Goal: Task Accomplishment & Management: Manage account settings

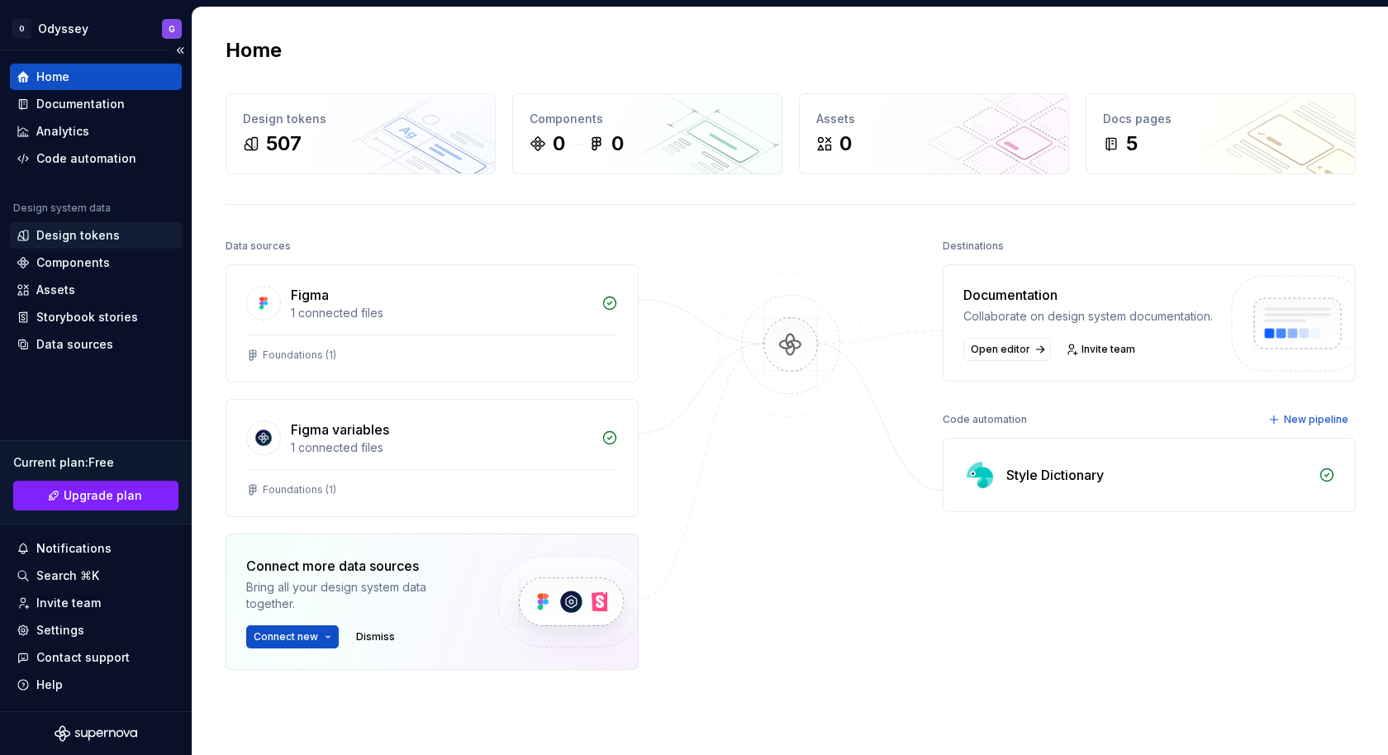
click at [61, 236] on div "Design tokens" at bounding box center [77, 235] width 83 height 17
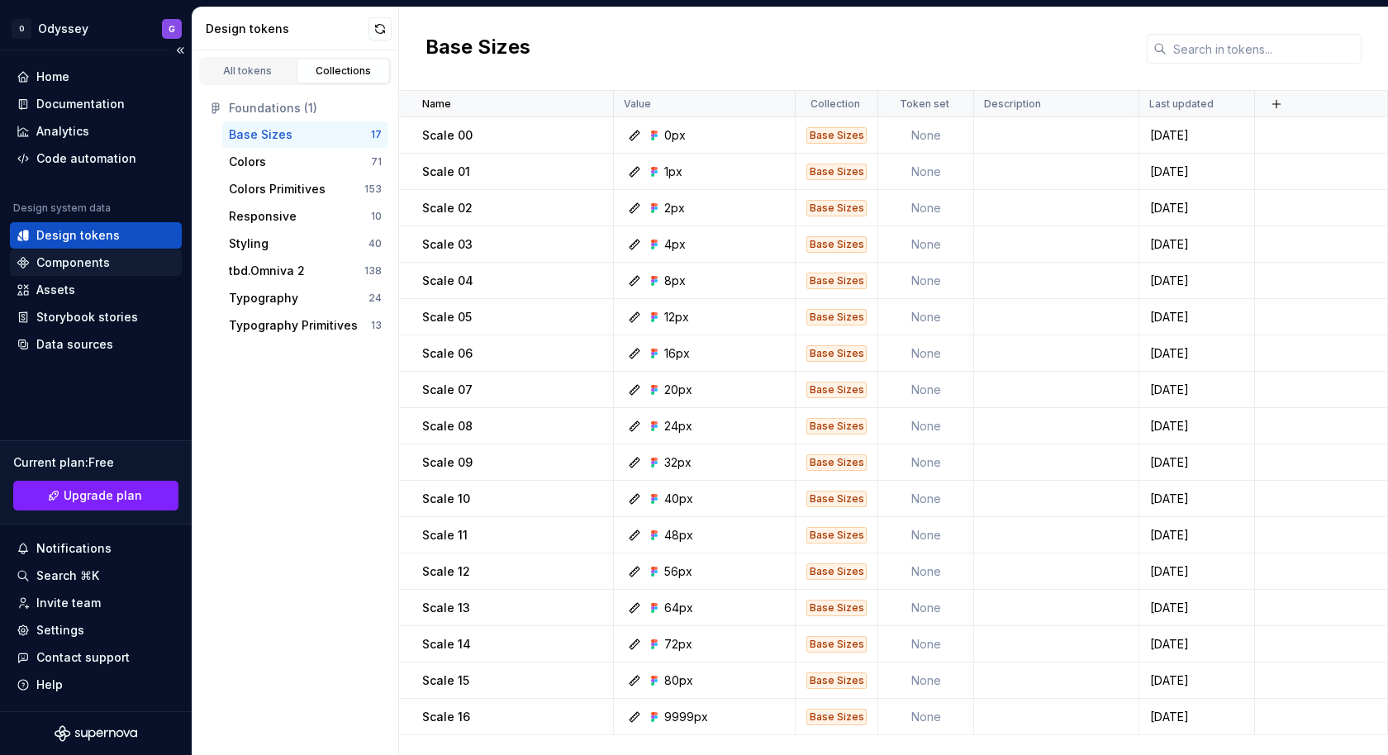
click at [58, 264] on div "Components" at bounding box center [73, 262] width 74 height 17
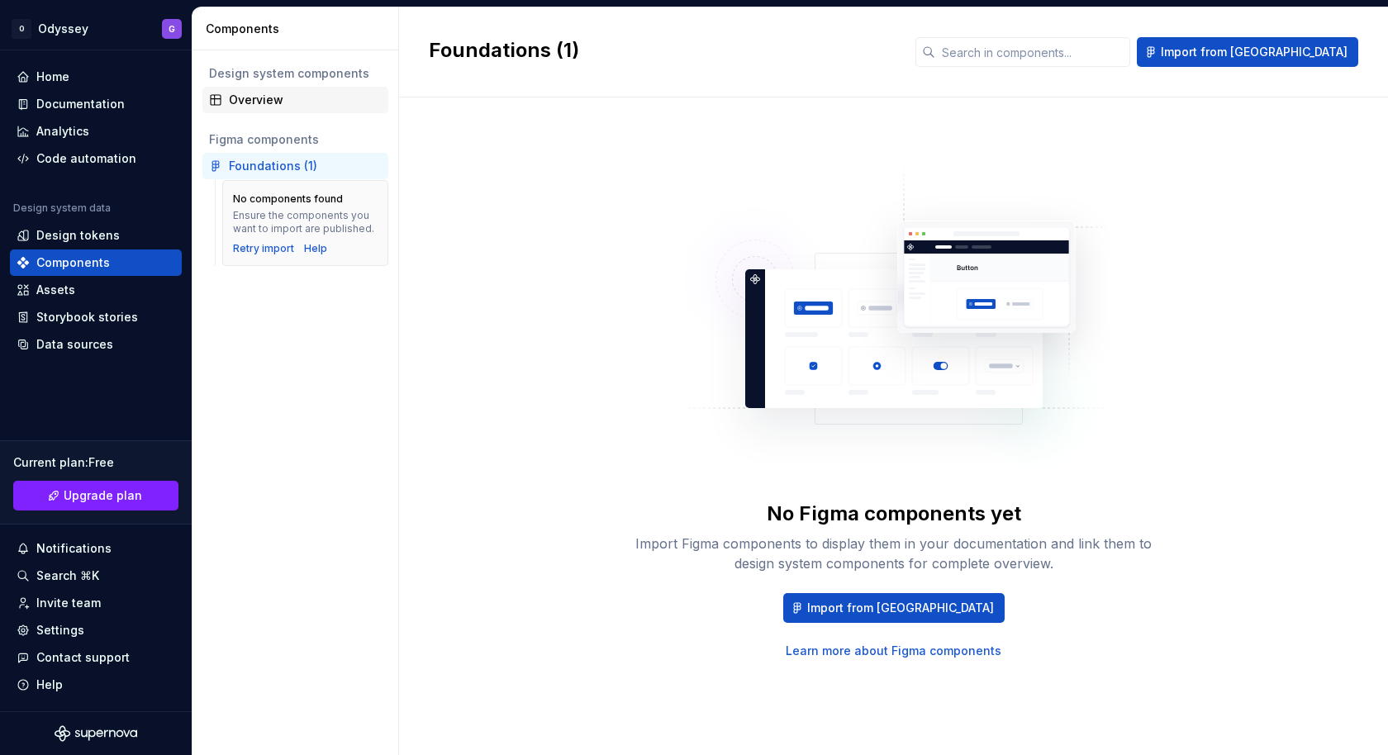
click at [249, 107] on div "Overview" at bounding box center [305, 100] width 153 height 17
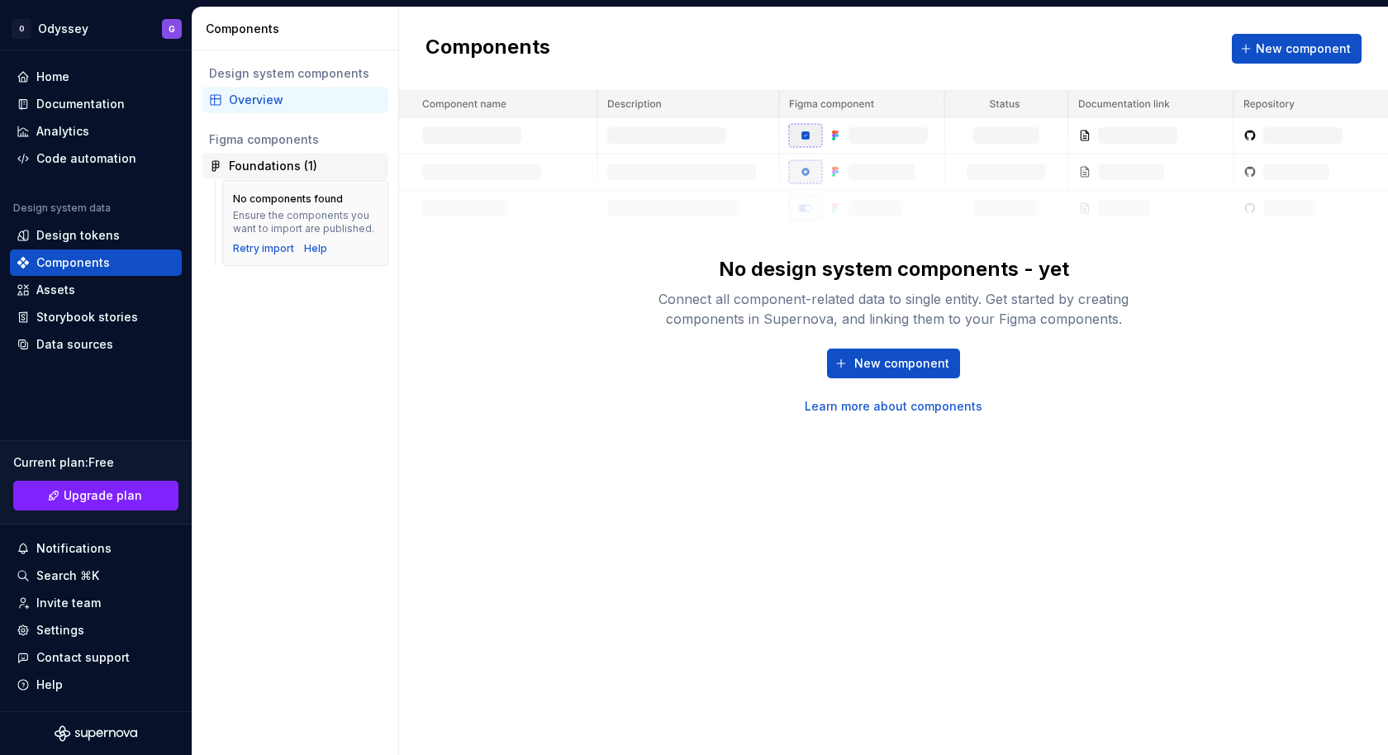
click at [269, 164] on div "Foundations (1)" at bounding box center [273, 166] width 88 height 17
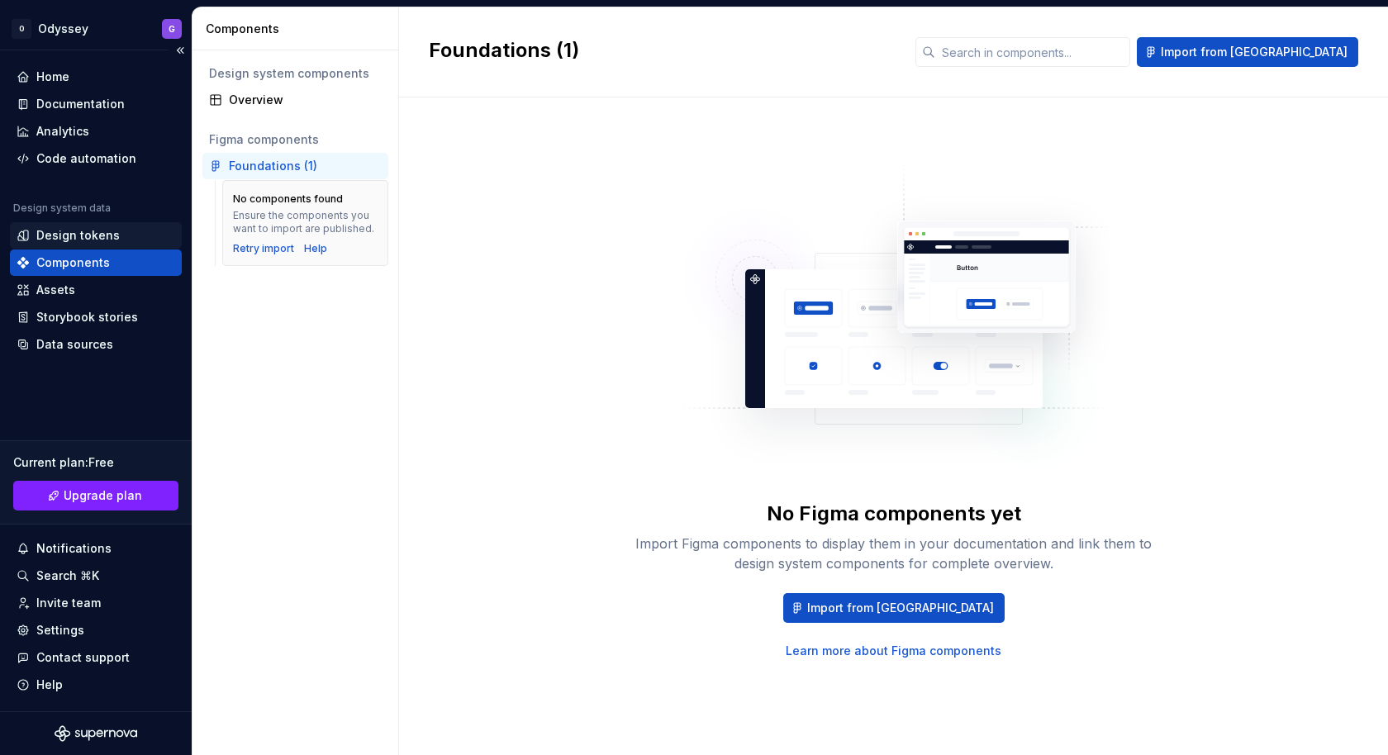
click at [107, 231] on div "Design tokens" at bounding box center [77, 235] width 83 height 17
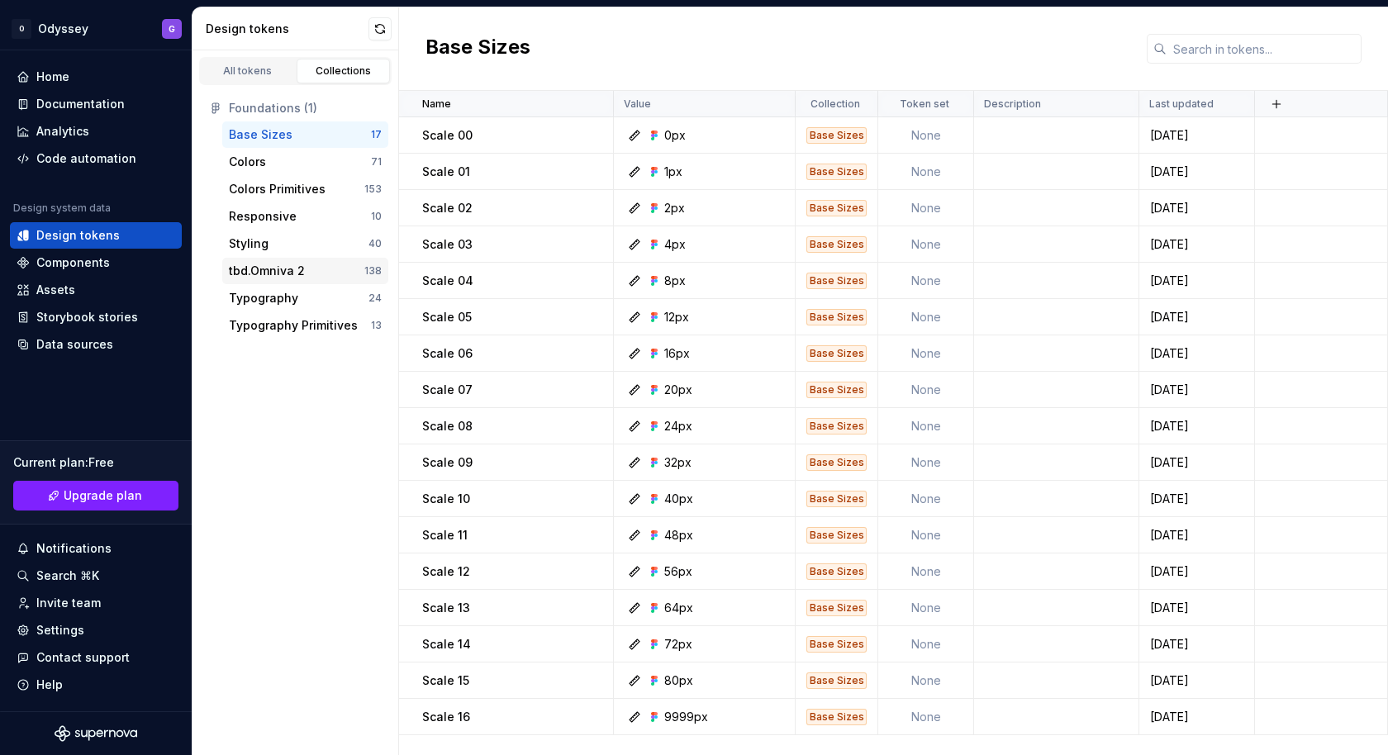
click at [264, 272] on div "tbd.Omniva 2" at bounding box center [267, 271] width 76 height 17
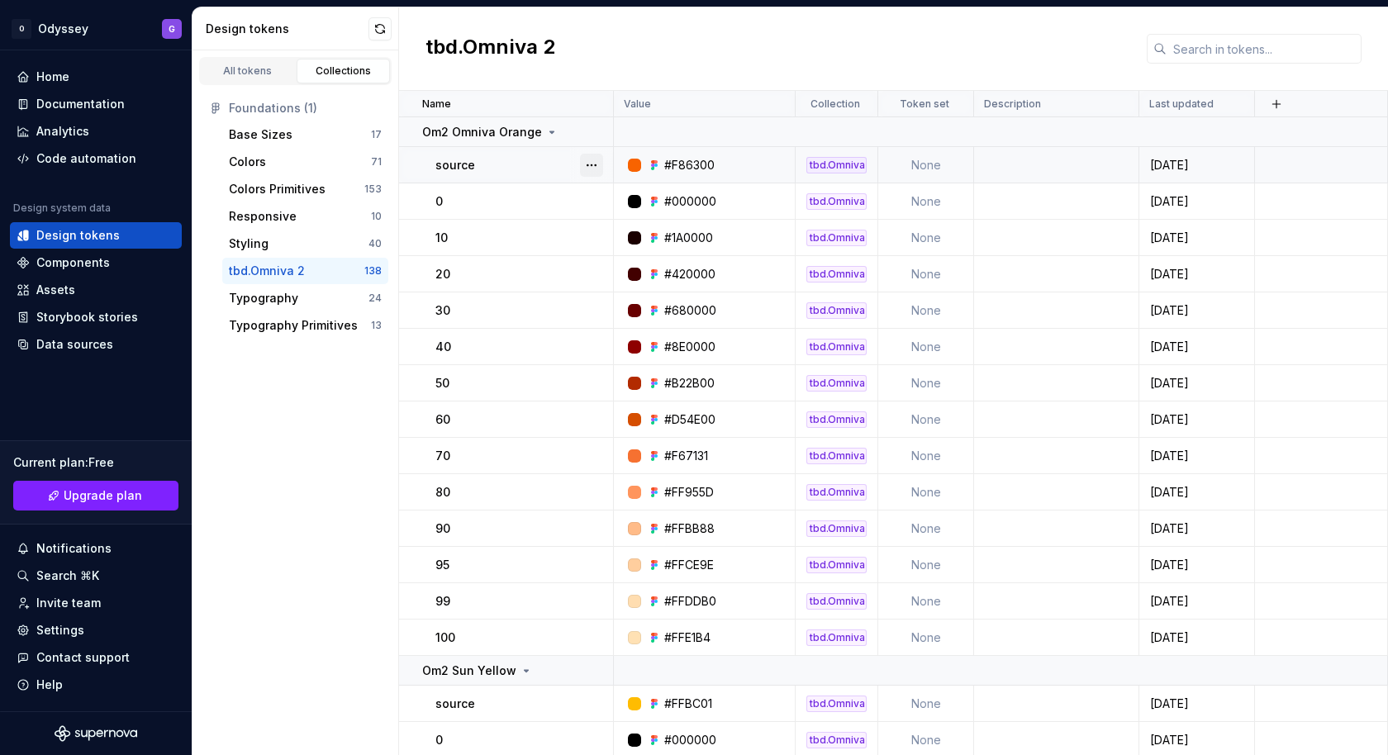
click at [592, 164] on button "button" at bounding box center [591, 165] width 23 height 23
click at [435, 97] on p "Name" at bounding box center [436, 103] width 29 height 13
click at [275, 78] on link "All tokens" at bounding box center [248, 71] width 94 height 25
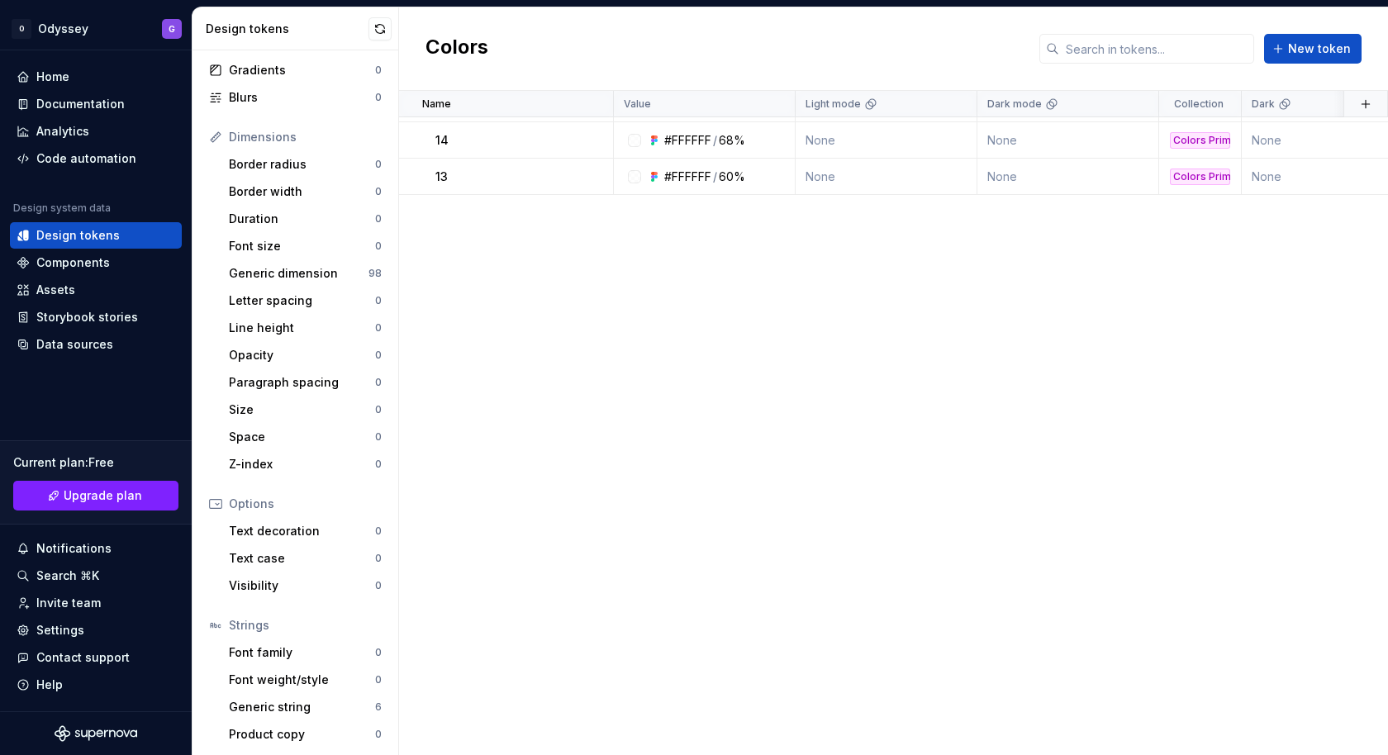
scroll to position [12151, 0]
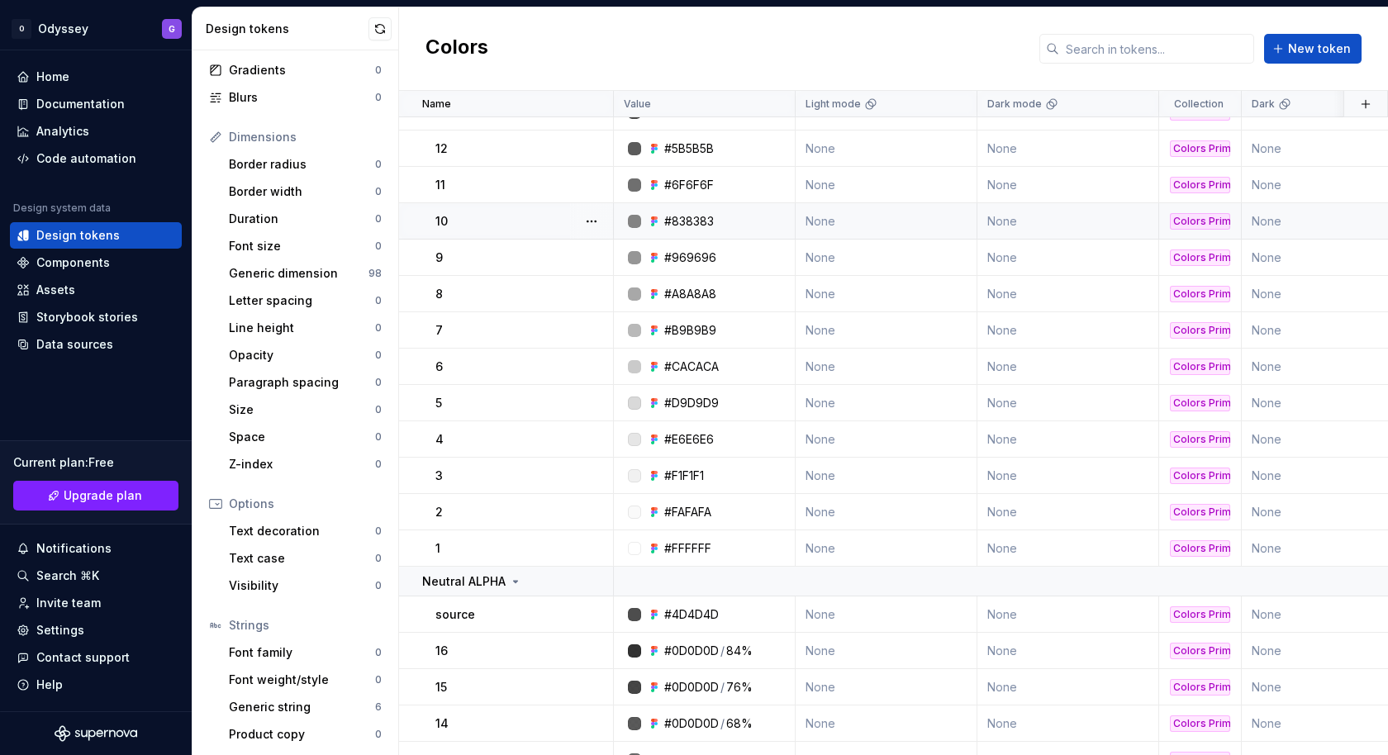
click at [528, 205] on td "10" at bounding box center [506, 221] width 215 height 36
click at [586, 216] on button "button" at bounding box center [591, 221] width 23 height 23
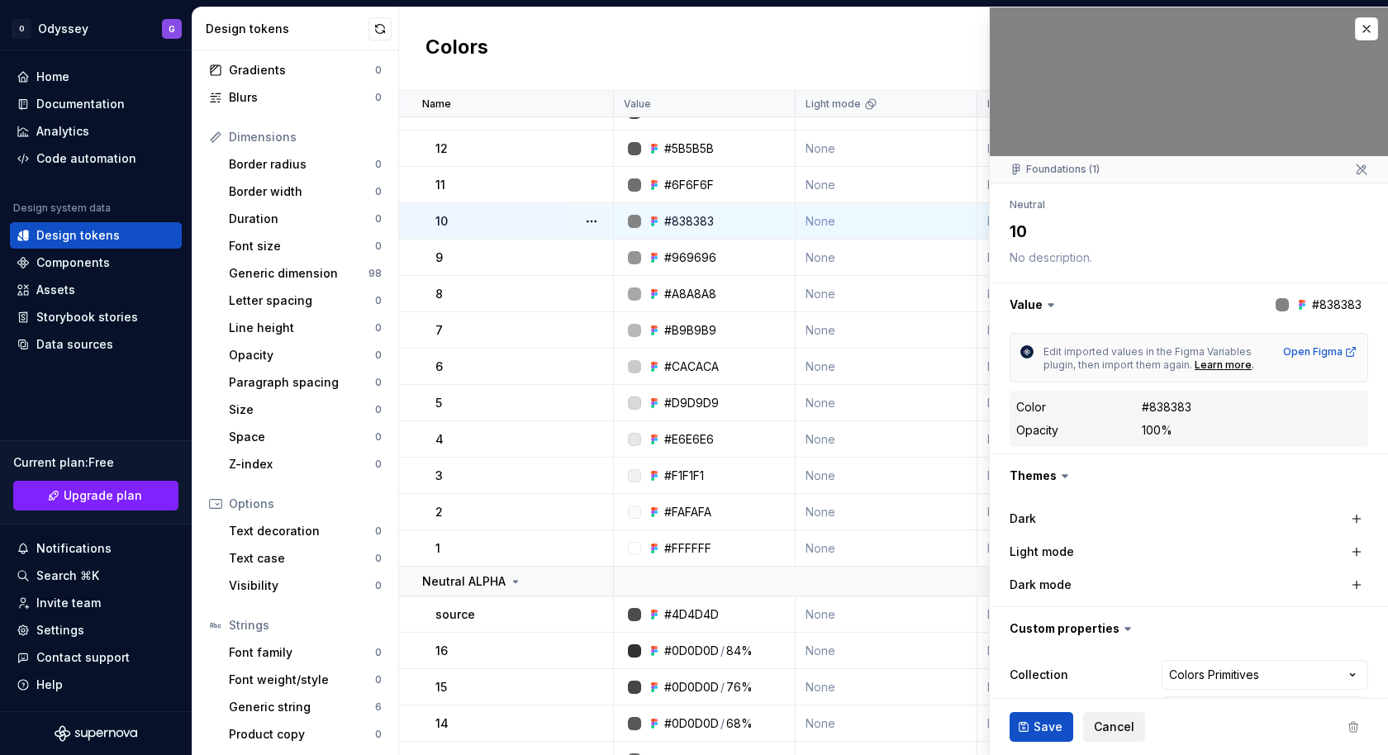
click at [1119, 731] on span "Cancel" at bounding box center [1114, 727] width 40 height 17
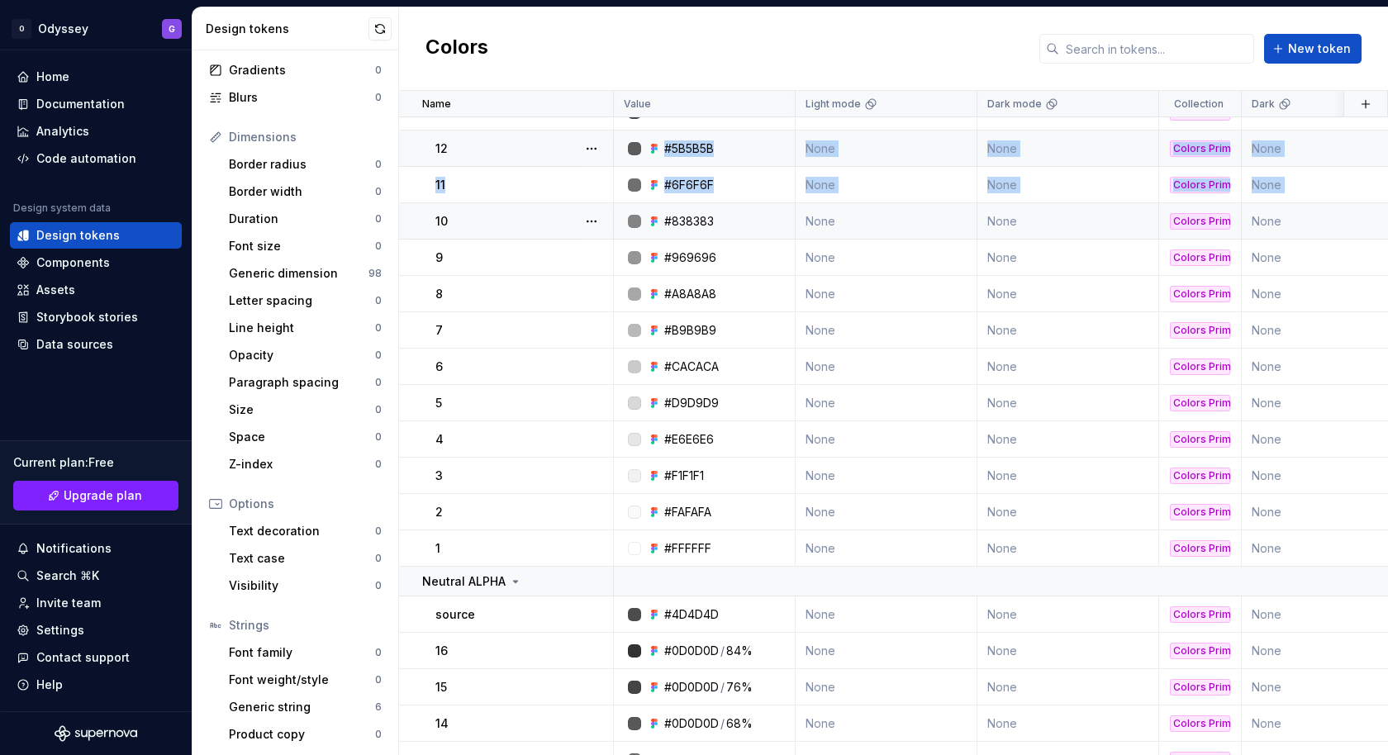
click at [569, 140] on div "12" at bounding box center [523, 148] width 177 height 17
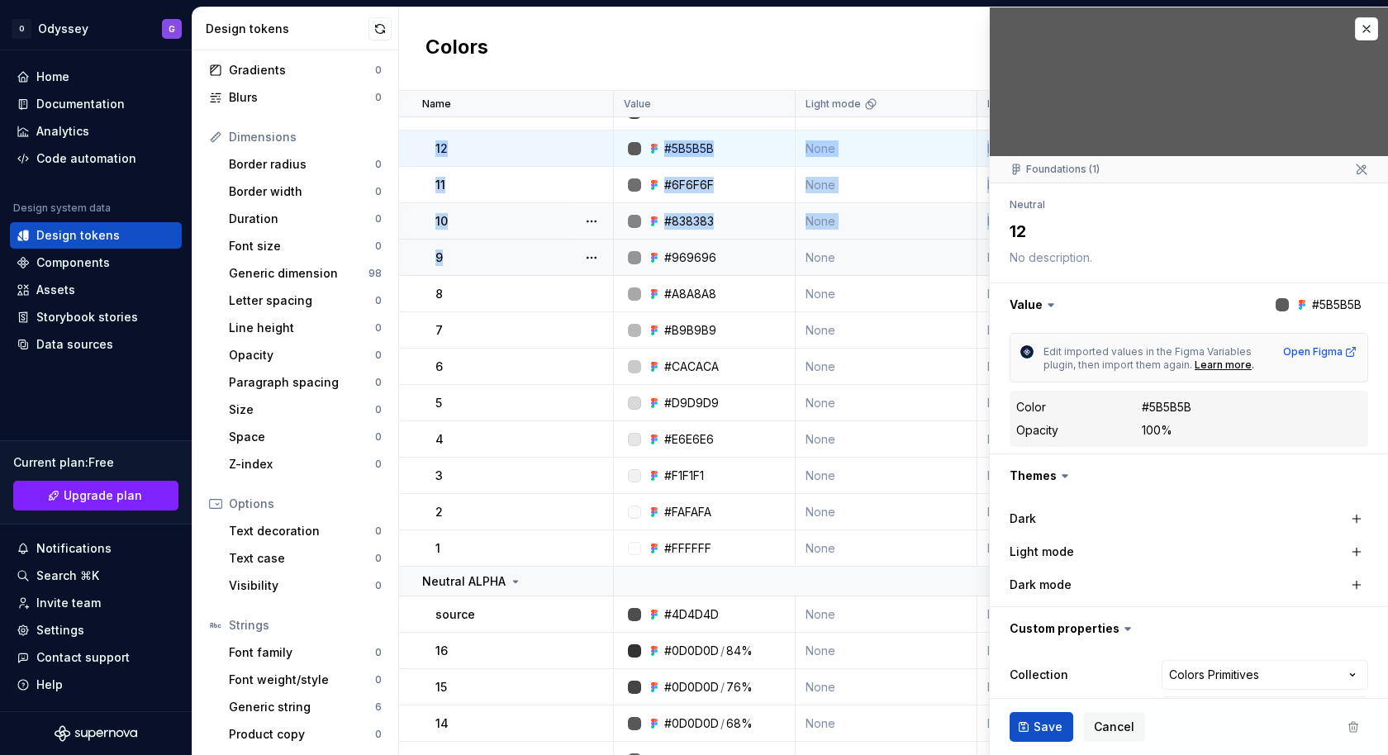
click at [549, 272] on td "9" at bounding box center [506, 258] width 215 height 36
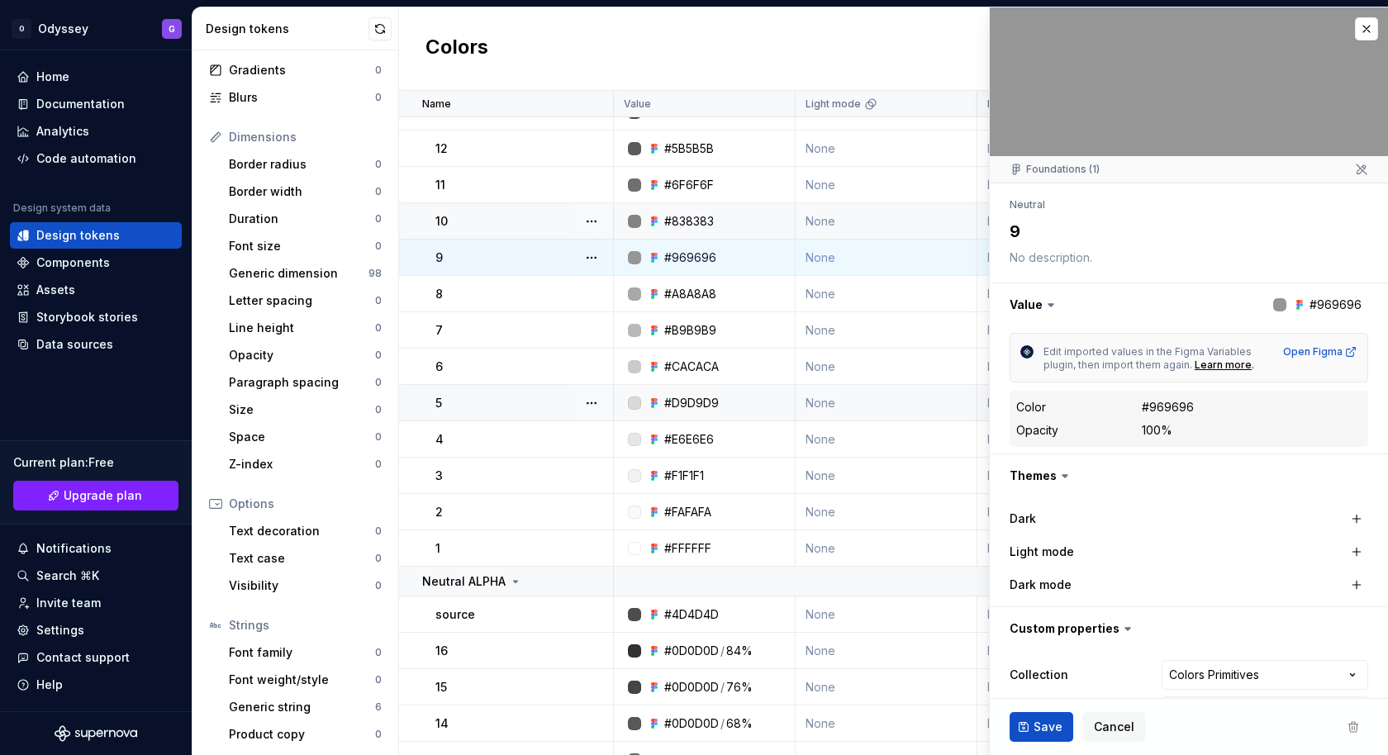
click at [544, 396] on div "5" at bounding box center [523, 403] width 177 height 17
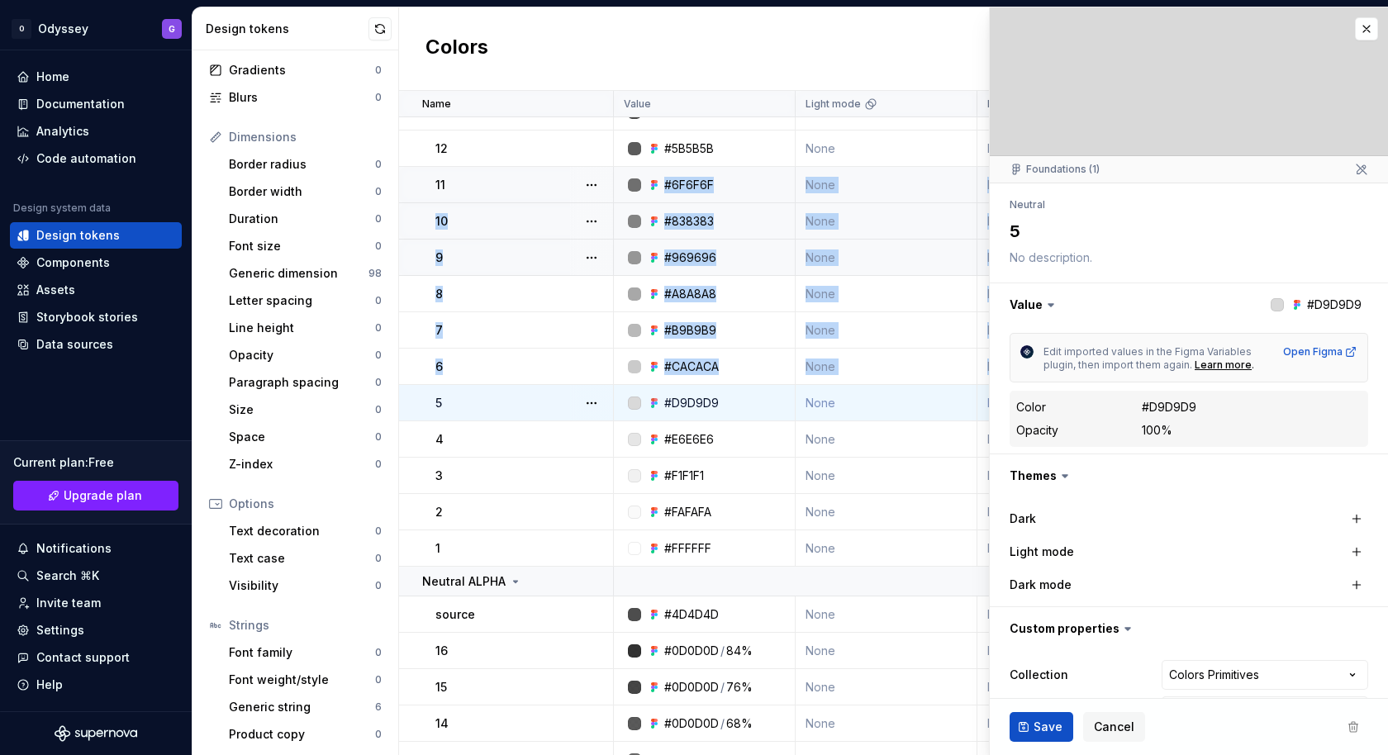
click at [497, 178] on div "11" at bounding box center [523, 185] width 177 height 17
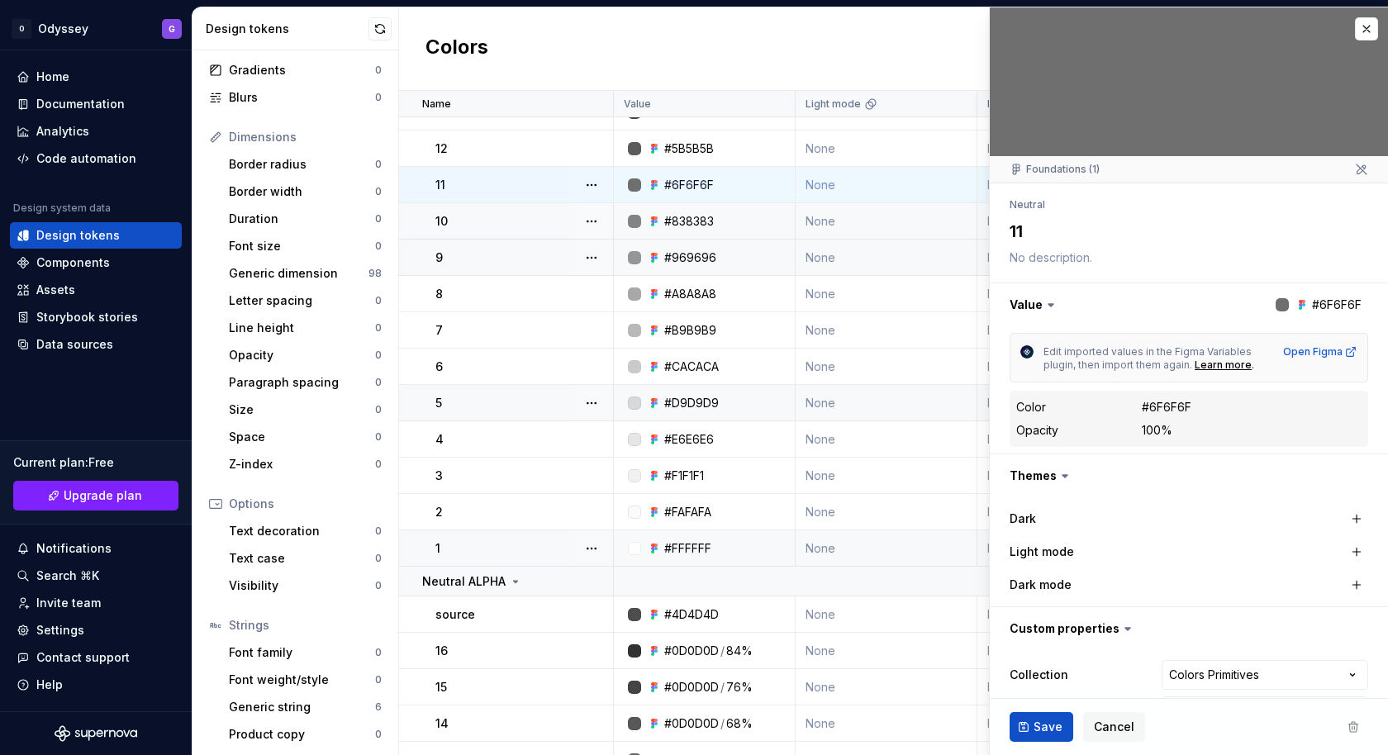
click at [511, 540] on div "1" at bounding box center [523, 548] width 177 height 17
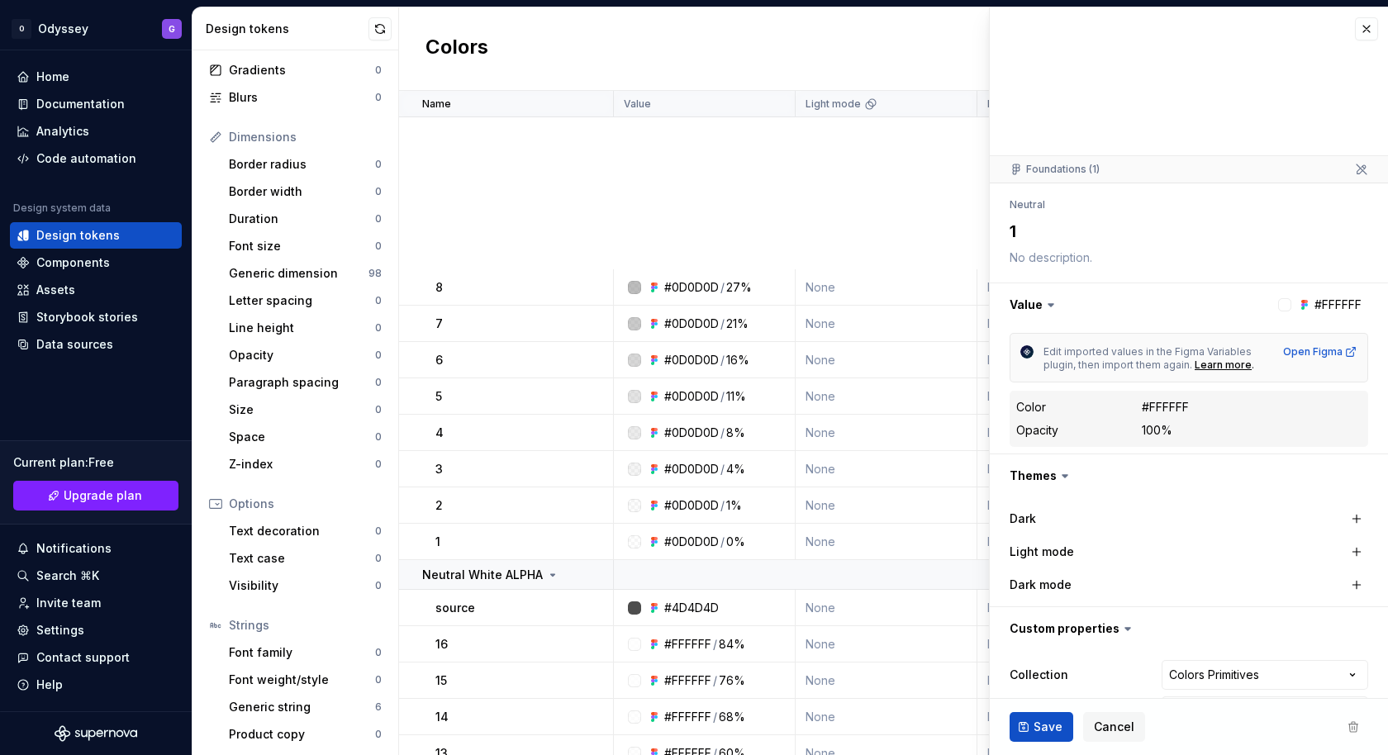
scroll to position [13382, 0]
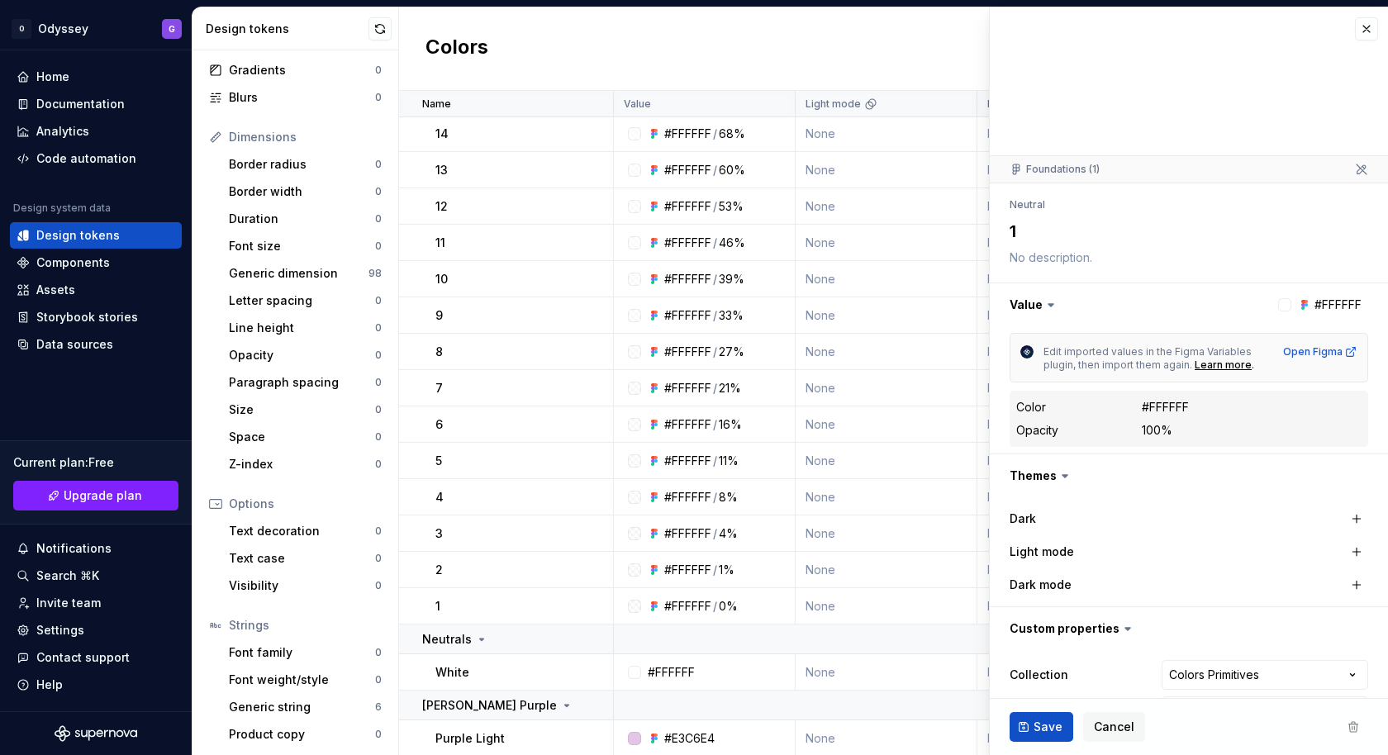
click at [511, 540] on td "3" at bounding box center [506, 534] width 215 height 36
type textarea "*"
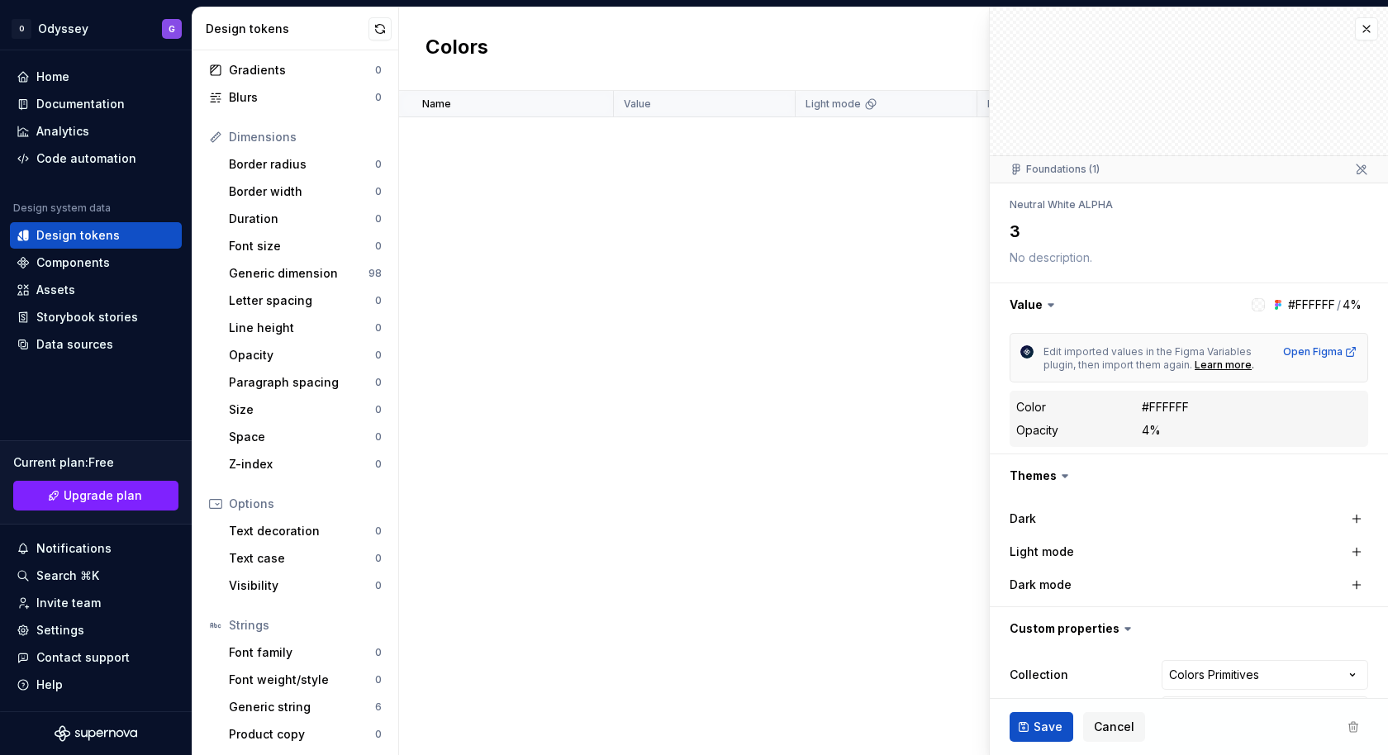
scroll to position [4185, 0]
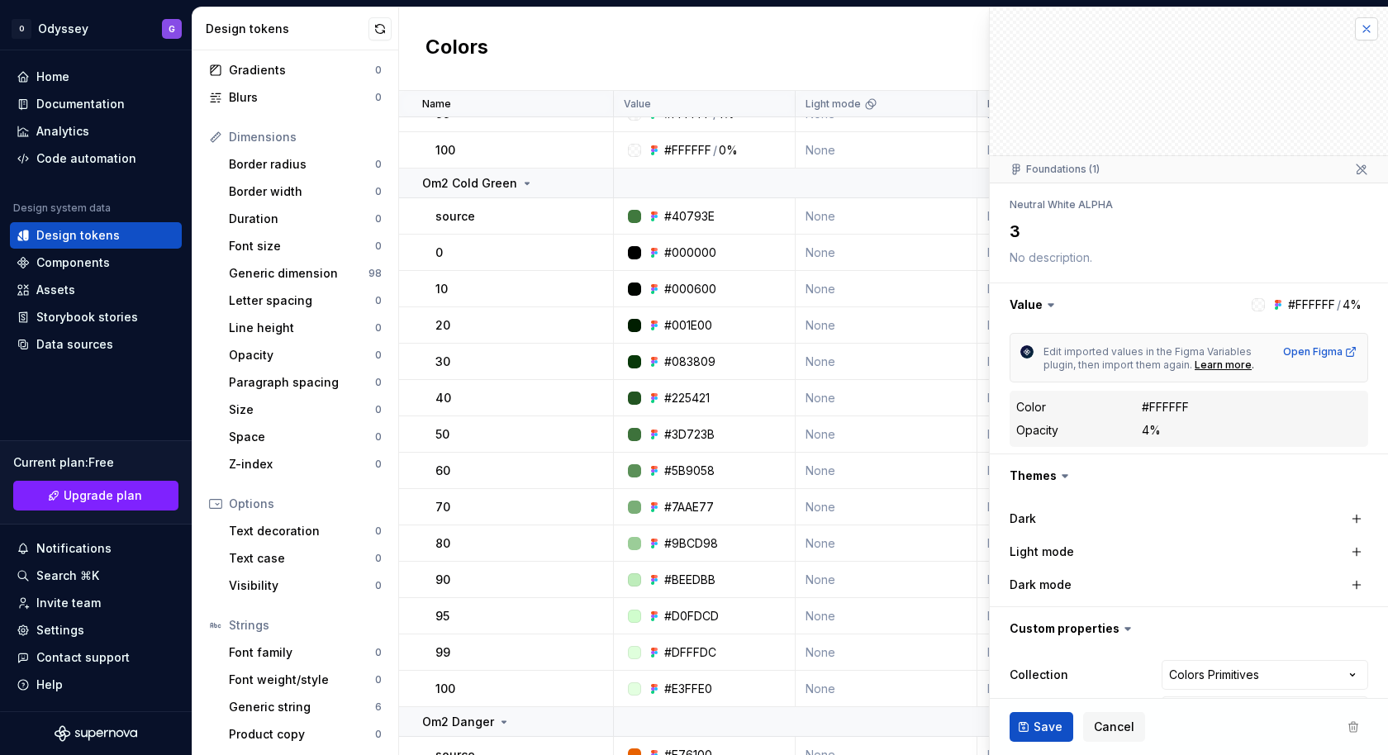
click at [1374, 25] on button "button" at bounding box center [1366, 28] width 23 height 23
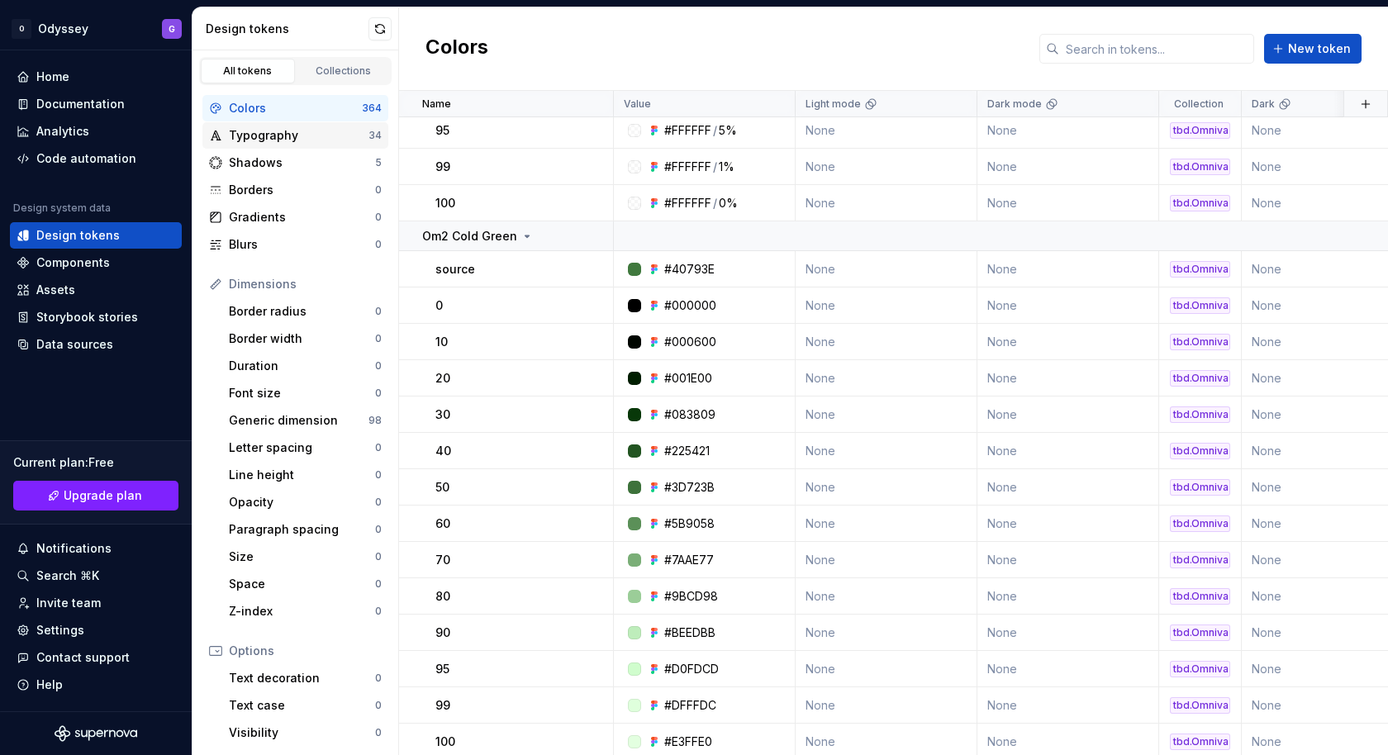
click at [274, 141] on div "Typography" at bounding box center [299, 135] width 140 height 17
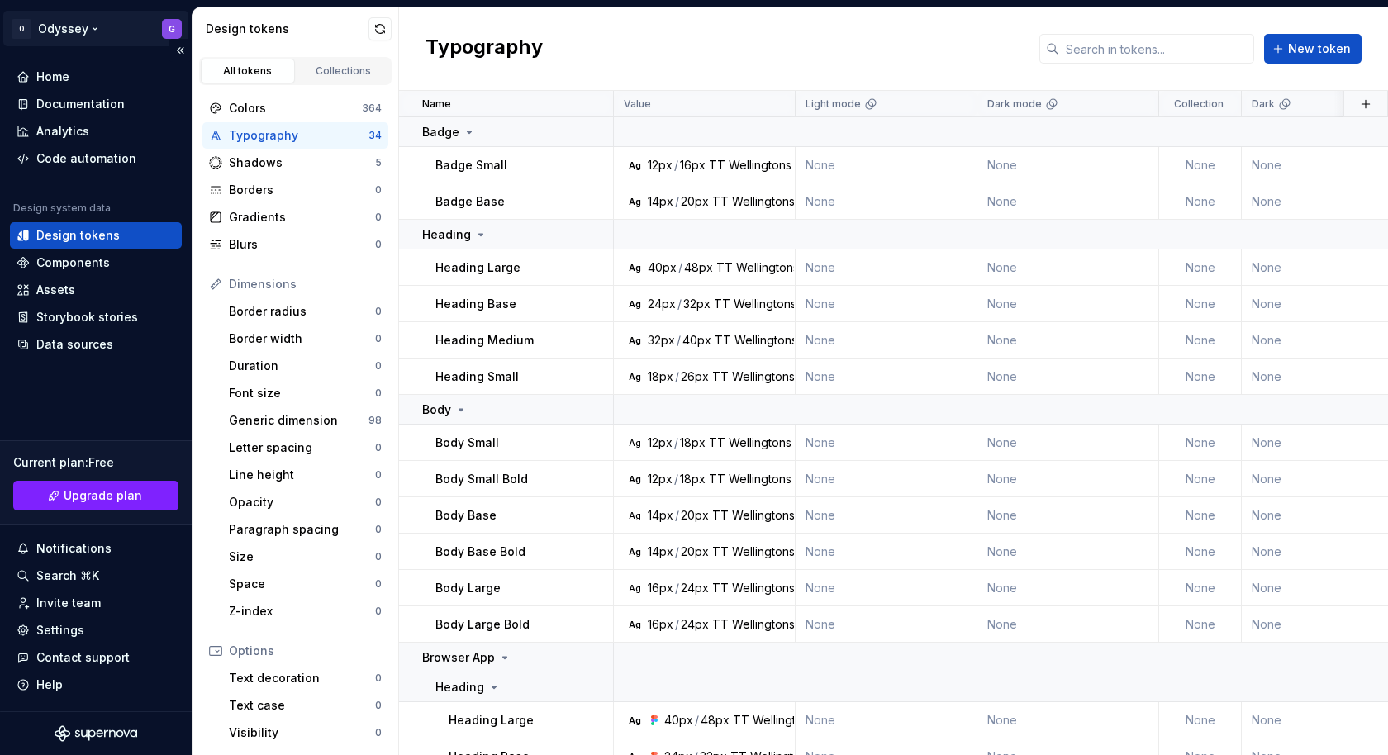
click at [83, 39] on html "O Odyssey G Home Documentation Analytics Code automation Design system data Des…" at bounding box center [694, 377] width 1388 height 755
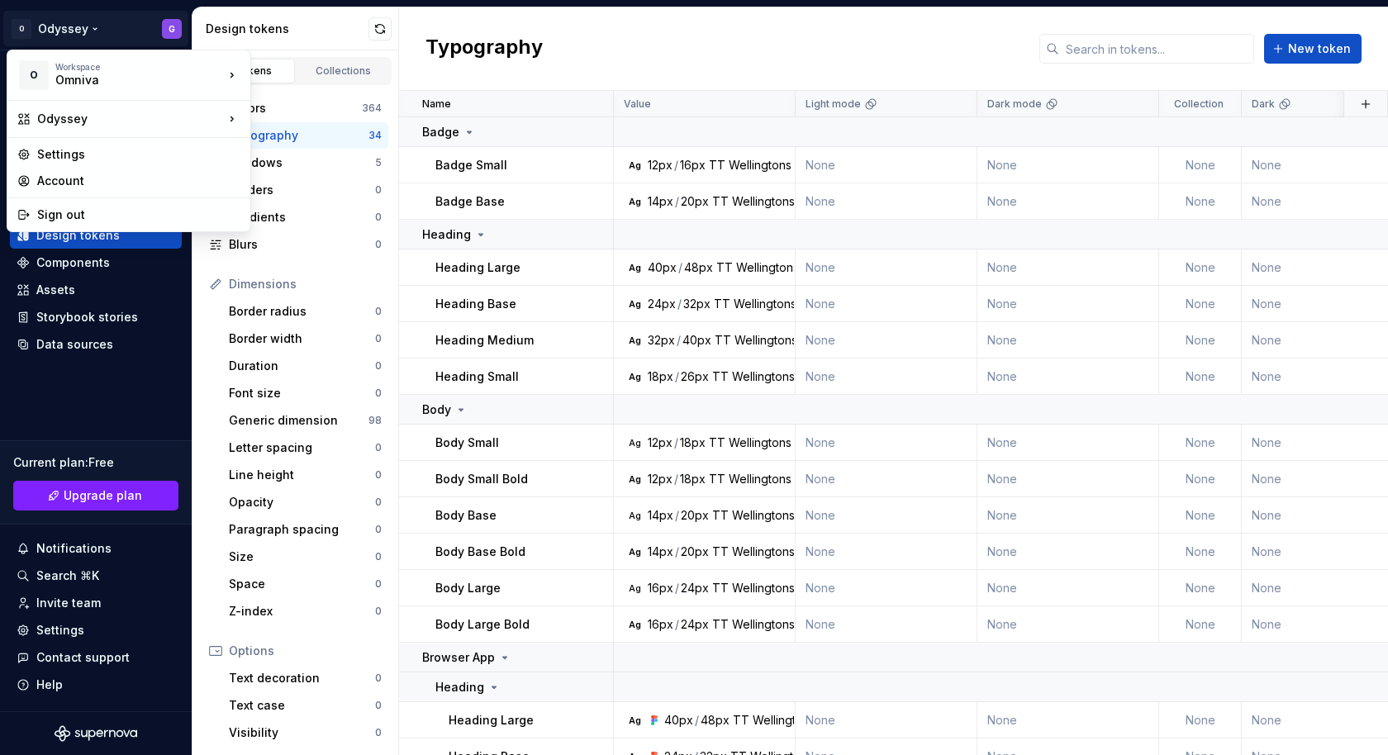
click at [82, 37] on html "O Odyssey G Home Documentation Analytics Code automation Design system data Des…" at bounding box center [694, 377] width 1388 height 755
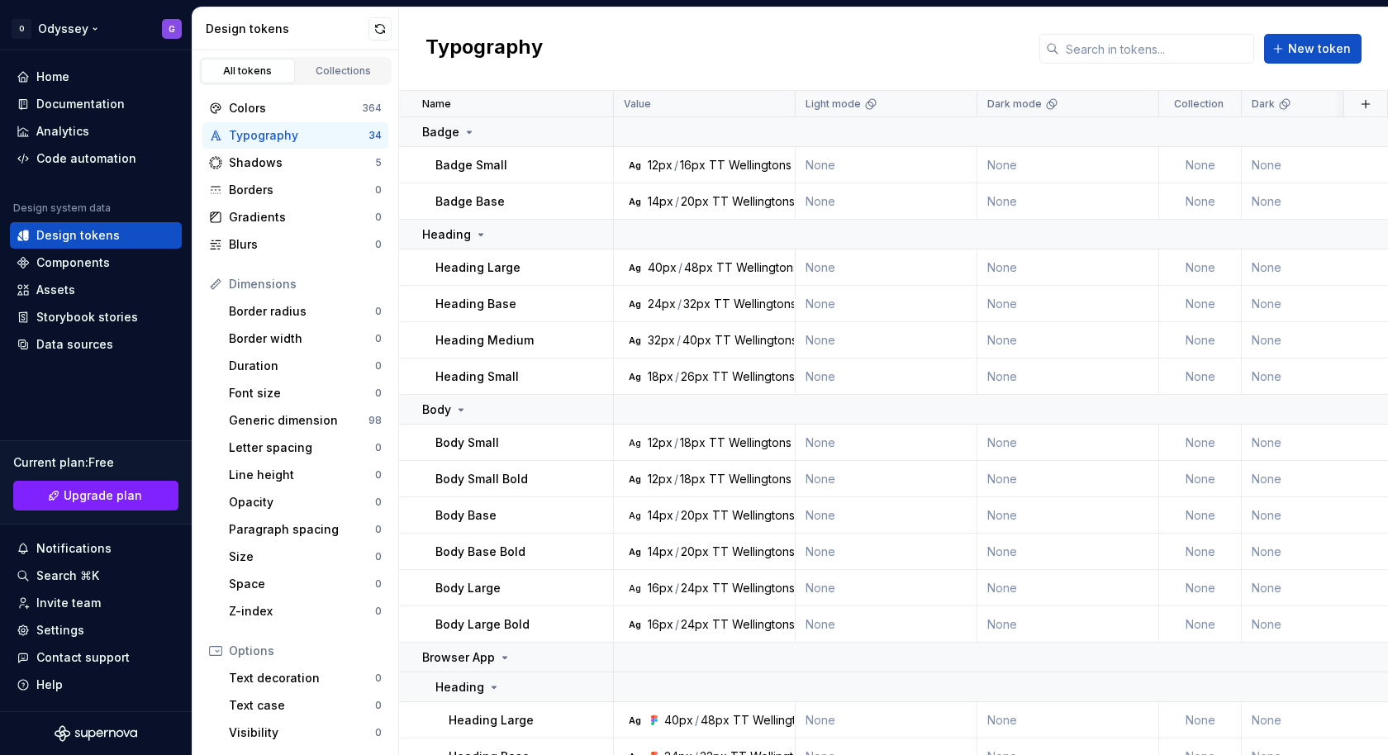
click at [82, 37] on html "O Odyssey G Home Documentation Analytics Code automation Design system data Des…" at bounding box center [694, 377] width 1388 height 755
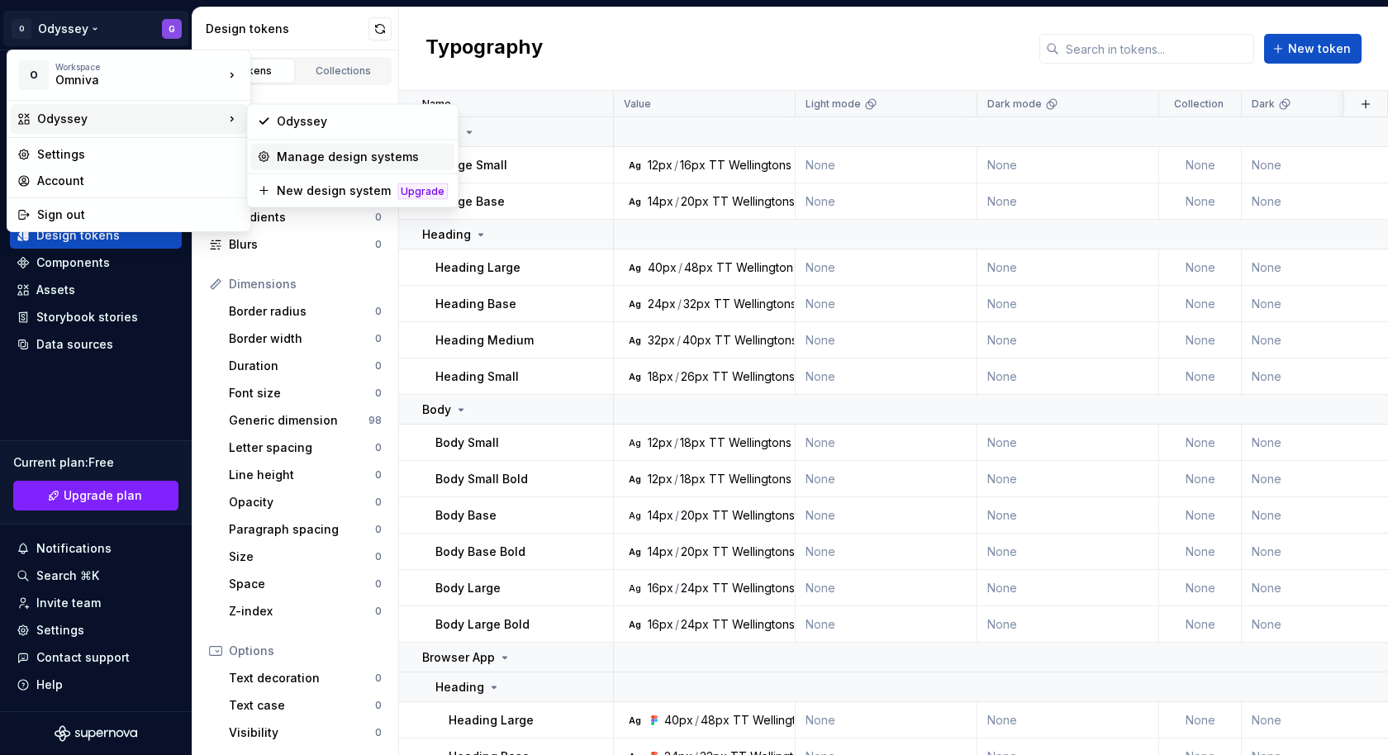
click at [309, 157] on div "Manage design systems" at bounding box center [362, 157] width 171 height 17
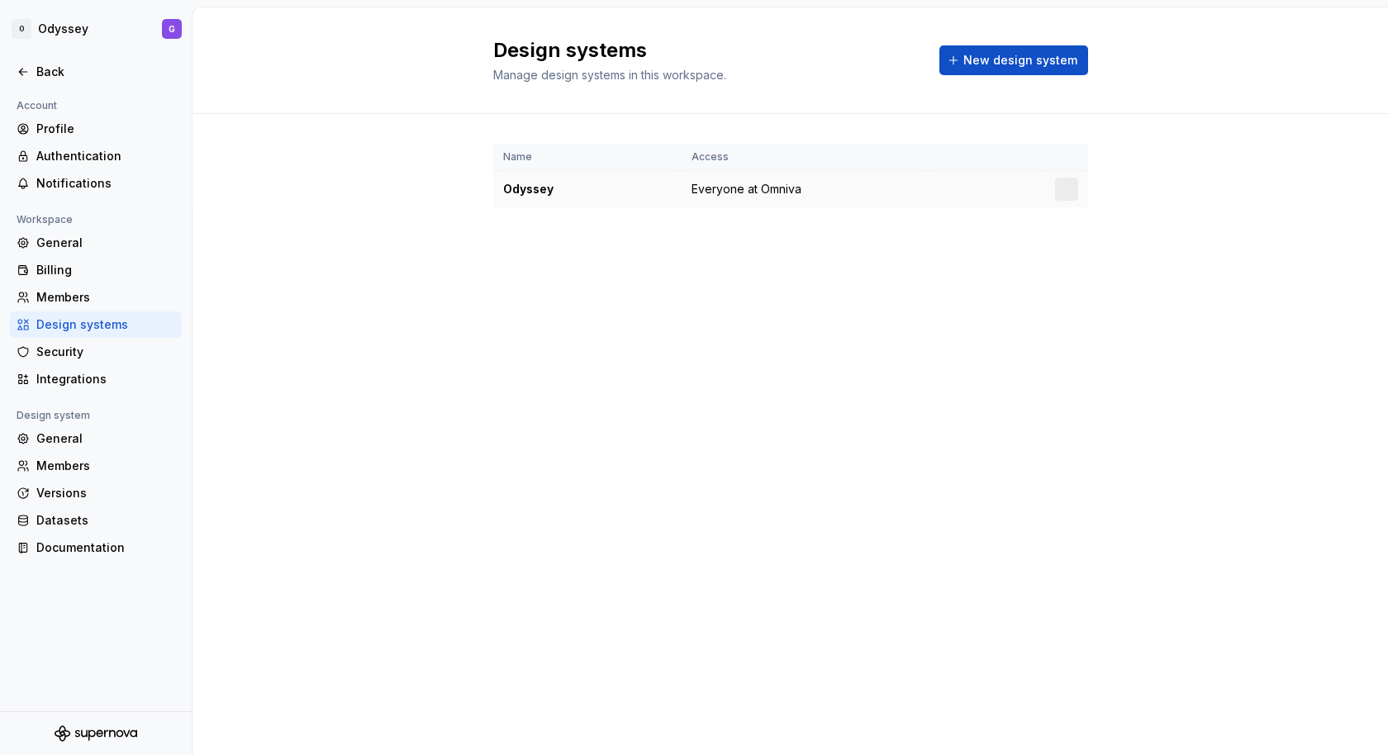
click at [594, 185] on div "Odyssey" at bounding box center [587, 189] width 169 height 17
click at [1064, 183] on html "O Odyssey G Back Account Profile Authentication Notifications Workspace General…" at bounding box center [694, 377] width 1388 height 755
click at [36, 61] on div "Back" at bounding box center [96, 72] width 172 height 26
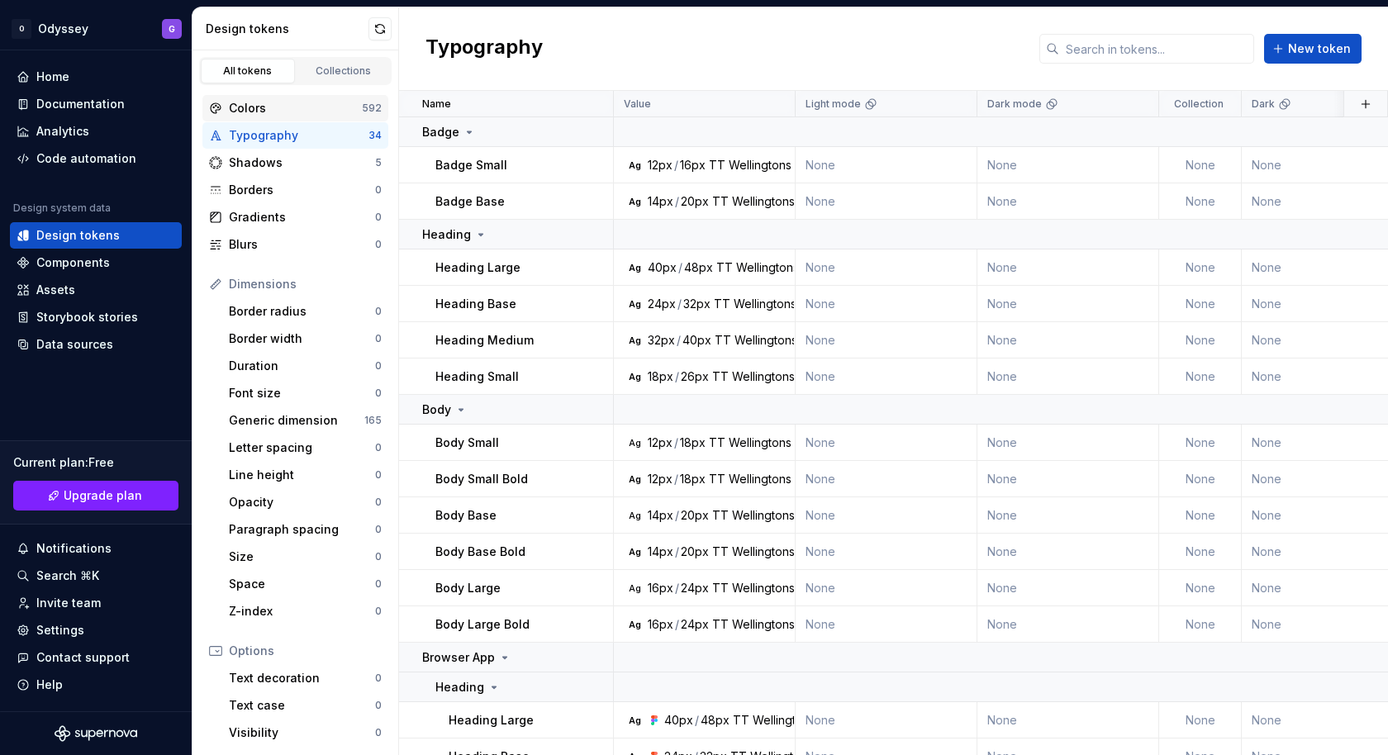
click at [304, 116] on div "Colors 592" at bounding box center [295, 108] width 186 height 26
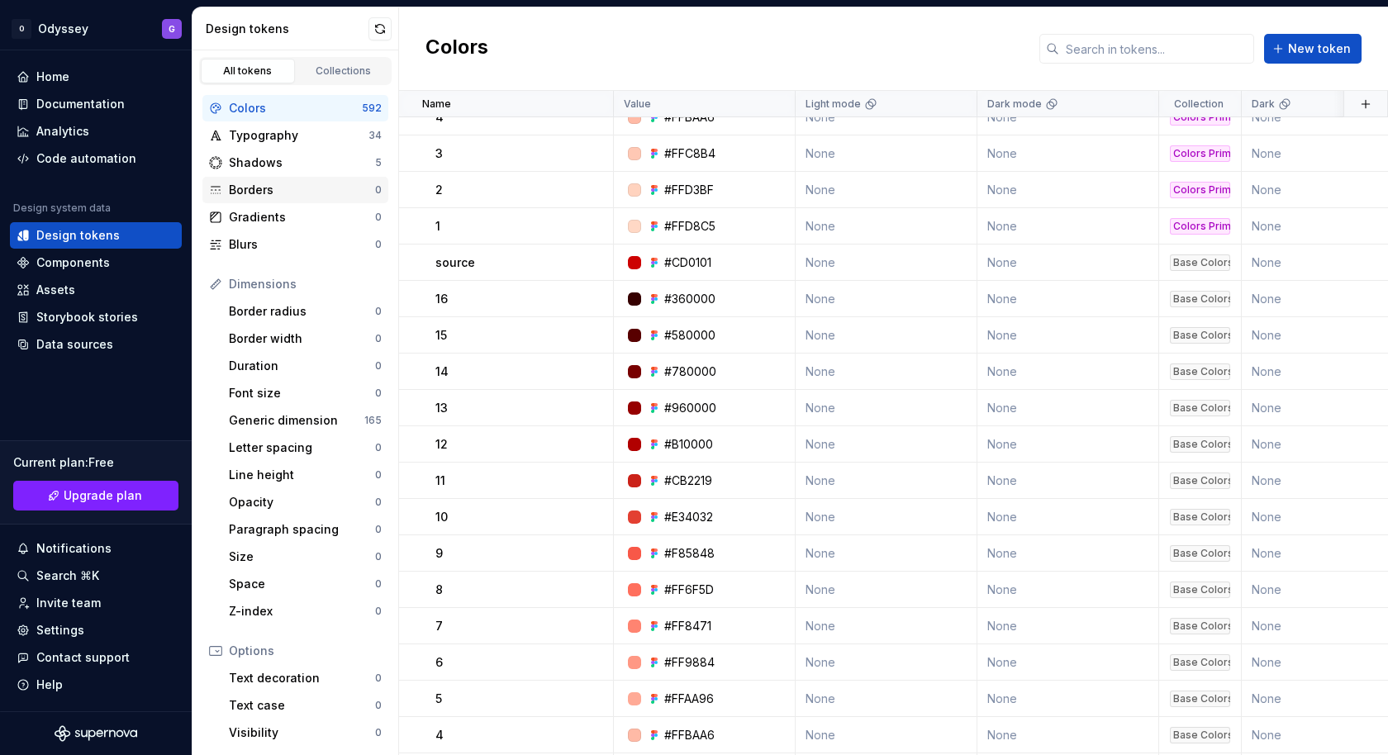
click at [264, 177] on div "Borders 0" at bounding box center [295, 190] width 186 height 26
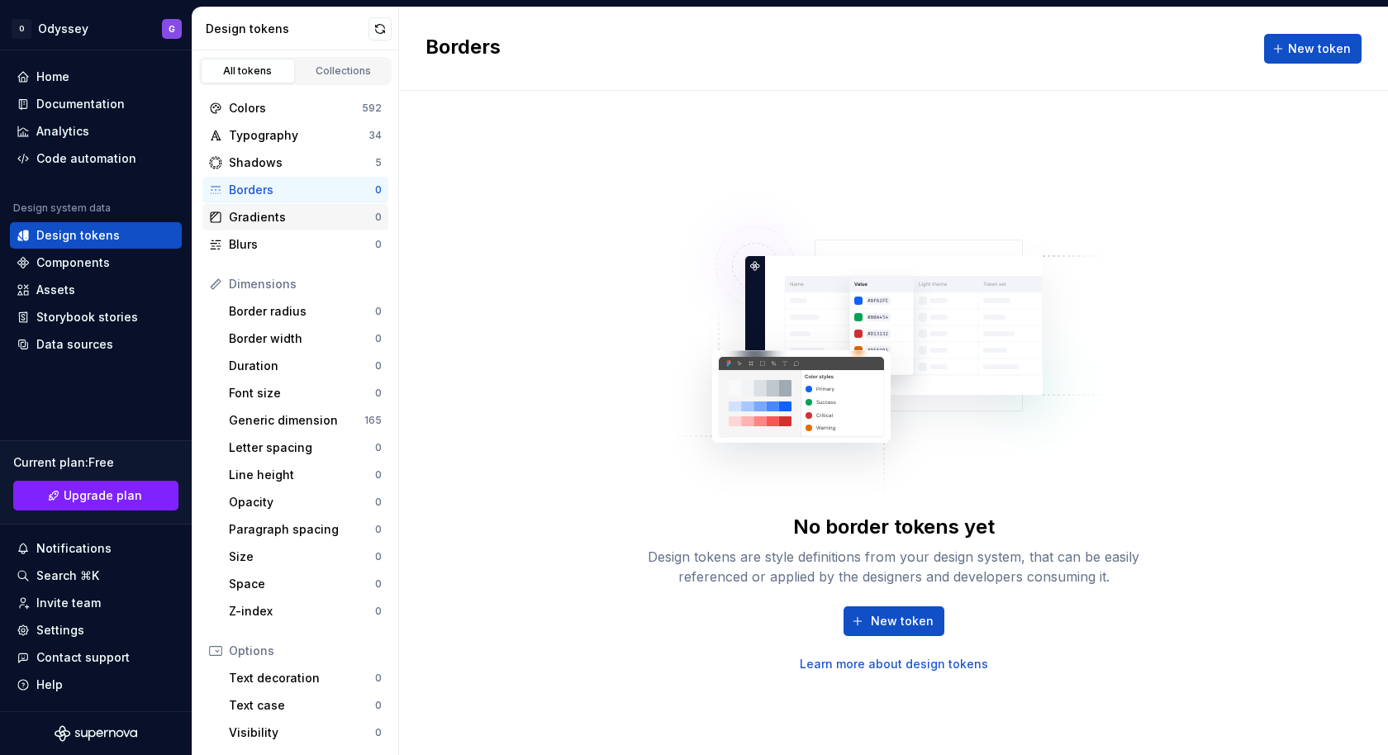
click at [261, 204] on div "Gradients 0" at bounding box center [295, 217] width 186 height 26
click at [262, 164] on div "Shadows" at bounding box center [302, 162] width 146 height 17
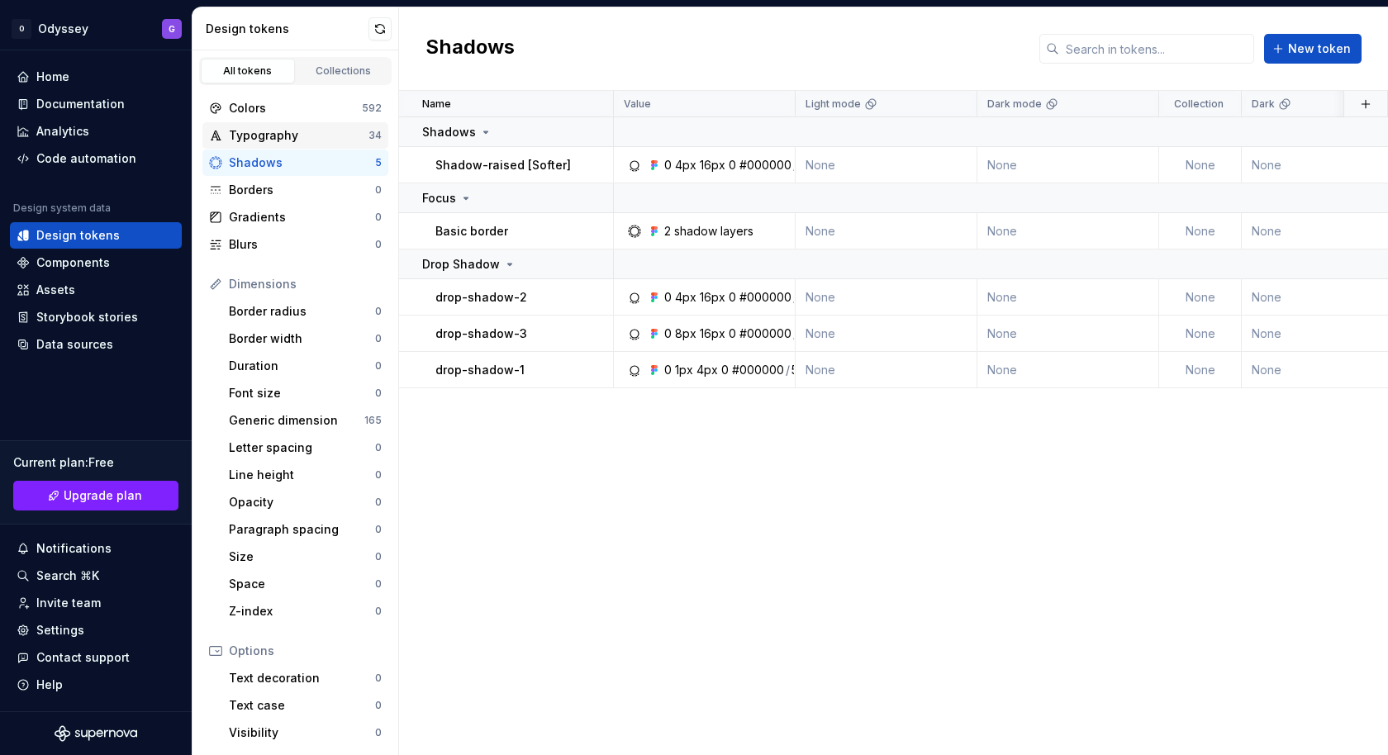
click at [261, 136] on div "Typography" at bounding box center [299, 135] width 140 height 17
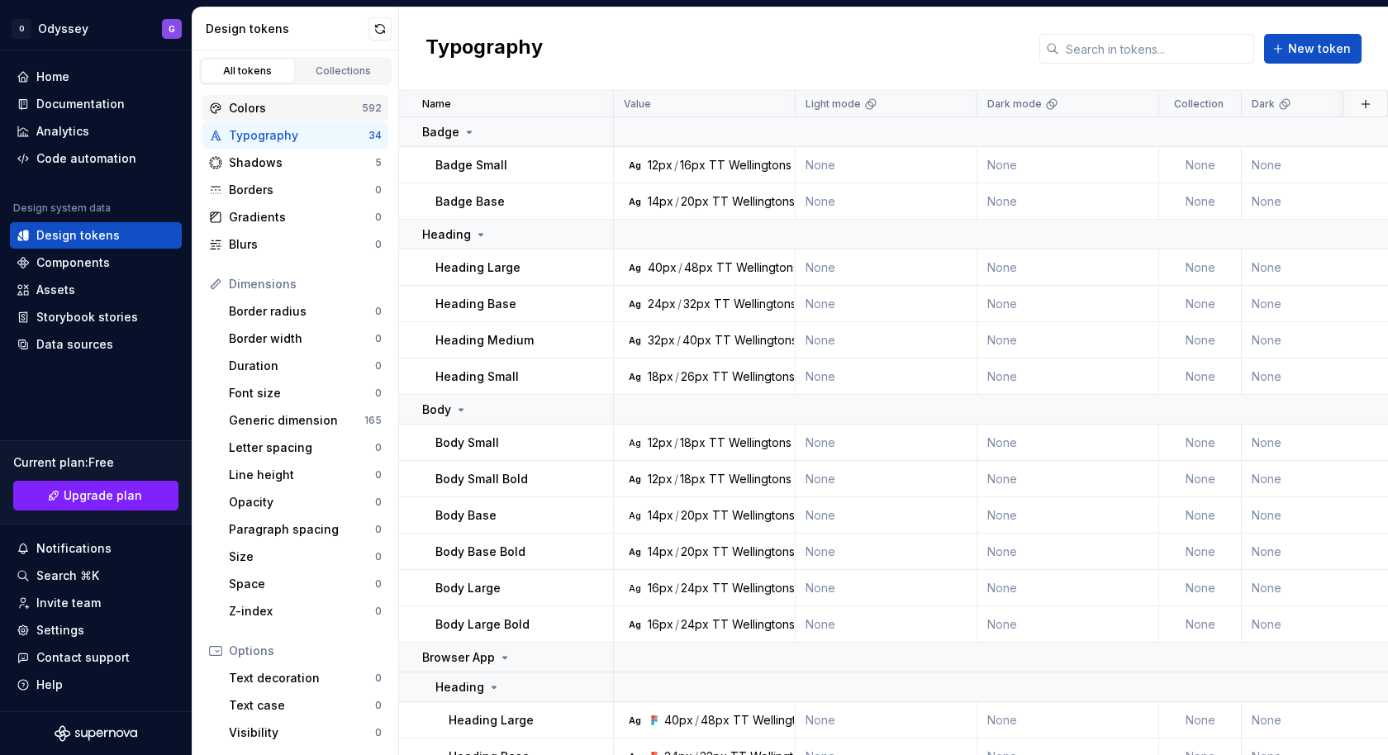
click at [262, 107] on div "Colors" at bounding box center [295, 108] width 133 height 17
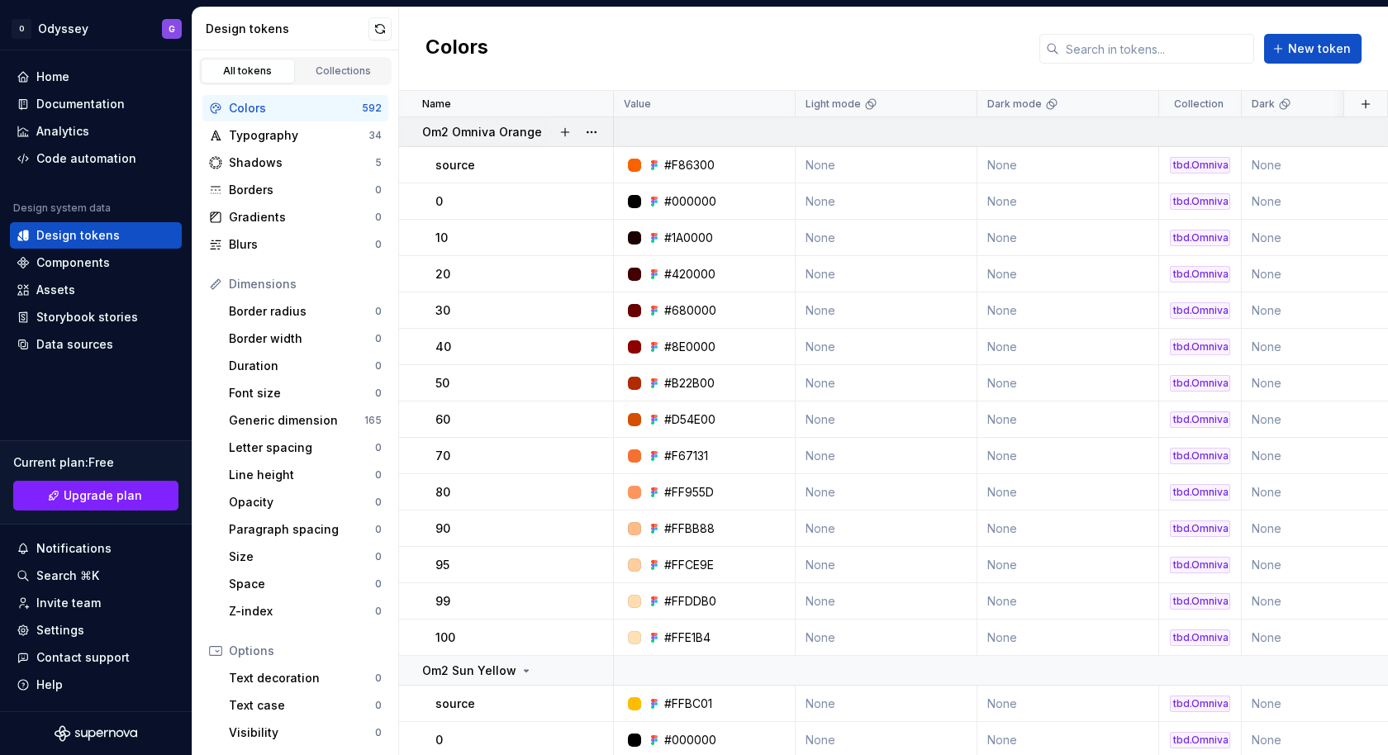
click at [539, 131] on div "Om2 Omniva Orange" at bounding box center [490, 132] width 136 height 17
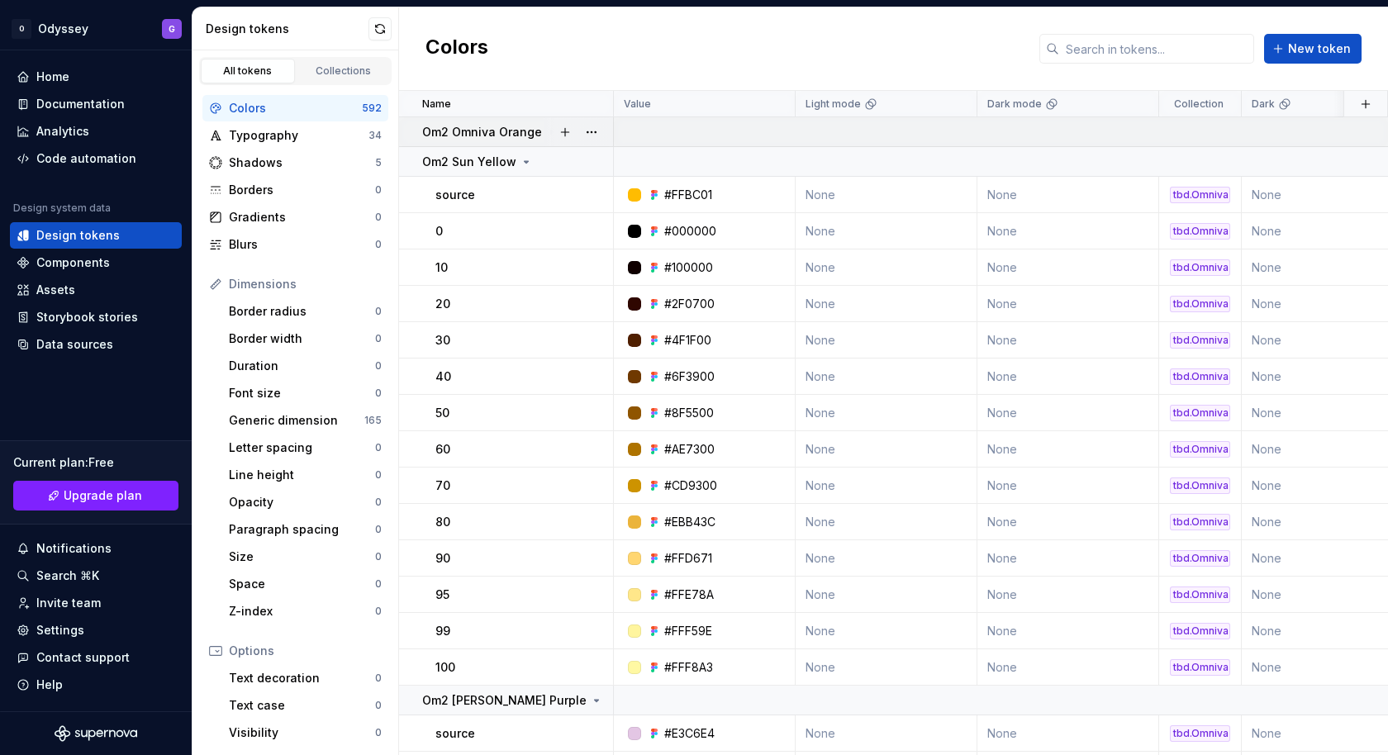
click at [538, 131] on div "Om2 Omniva Orange" at bounding box center [490, 132] width 136 height 17
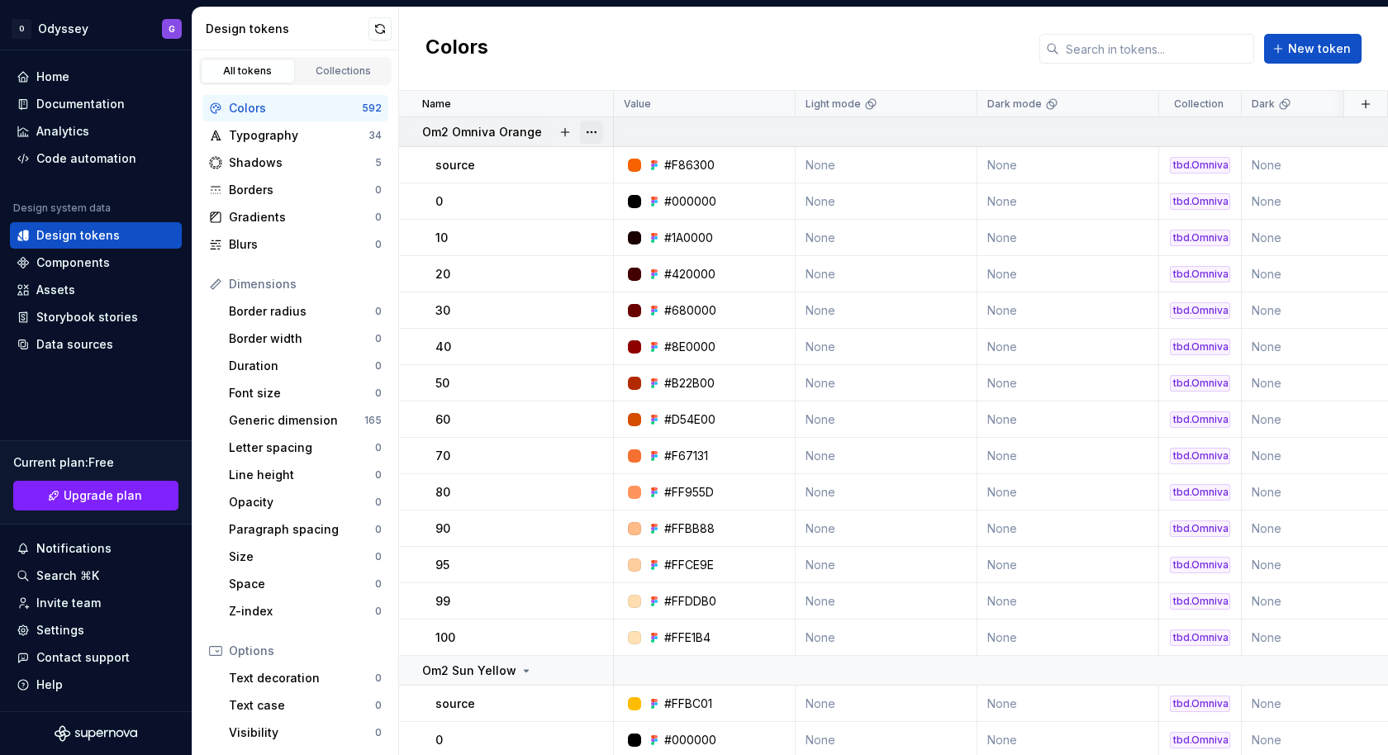
click at [593, 131] on button "button" at bounding box center [591, 132] width 23 height 23
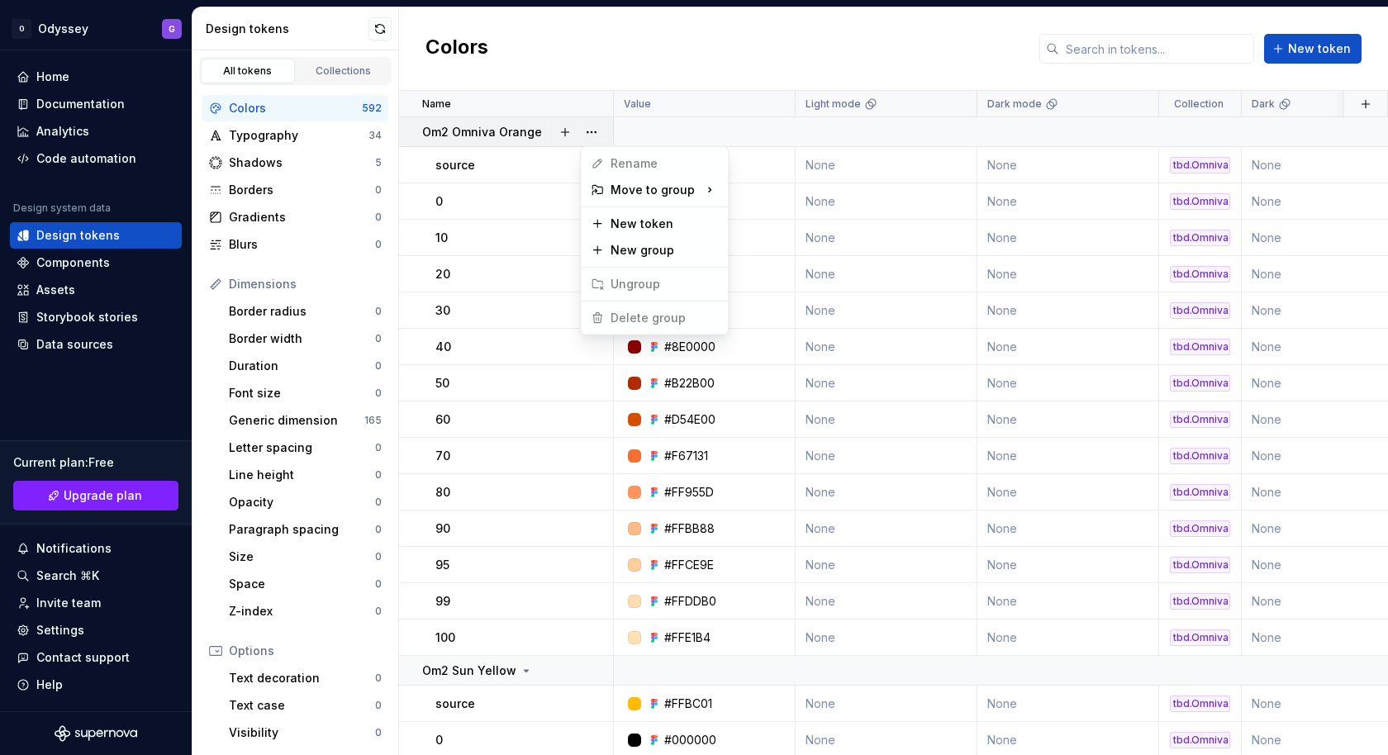
click at [639, 318] on span "Delete group" at bounding box center [638, 318] width 108 height 26
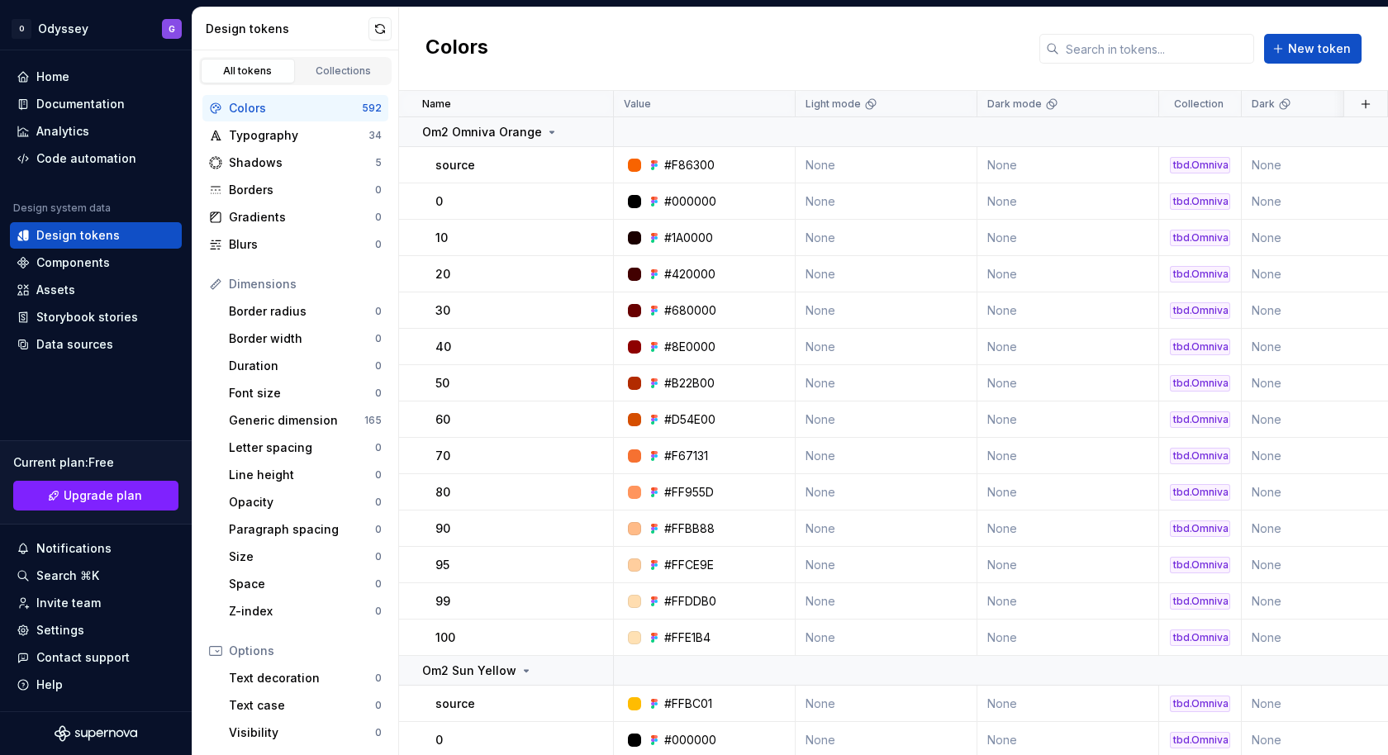
click at [586, 479] on html "O Odyssey G Home Documentation Analytics Code automation Design system data Des…" at bounding box center [694, 377] width 1388 height 755
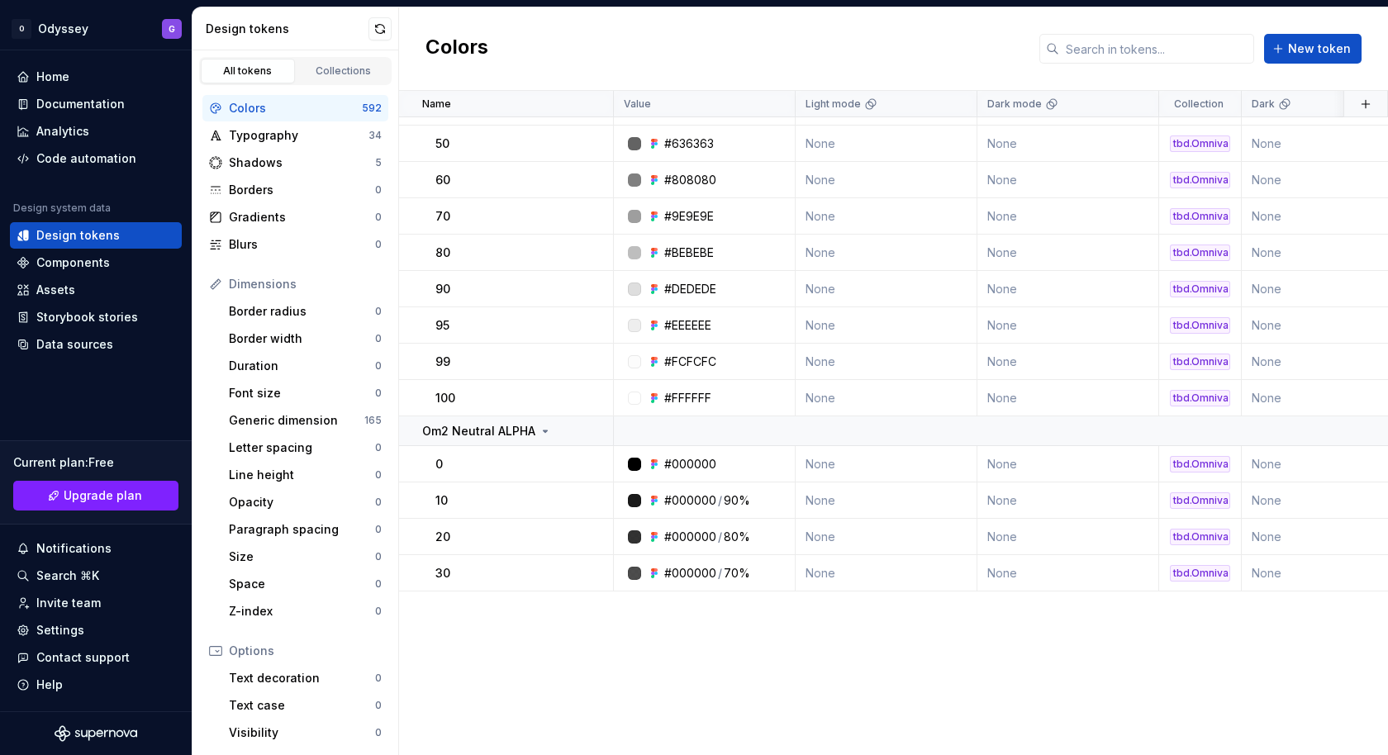
scroll to position [1834, 0]
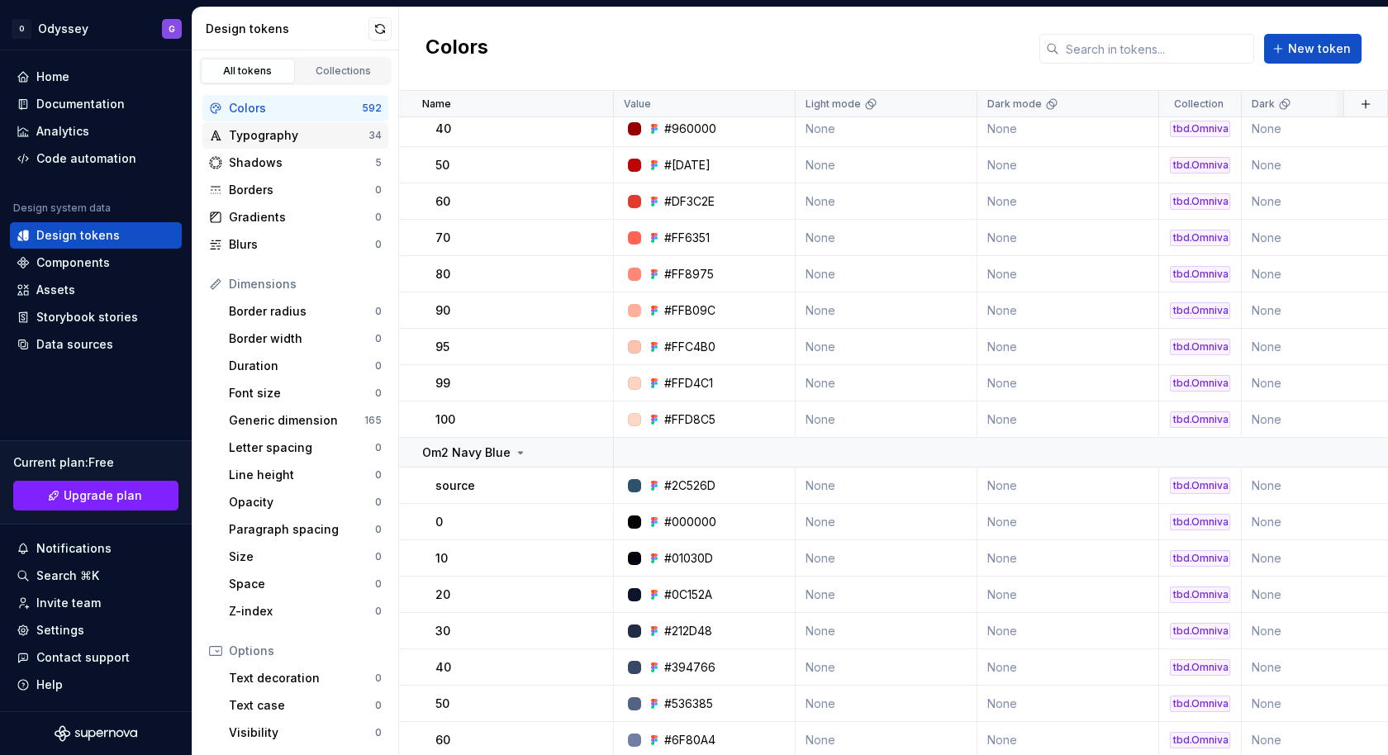
click at [299, 141] on div "Typography" at bounding box center [299, 135] width 140 height 17
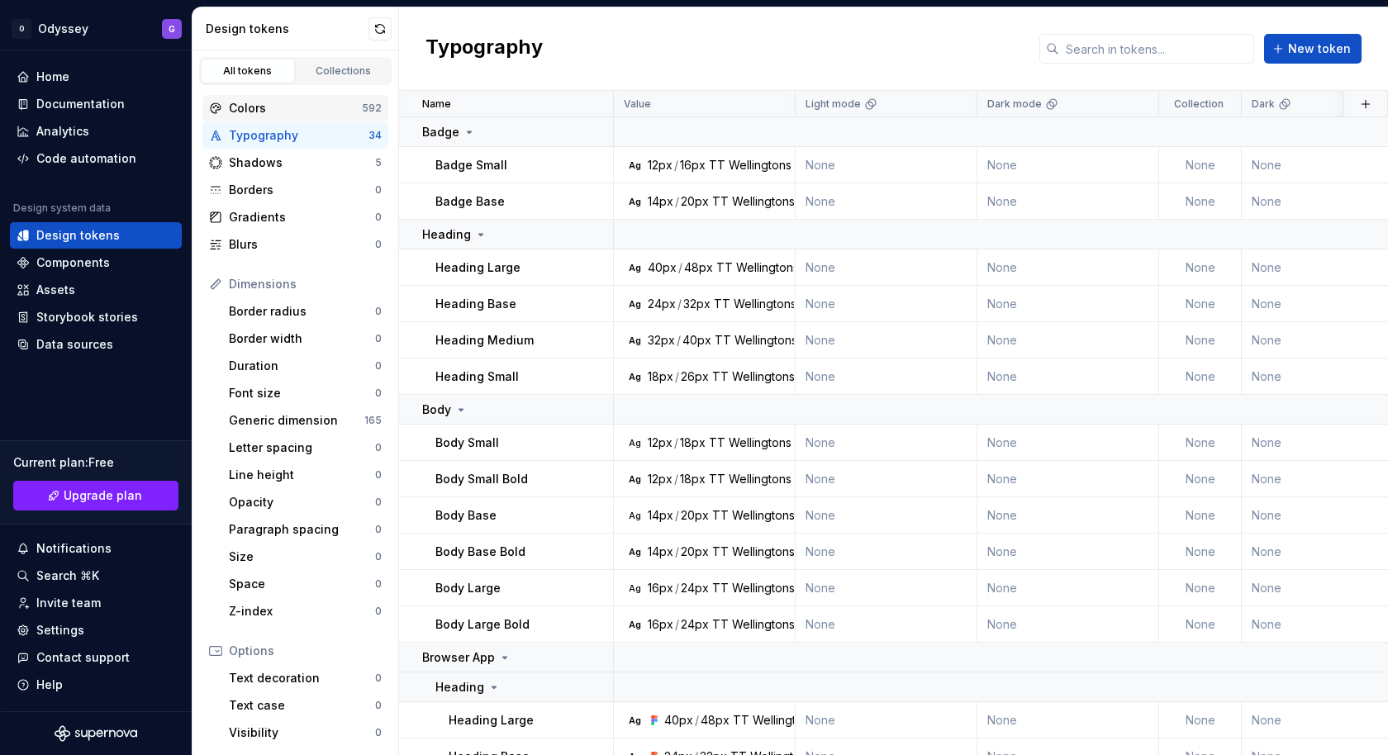
click at [275, 107] on div "Colors" at bounding box center [295, 108] width 133 height 17
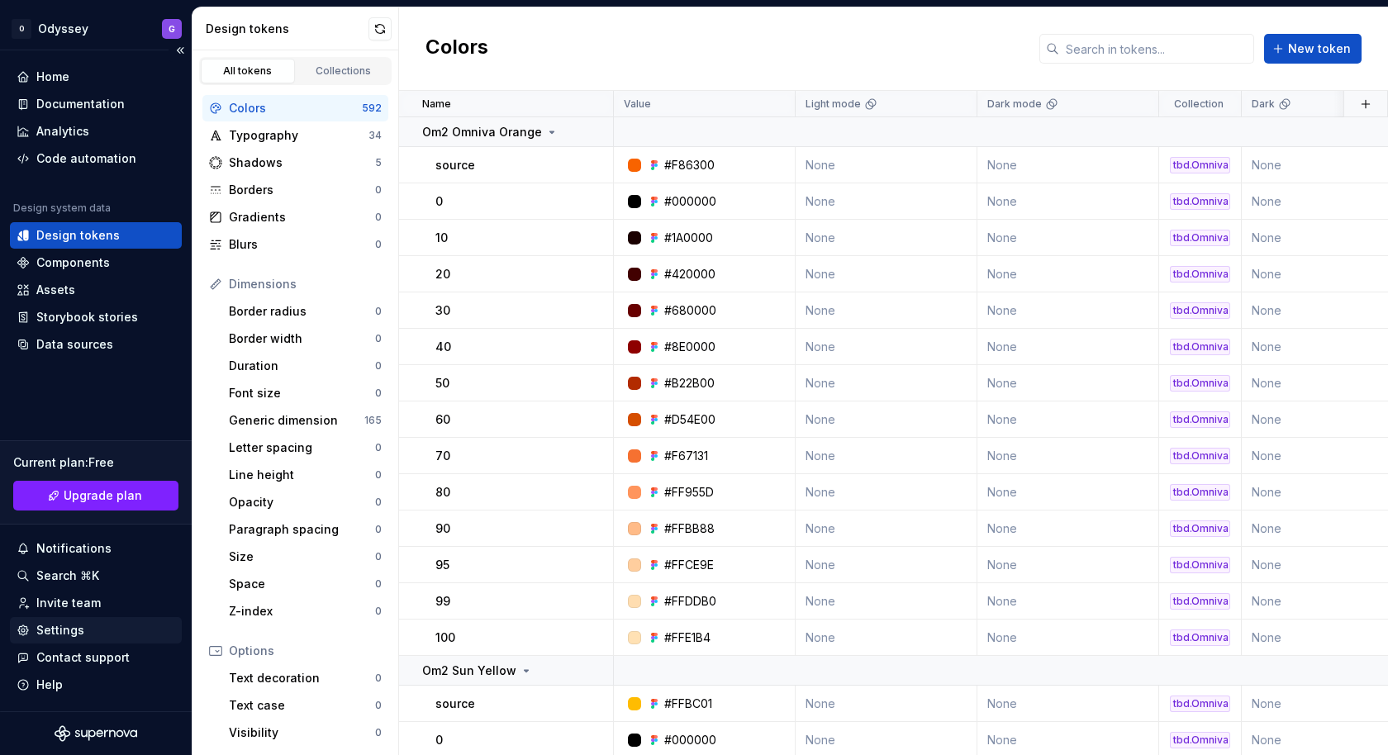
click at [56, 634] on div "Settings" at bounding box center [60, 630] width 48 height 17
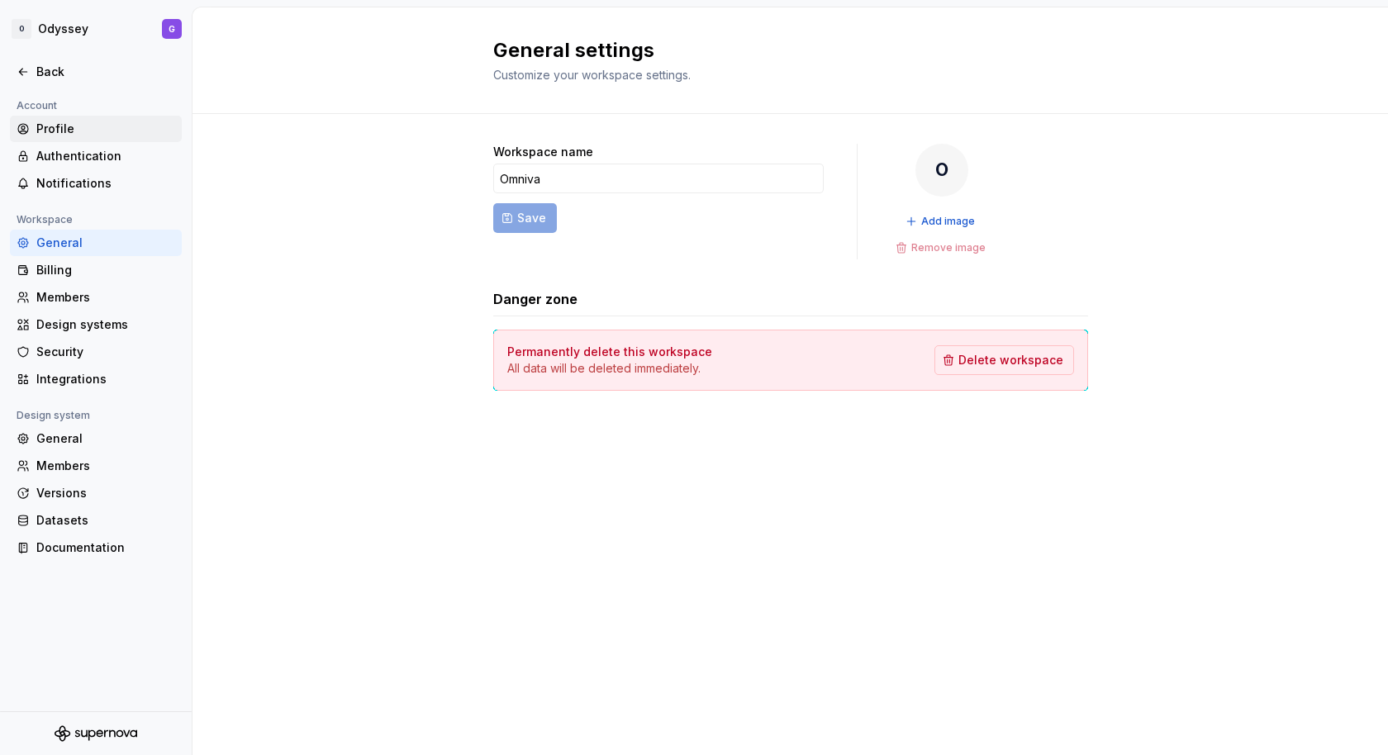
click at [71, 126] on div "Profile" at bounding box center [105, 129] width 139 height 17
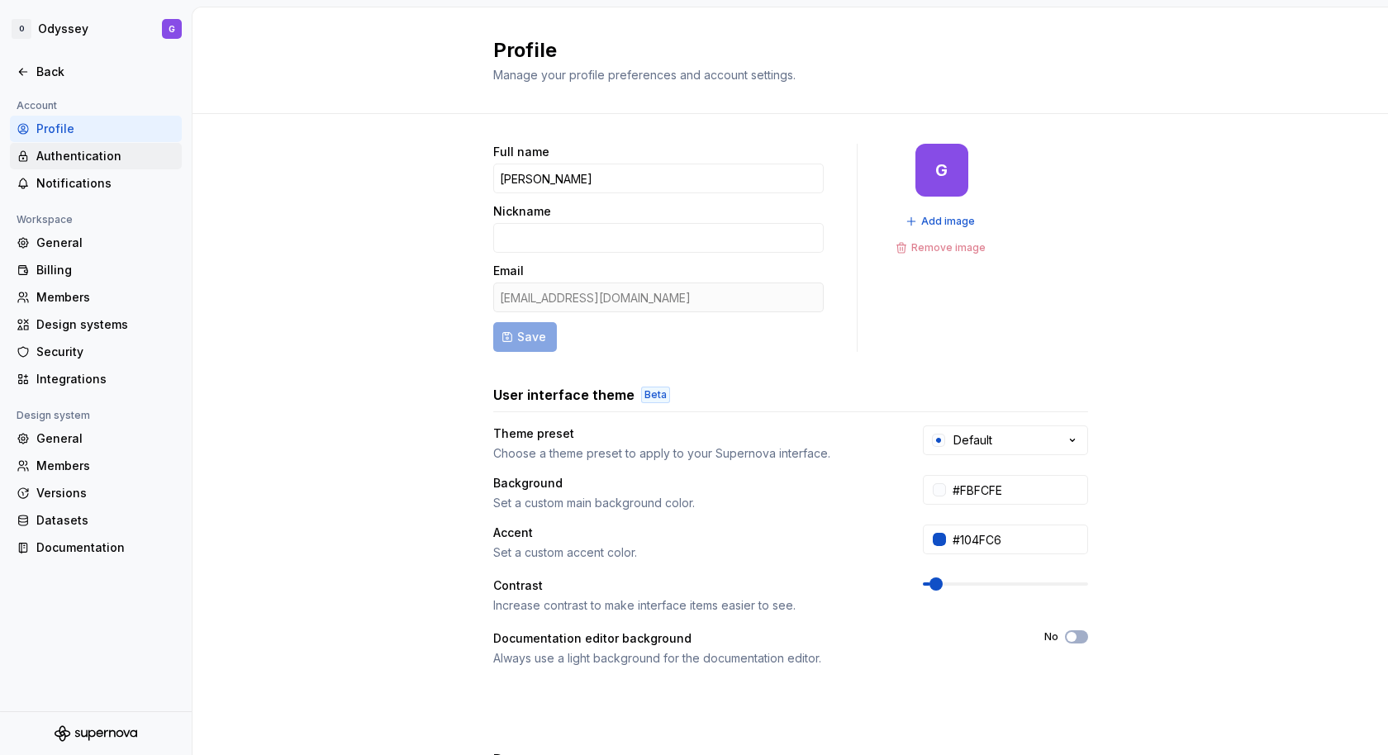
click at [69, 150] on div "Authentication" at bounding box center [105, 156] width 139 height 17
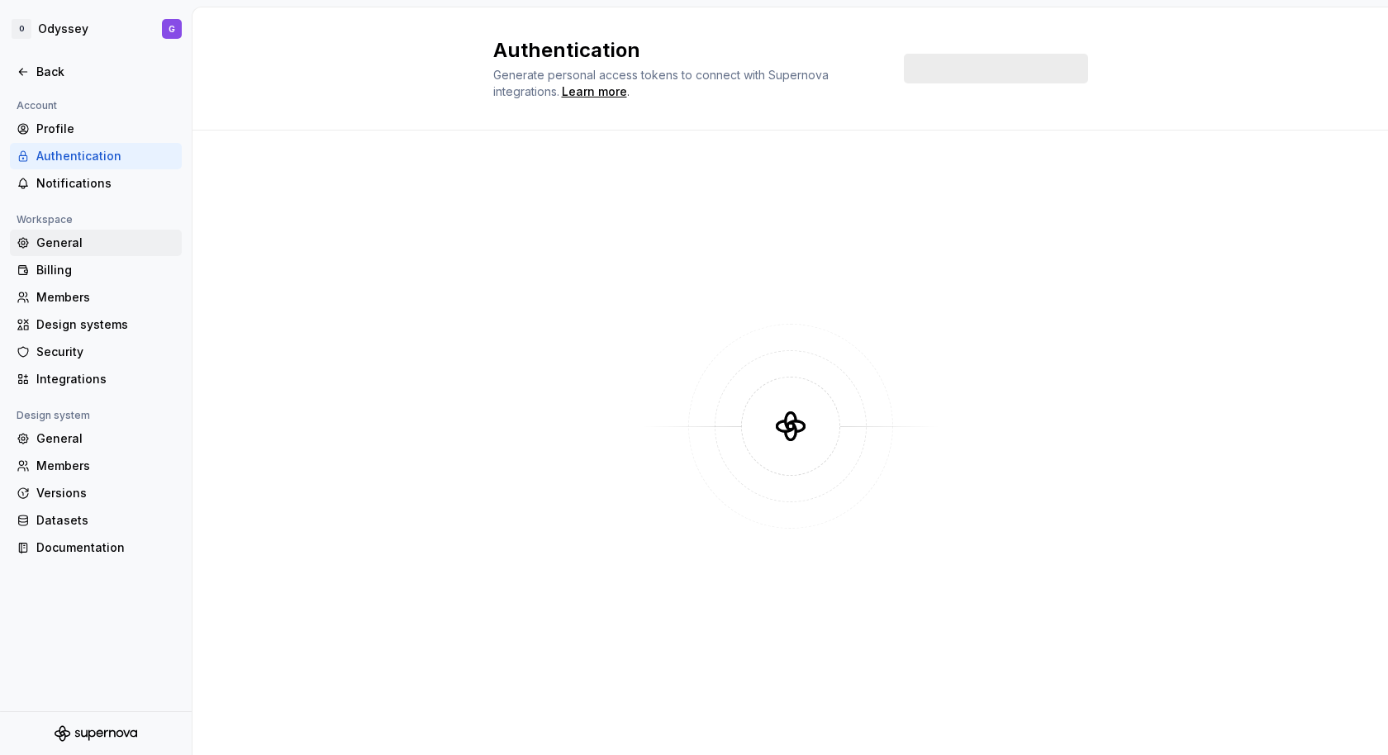
click at [70, 244] on div "General" at bounding box center [105, 243] width 139 height 17
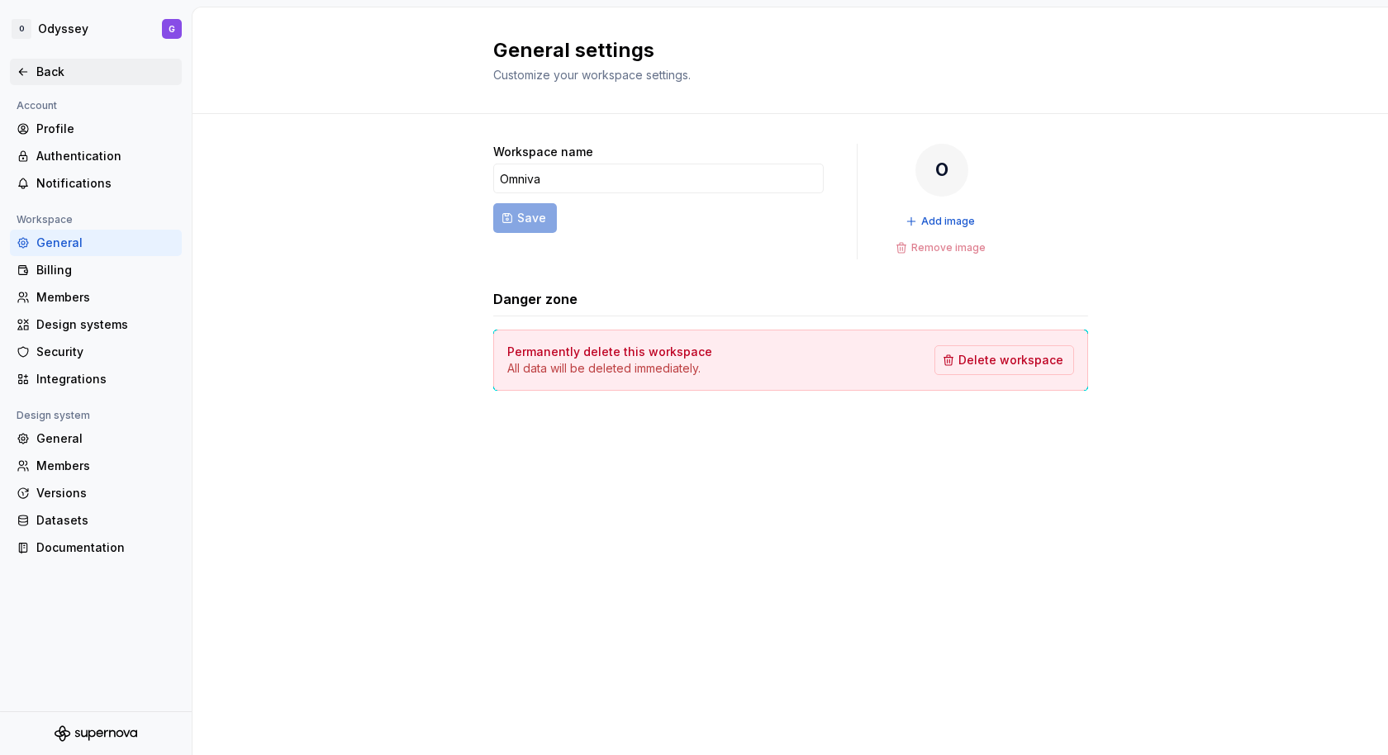
click at [19, 72] on icon at bounding box center [23, 71] width 13 height 13
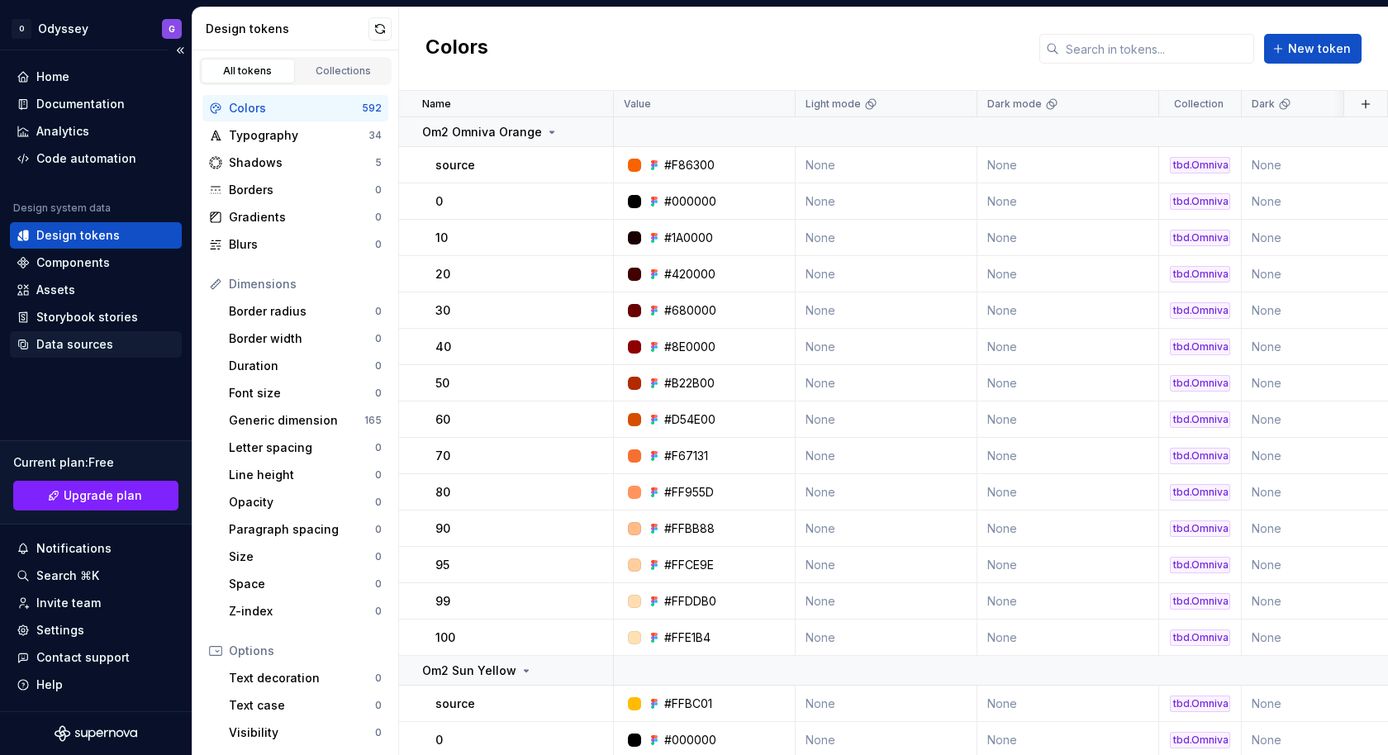
click at [68, 338] on div "Data sources" at bounding box center [74, 344] width 77 height 17
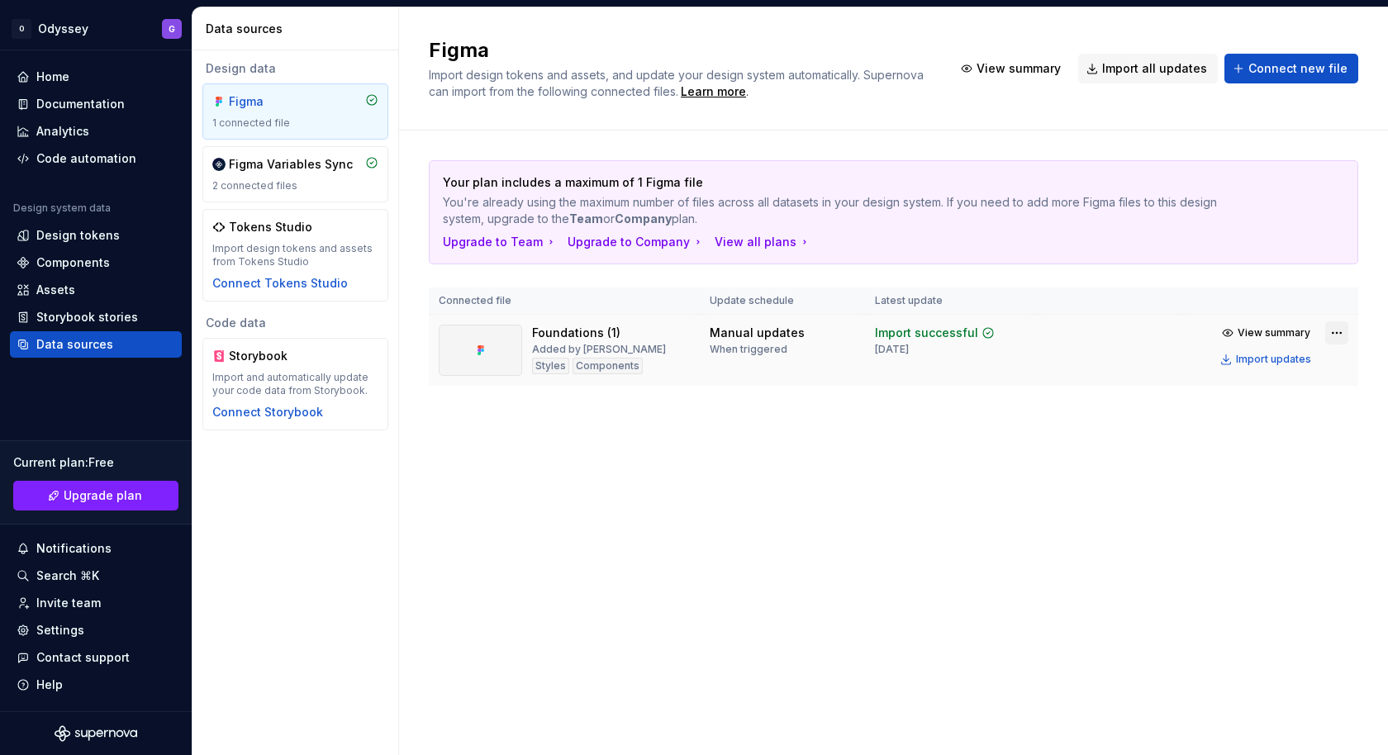
click at [1342, 333] on html "O Odyssey G Home Documentation Analytics Code automation Design system data Des…" at bounding box center [694, 377] width 1388 height 755
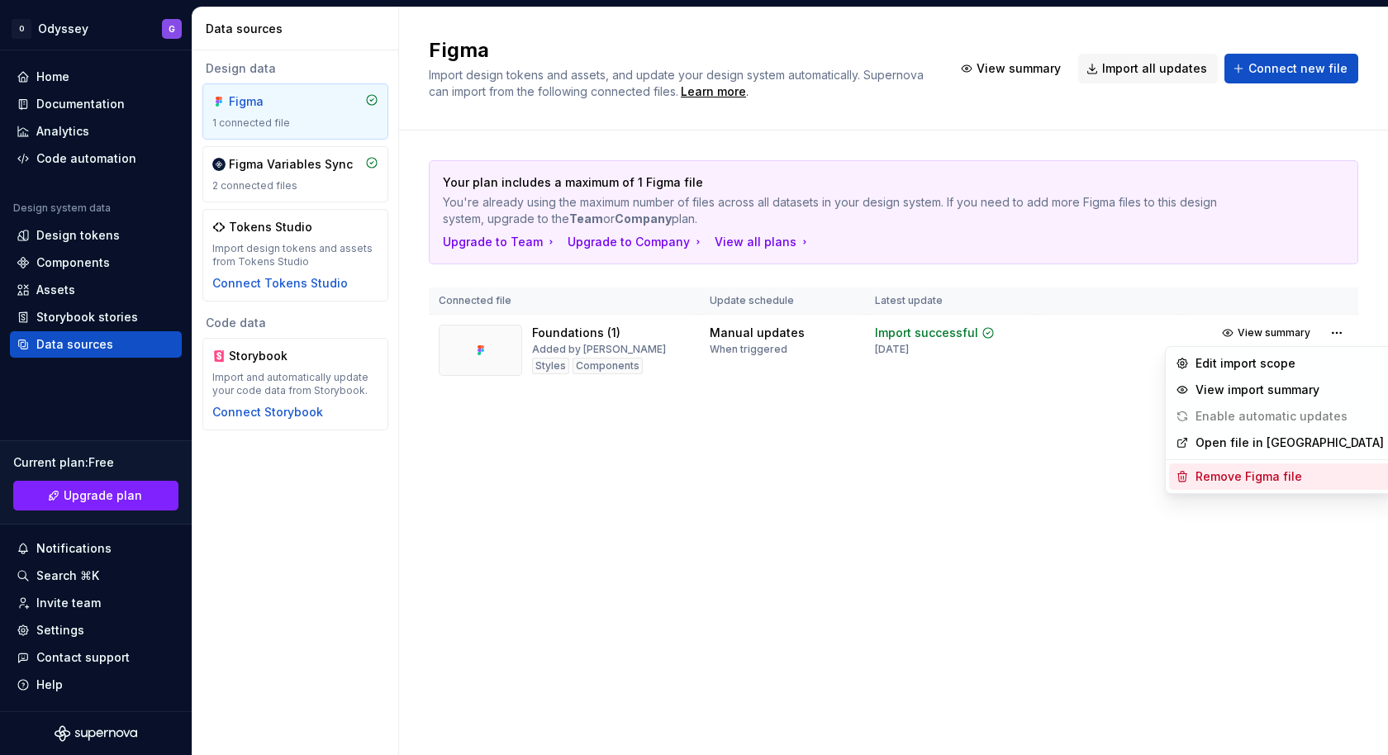
click at [1292, 473] on div "Remove Figma file" at bounding box center [1289, 476] width 188 height 17
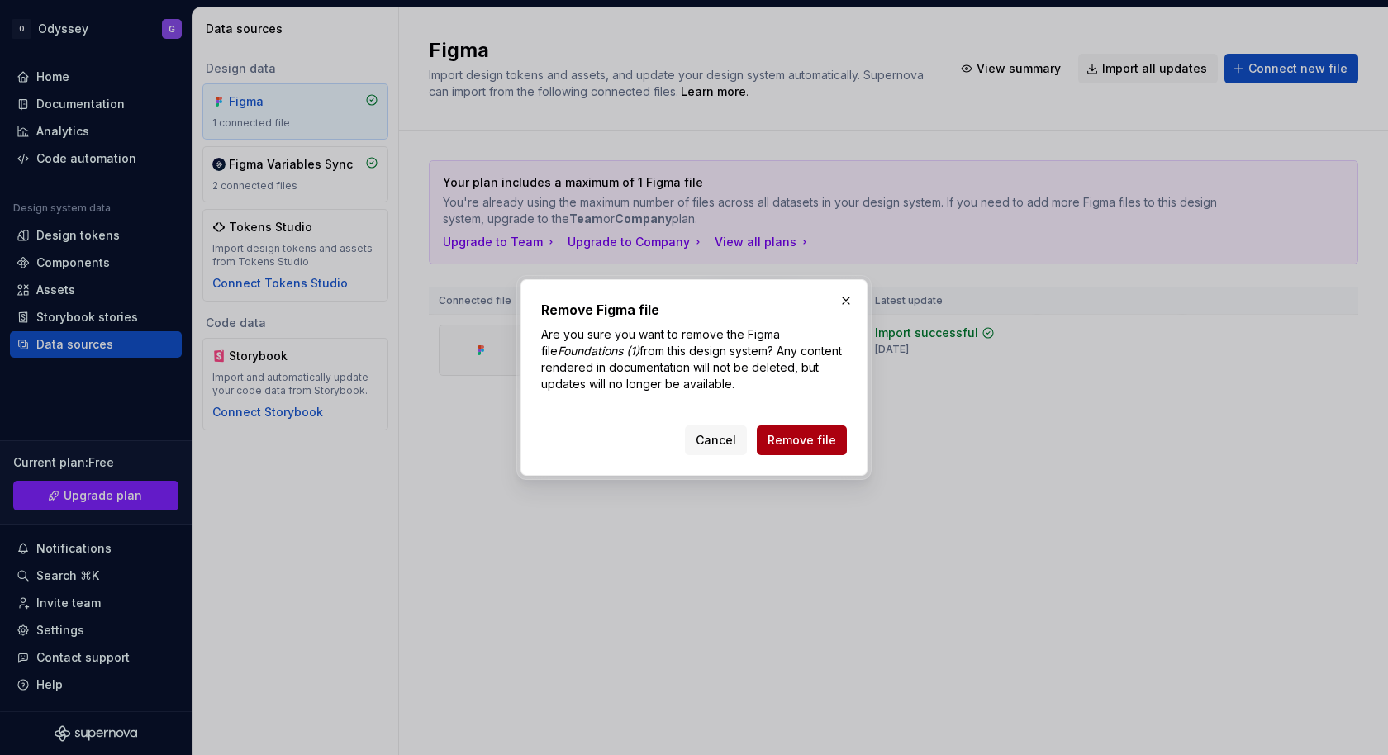
click at [832, 445] on span "Remove file" at bounding box center [801, 440] width 69 height 17
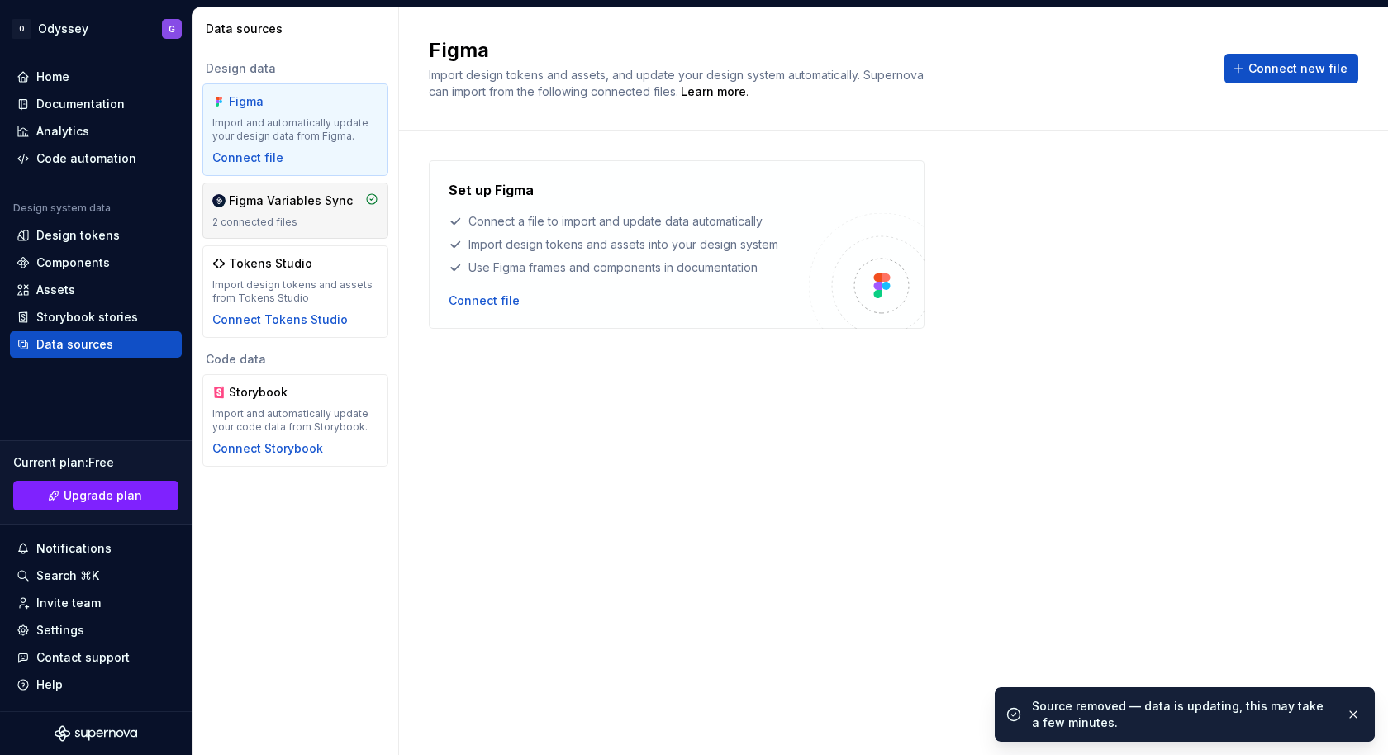
click at [308, 204] on div "Figma Variables Sync" at bounding box center [291, 200] width 124 height 17
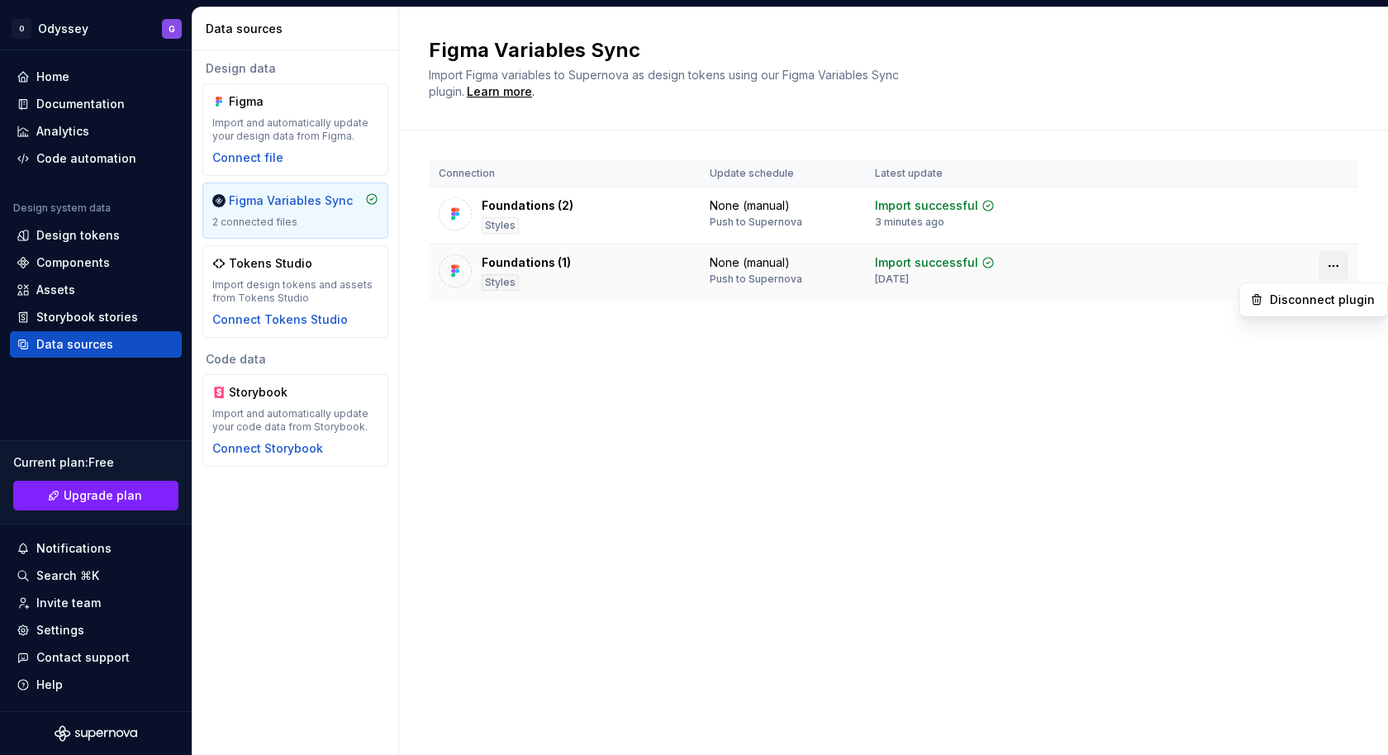
click at [1332, 261] on html "O Odyssey G Home Documentation Analytics Code automation Design system data Des…" at bounding box center [694, 377] width 1388 height 755
click at [1314, 297] on div "Disconnect plugin" at bounding box center [1323, 300] width 107 height 17
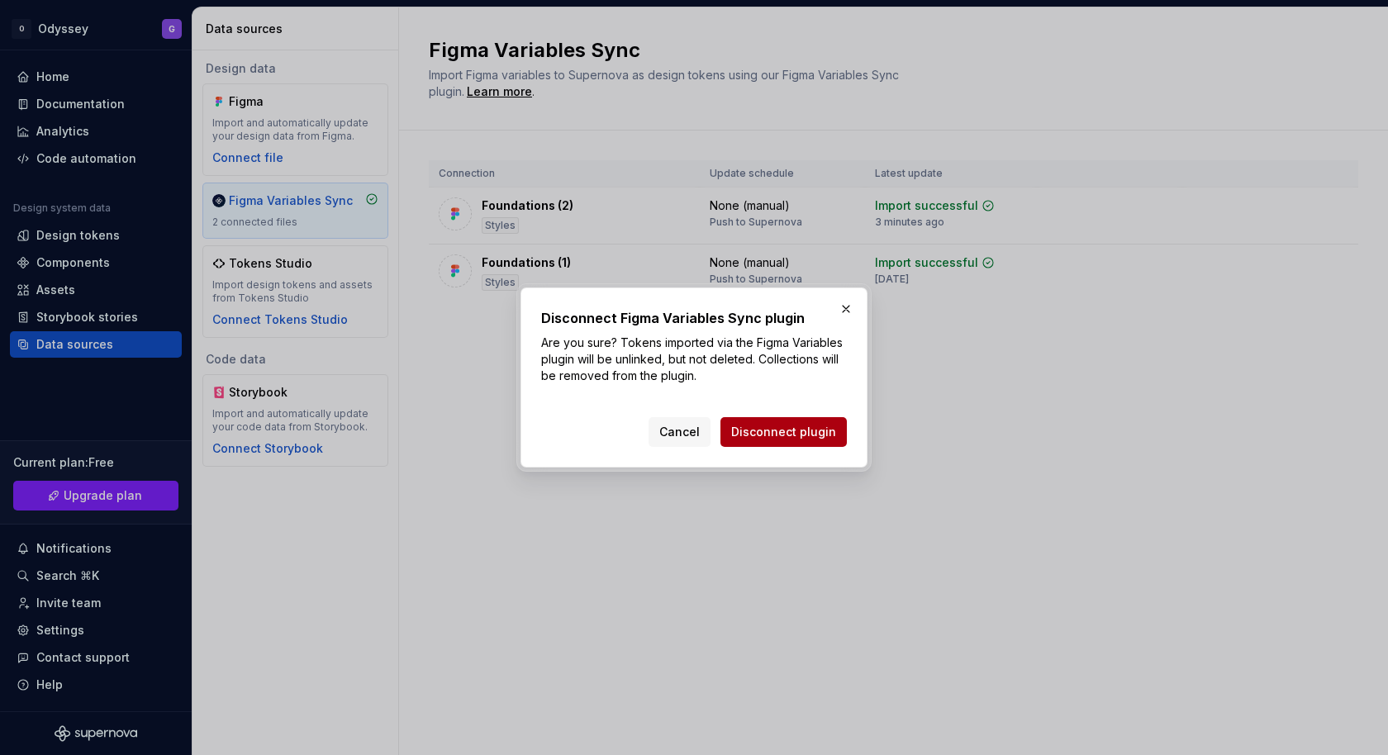
click at [800, 430] on span "Disconnect plugin" at bounding box center [783, 432] width 105 height 17
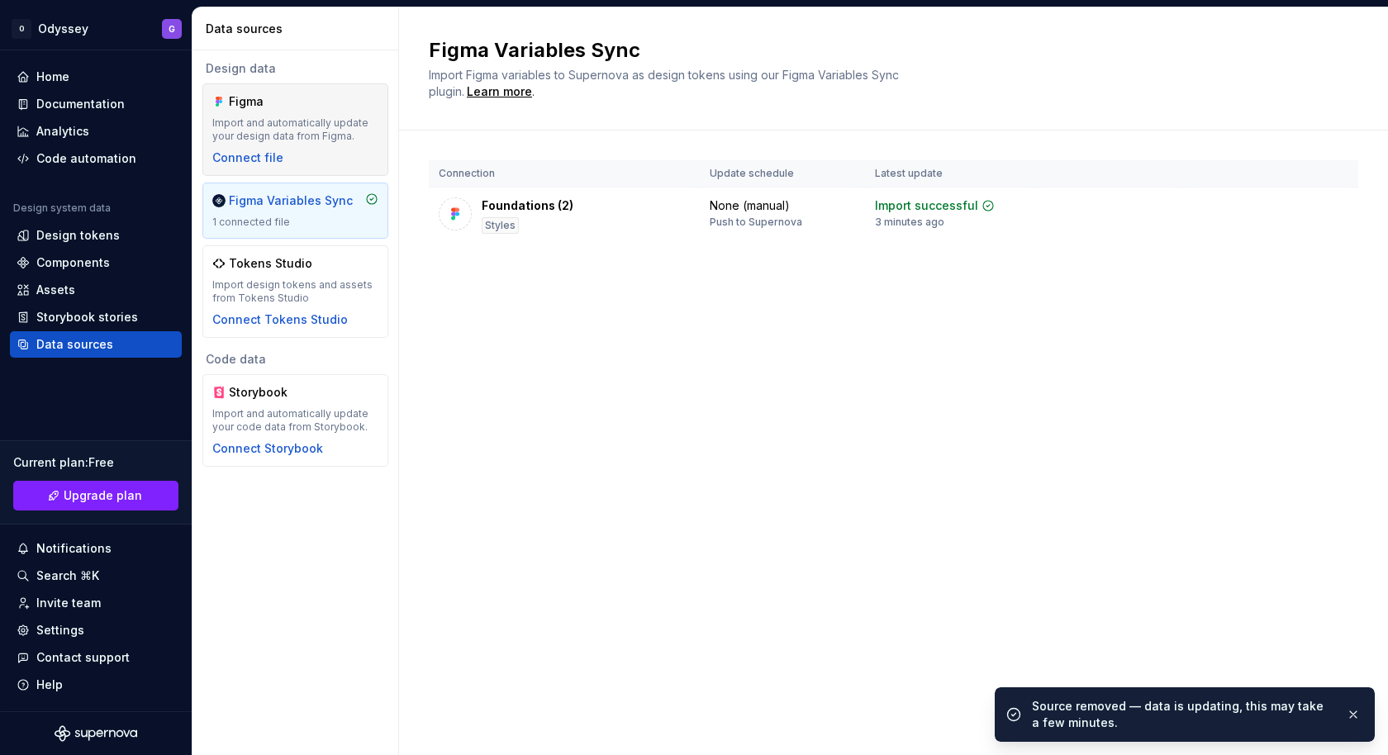
click at [301, 141] on div "Import and automatically update your design data from Figma." at bounding box center [295, 129] width 166 height 26
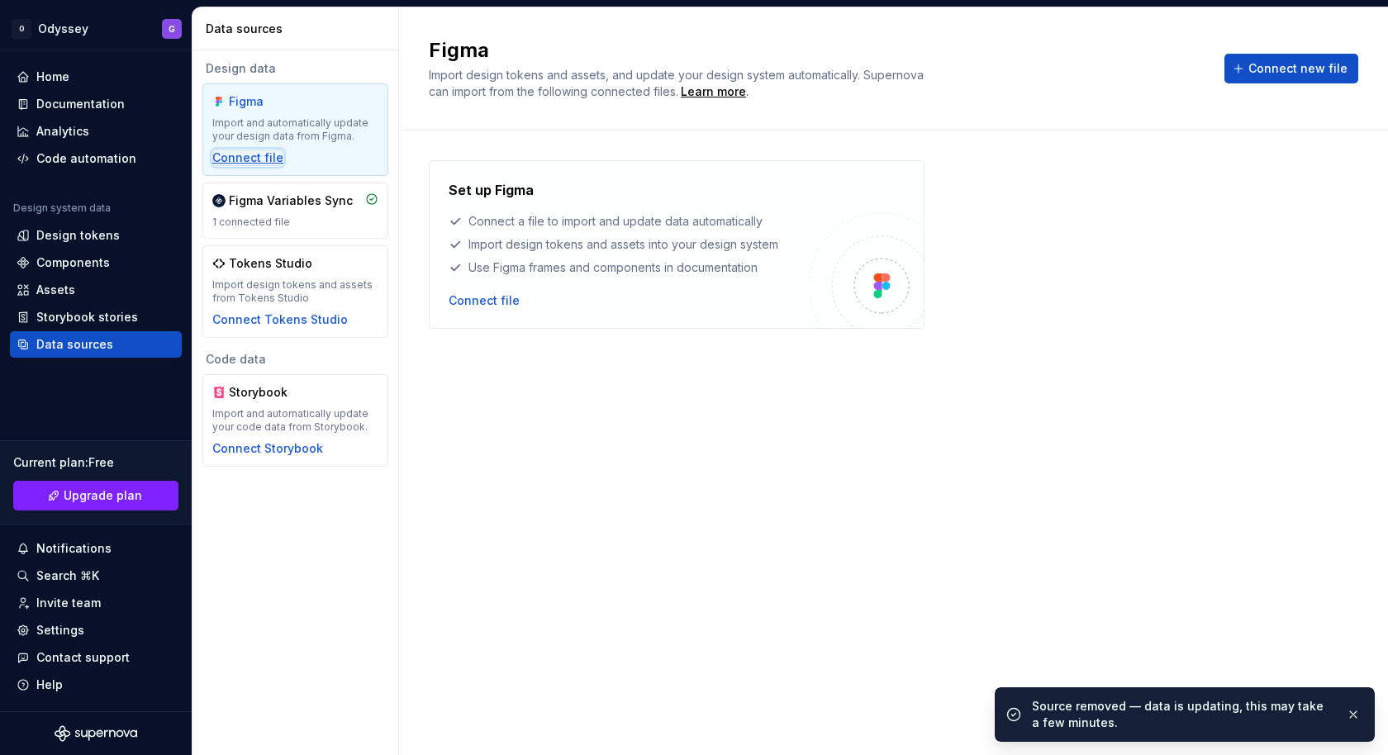
click at [254, 153] on div "Connect file" at bounding box center [247, 158] width 71 height 17
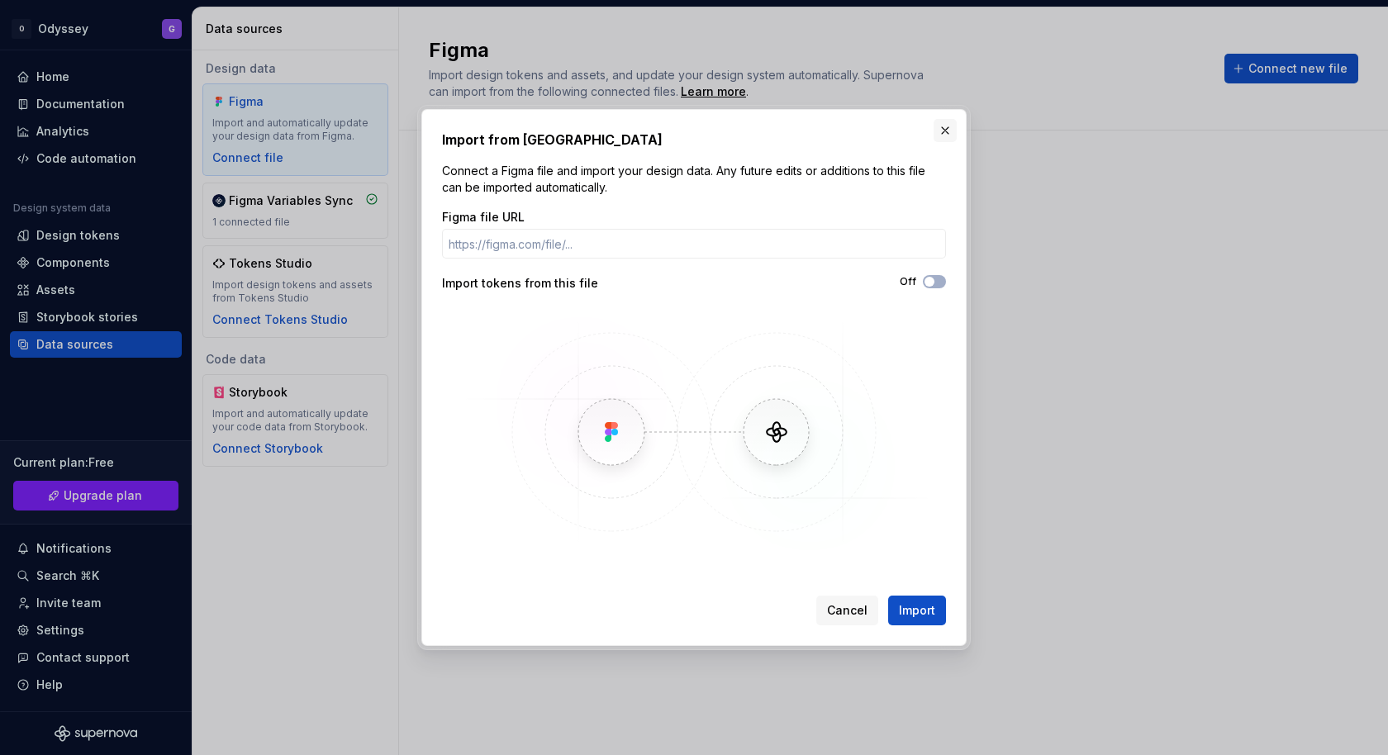
click at [939, 125] on button "button" at bounding box center [945, 130] width 23 height 23
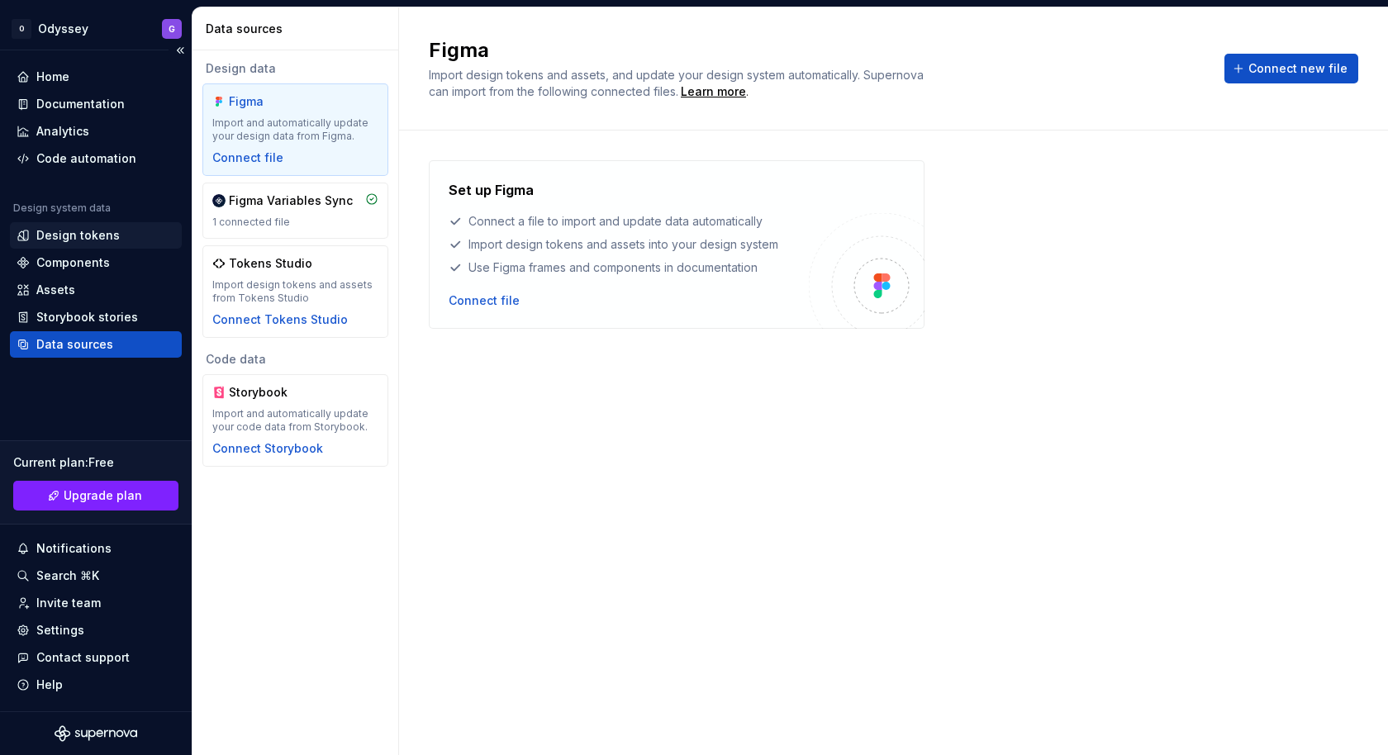
click at [83, 245] on div "Design tokens" at bounding box center [96, 235] width 172 height 26
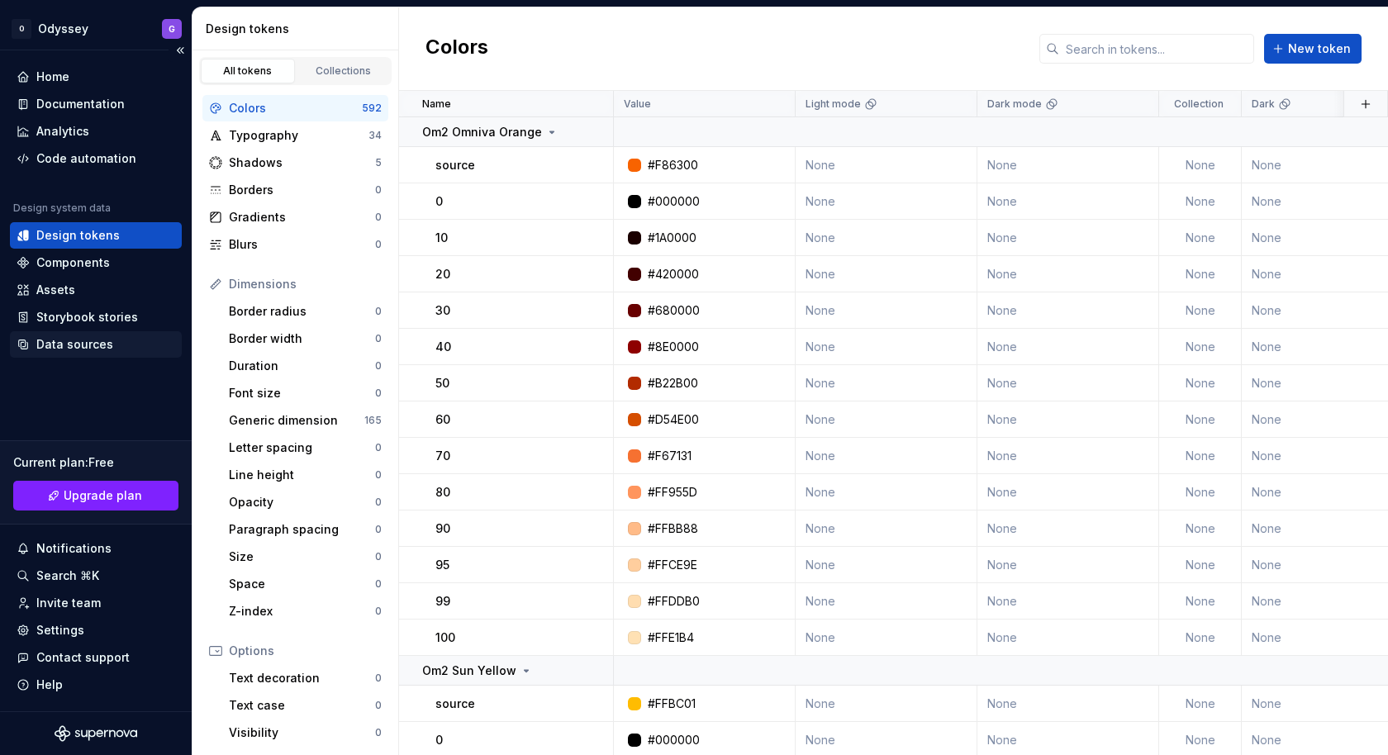
click at [92, 336] on div "Data sources" at bounding box center [74, 344] width 77 height 17
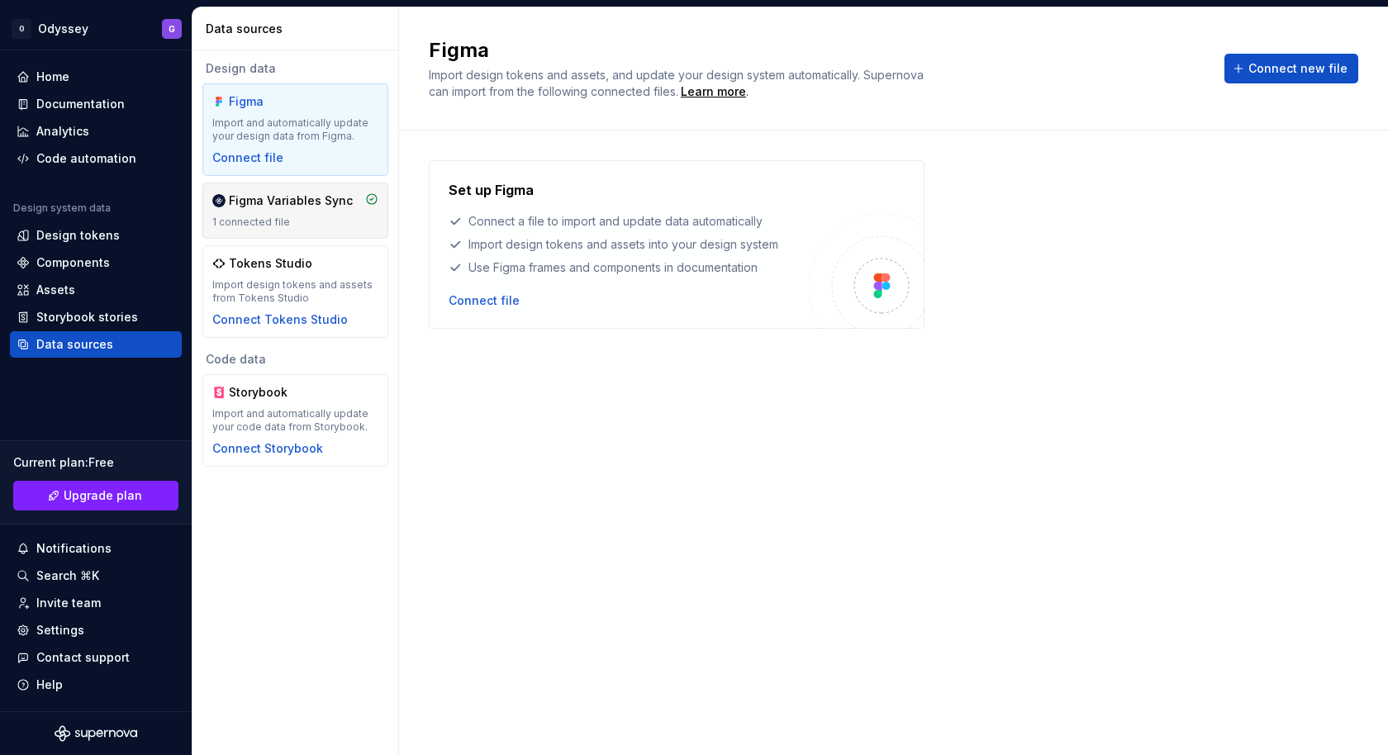
click at [346, 216] on div "1 connected file" at bounding box center [295, 222] width 166 height 13
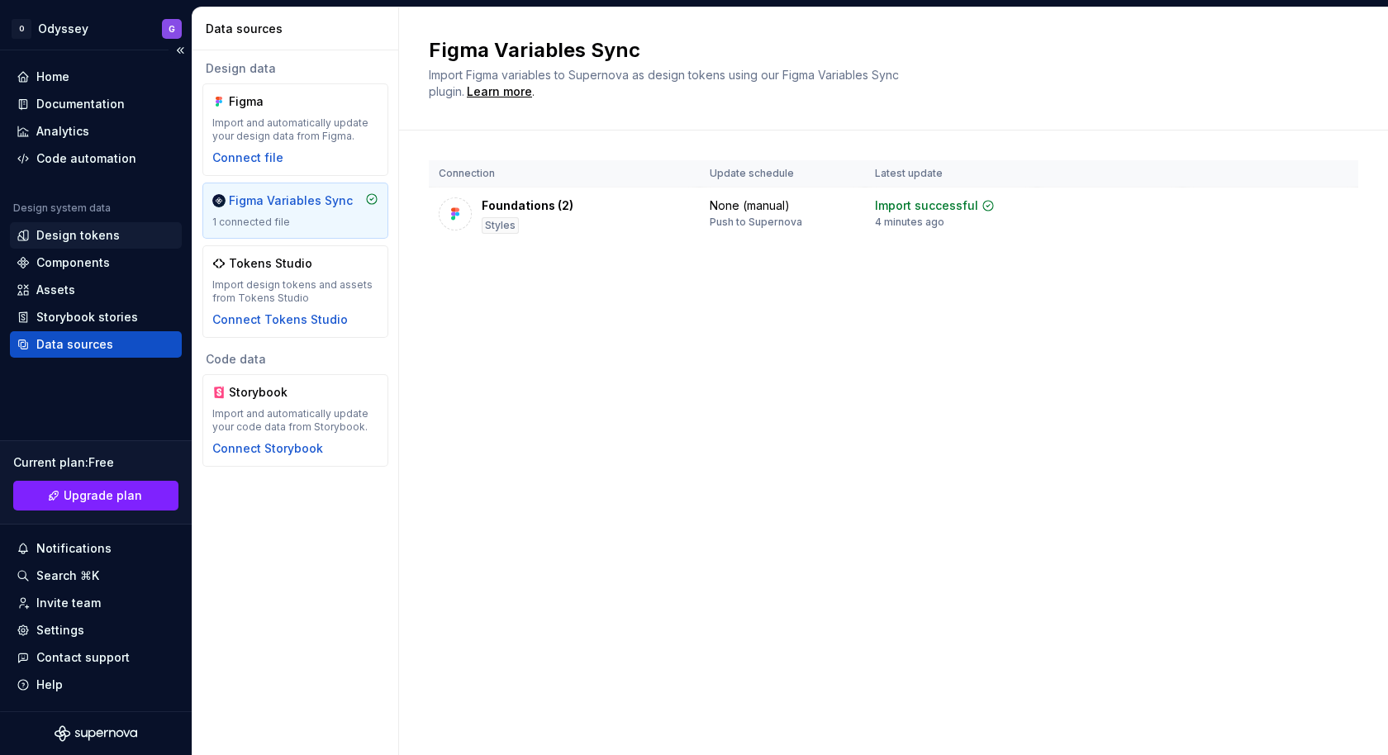
click at [80, 236] on div "Design tokens" at bounding box center [77, 235] width 83 height 17
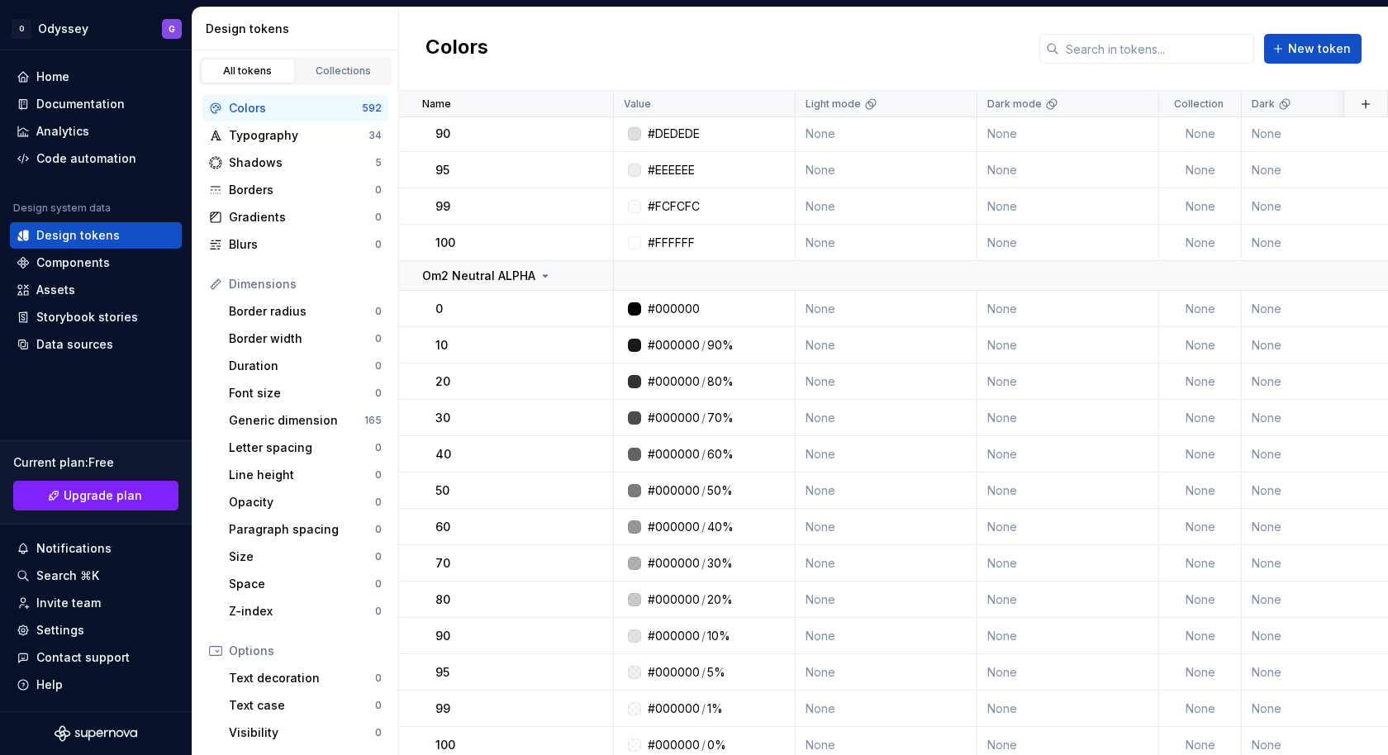
scroll to position [4587, 0]
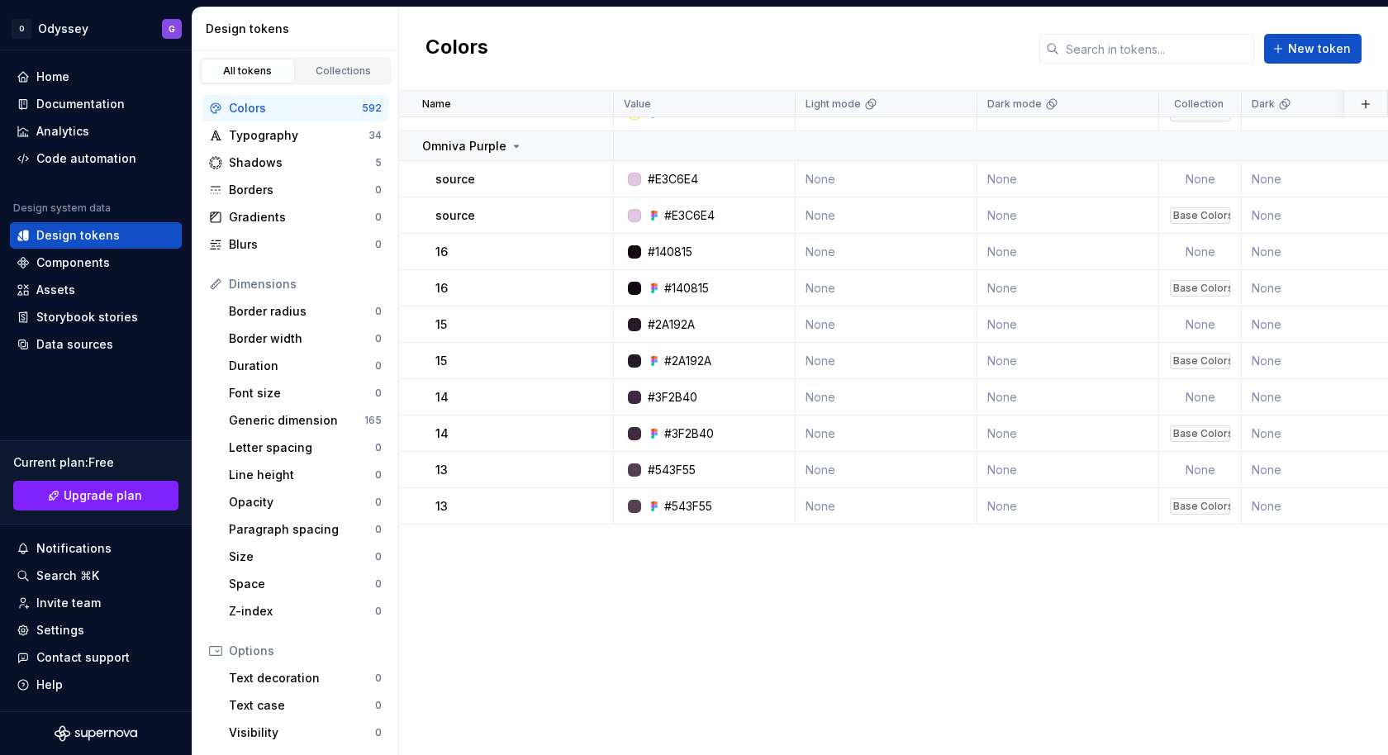
scroll to position [6888, 0]
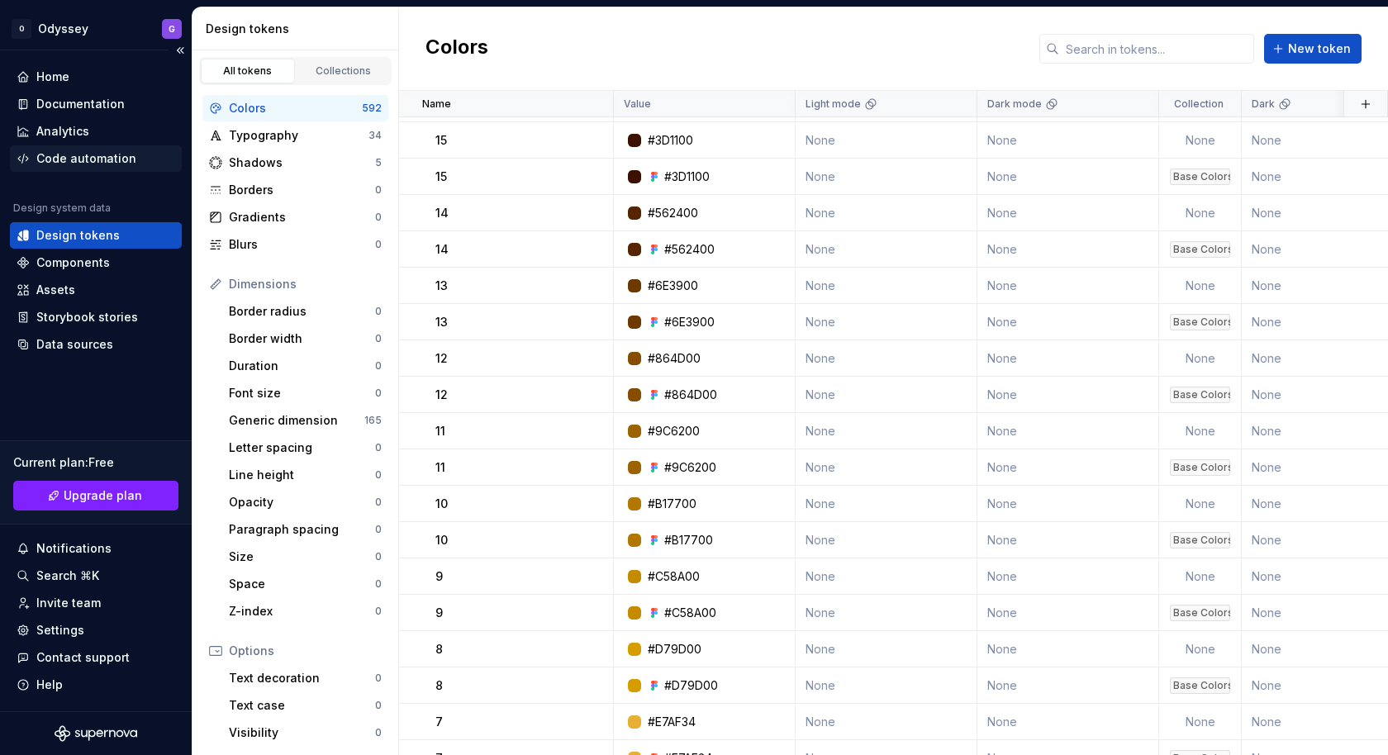
click at [102, 164] on div "Code automation" at bounding box center [86, 158] width 100 height 17
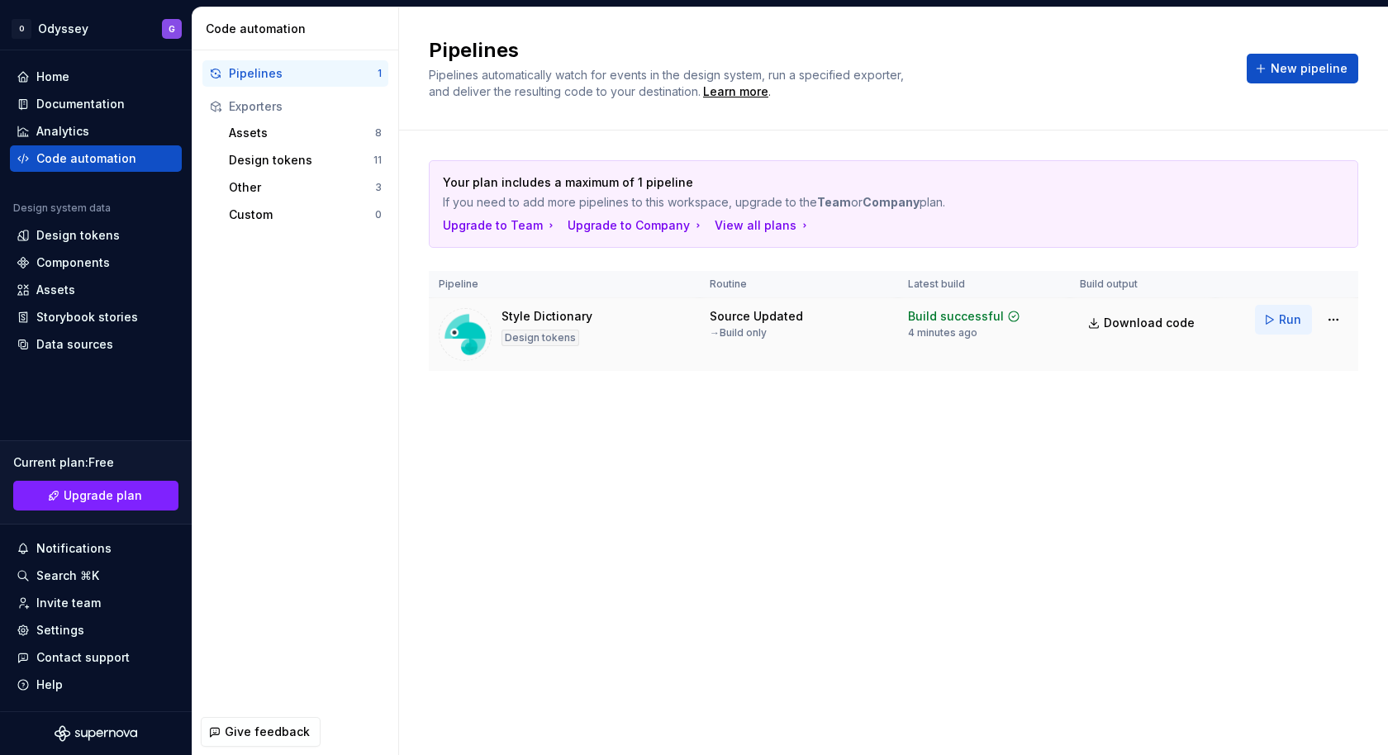
click at [1282, 313] on span "Run" at bounding box center [1290, 319] width 22 height 17
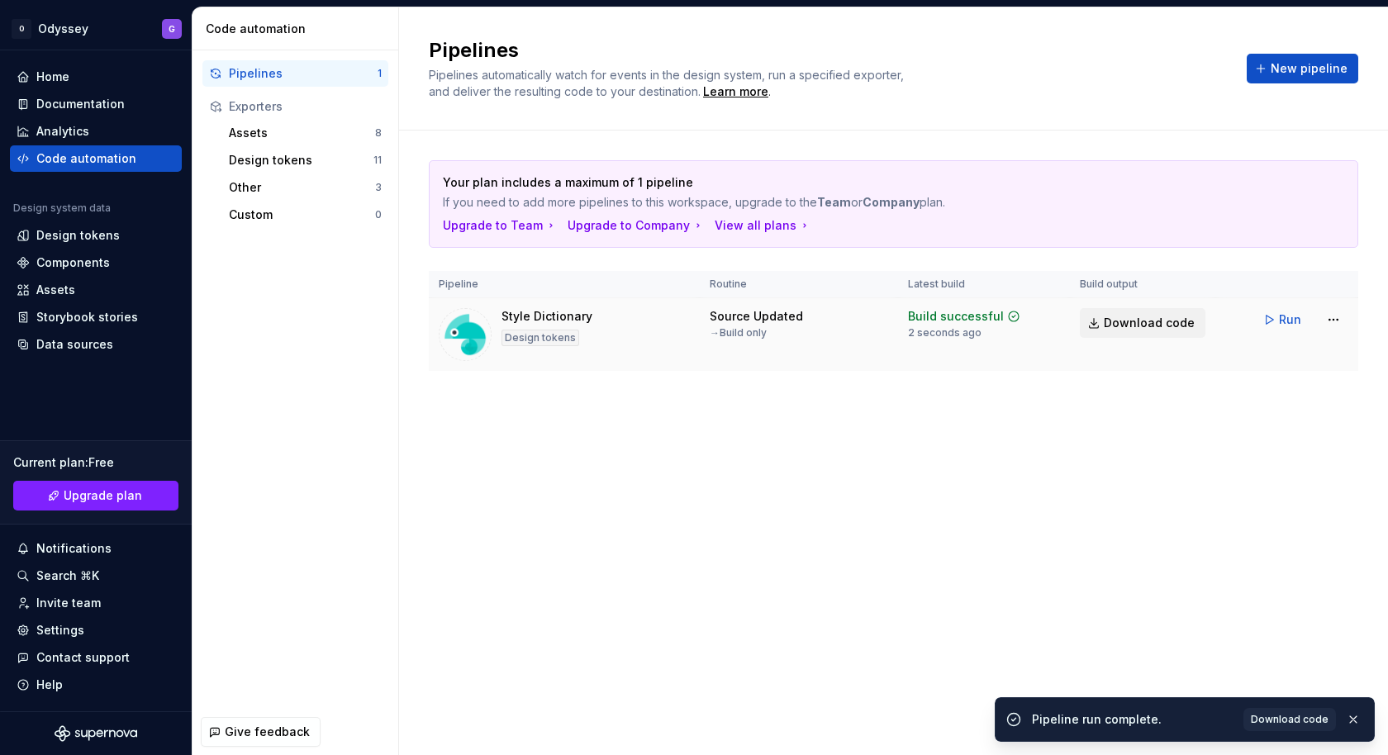
click at [1121, 311] on link "Download code" at bounding box center [1143, 323] width 126 height 30
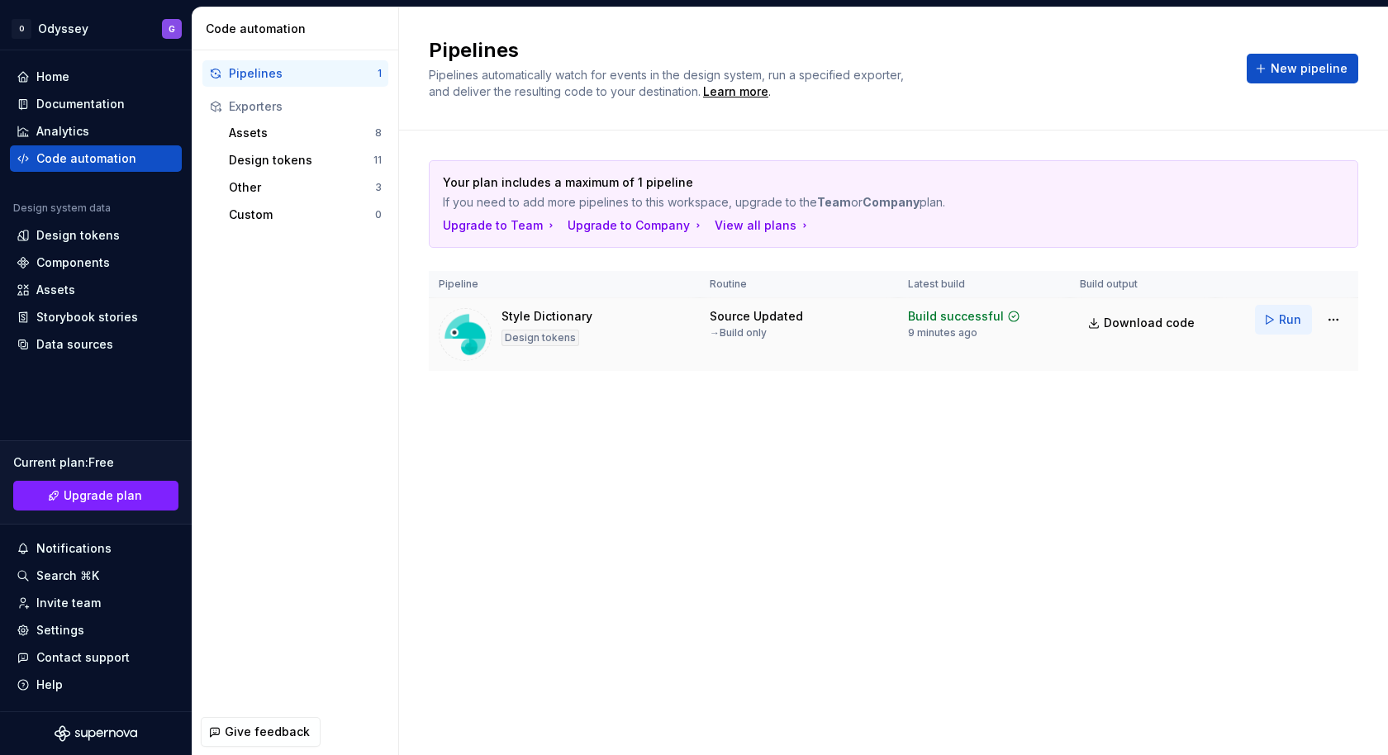
click at [1277, 317] on button "Run" at bounding box center [1283, 320] width 57 height 30
click at [114, 236] on div "Design tokens" at bounding box center [77, 235] width 83 height 17
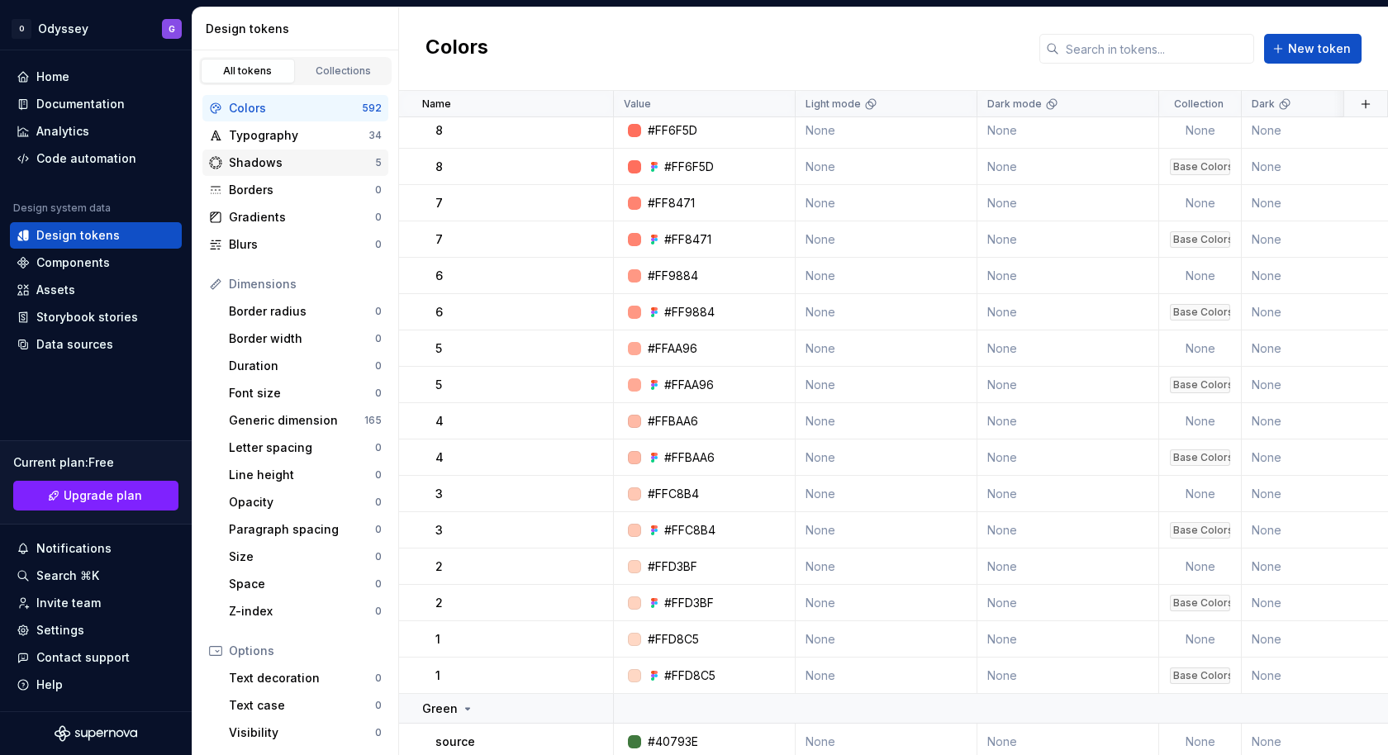
scroll to position [9986, 0]
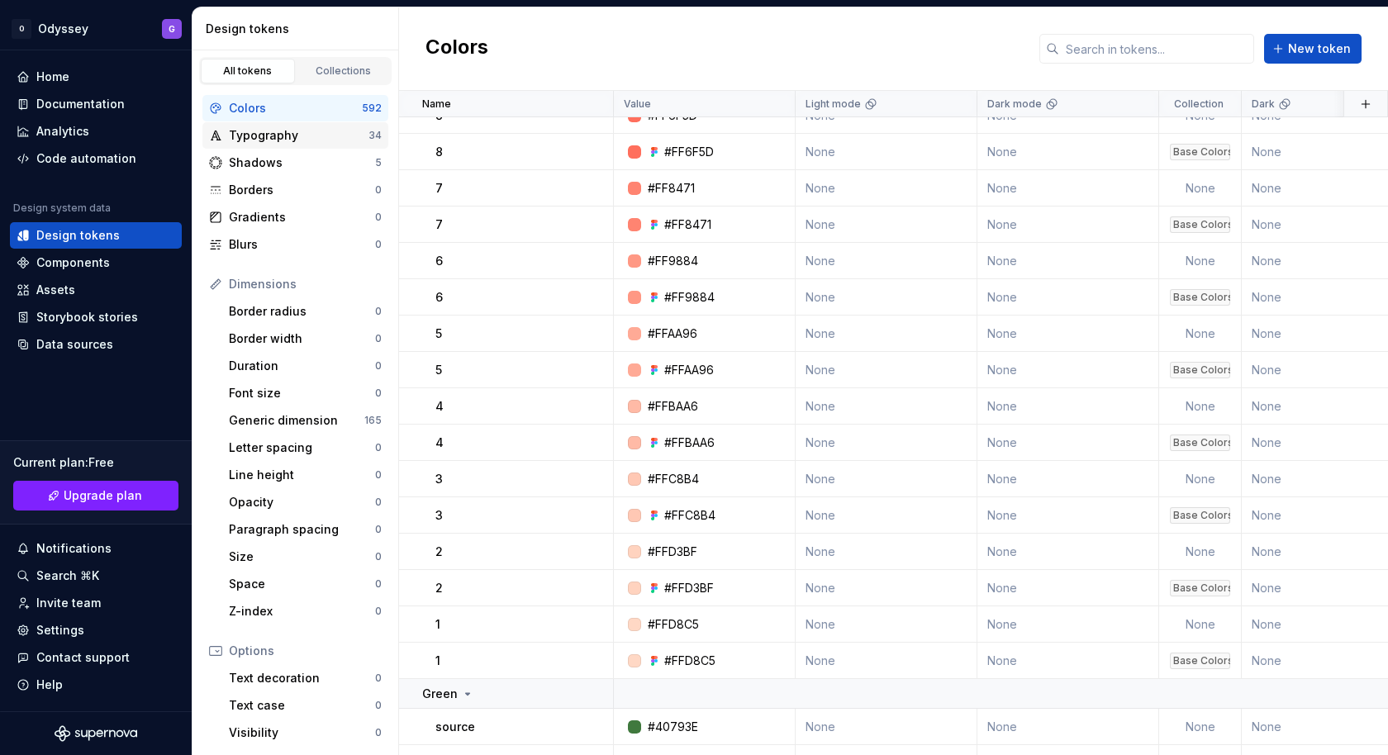
click at [267, 137] on div "Typography" at bounding box center [299, 135] width 140 height 17
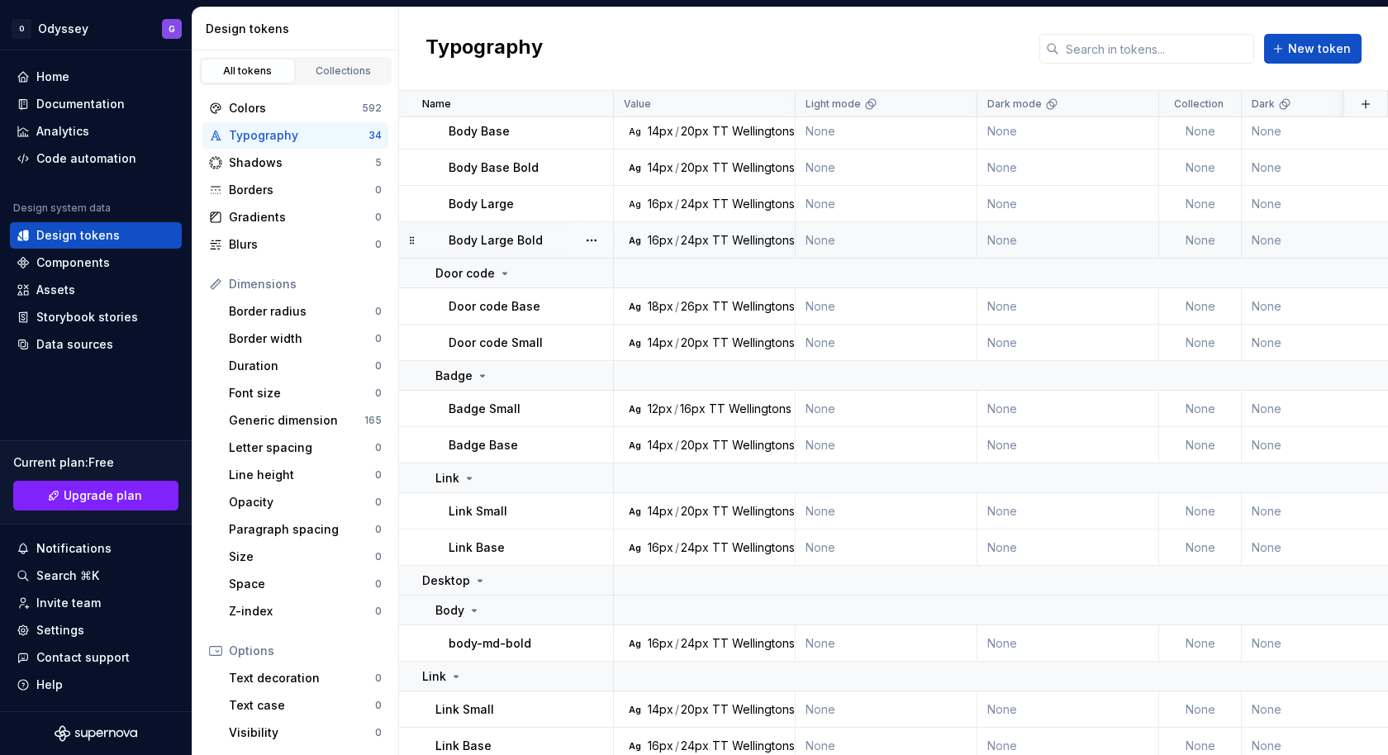
scroll to position [1013, 0]
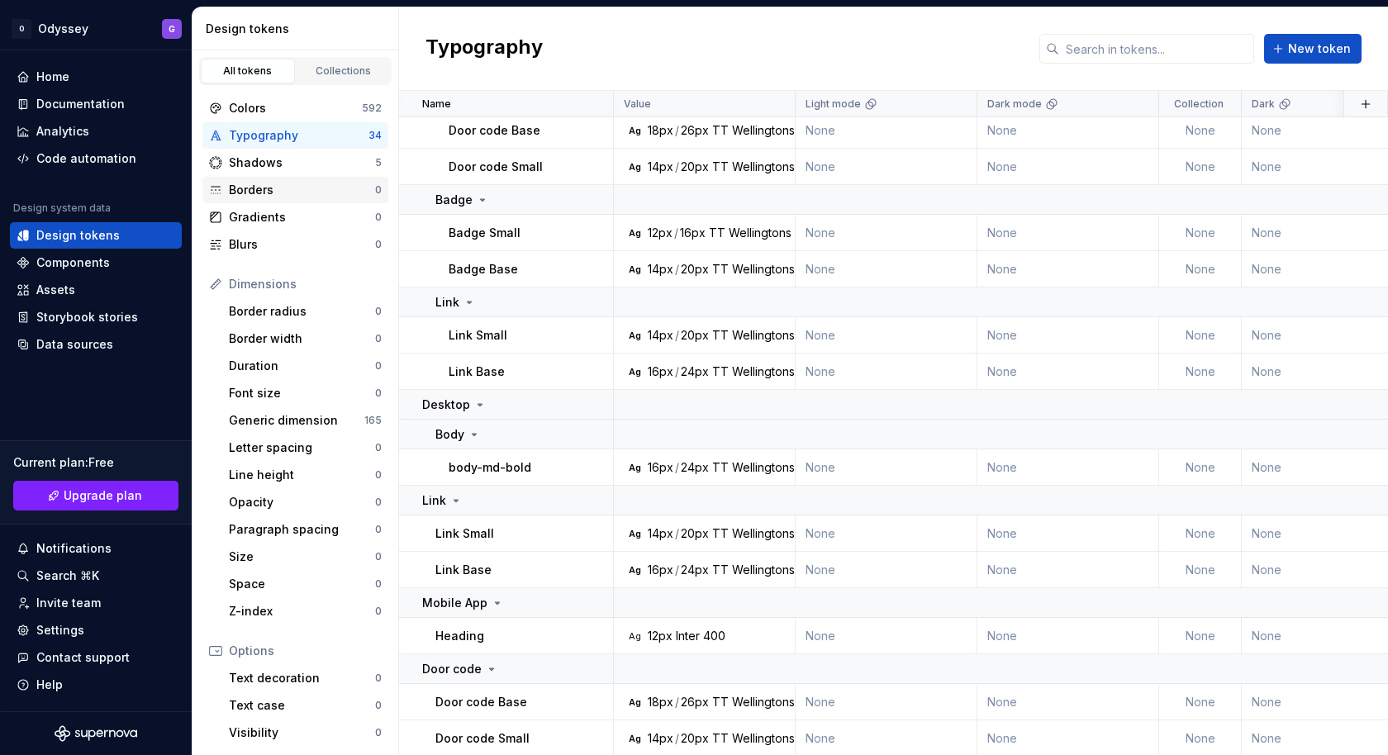
click at [259, 189] on div "Borders" at bounding box center [302, 190] width 146 height 17
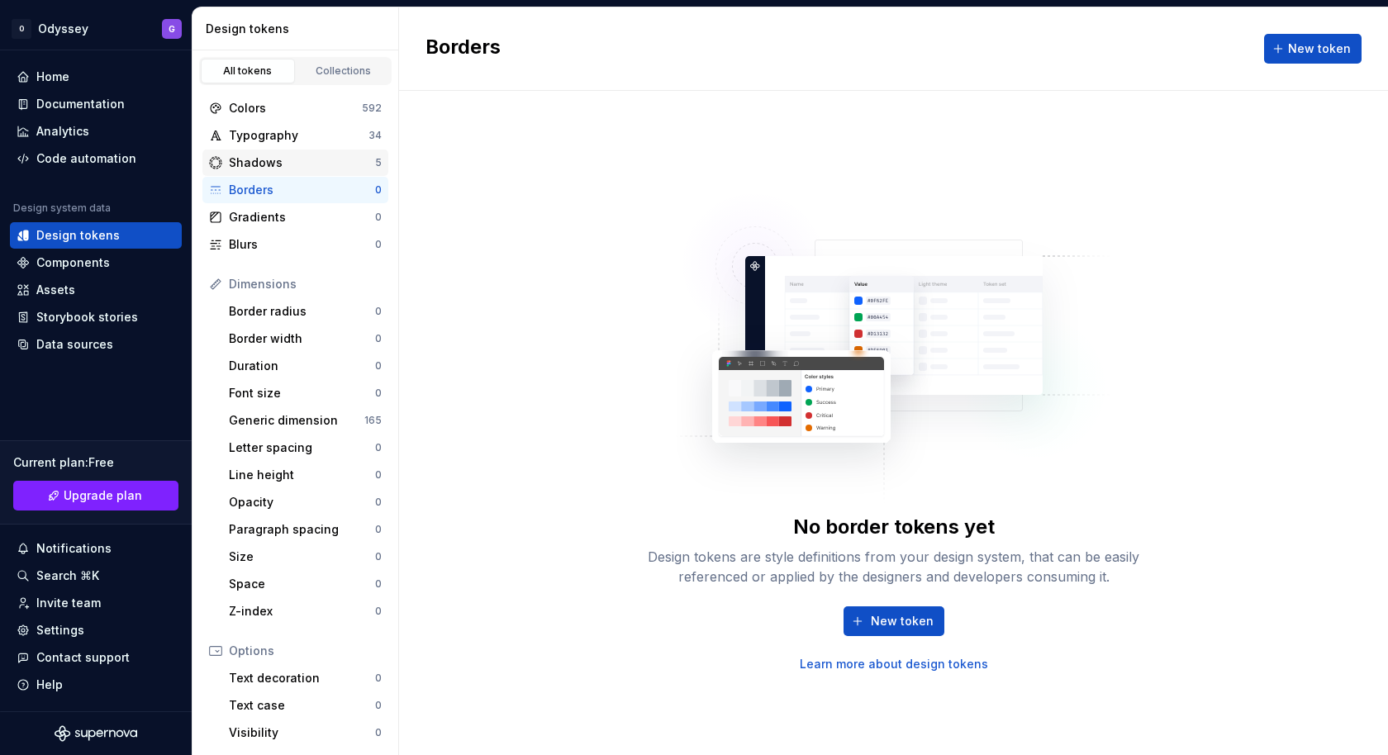
click at [292, 164] on div "Shadows" at bounding box center [302, 162] width 146 height 17
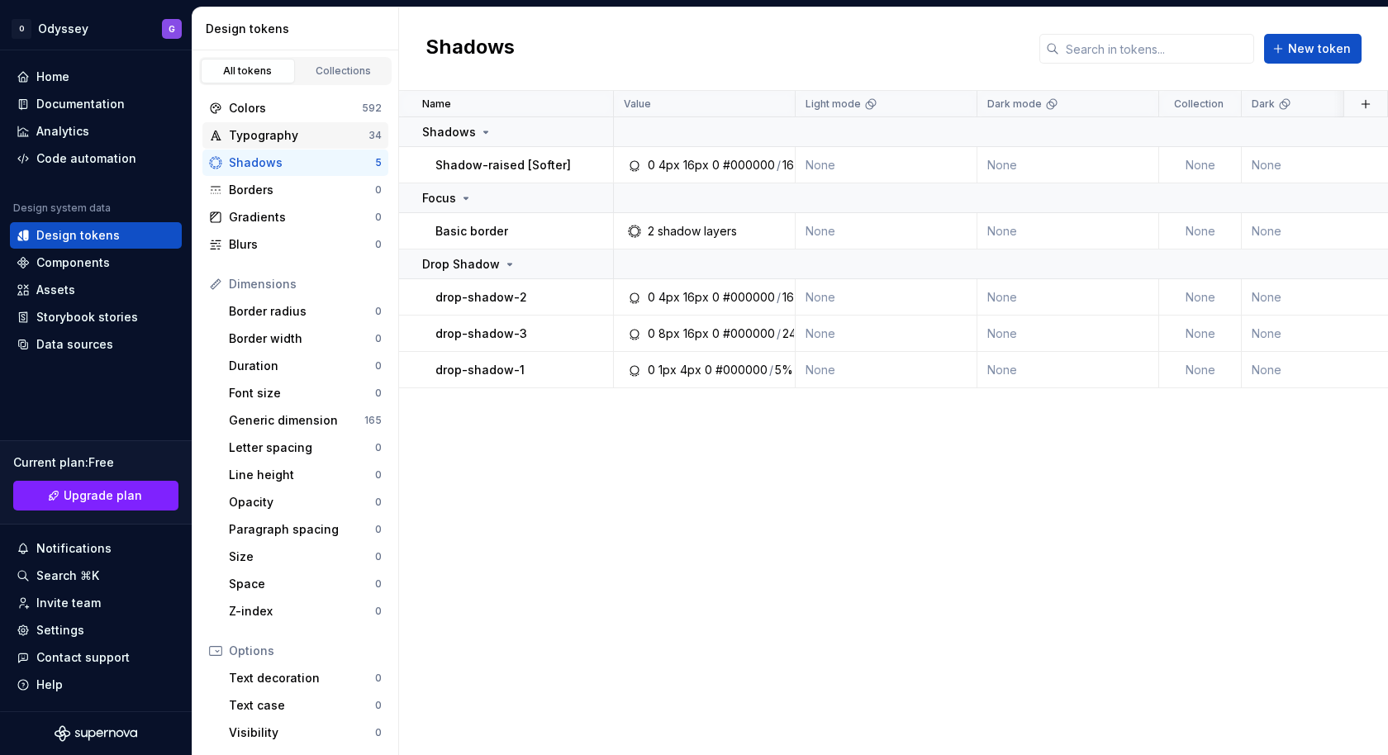
click at [269, 131] on div "Typography" at bounding box center [299, 135] width 140 height 17
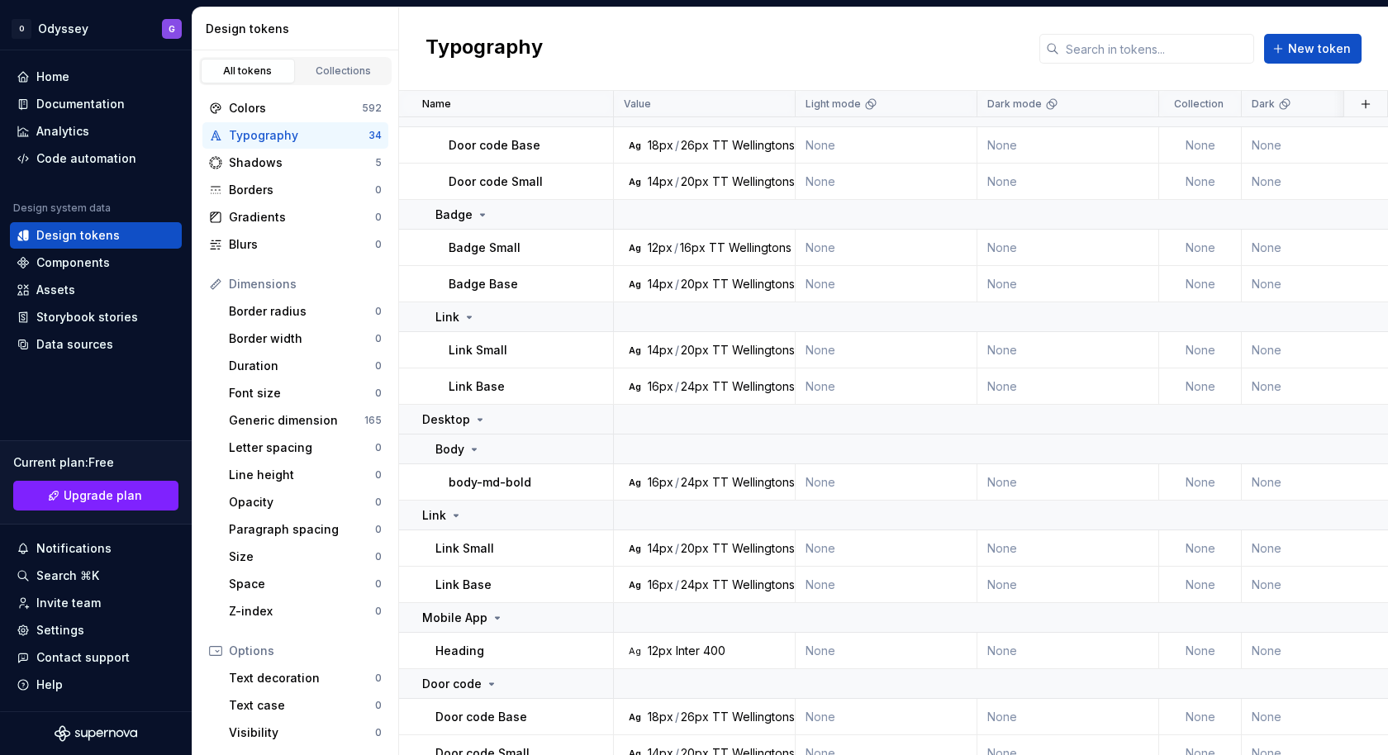
scroll to position [1013, 0]
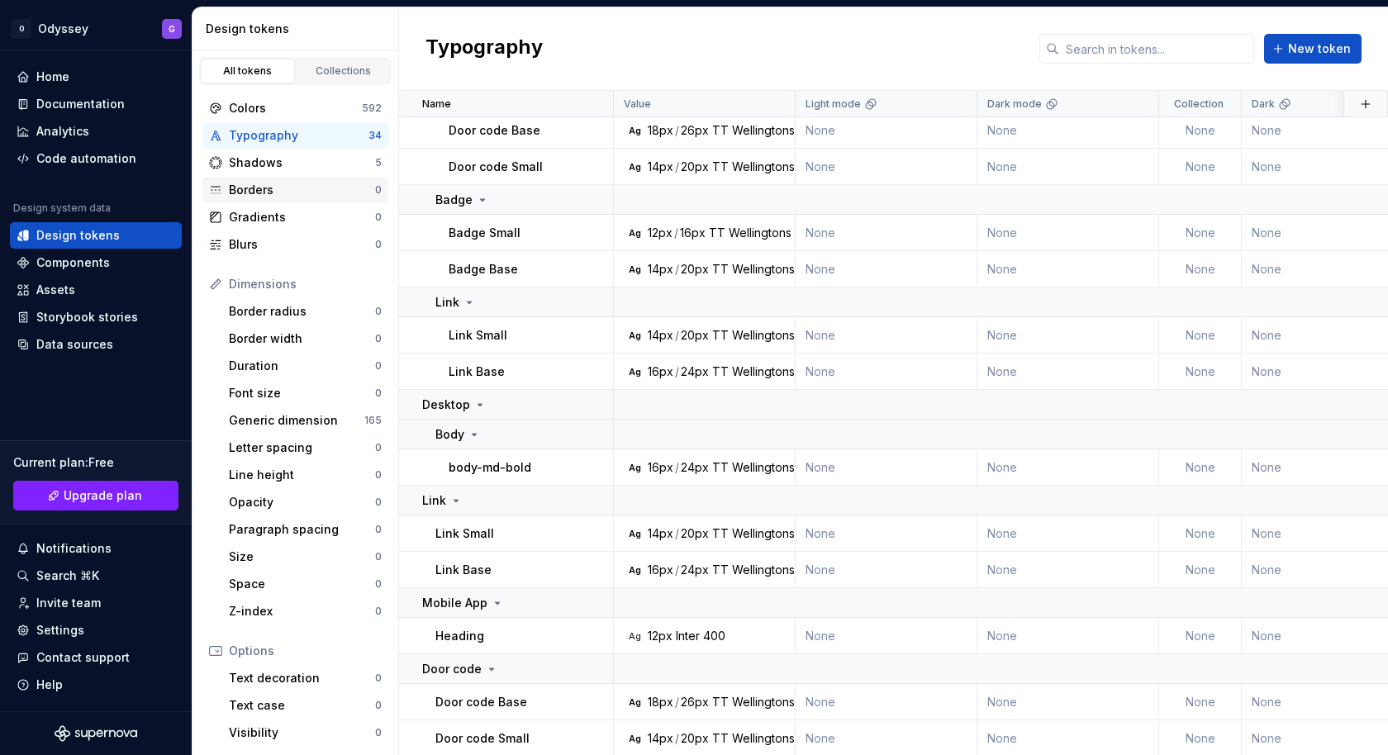
click at [230, 177] on div "Borders 0" at bounding box center [295, 190] width 186 height 26
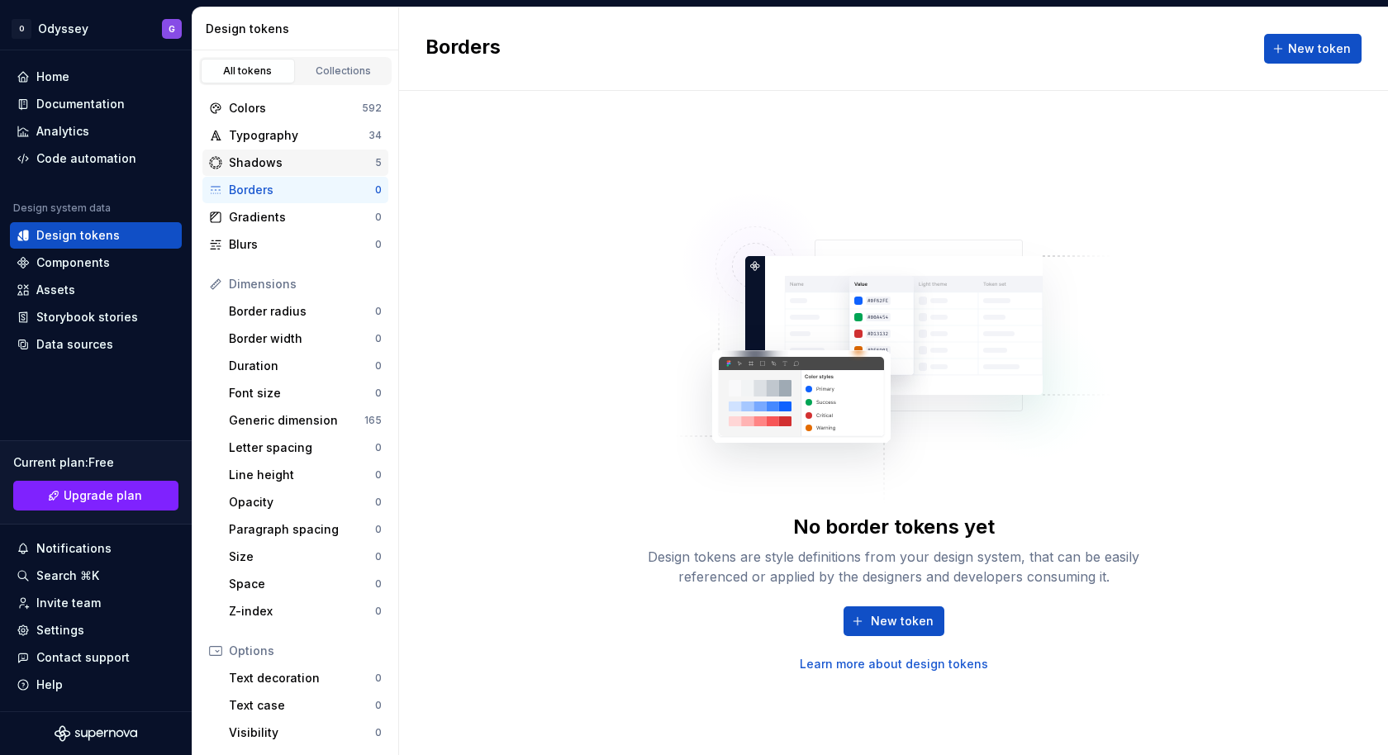
click at [342, 158] on div "Shadows" at bounding box center [302, 162] width 146 height 17
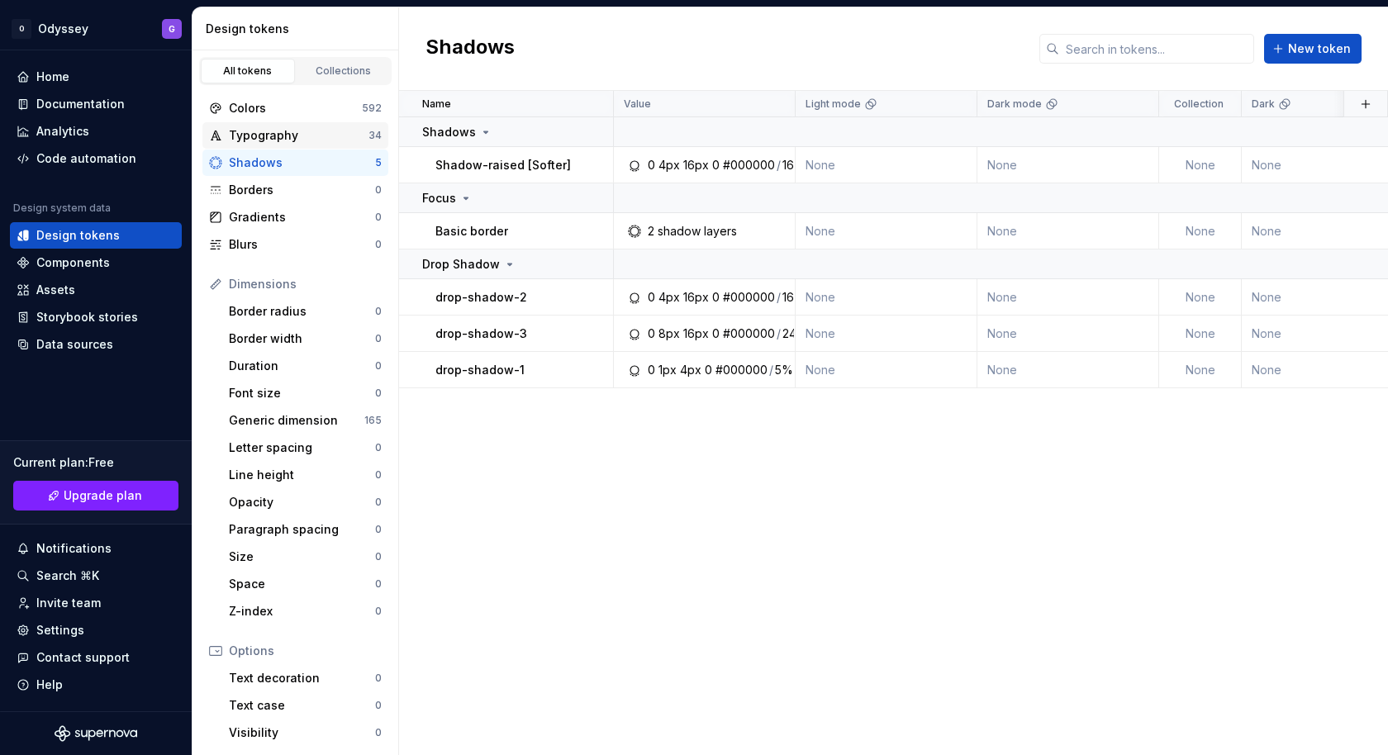
click at [313, 122] on div "Typography 34" at bounding box center [295, 135] width 186 height 26
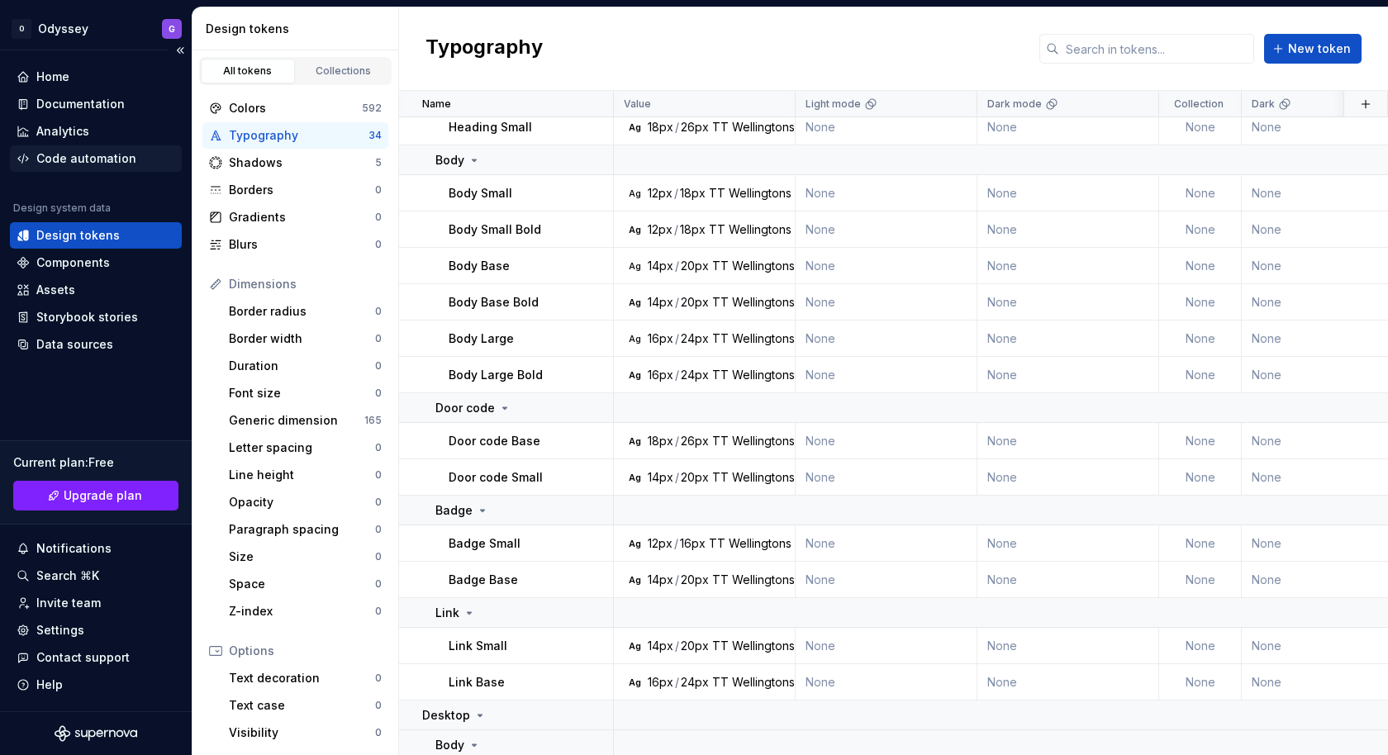
click at [105, 168] on div "Code automation" at bounding box center [96, 158] width 172 height 26
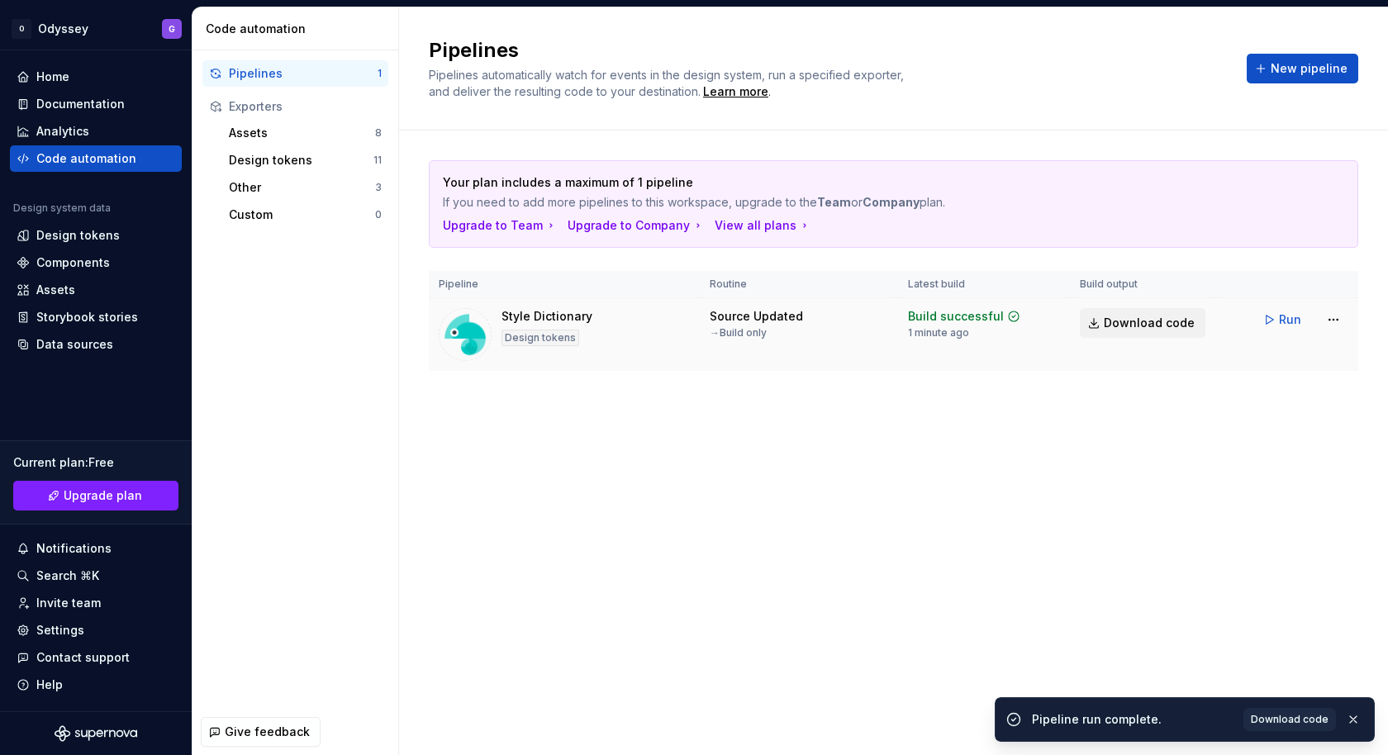
click at [1105, 319] on span "Download code" at bounding box center [1149, 323] width 91 height 17
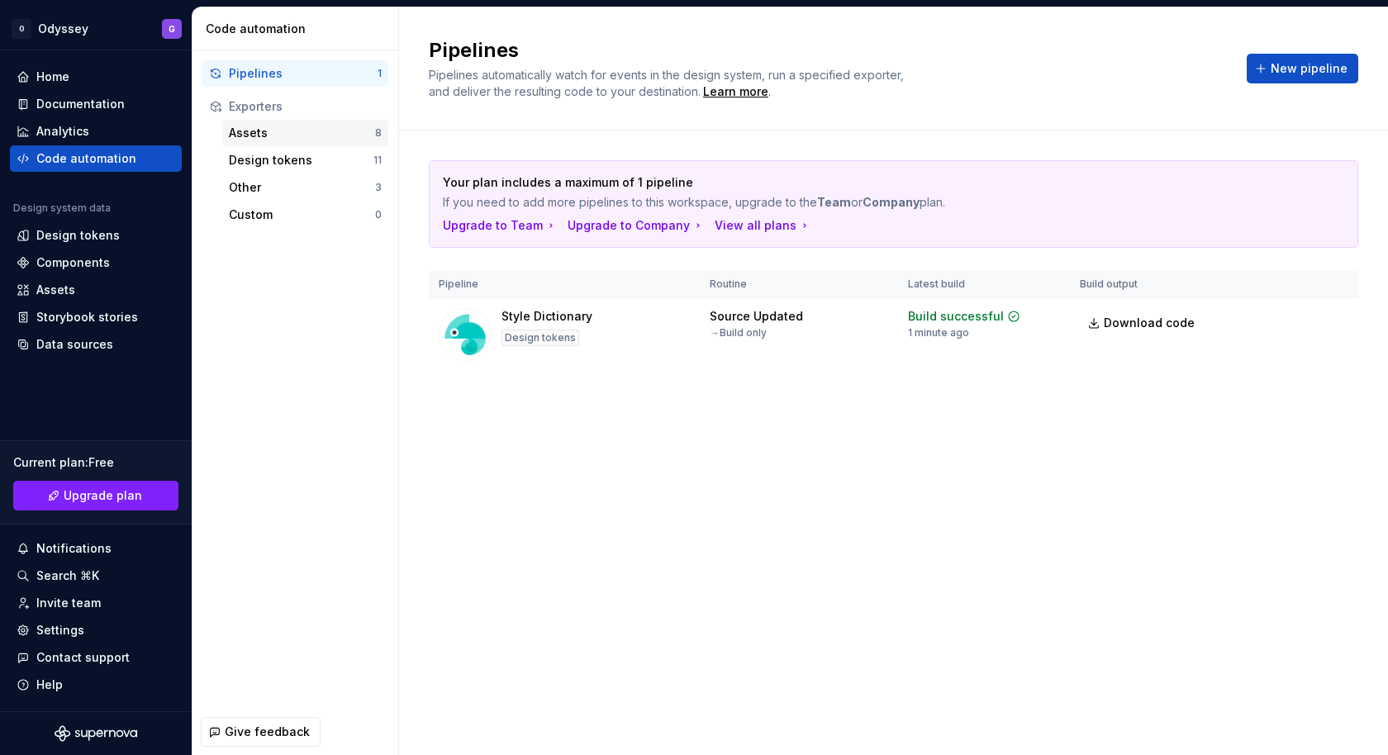
click at [316, 133] on div "Assets" at bounding box center [302, 133] width 146 height 17
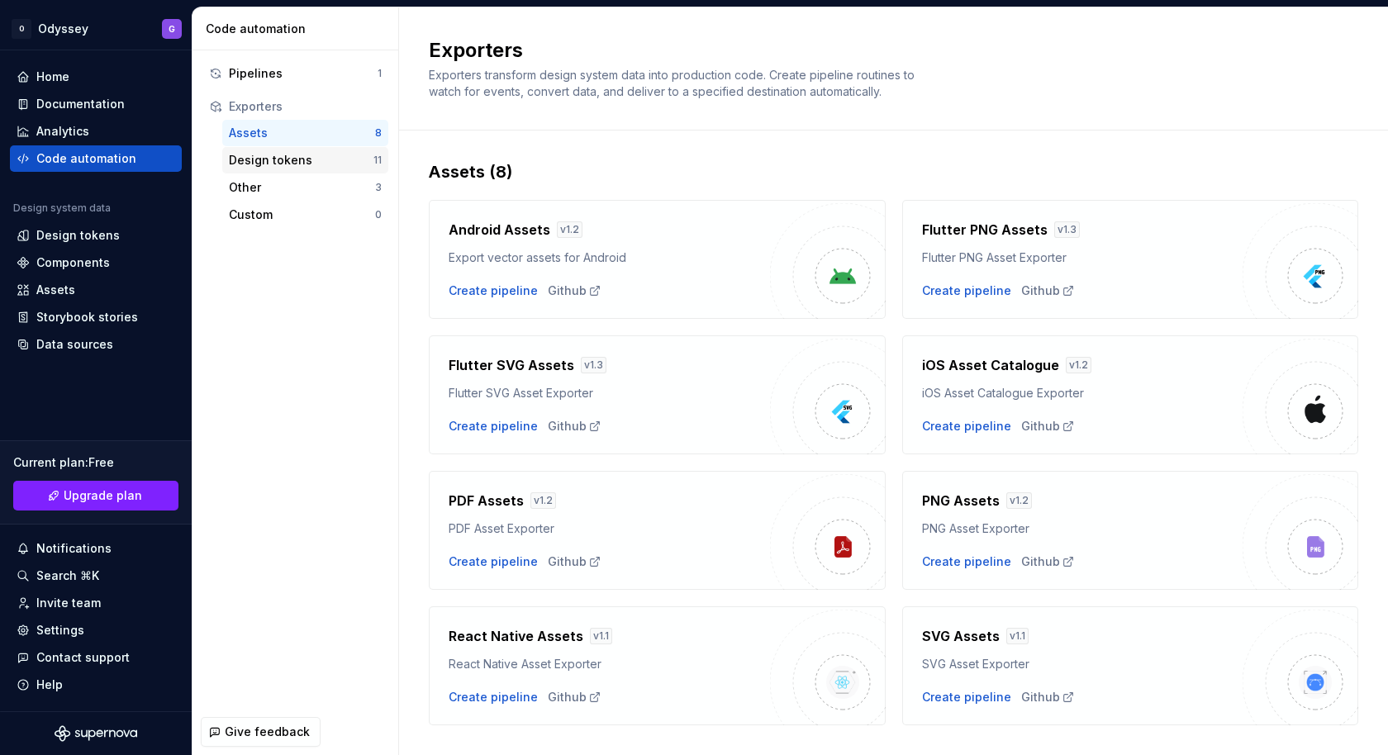
click at [300, 153] on div "Design tokens" at bounding box center [301, 160] width 145 height 17
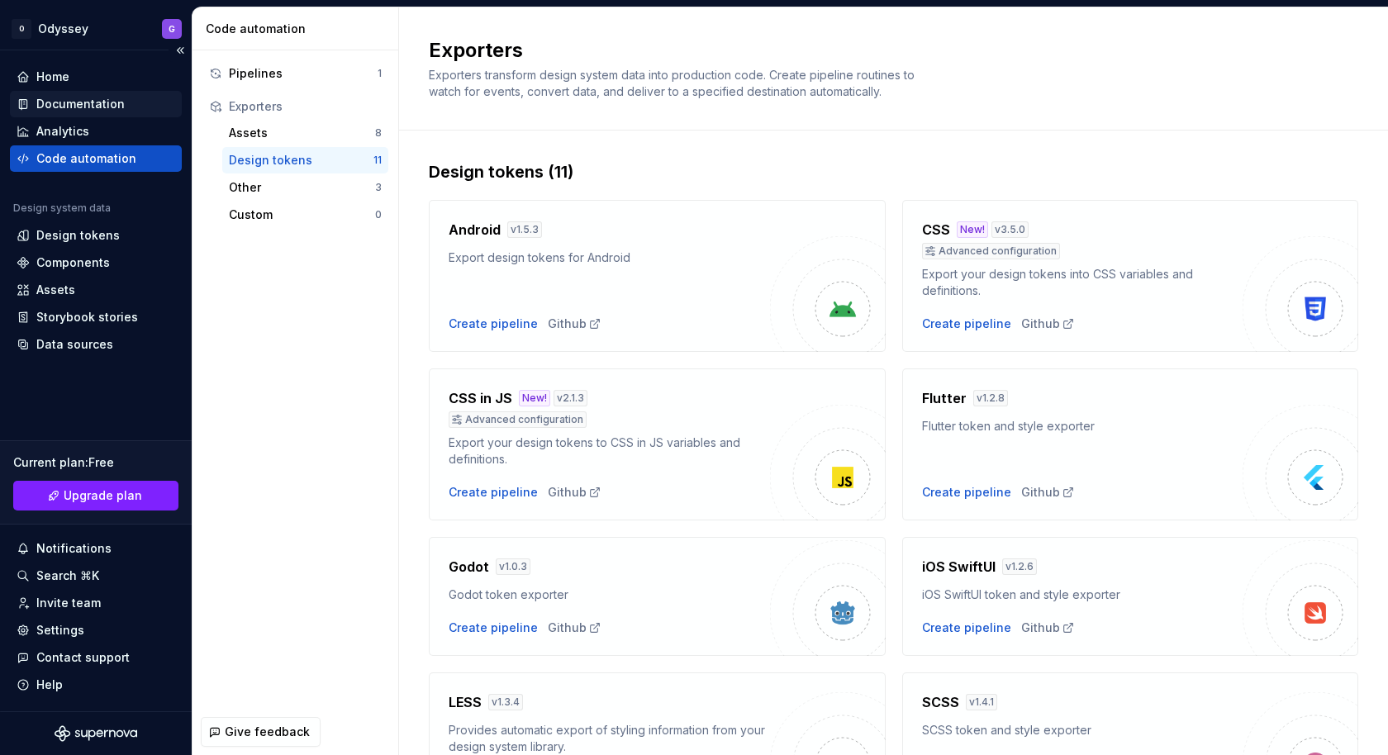
click at [94, 100] on div "Documentation" at bounding box center [80, 104] width 88 height 17
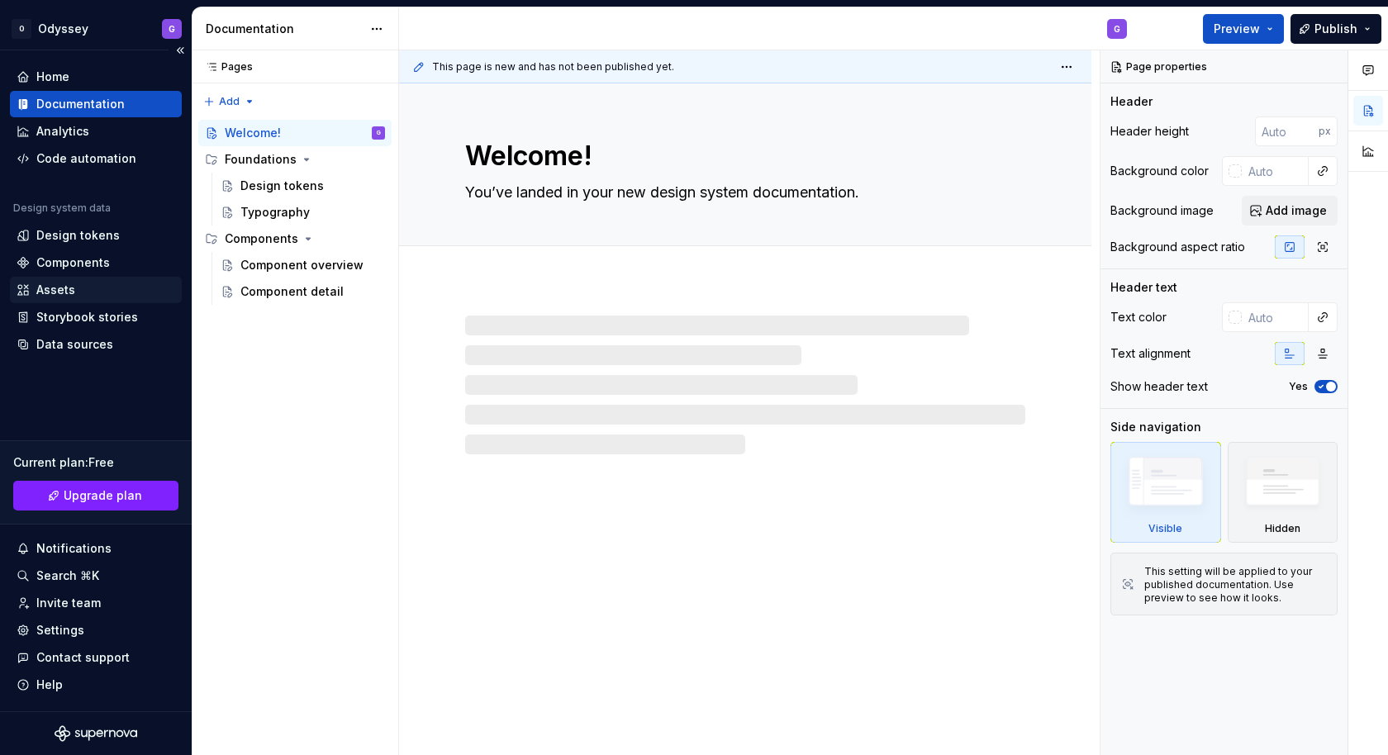
type textarea "*"
click at [73, 236] on div "Design tokens" at bounding box center [77, 235] width 83 height 17
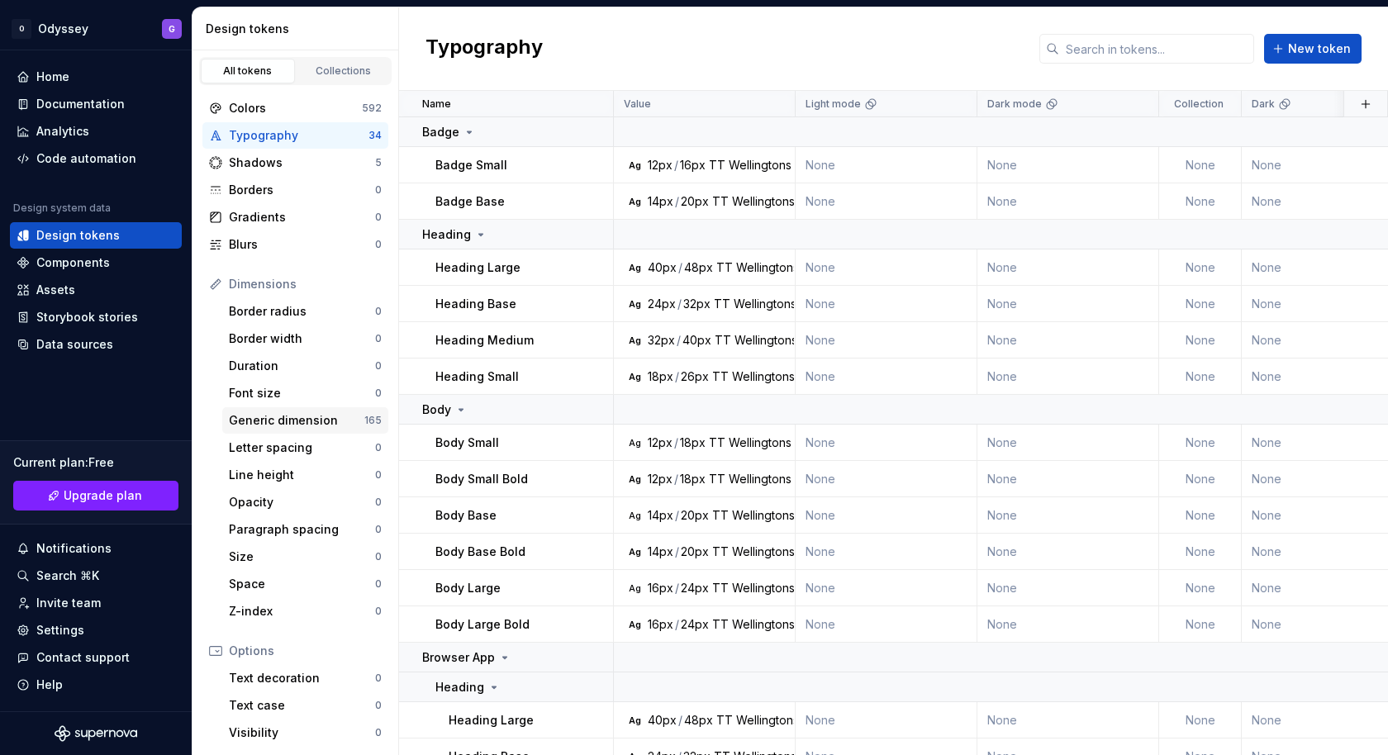
click at [261, 423] on div "Generic dimension" at bounding box center [296, 420] width 135 height 17
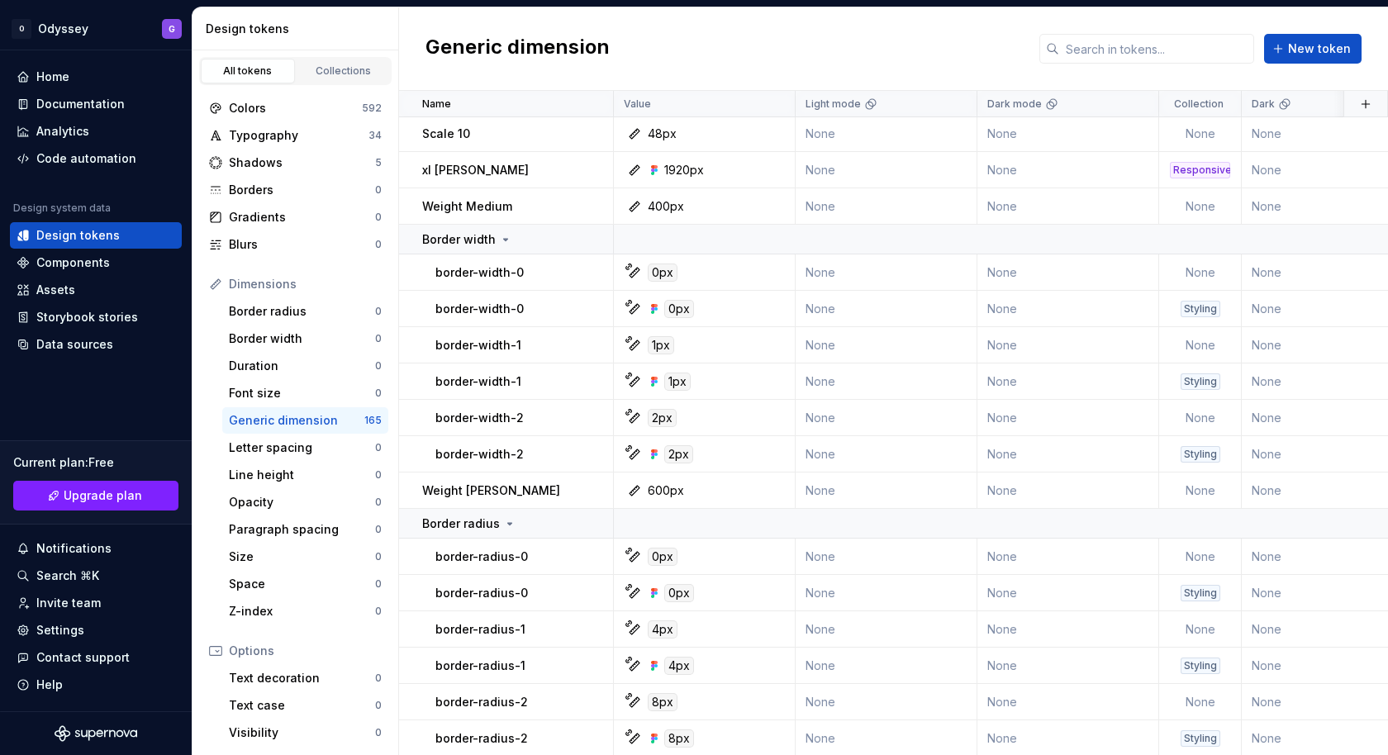
scroll to position [1987, 0]
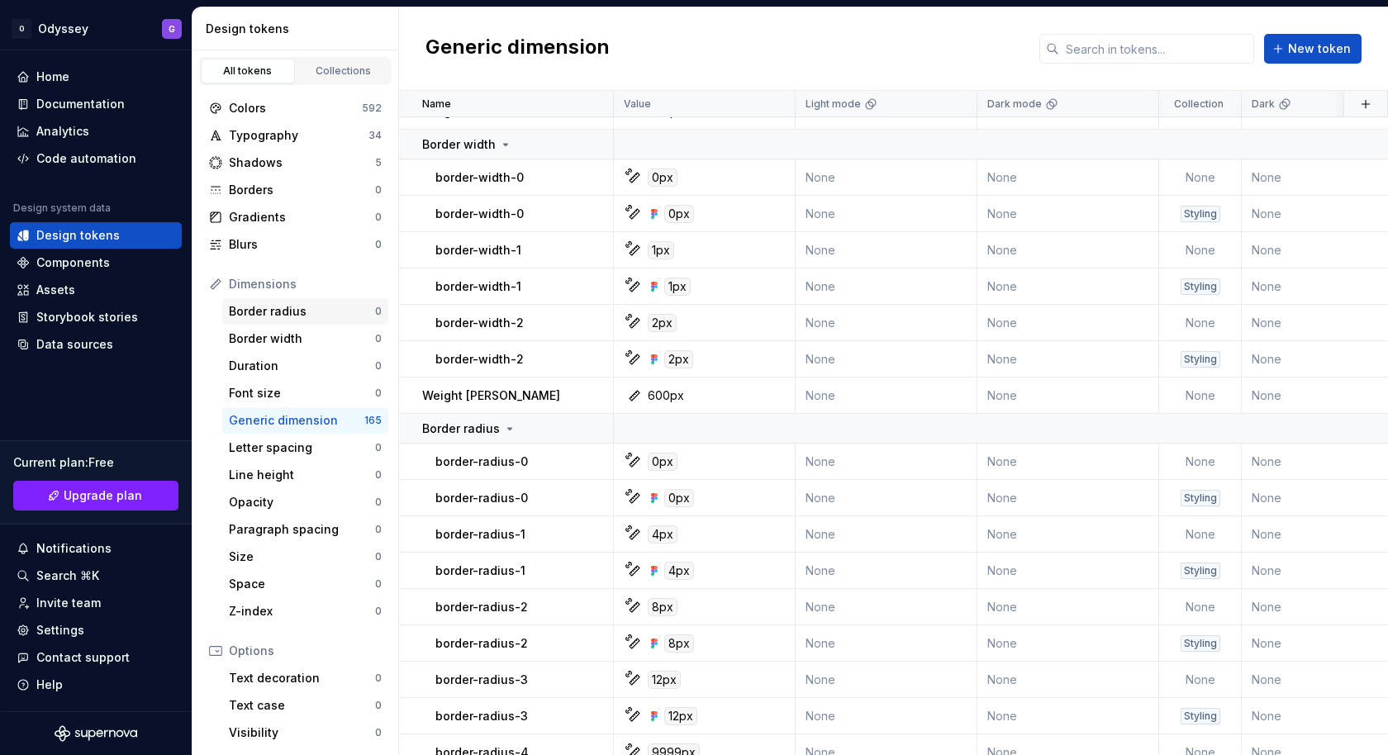
click at [254, 303] on div "Border radius" at bounding box center [302, 311] width 146 height 17
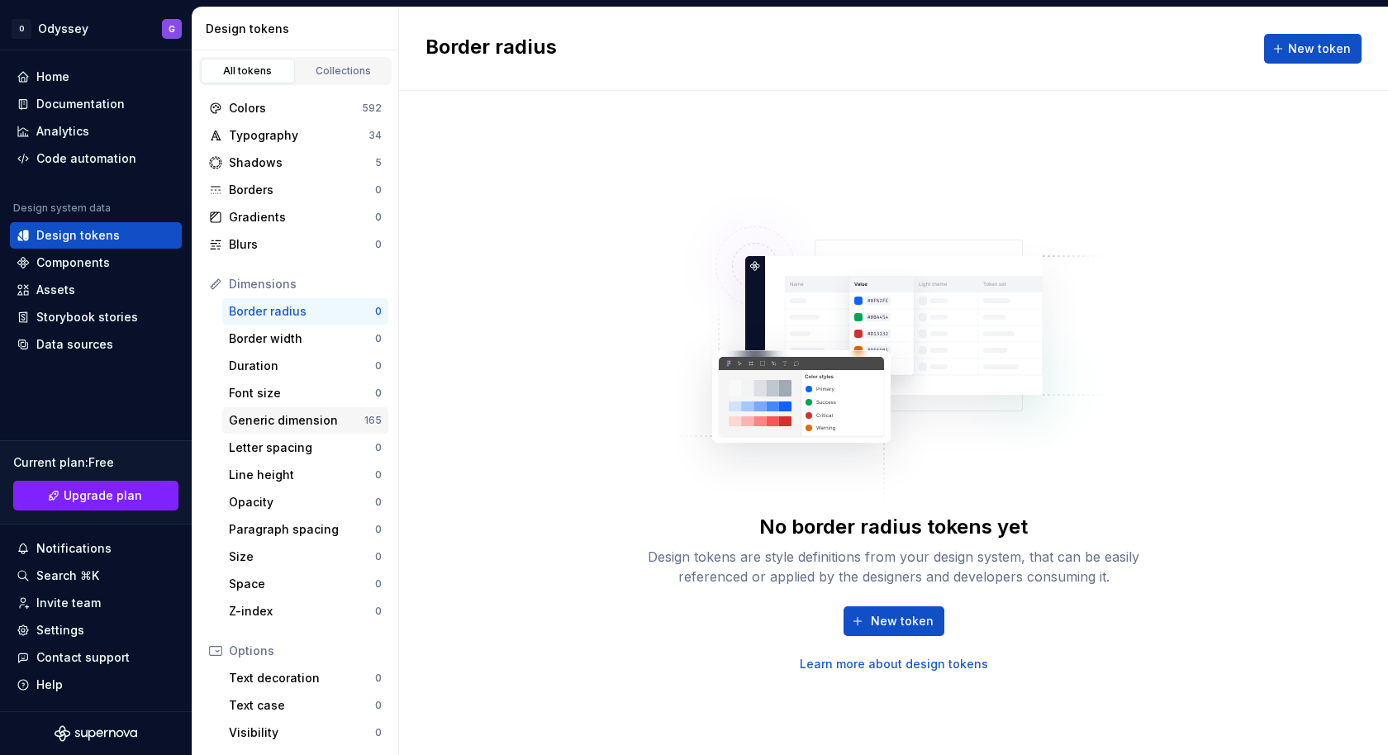
click at [261, 425] on div "Generic dimension" at bounding box center [296, 420] width 135 height 17
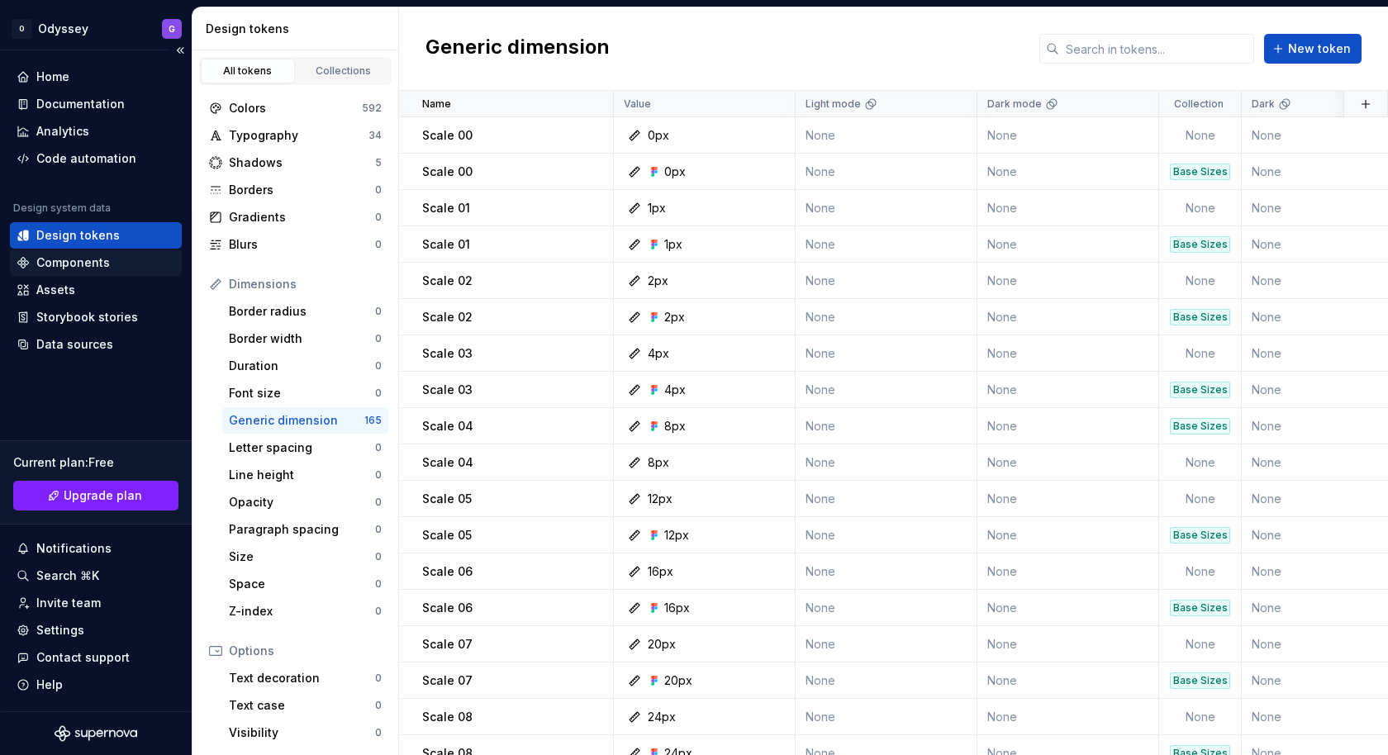
click at [106, 260] on div "Components" at bounding box center [73, 262] width 74 height 17
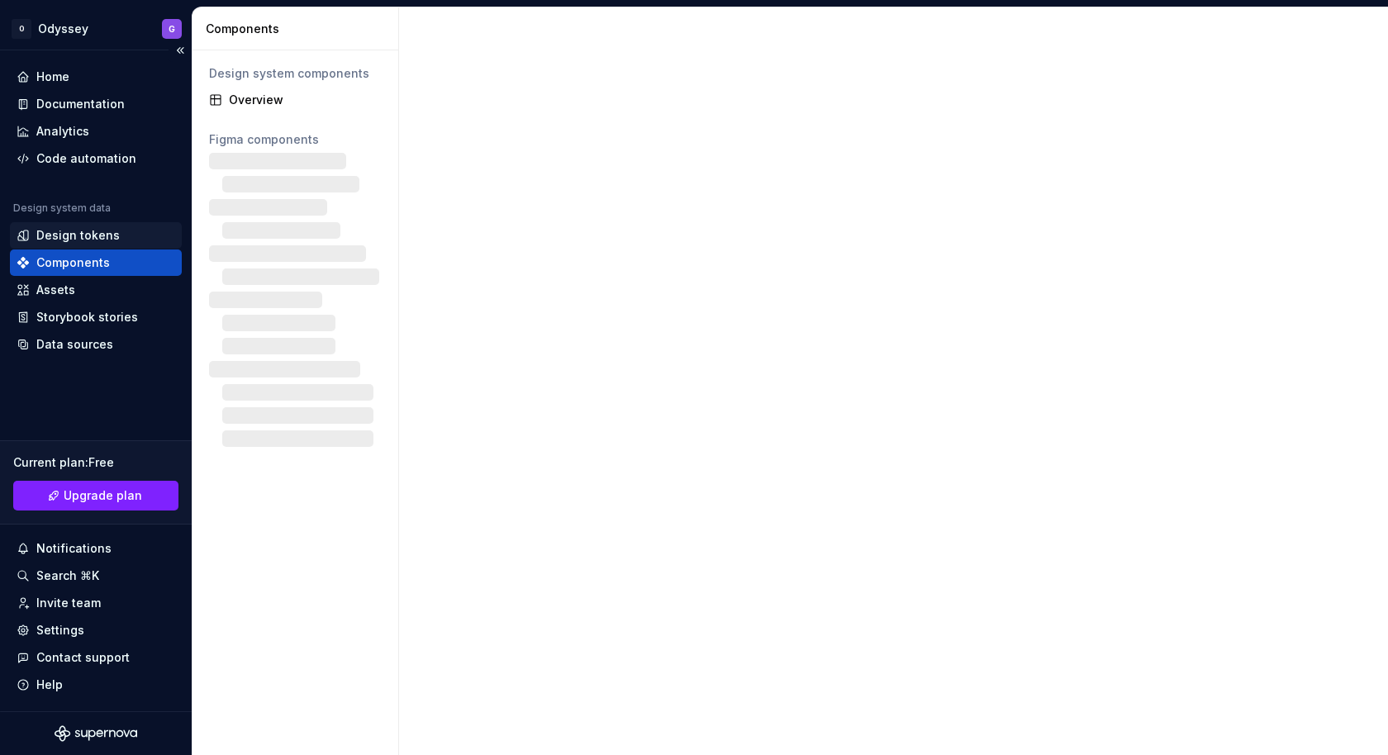
click at [102, 241] on div "Design tokens" at bounding box center [77, 235] width 83 height 17
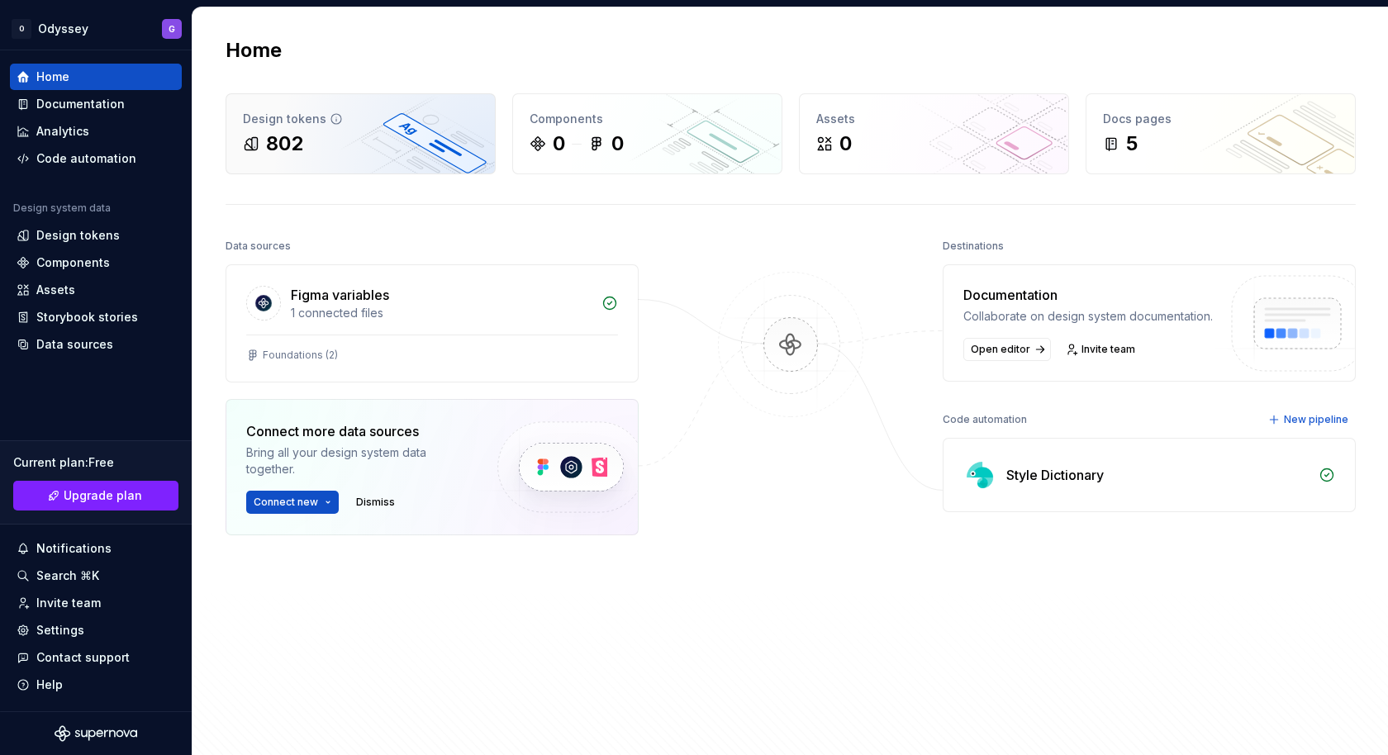
click at [413, 106] on div "Design tokens 802" at bounding box center [360, 133] width 268 height 79
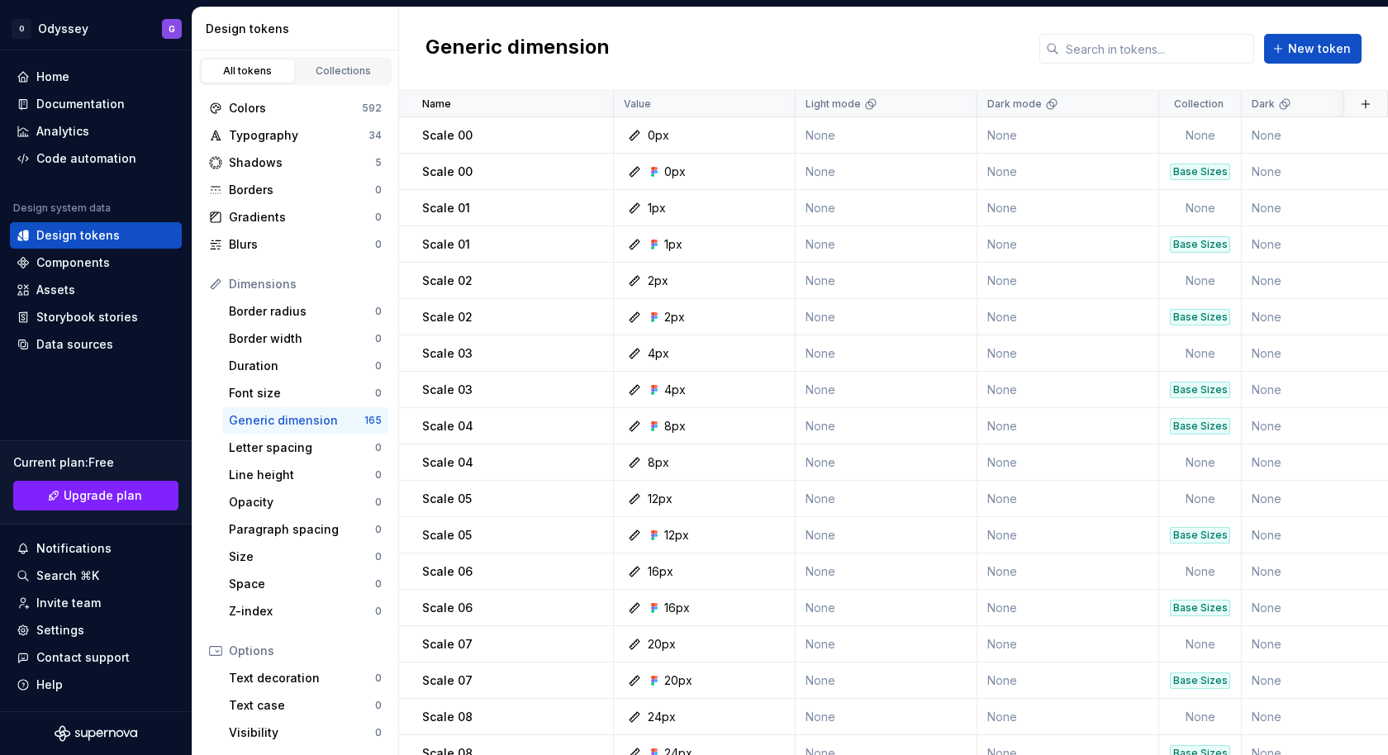
click at [286, 419] on div "Generic dimension" at bounding box center [296, 420] width 135 height 17
click at [590, 139] on button "button" at bounding box center [591, 135] width 23 height 23
click at [589, 138] on button "button" at bounding box center [591, 135] width 23 height 23
click at [591, 172] on button "button" at bounding box center [591, 171] width 23 height 23
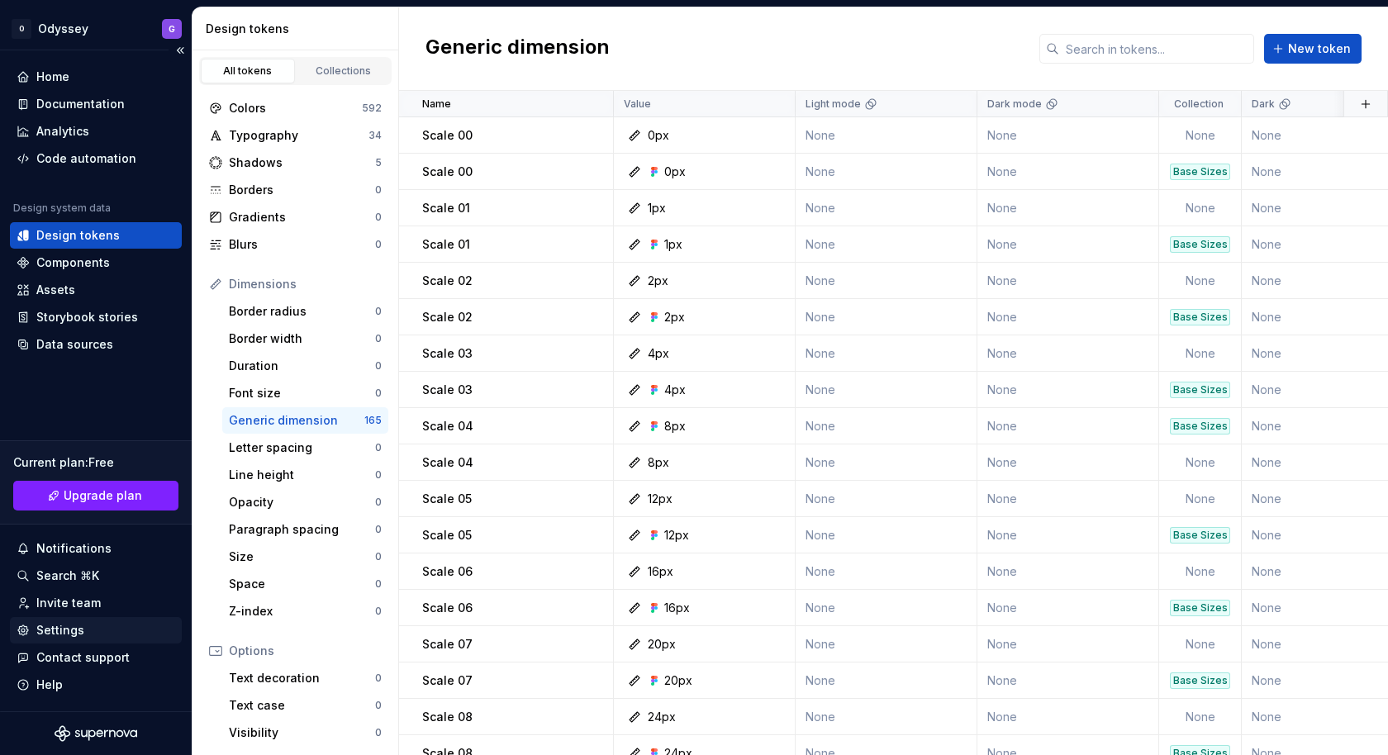
click at [75, 633] on div "Settings" at bounding box center [60, 630] width 48 height 17
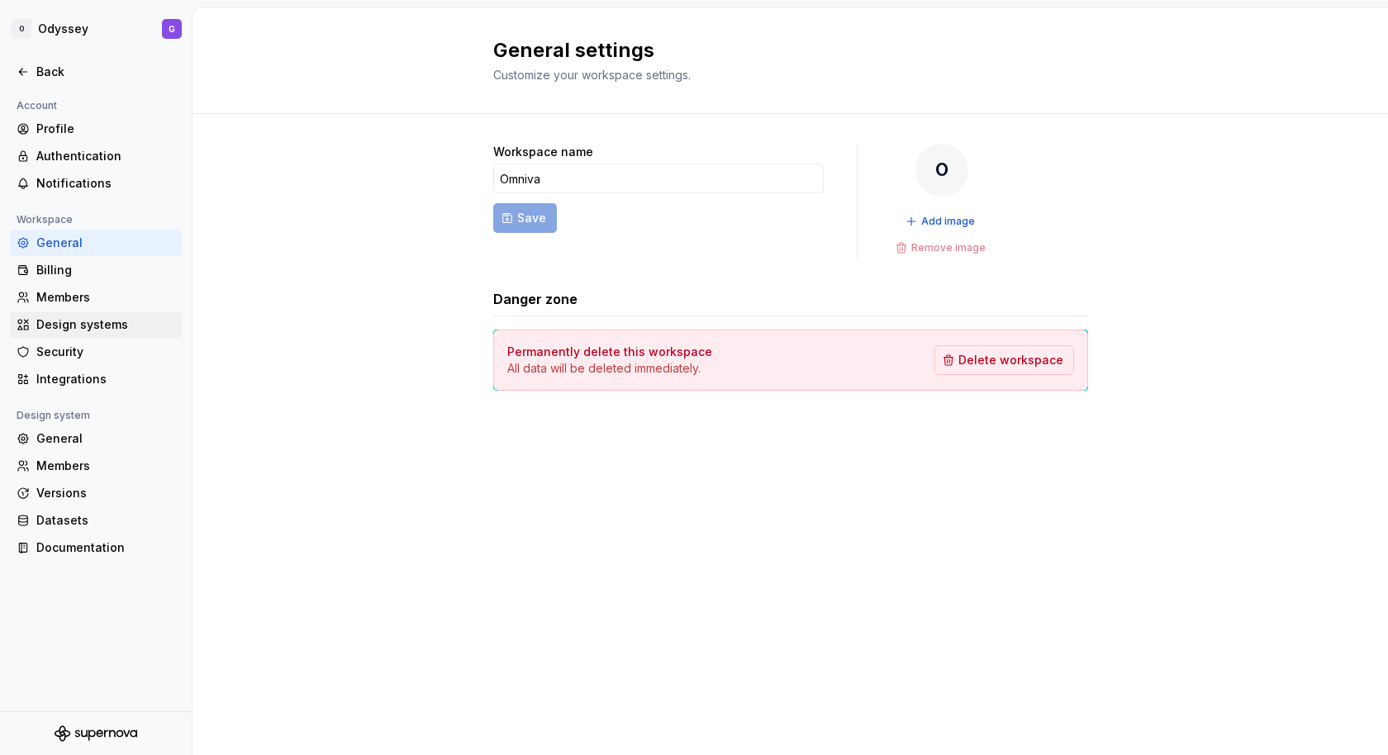
click at [116, 328] on div "Design systems" at bounding box center [105, 324] width 139 height 17
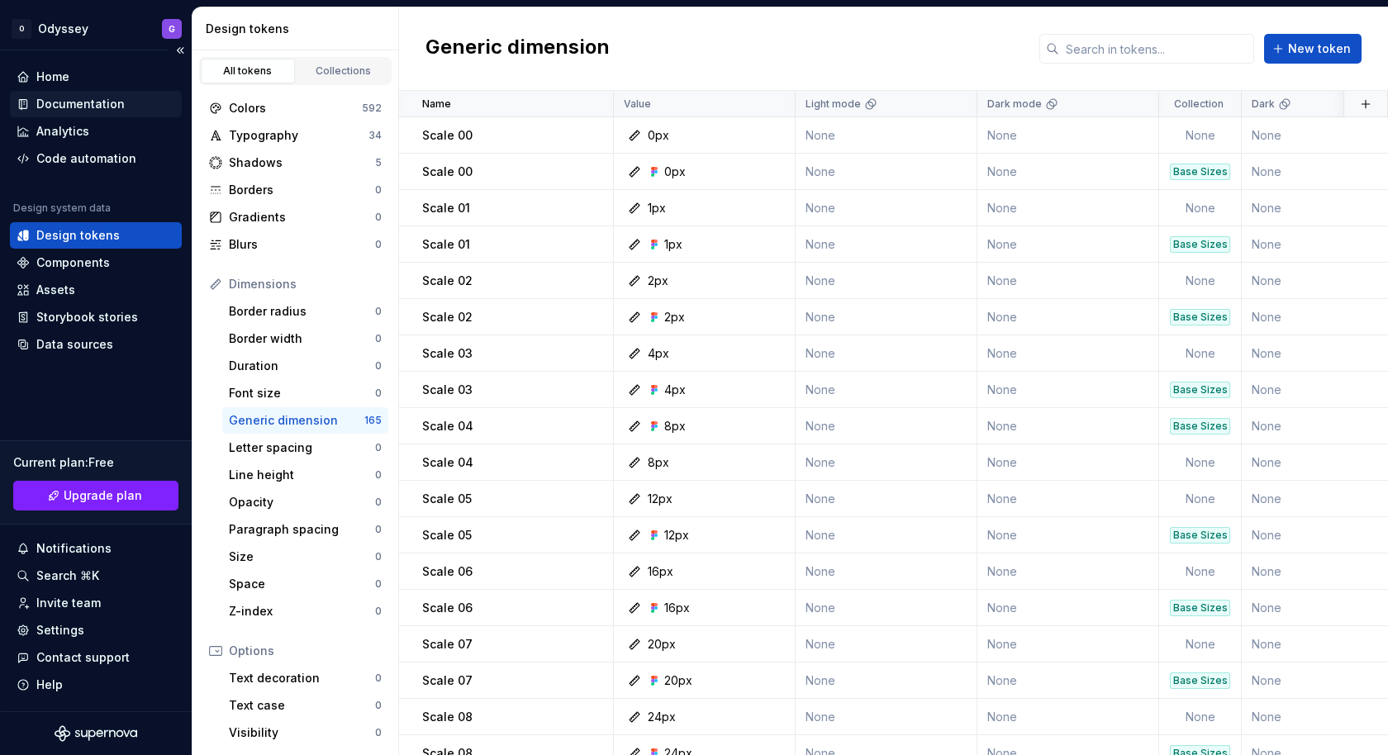
click at [79, 106] on div "Documentation" at bounding box center [80, 104] width 88 height 17
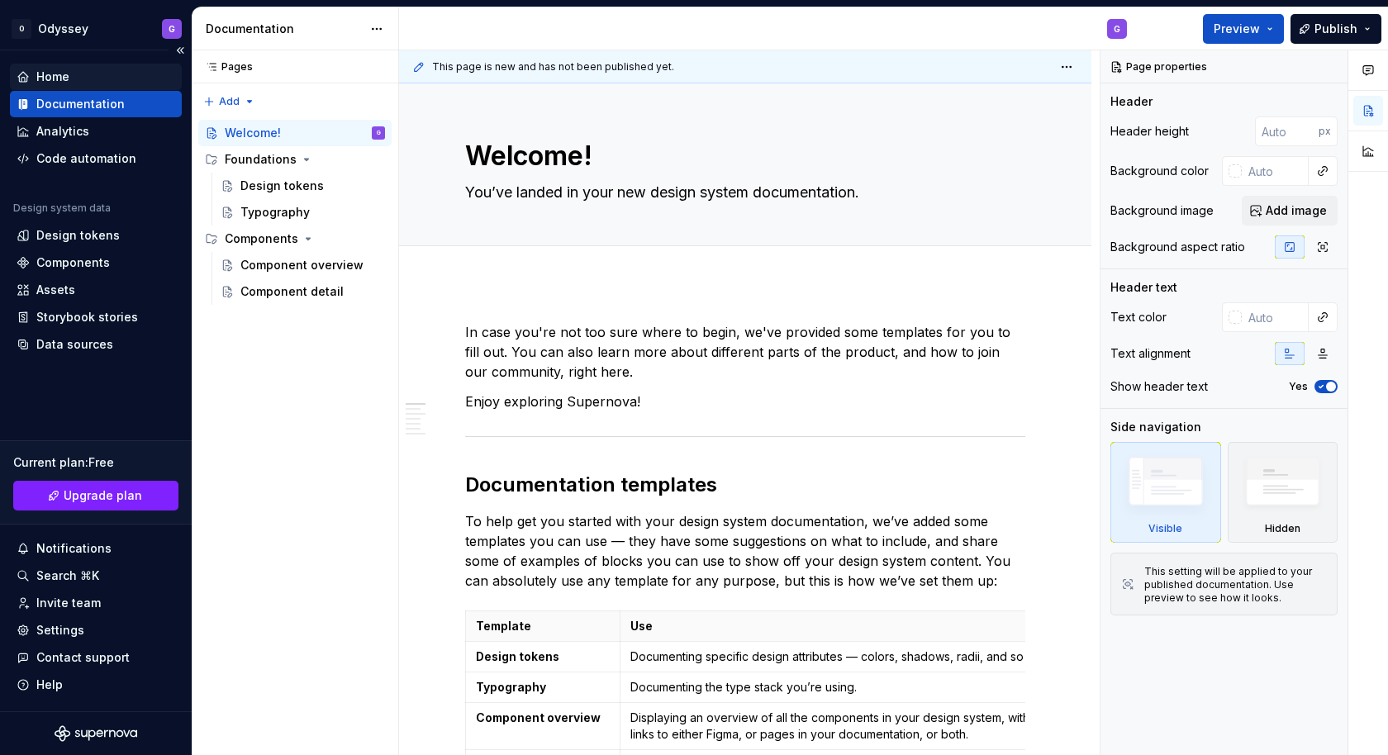
click at [70, 81] on div "Home" at bounding box center [96, 77] width 159 height 17
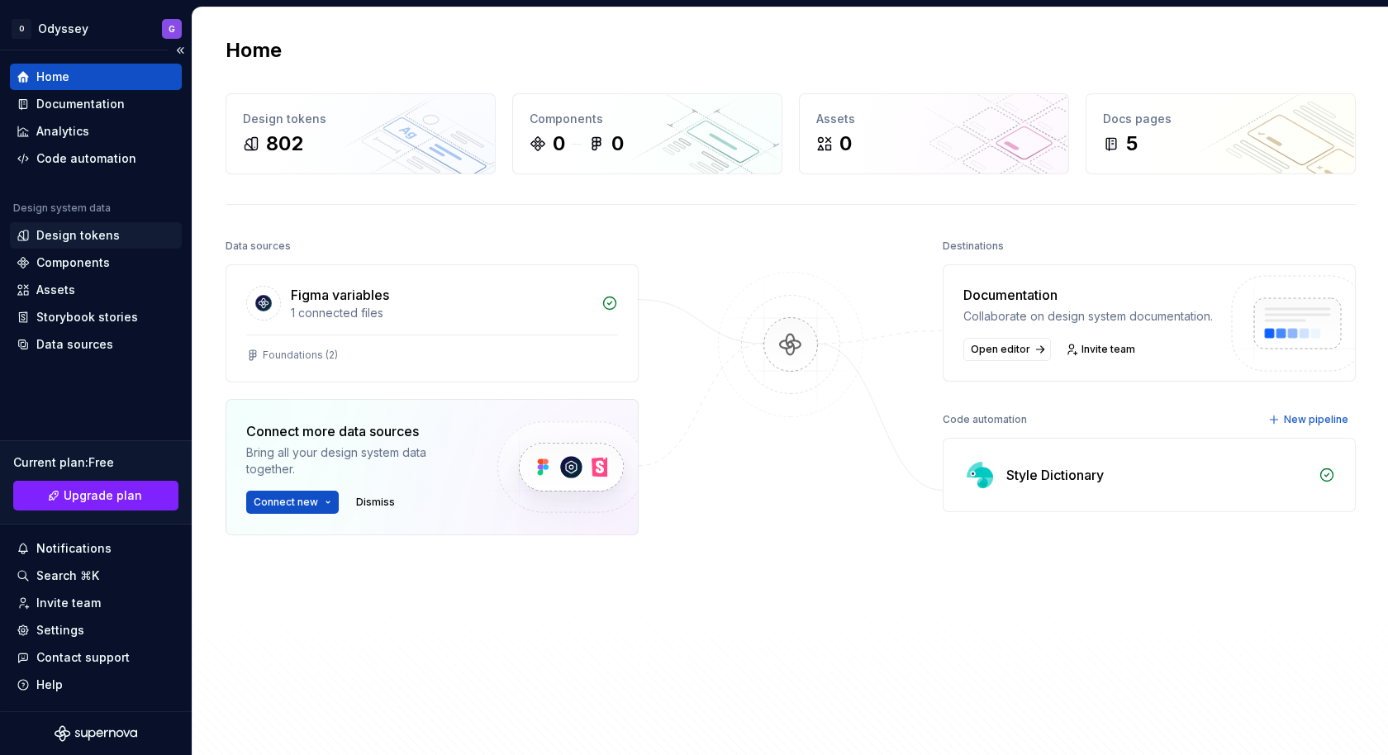
click at [81, 240] on div "Design tokens" at bounding box center [77, 235] width 83 height 17
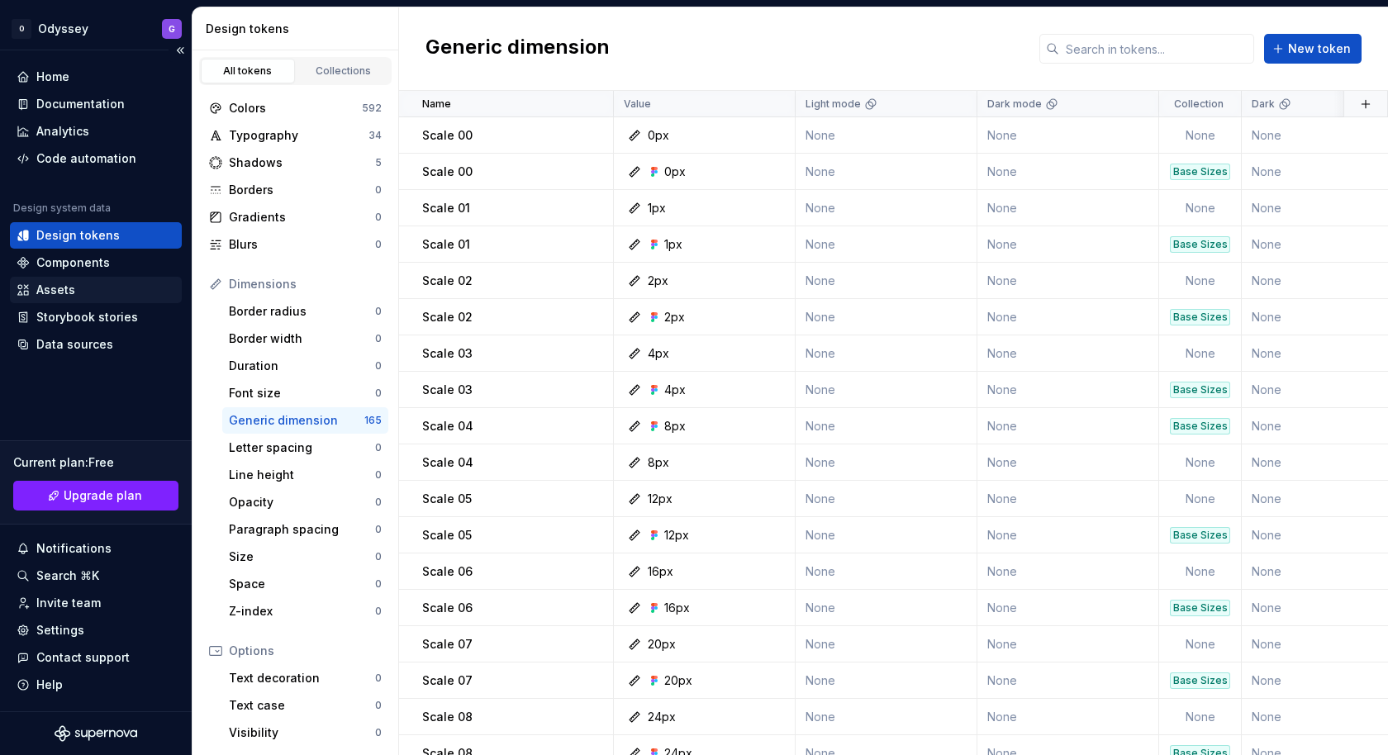
click at [69, 282] on div "Assets" at bounding box center [55, 290] width 39 height 17
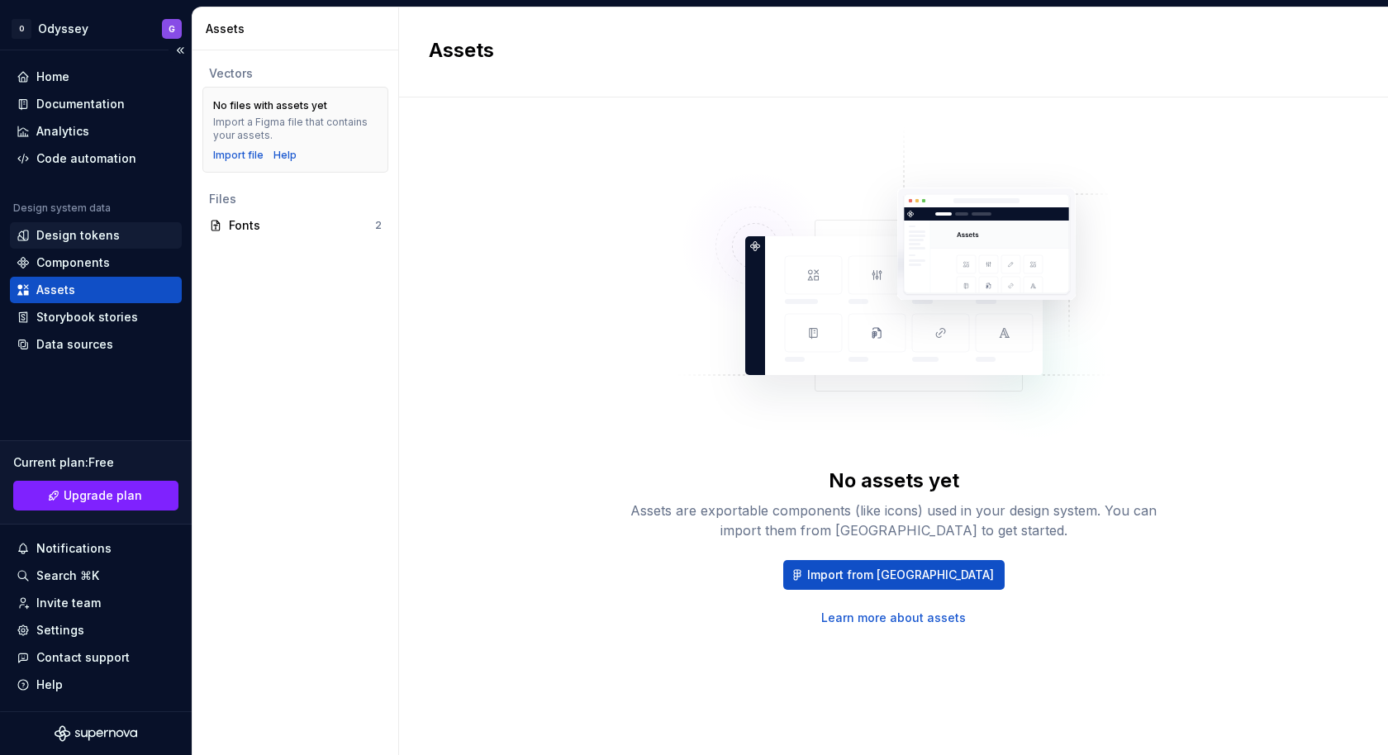
click at [85, 244] on div "Design tokens" at bounding box center [96, 235] width 172 height 26
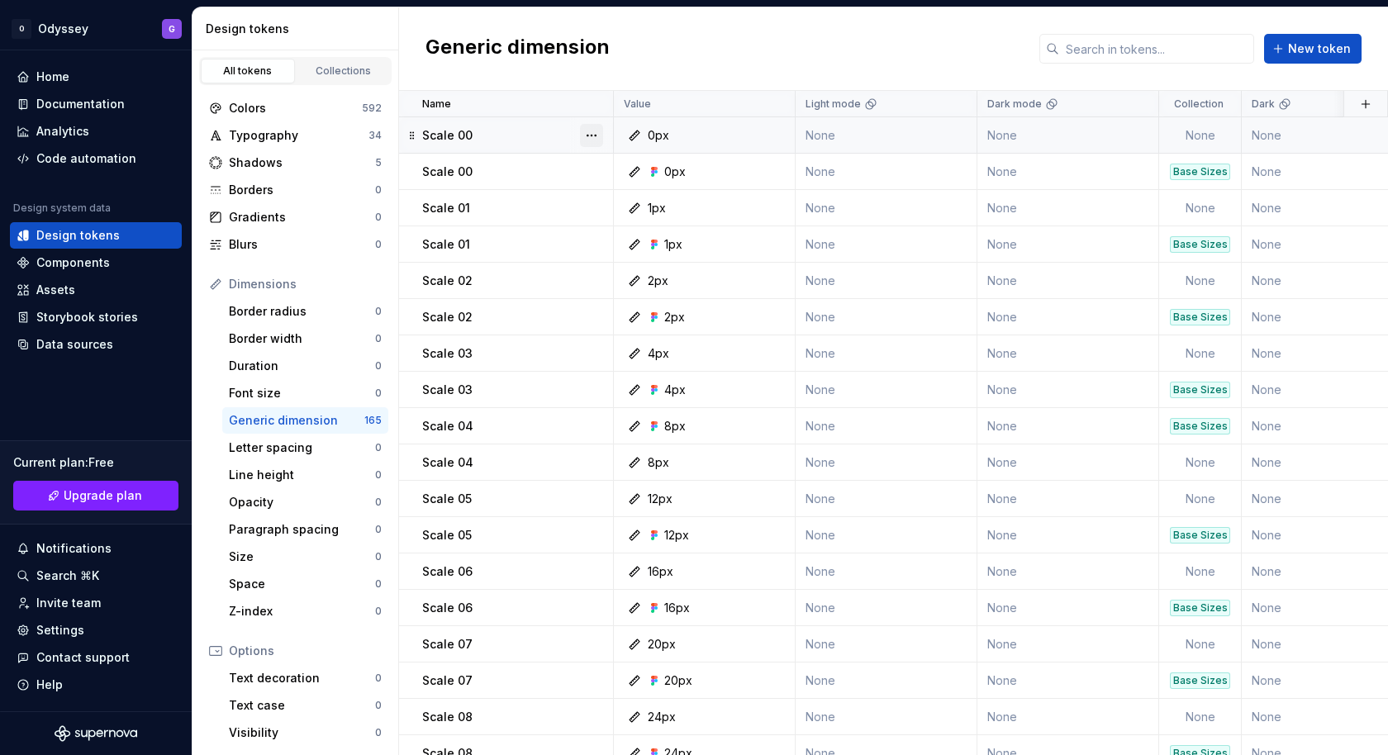
click at [587, 135] on button "button" at bounding box center [591, 135] width 23 height 23
click at [322, 421] on div "Generic dimension" at bounding box center [296, 420] width 135 height 17
click at [60, 79] on div "Home" at bounding box center [52, 77] width 33 height 17
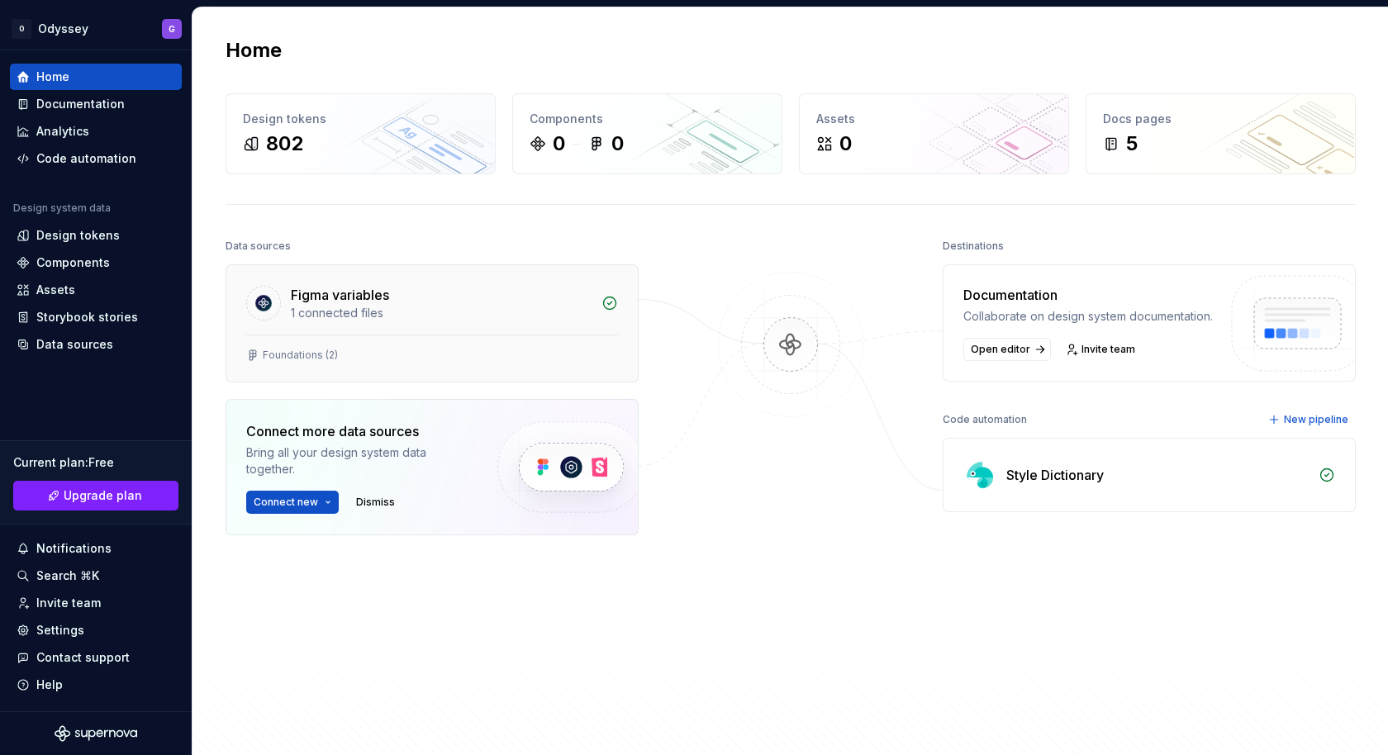
click at [548, 327] on div "Figma variables 1 connected files" at bounding box center [431, 299] width 411 height 69
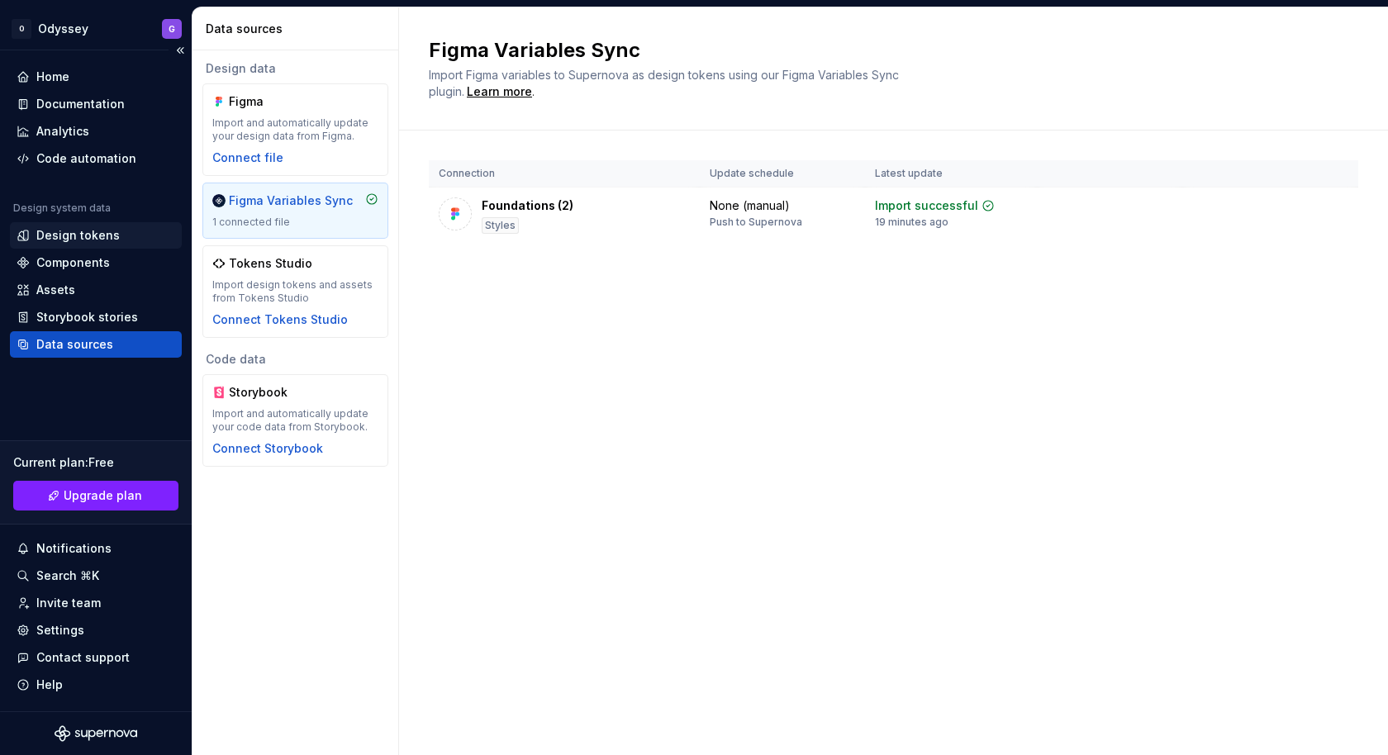
click at [127, 229] on div "Design tokens" at bounding box center [96, 235] width 159 height 17
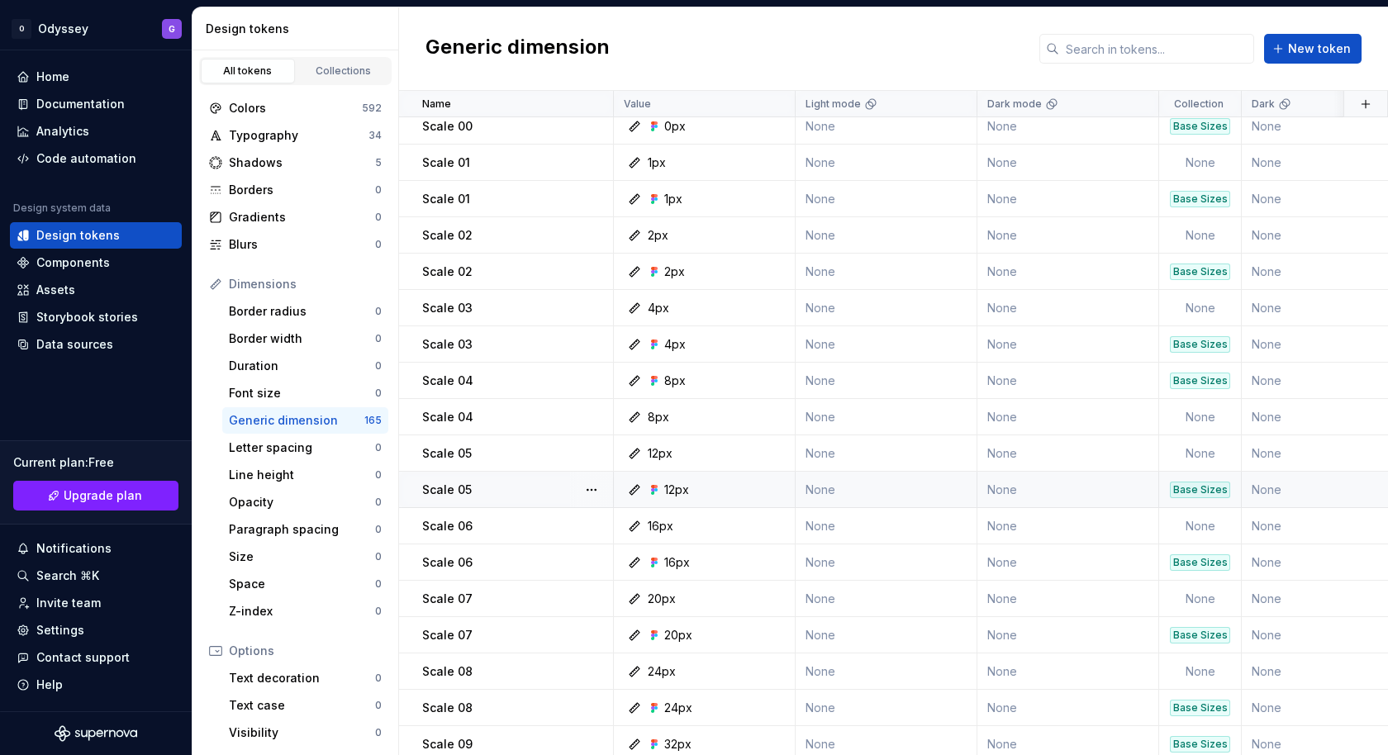
scroll to position [46, 0]
click at [594, 449] on button "button" at bounding box center [591, 452] width 23 height 23
click at [608, 562] on html "O Odyssey G Home Documentation Analytics Code automation Design system data Des…" at bounding box center [694, 377] width 1388 height 755
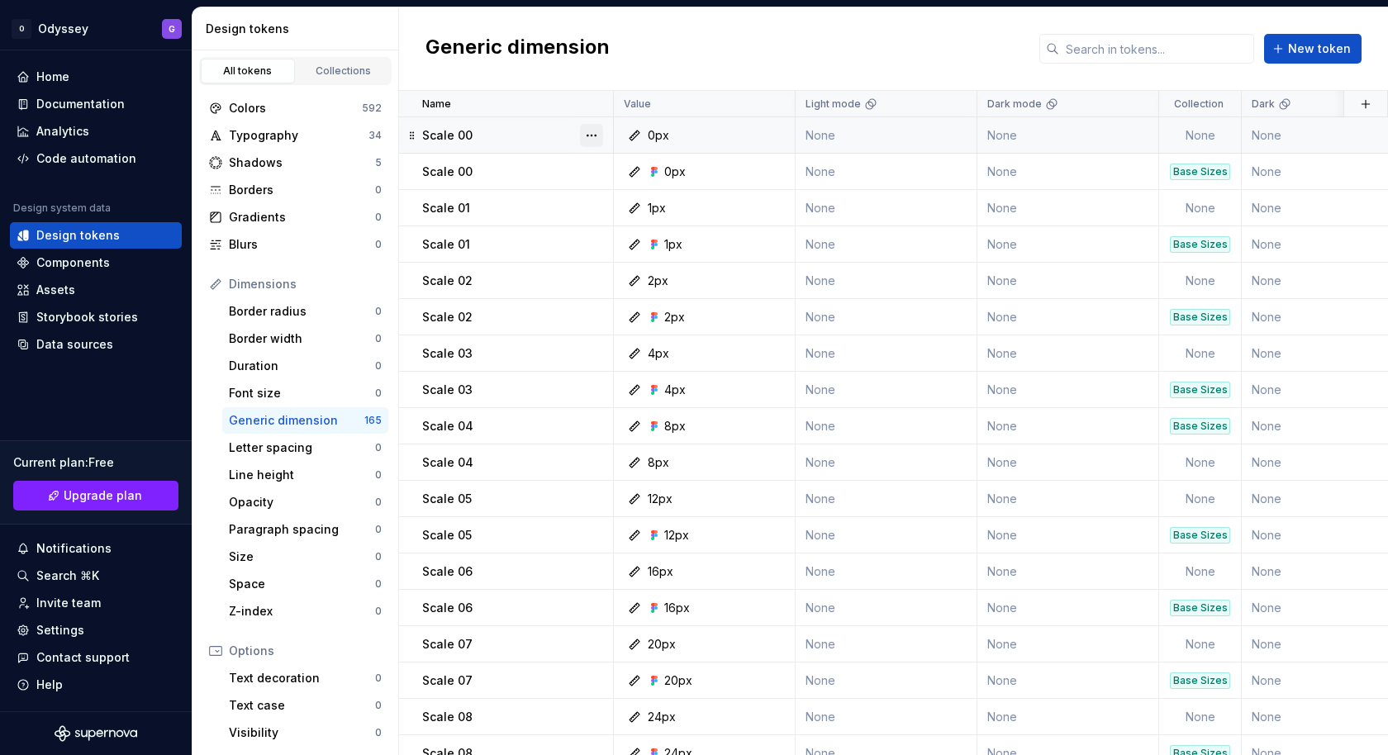
click at [589, 135] on button "button" at bounding box center [591, 135] width 23 height 23
click at [607, 224] on div "Delete token" at bounding box center [654, 227] width 140 height 26
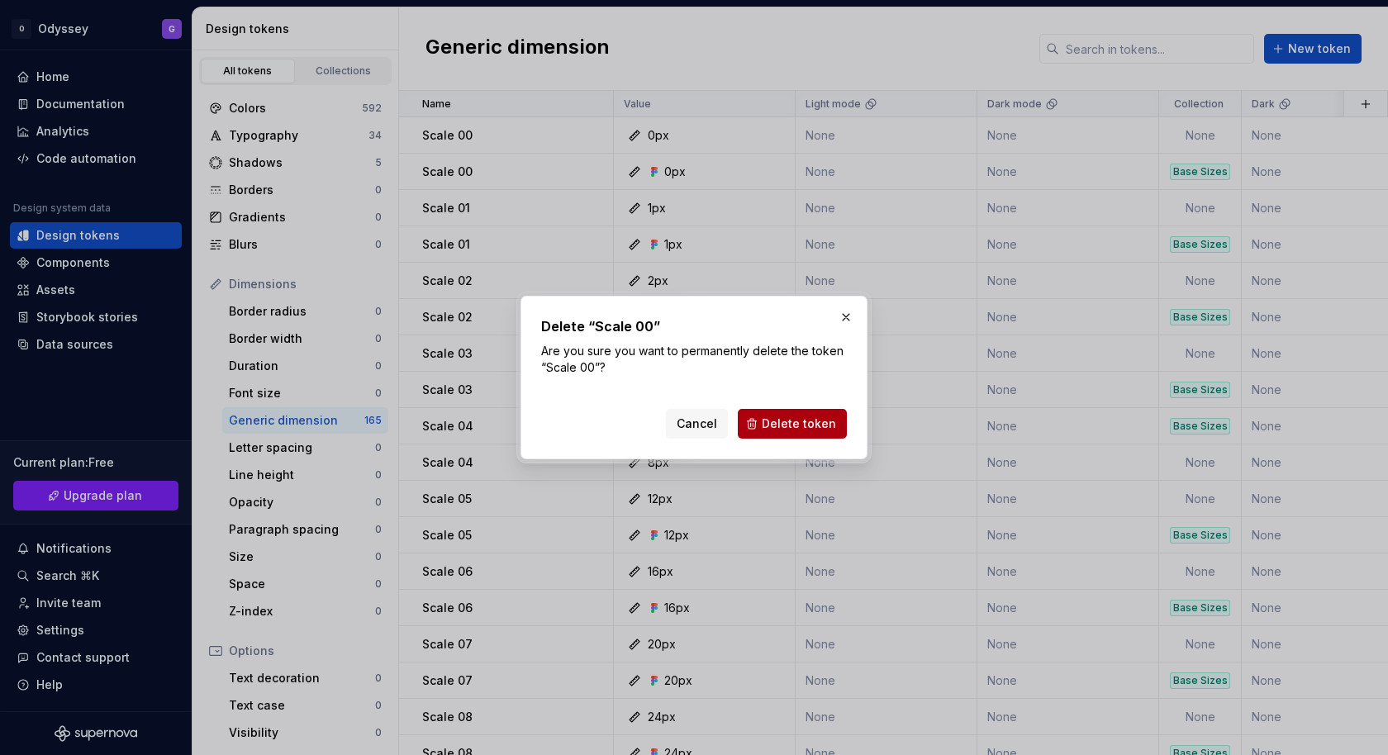
click at [818, 419] on span "Delete token" at bounding box center [799, 424] width 74 height 17
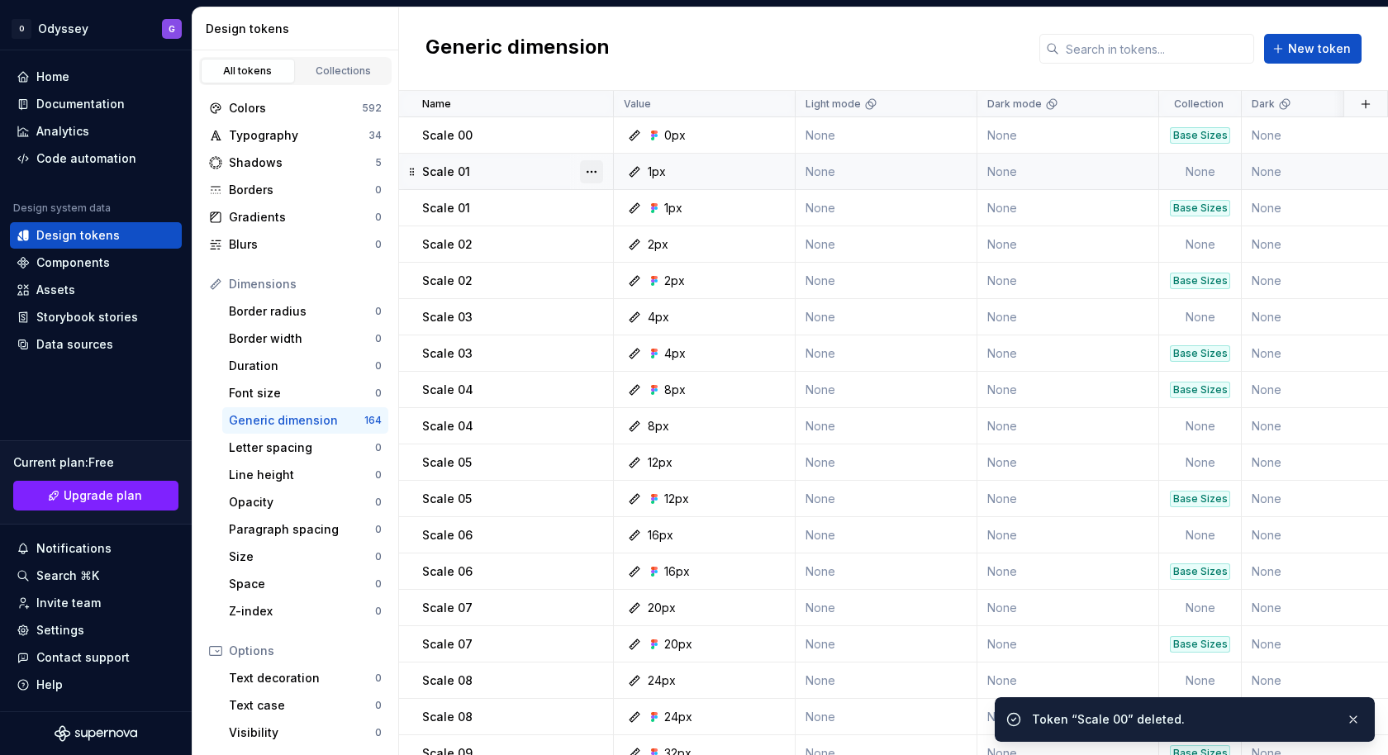
click at [593, 174] on button "button" at bounding box center [591, 171] width 23 height 23
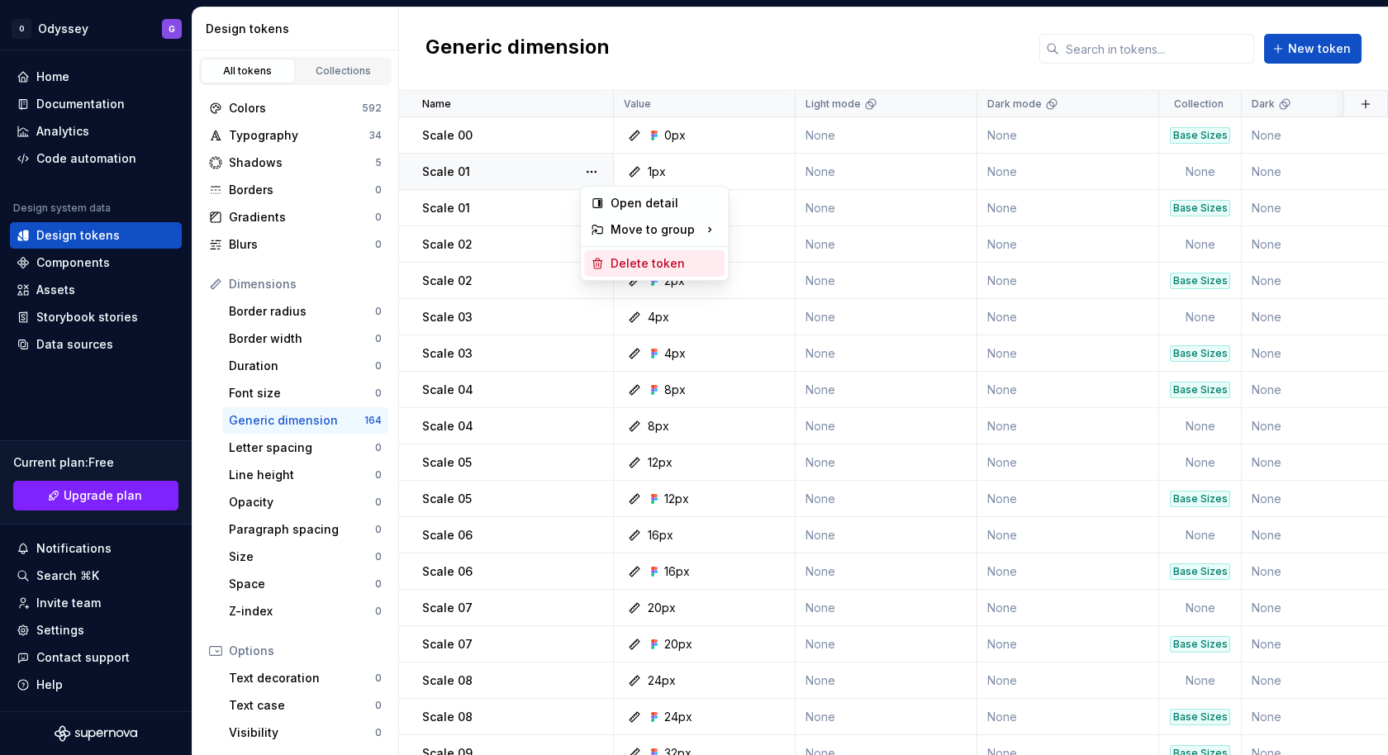
click at [605, 265] on div "Delete token" at bounding box center [654, 263] width 140 height 26
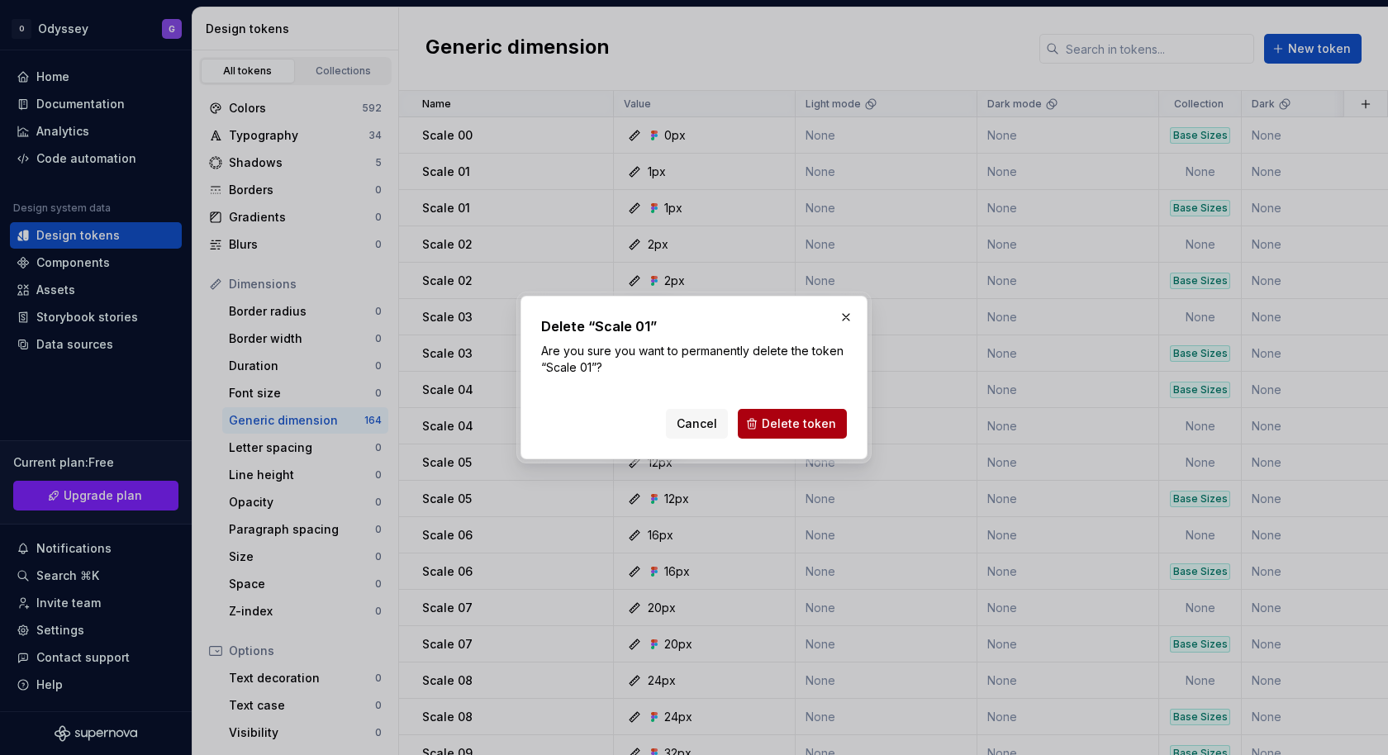
click at [785, 420] on span "Delete token" at bounding box center [799, 424] width 74 height 17
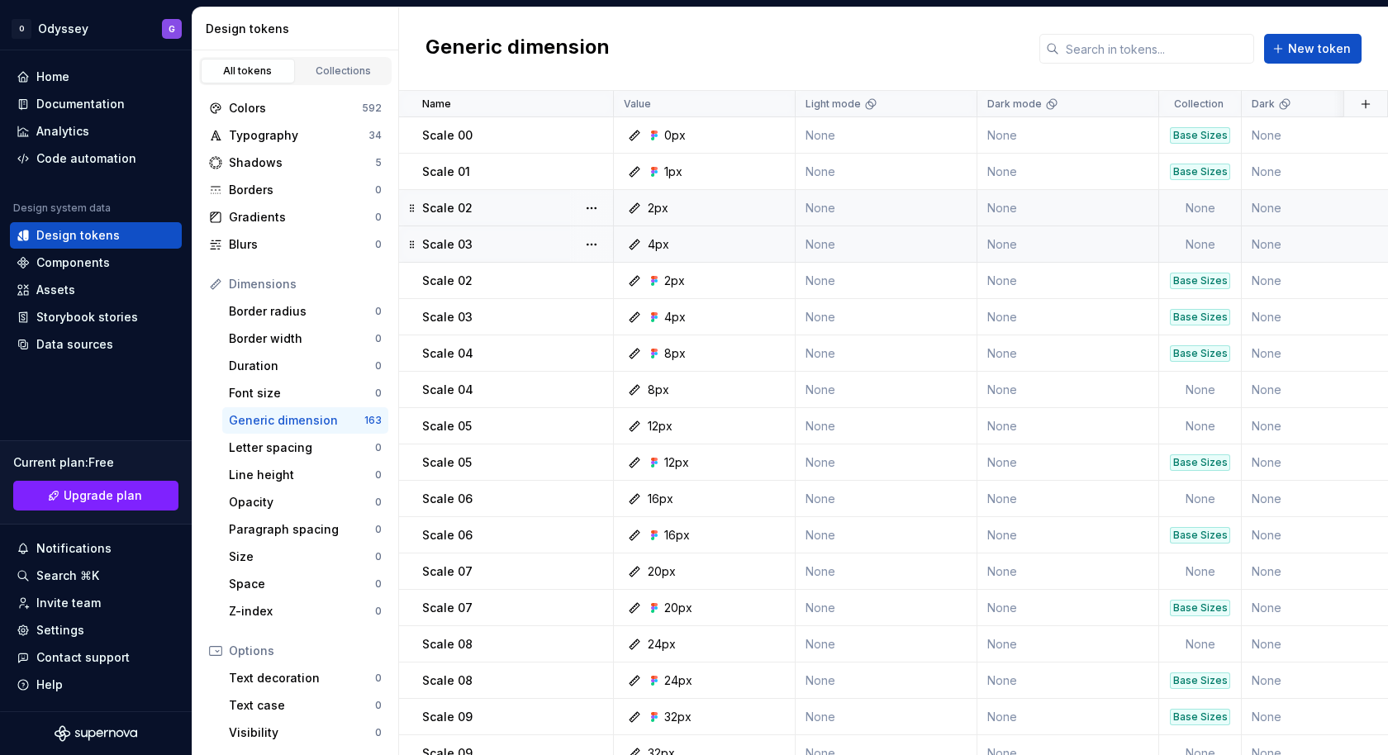
click at [448, 204] on p "Scale 02" at bounding box center [447, 208] width 50 height 17
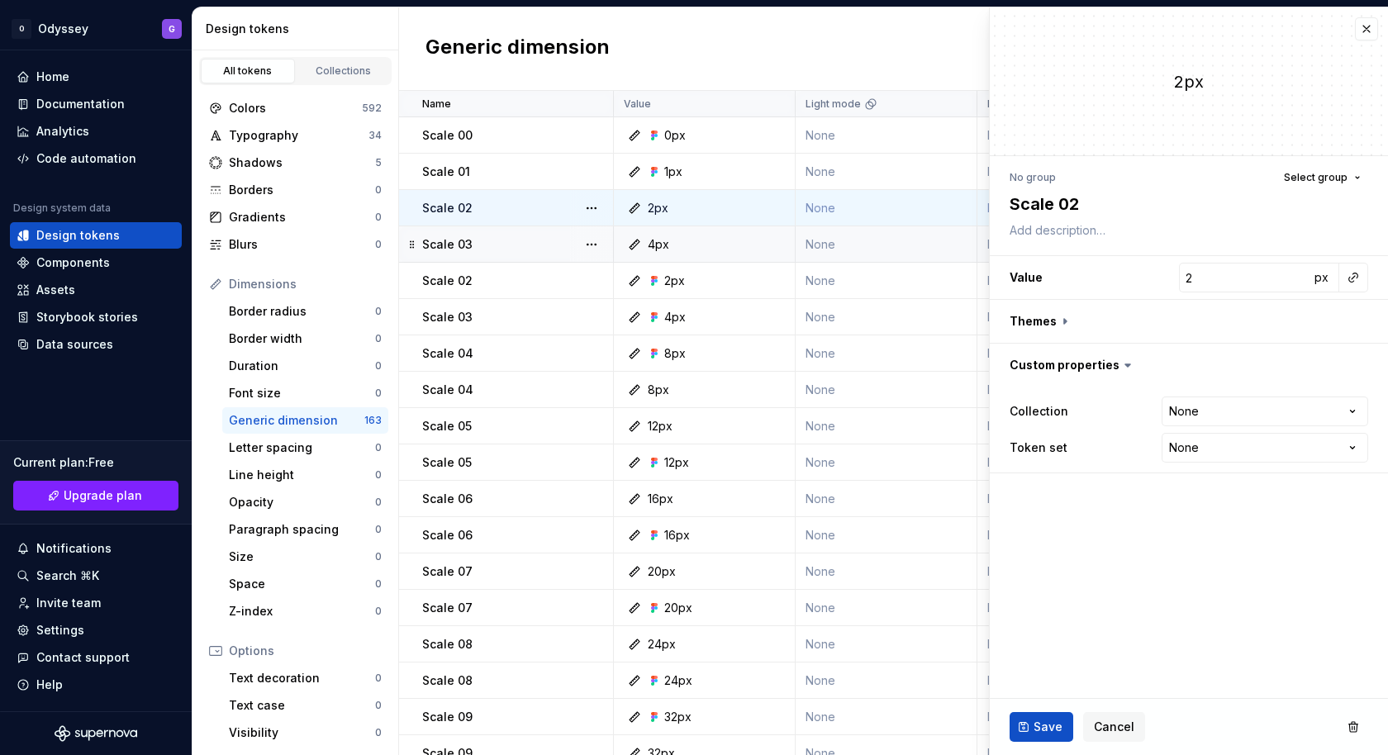
click at [483, 236] on div "Scale 03" at bounding box center [517, 244] width 190 height 17
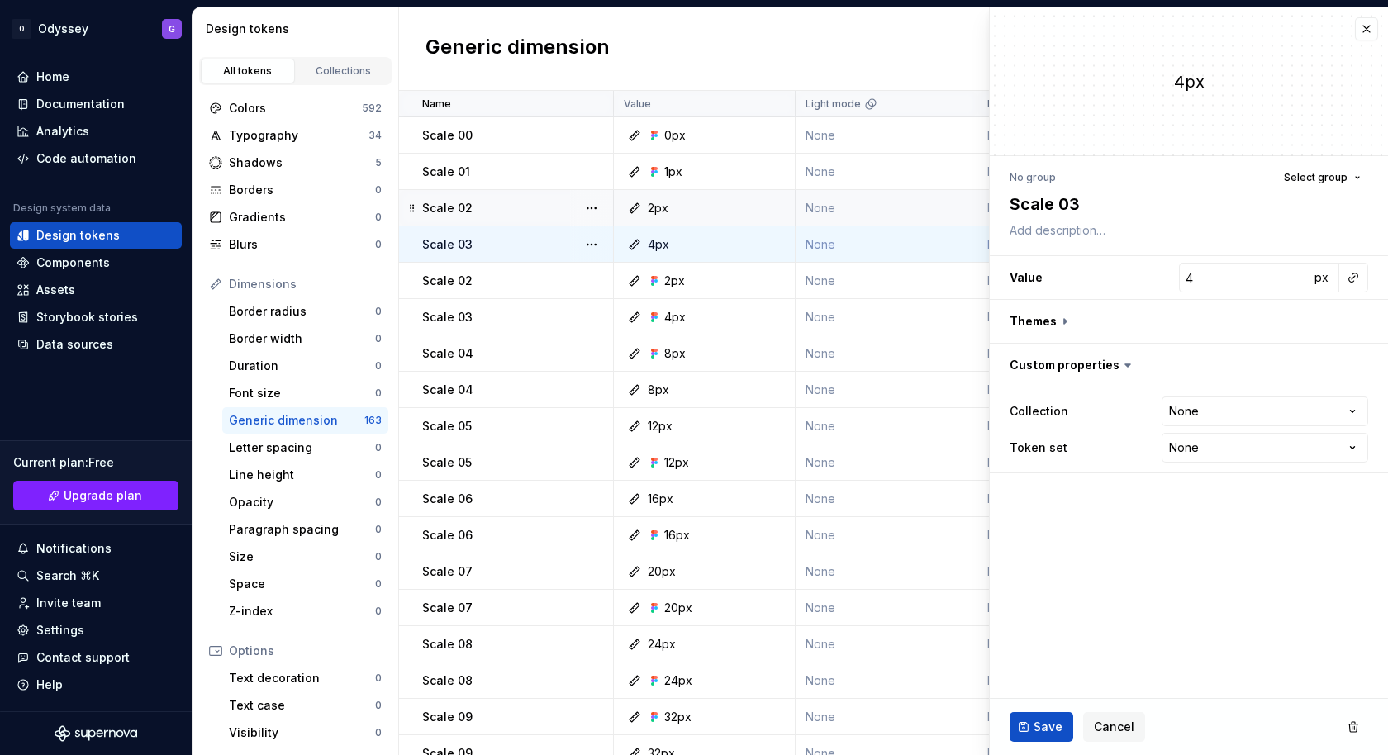
click at [488, 212] on div "Scale 02" at bounding box center [517, 208] width 190 height 17
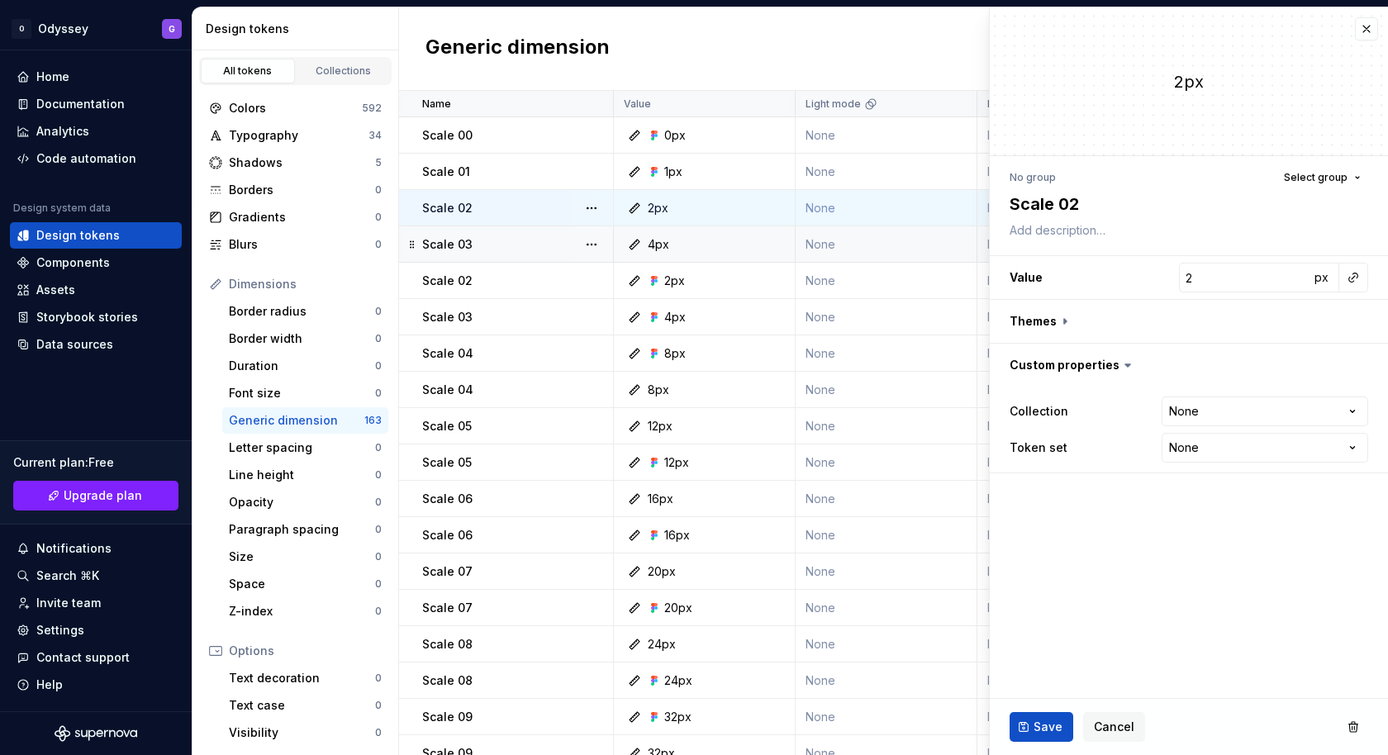
type textarea "*"
click at [1369, 35] on button "button" at bounding box center [1366, 28] width 23 height 23
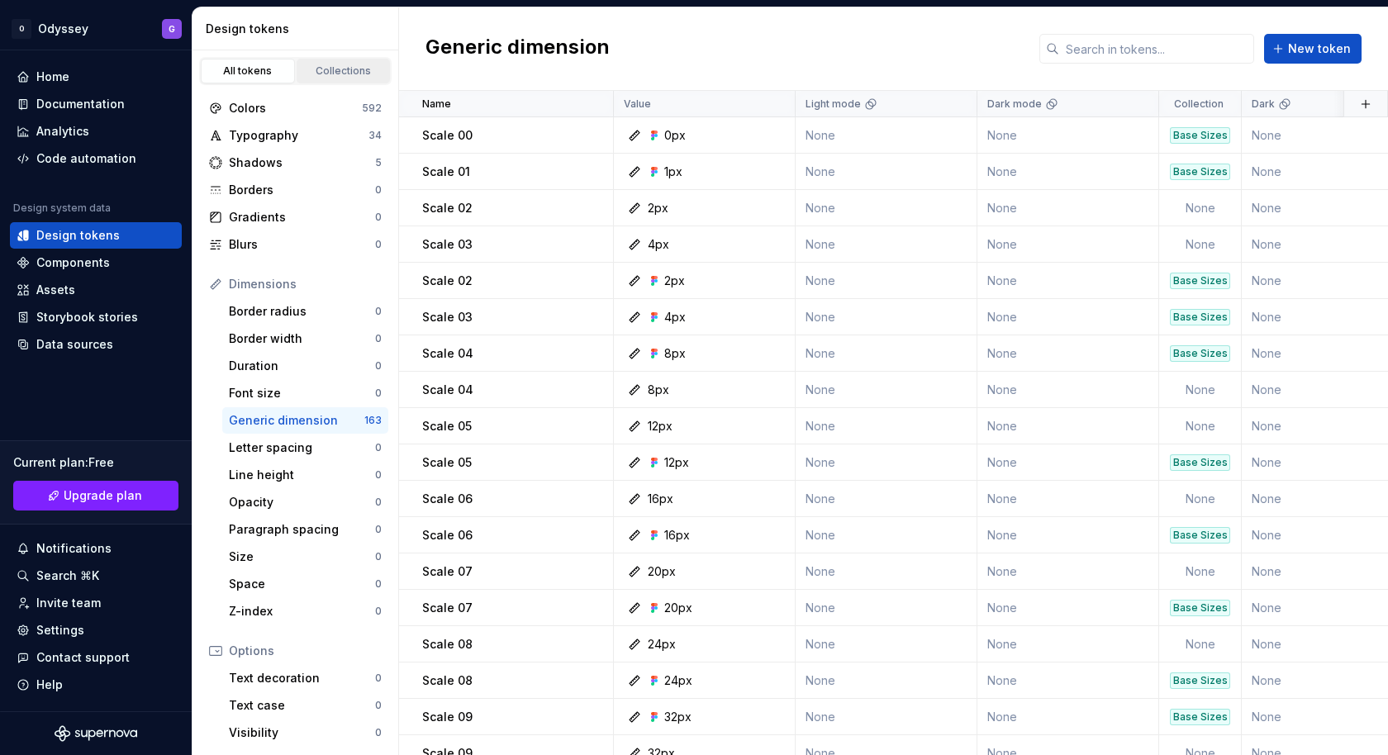
click at [309, 64] on div "Collections" at bounding box center [343, 70] width 83 height 13
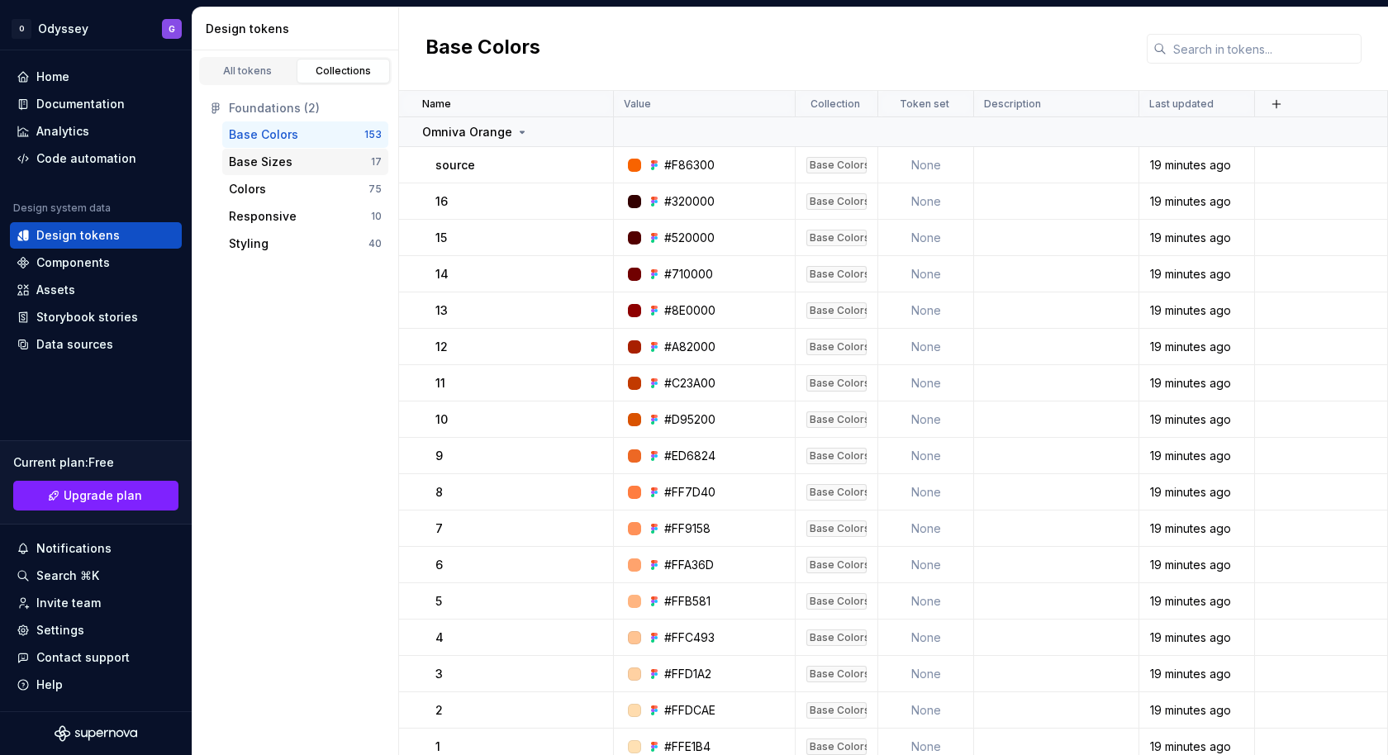
click at [278, 154] on div "Base Sizes" at bounding box center [261, 162] width 64 height 17
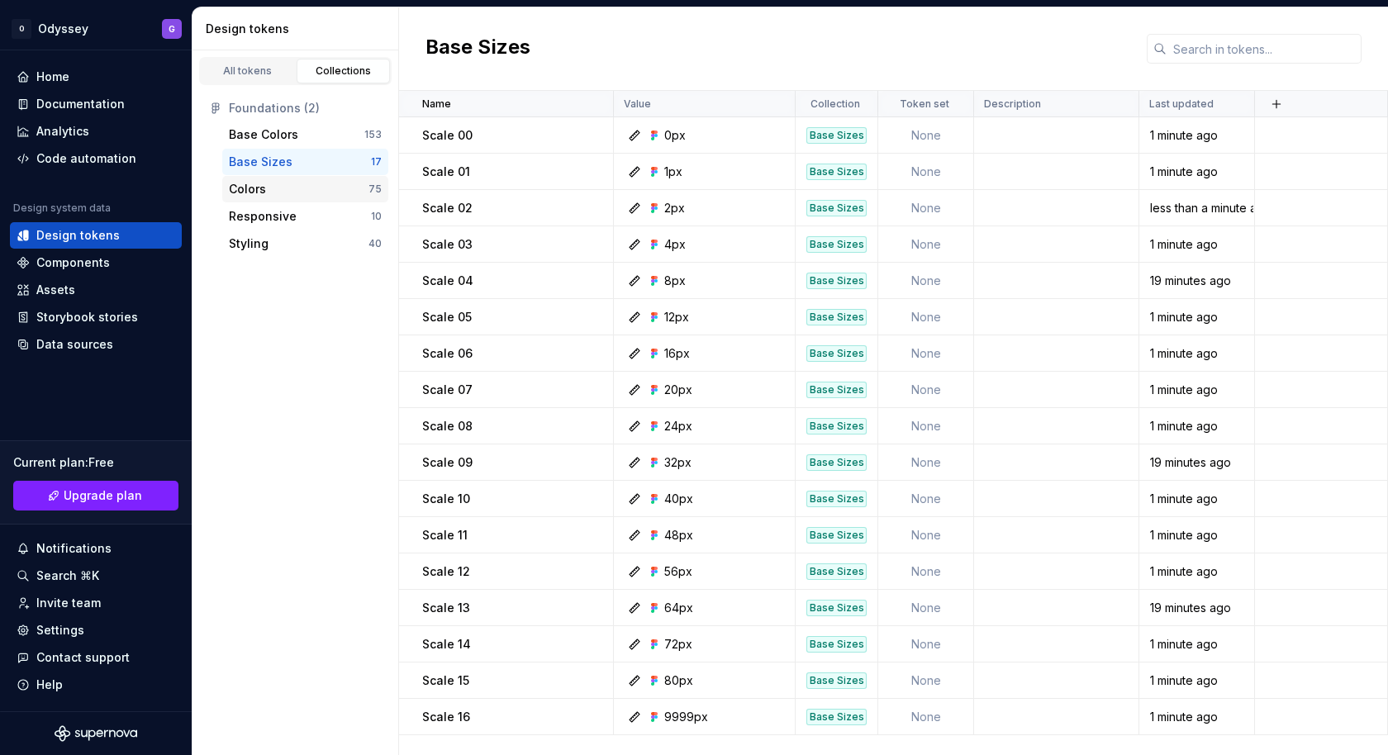
click at [268, 192] on div "Colors" at bounding box center [299, 189] width 140 height 17
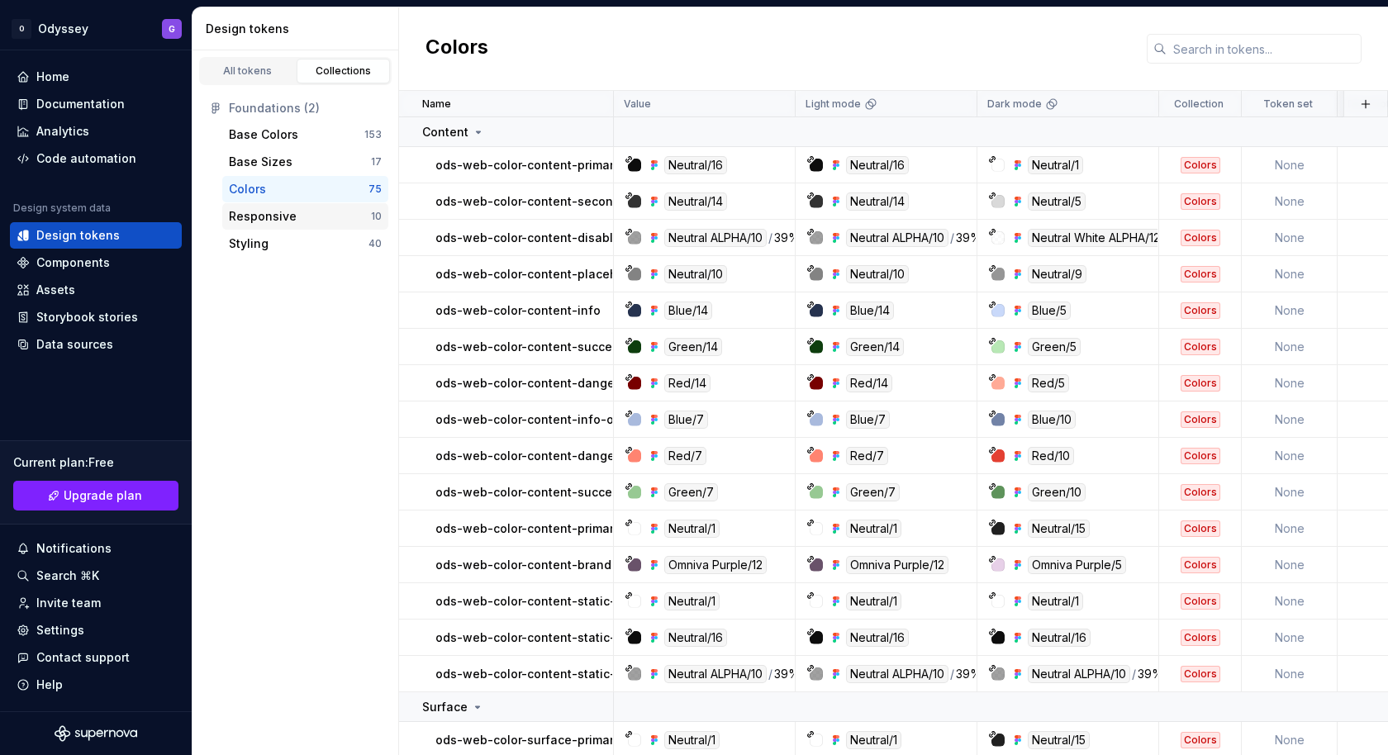
click at [260, 227] on div "Responsive 10" at bounding box center [305, 216] width 166 height 26
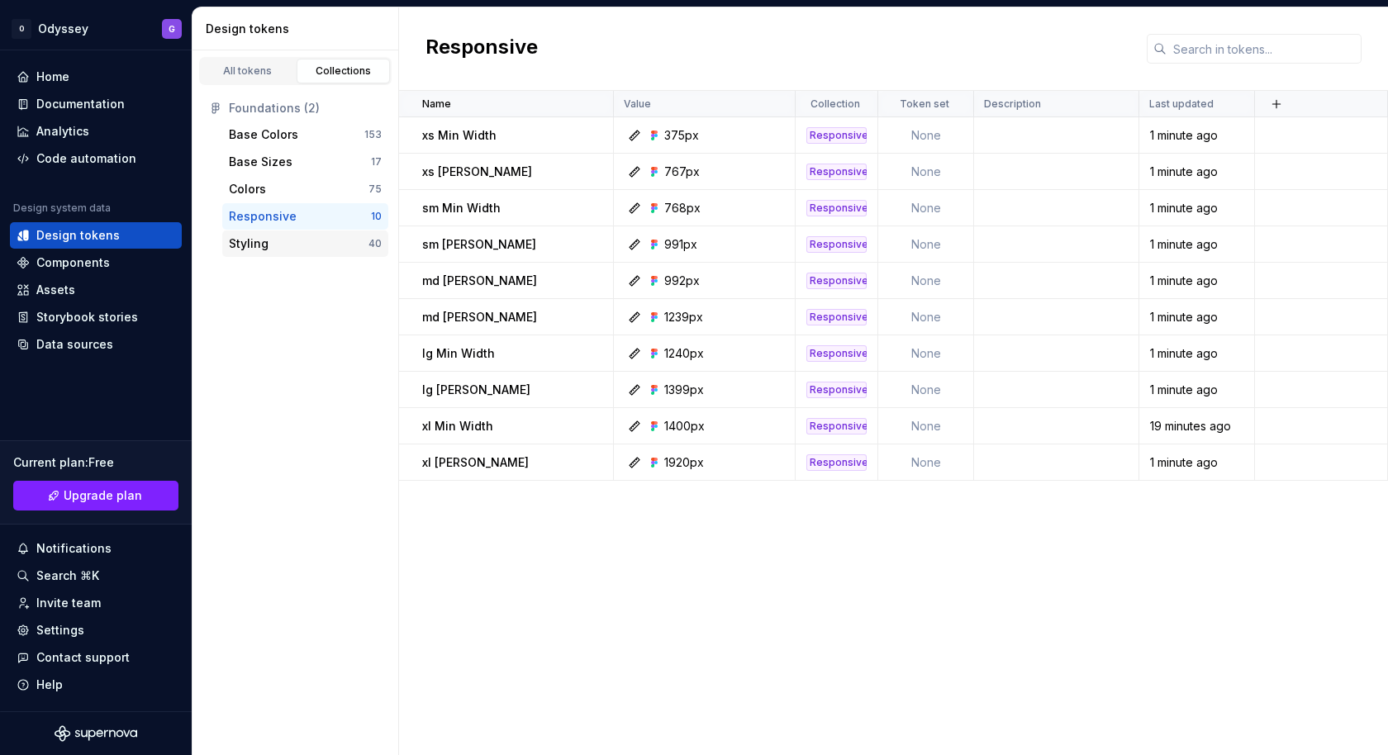
click at [258, 250] on div "Styling" at bounding box center [249, 243] width 40 height 17
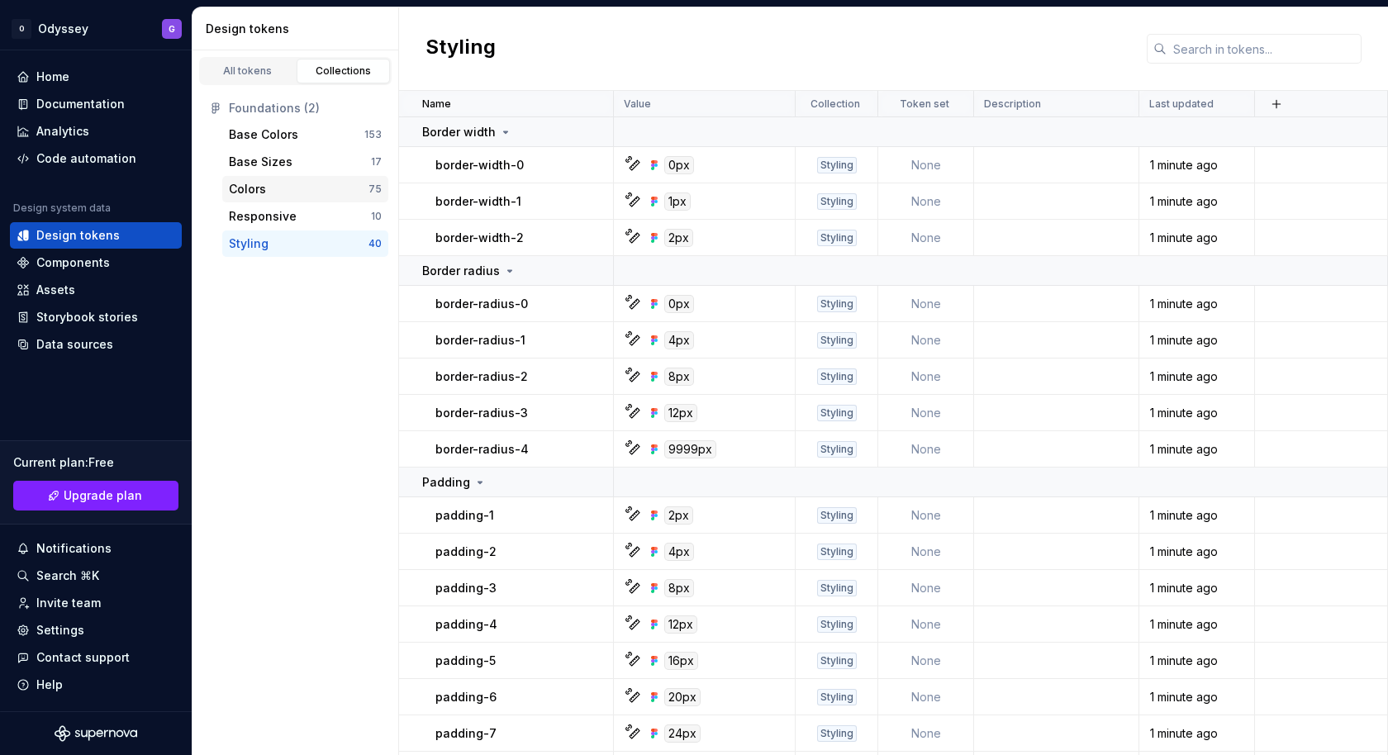
click at [257, 191] on div "Colors" at bounding box center [247, 189] width 37 height 17
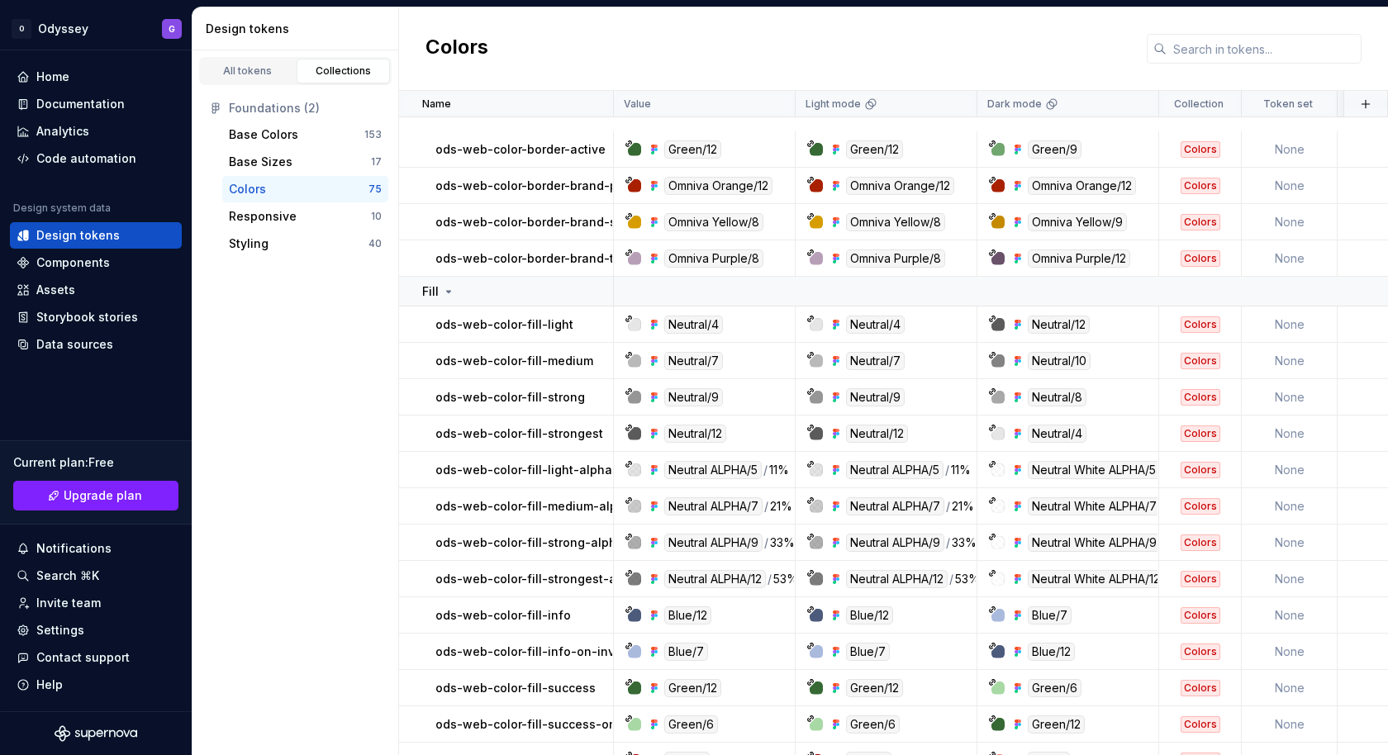
scroll to position [2265, 0]
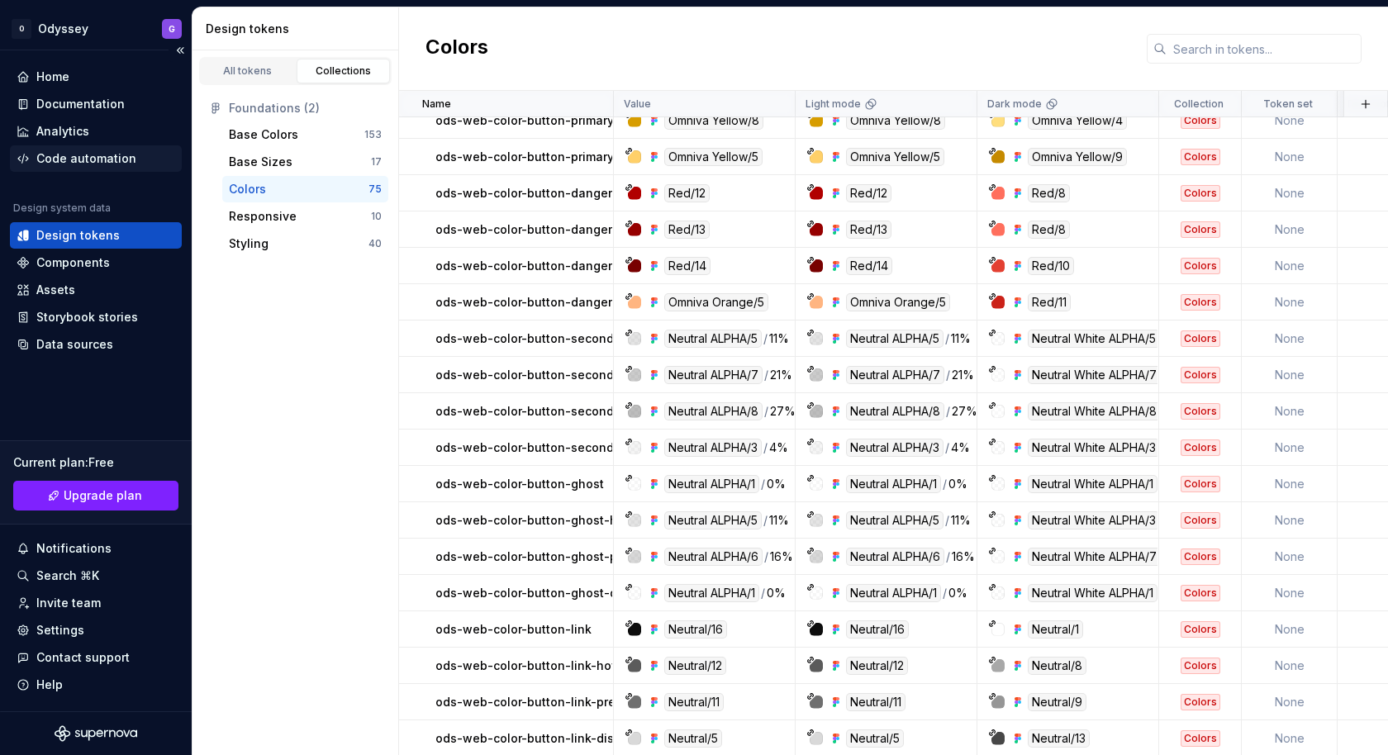
click at [97, 145] on div "Code automation" at bounding box center [96, 158] width 172 height 26
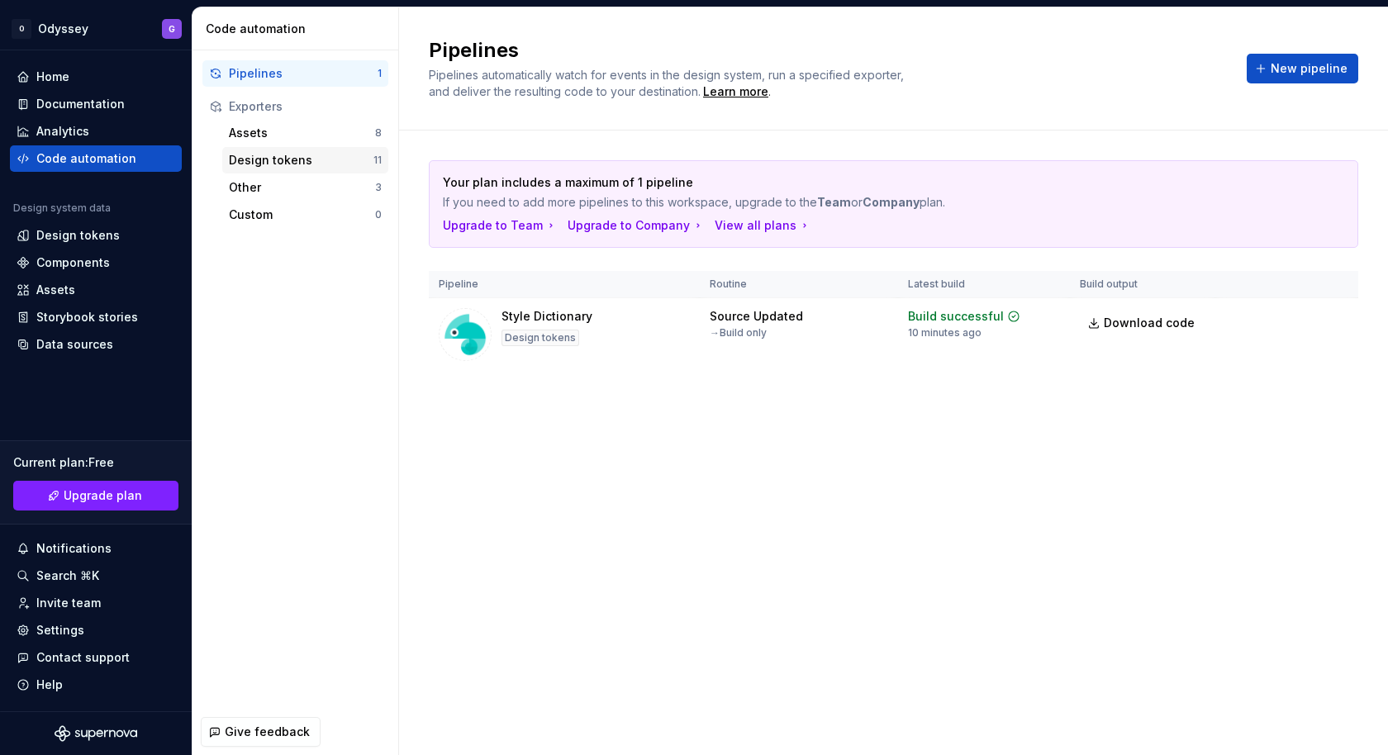
click at [339, 167] on div "Design tokens" at bounding box center [301, 160] width 145 height 17
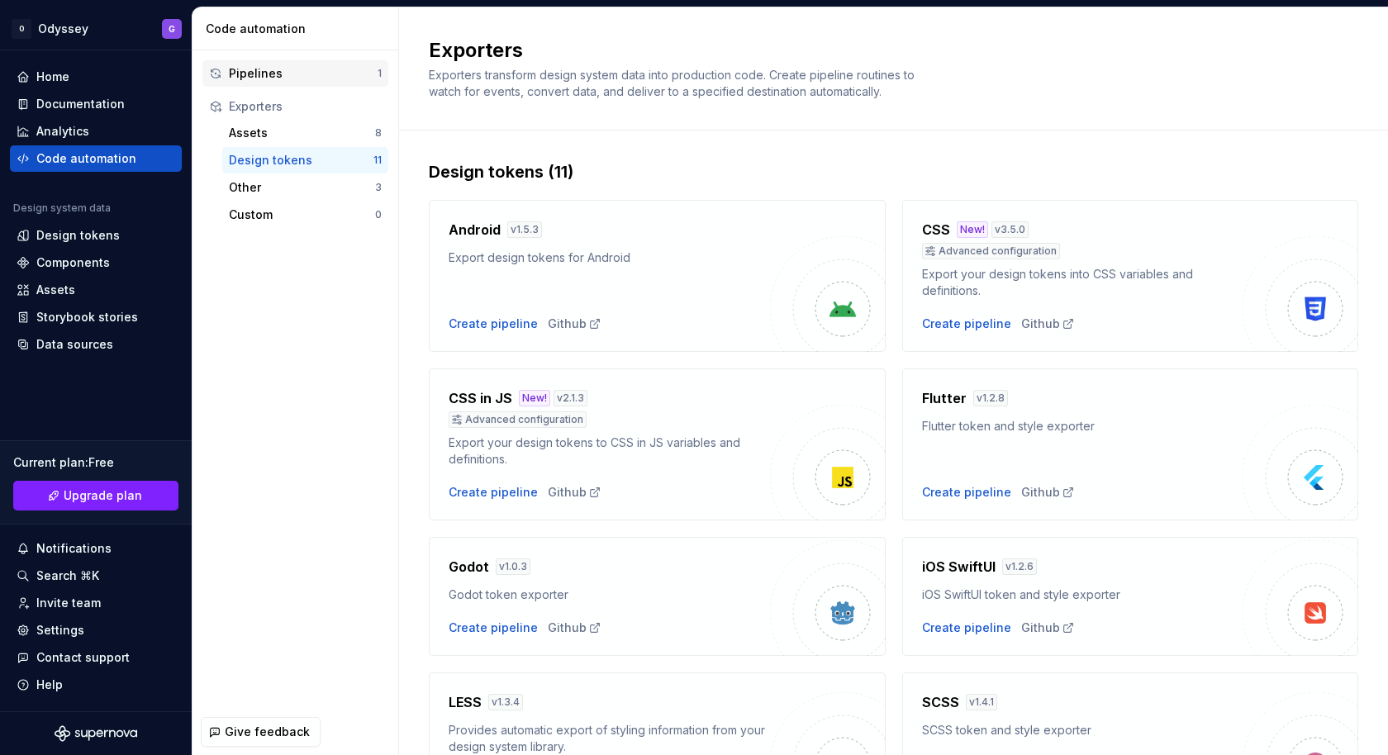
click at [305, 81] on div "Pipelines 1" at bounding box center [295, 73] width 186 height 26
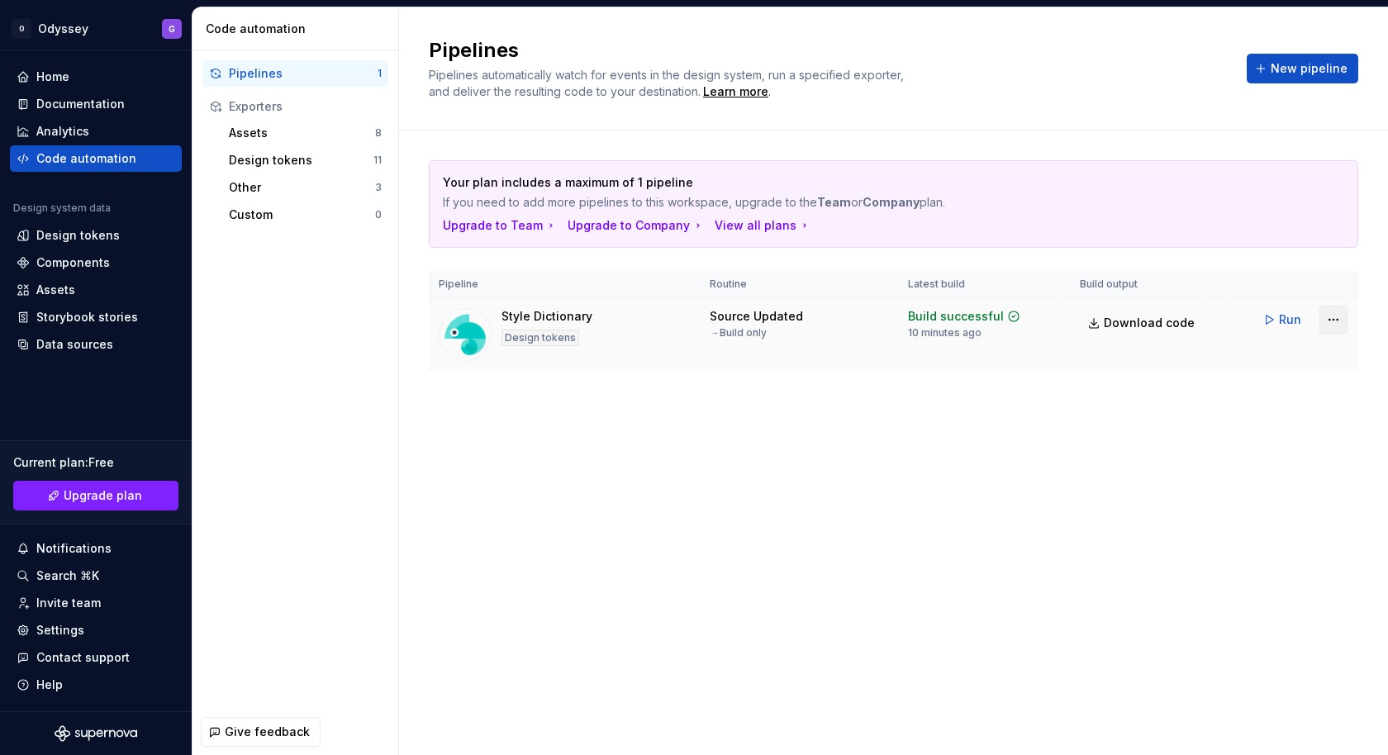
click at [1335, 315] on html "O Odyssey G Home Documentation Analytics Code automation Design system data Des…" at bounding box center [694, 377] width 1388 height 755
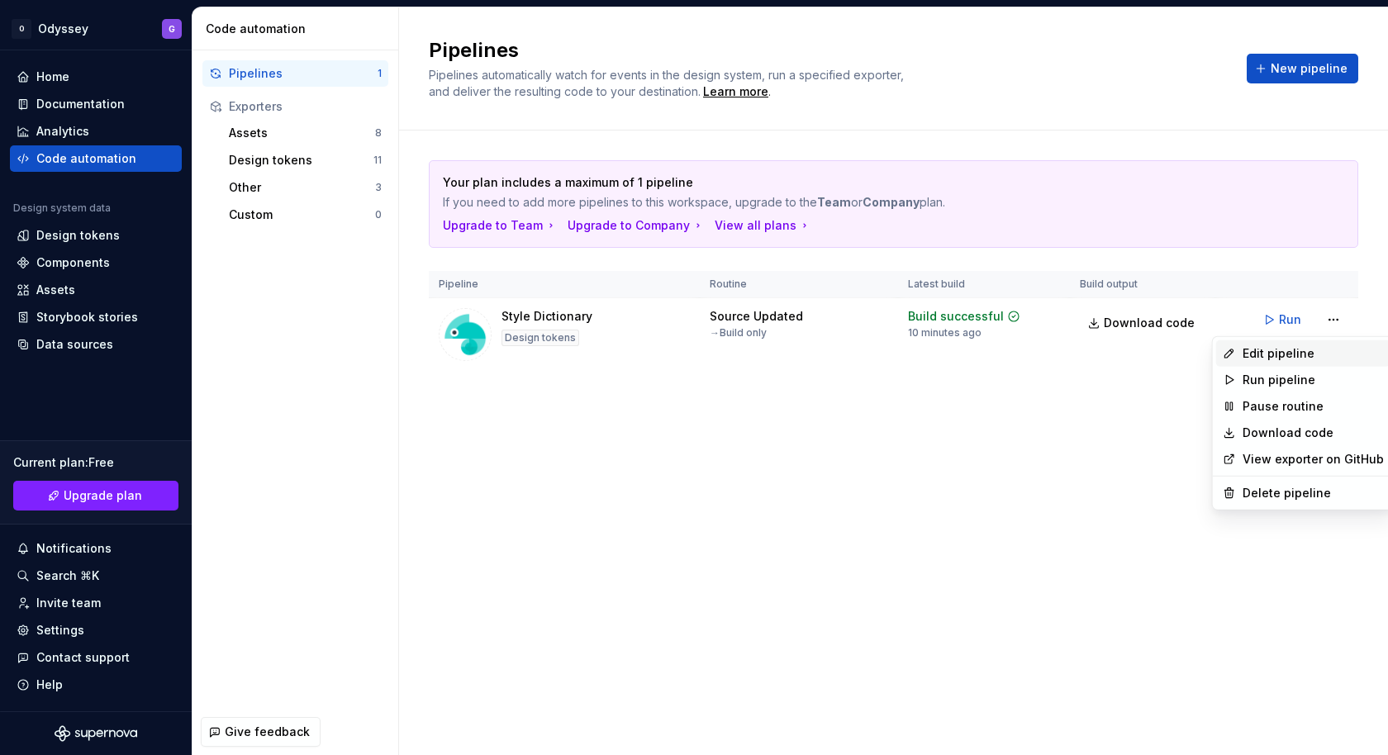
click at [1300, 350] on div "Edit pipeline" at bounding box center [1312, 353] width 141 height 17
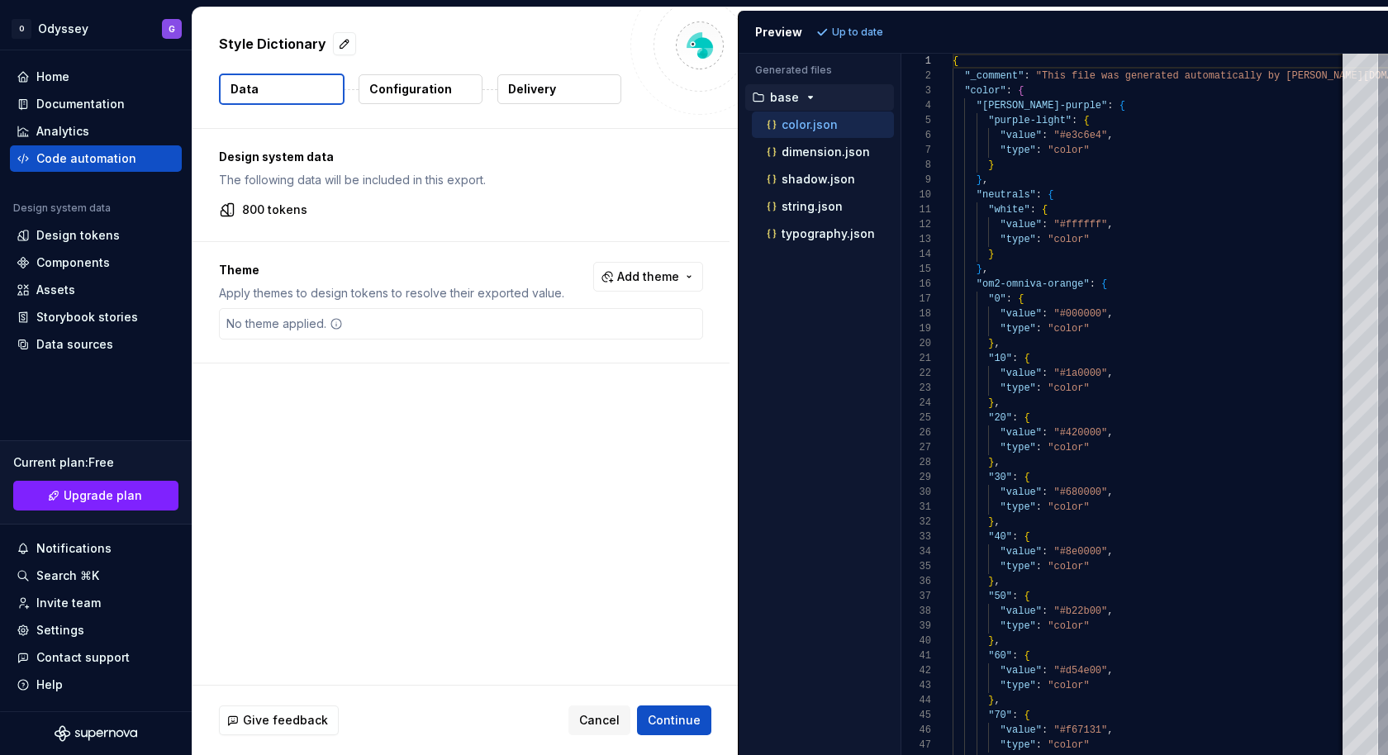
click at [563, 323] on div "No theme applied." at bounding box center [461, 323] width 484 height 31
click at [268, 202] on p "800 tokens" at bounding box center [274, 210] width 65 height 17
click at [311, 155] on p "Design system data" at bounding box center [461, 157] width 484 height 17
click at [376, 126] on div "Style Dictionary Data Configuration Delivery" at bounding box center [464, 67] width 545 height 121
click at [630, 280] on span "Add theme" at bounding box center [648, 276] width 62 height 17
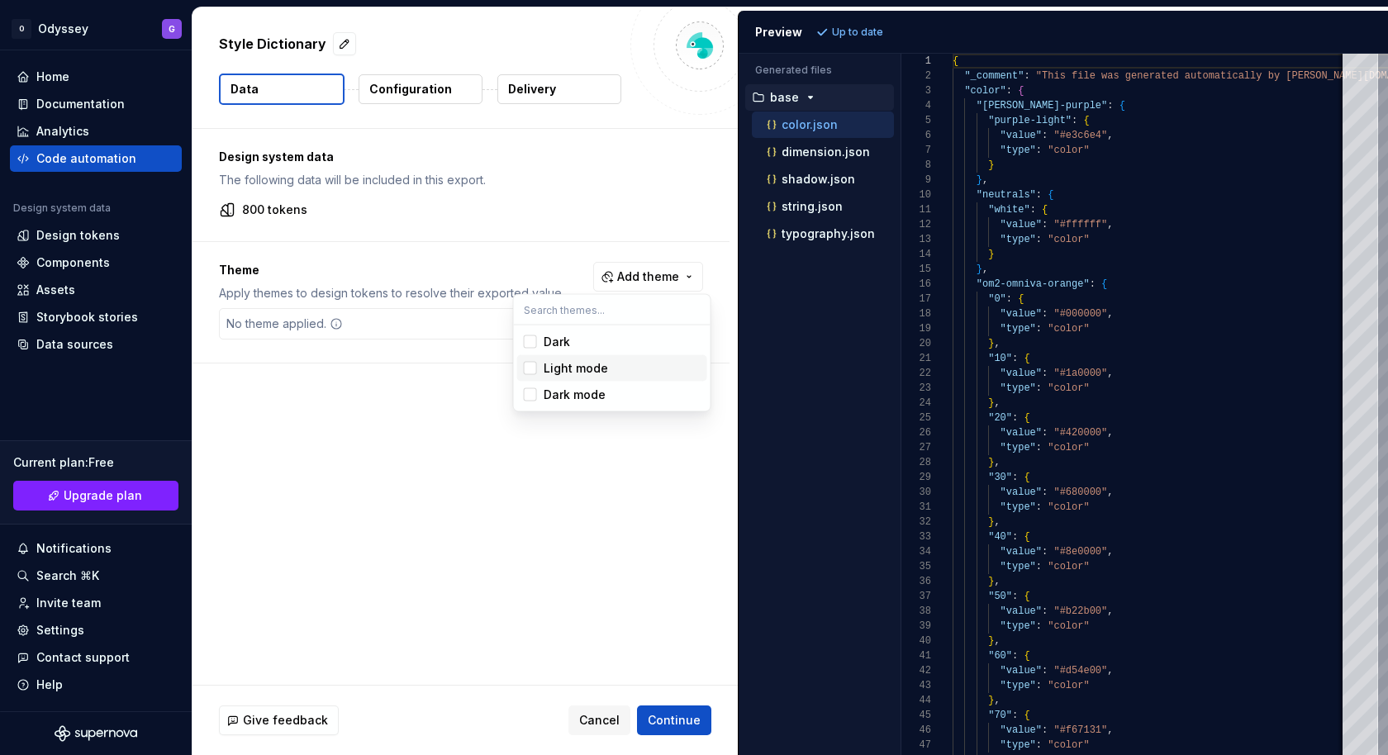
click at [532, 372] on div "Suggestions" at bounding box center [530, 368] width 13 height 13
click at [531, 396] on div "Suggestions" at bounding box center [530, 394] width 13 height 13
click at [531, 363] on div "Suggestions" at bounding box center [530, 368] width 13 height 13
click at [531, 388] on div "Suggestions" at bounding box center [530, 394] width 13 height 13
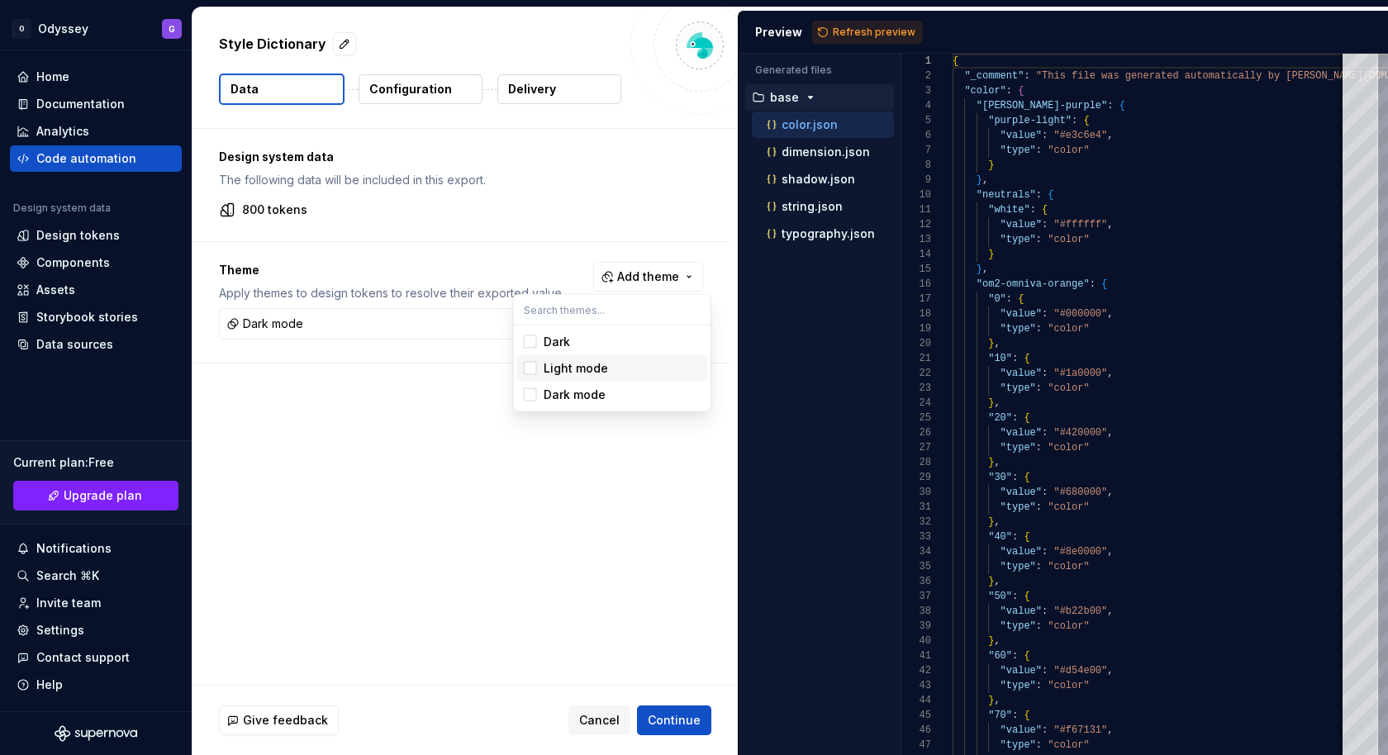
click at [530, 372] on div "Suggestions" at bounding box center [530, 368] width 13 height 13
click at [535, 344] on div "Suggestions" at bounding box center [530, 341] width 13 height 13
click at [535, 343] on div "Suggestions" at bounding box center [530, 341] width 13 height 13
click at [891, 35] on html "O Odyssey G Home Documentation Analytics Code automation Design system data Des…" at bounding box center [694, 377] width 1388 height 755
click at [891, 35] on span "Refresh preview" at bounding box center [874, 32] width 83 height 13
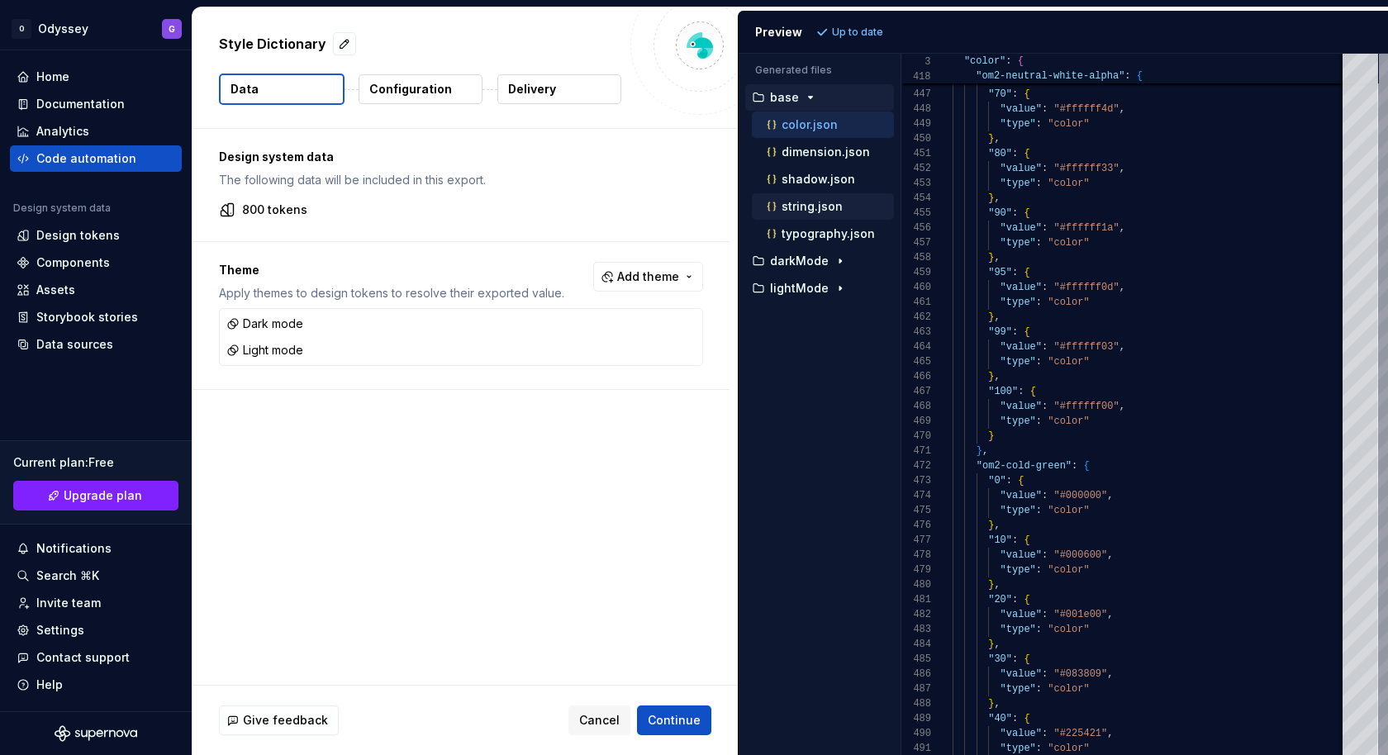
click at [810, 202] on p "string.json" at bounding box center [812, 206] width 61 height 13
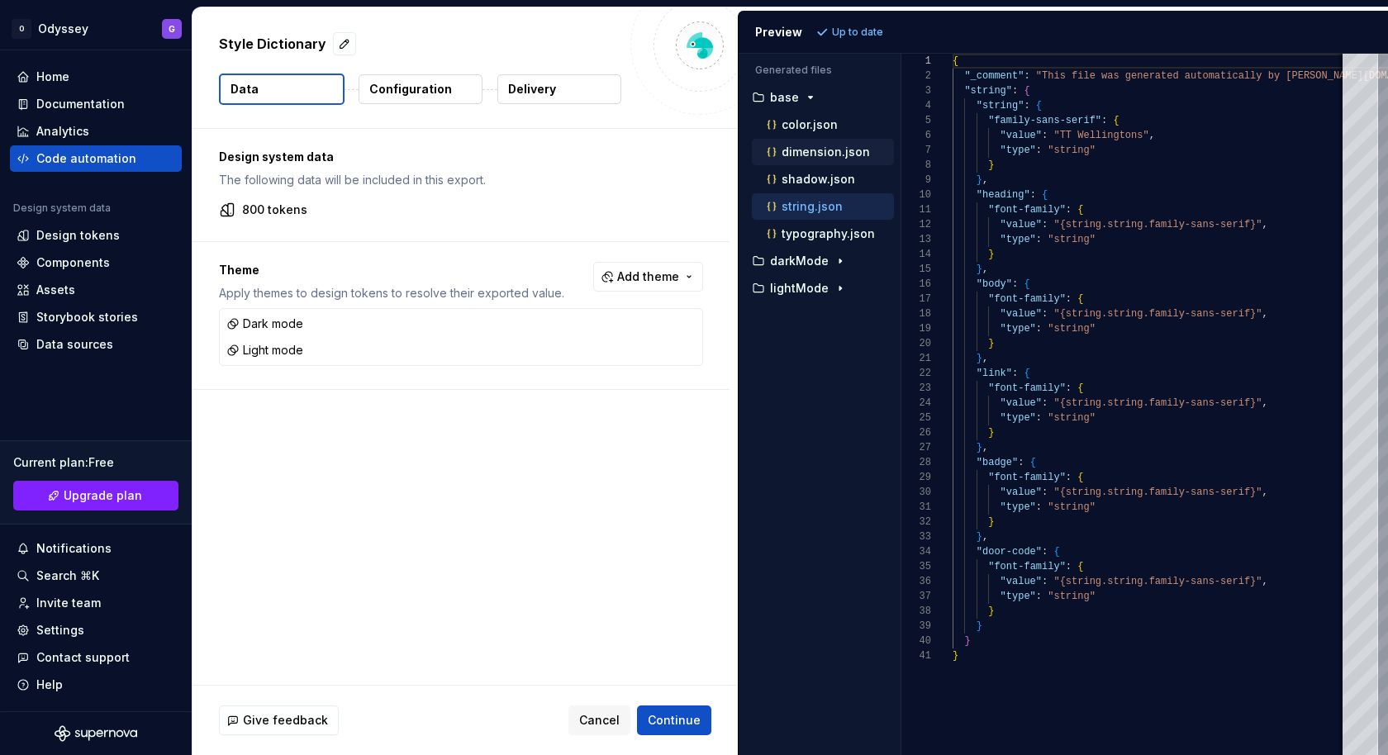
click at [805, 159] on div "dimension.json" at bounding box center [823, 152] width 142 height 26
click at [805, 154] on p "dimension.json" at bounding box center [826, 151] width 88 height 13
type textarea "**********"
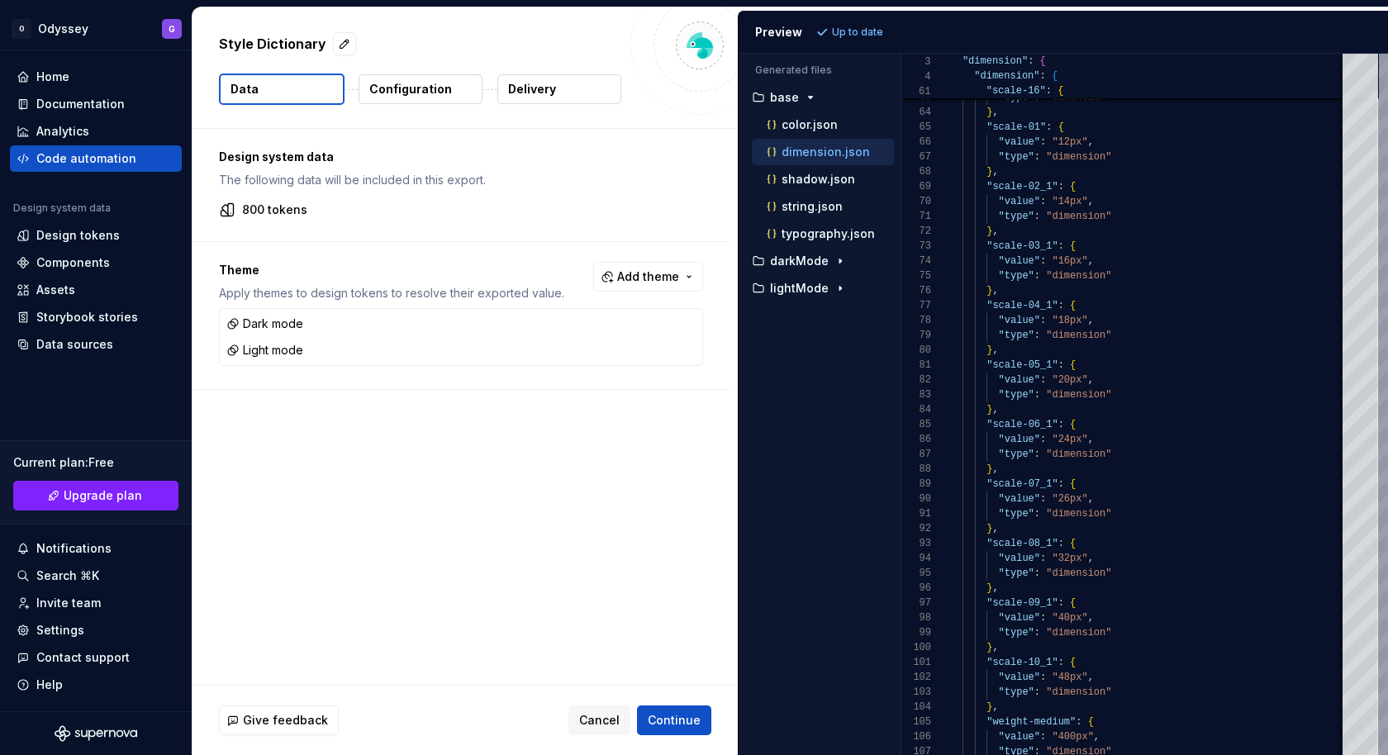
click at [390, 468] on div "Design system data The following data will be included in this export. 800 toke…" at bounding box center [464, 407] width 545 height 556
click at [300, 206] on p "800 tokens" at bounding box center [274, 210] width 65 height 17
click at [243, 208] on p "800 tokens" at bounding box center [274, 210] width 65 height 17
click at [52, 237] on div "Design tokens" at bounding box center [77, 235] width 83 height 17
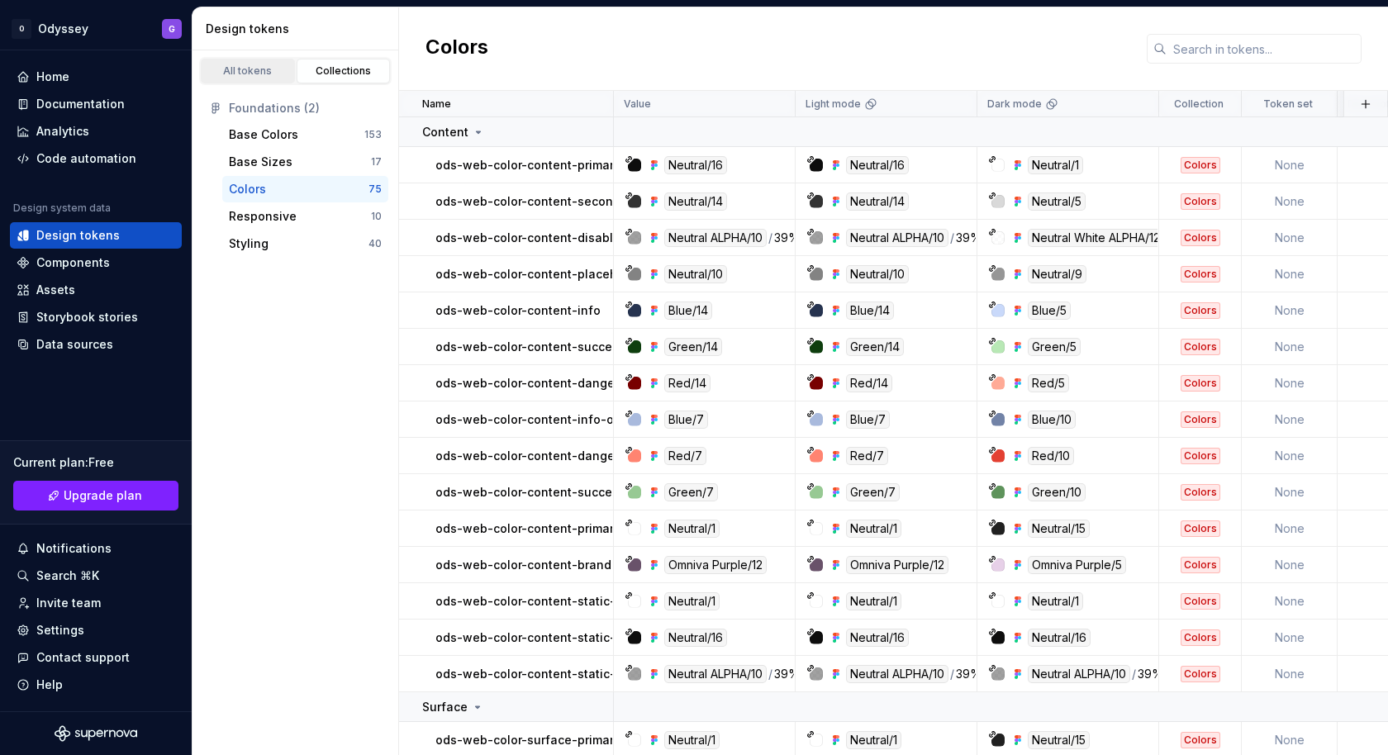
click at [269, 68] on div "All tokens" at bounding box center [248, 70] width 83 height 13
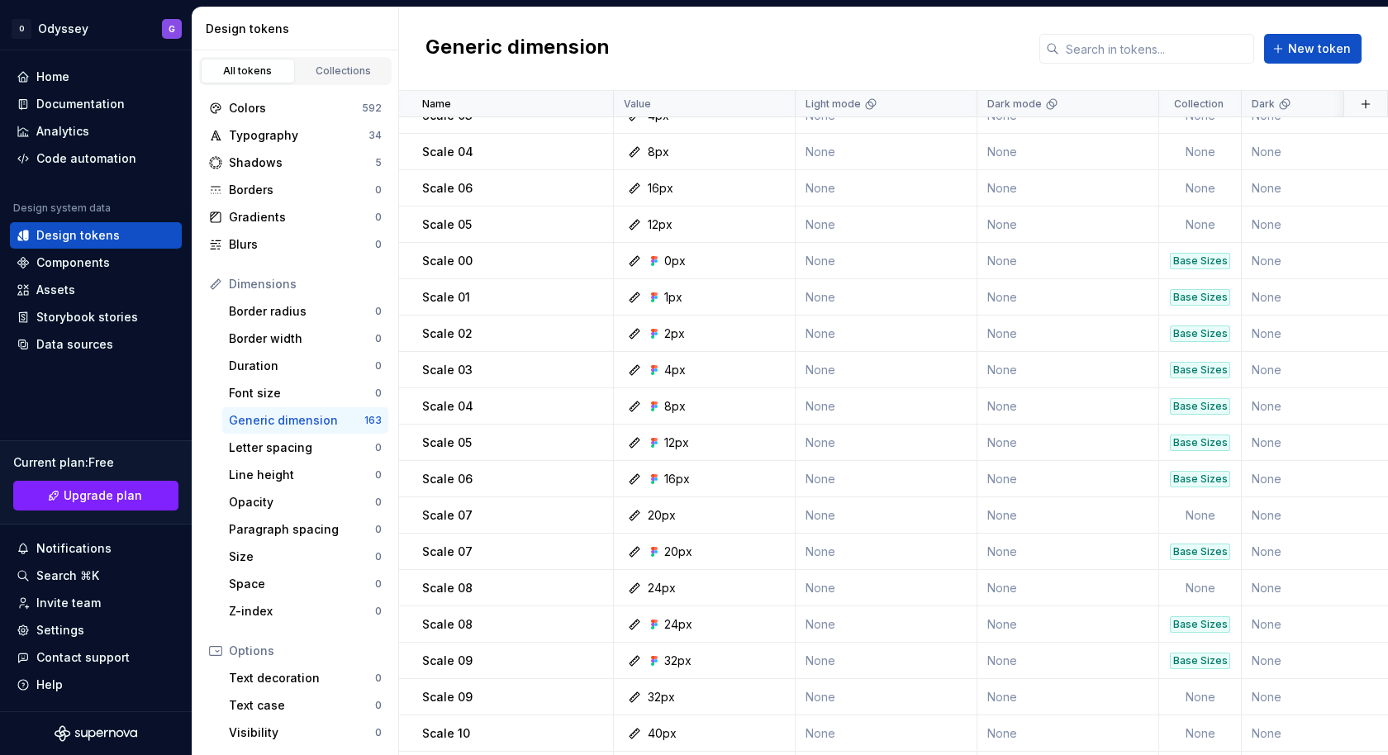
scroll to position [63, 0]
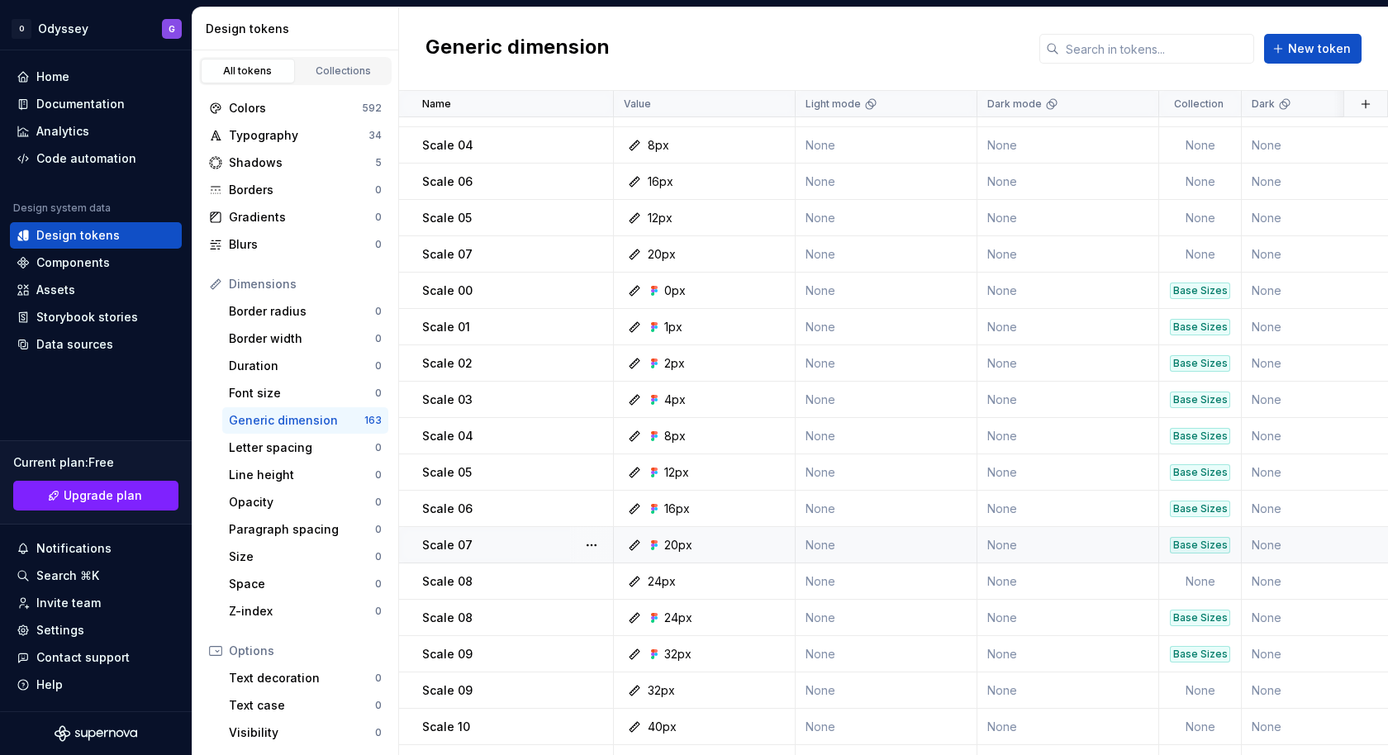
drag, startPoint x: 406, startPoint y: 576, endPoint x: 412, endPoint y: 533, distance: 43.5
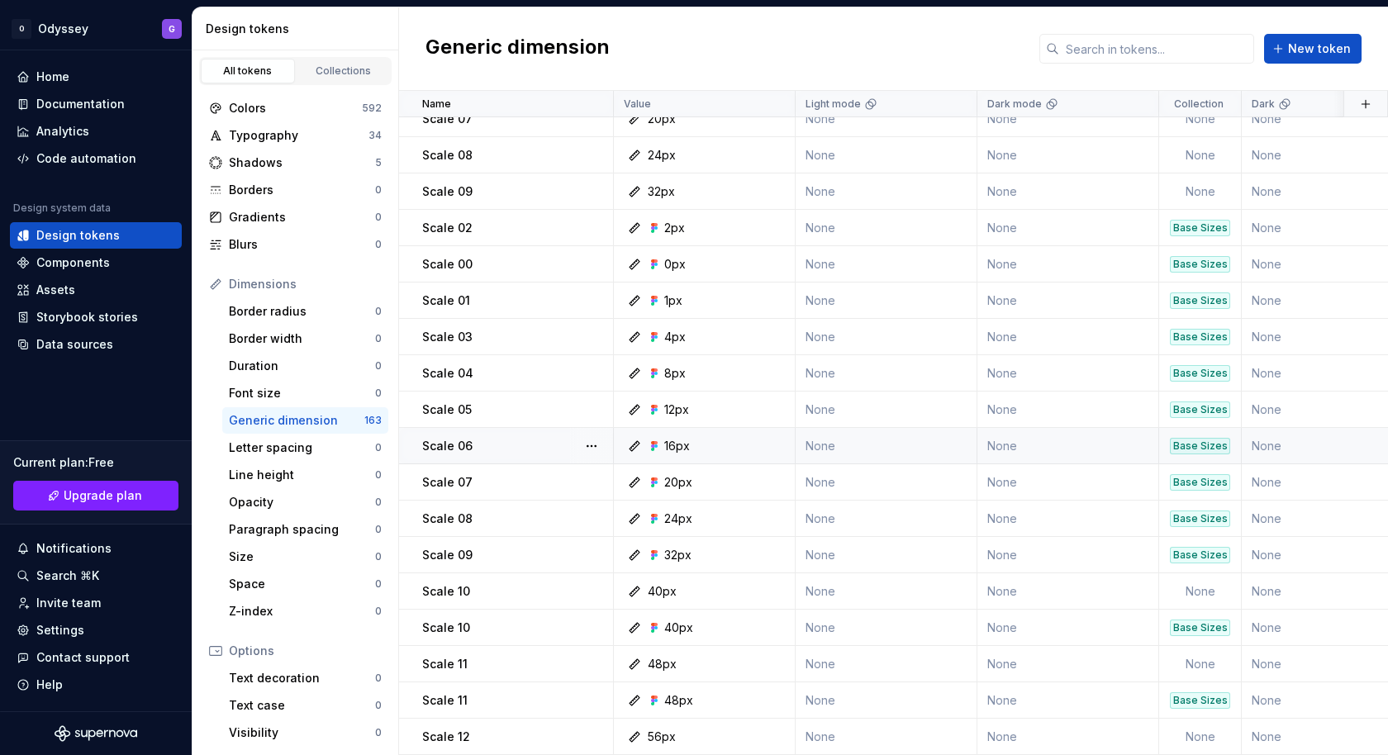
scroll to position [201, 0]
drag, startPoint x: 412, startPoint y: 609, endPoint x: 392, endPoint y: 596, distance: 24.1
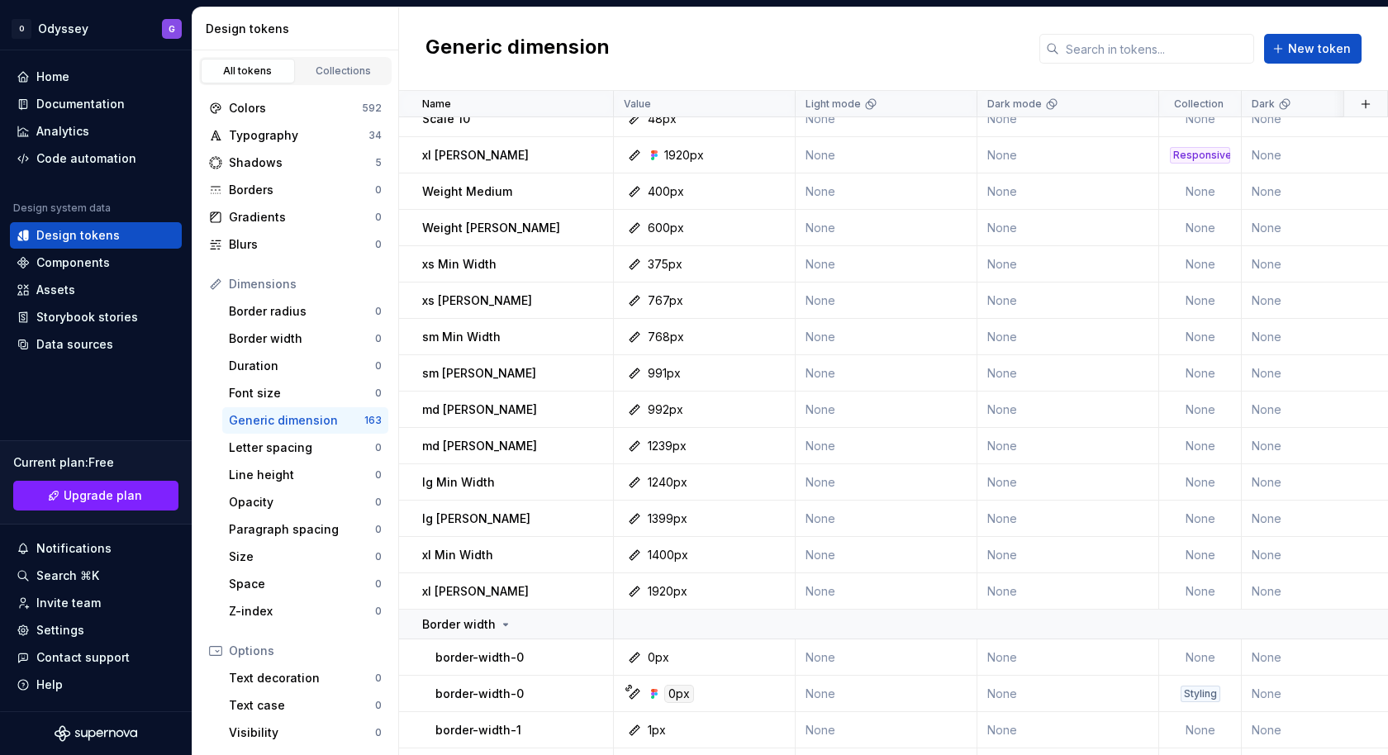
scroll to position [1808, 0]
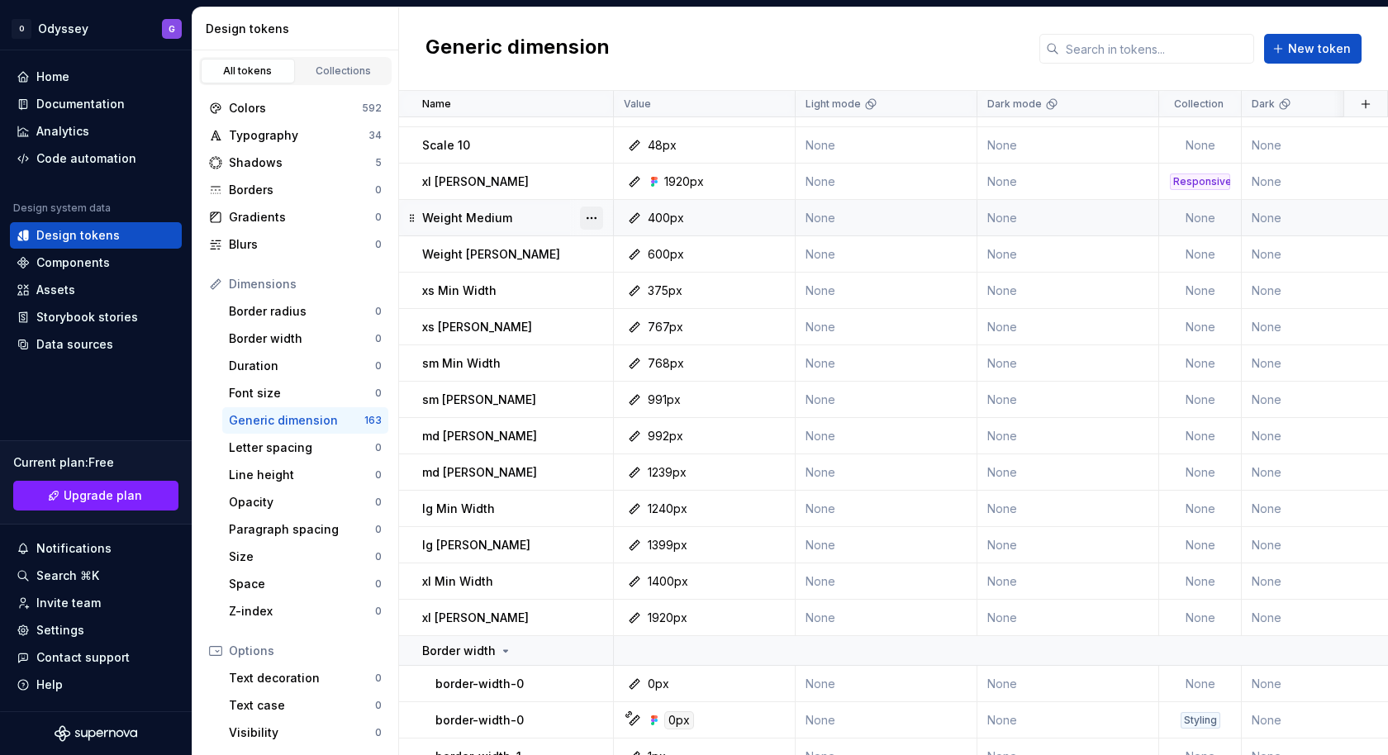
click at [591, 210] on button "button" at bounding box center [591, 218] width 23 height 23
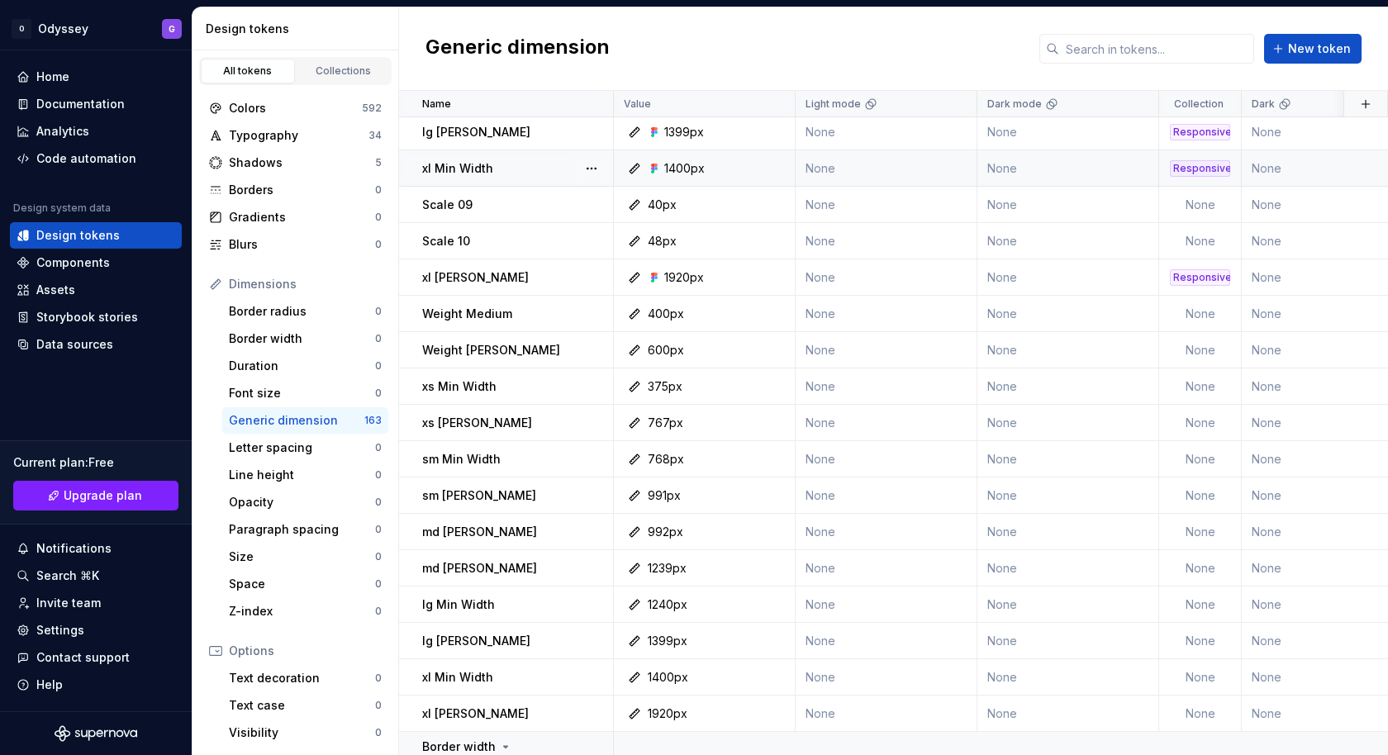
scroll to position [1706, 0]
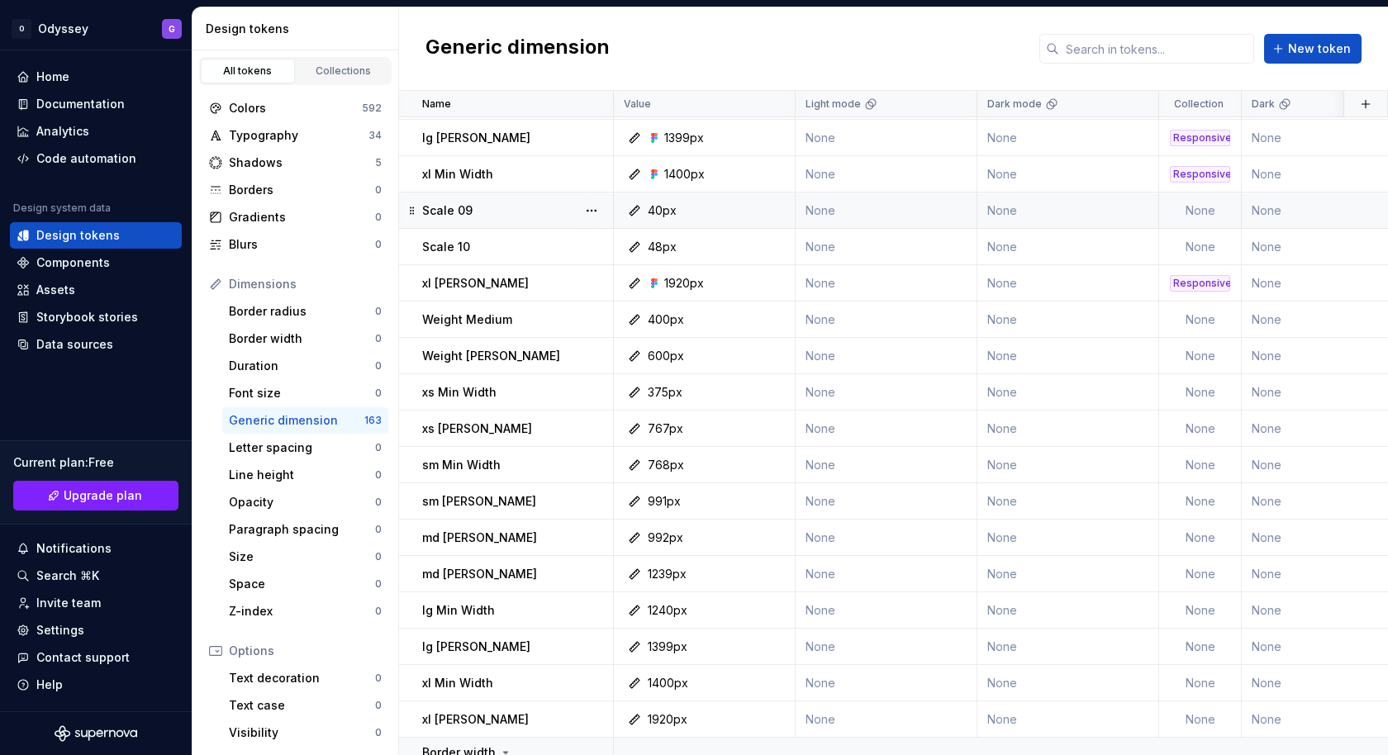
click at [1191, 206] on td "None" at bounding box center [1200, 210] width 83 height 36
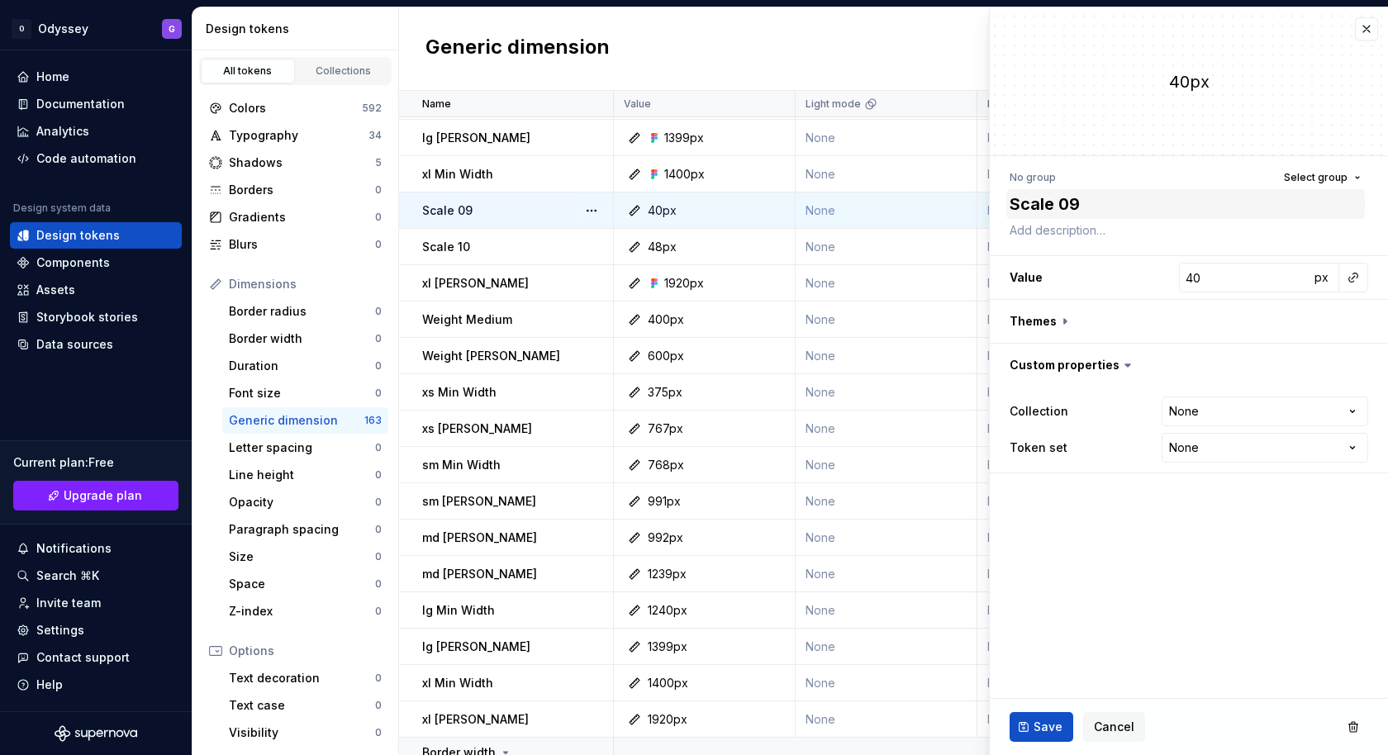
type textarea "*"
click at [1357, 26] on button "button" at bounding box center [1366, 28] width 23 height 23
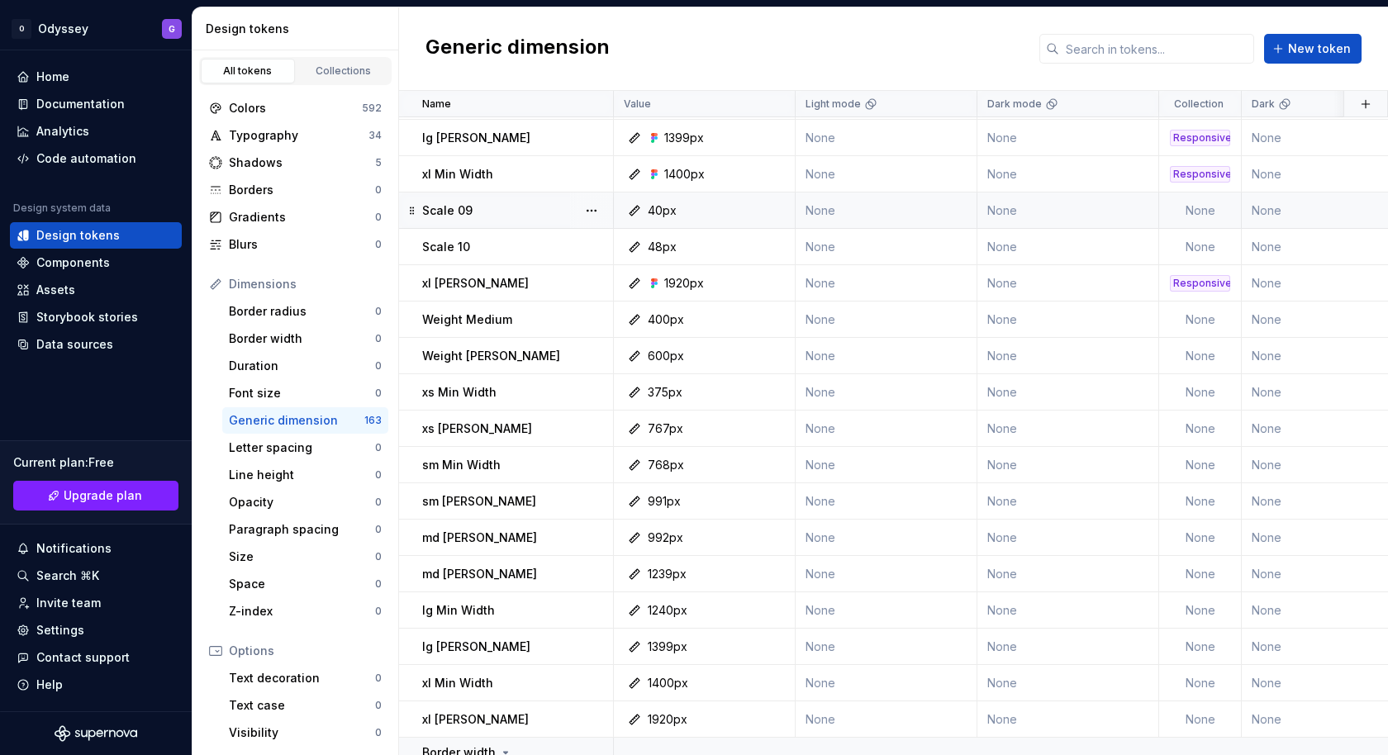
click at [1363, 26] on div "Generic dimension New token" at bounding box center [893, 48] width 989 height 83
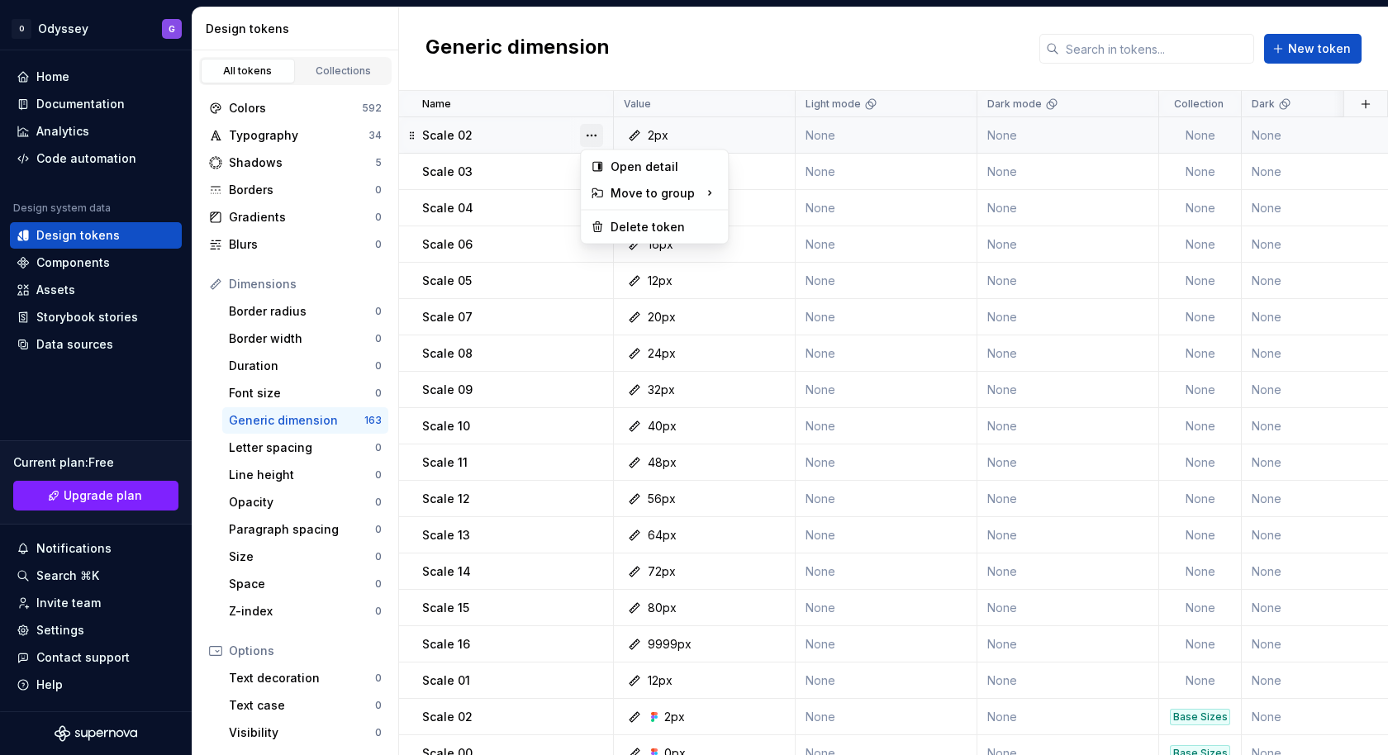
click at [590, 128] on button "button" at bounding box center [591, 135] width 23 height 23
click at [591, 226] on icon at bounding box center [597, 227] width 13 height 13
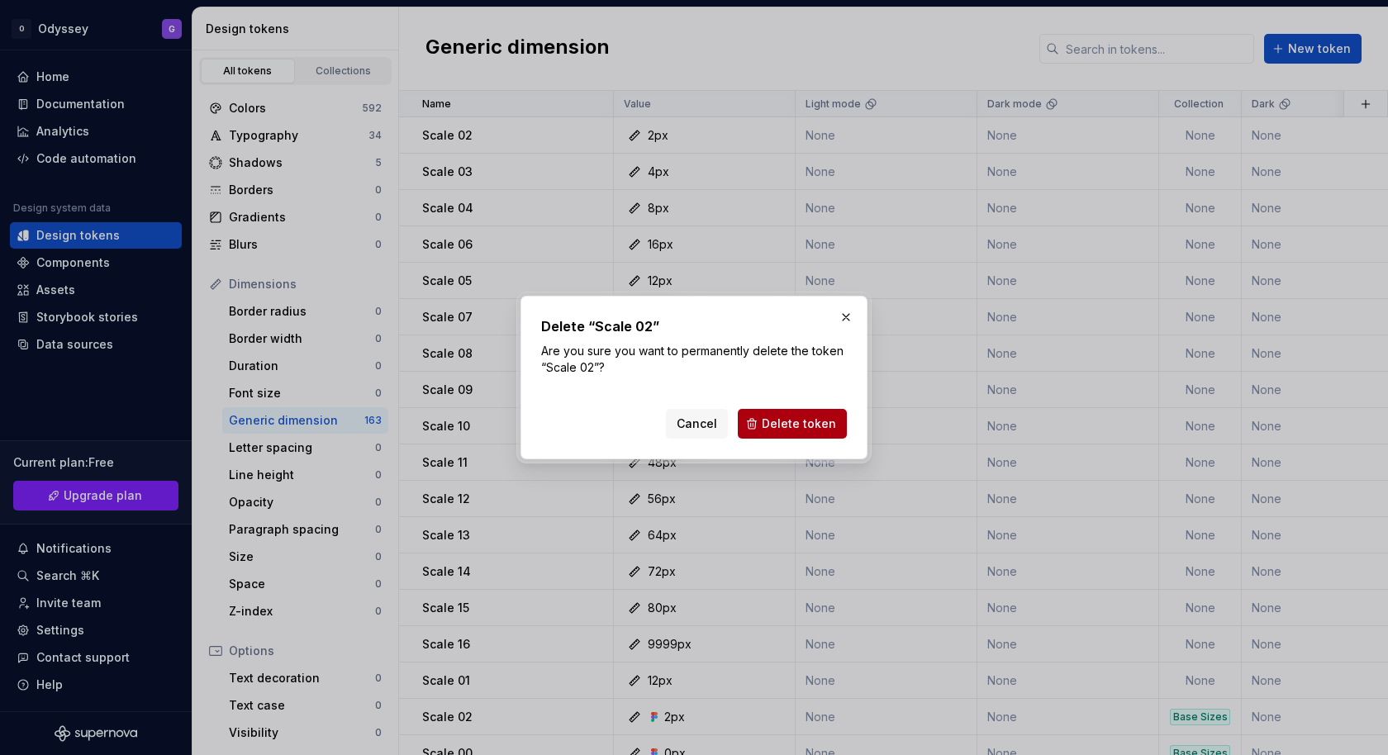
click at [784, 422] on span "Delete token" at bounding box center [799, 424] width 74 height 17
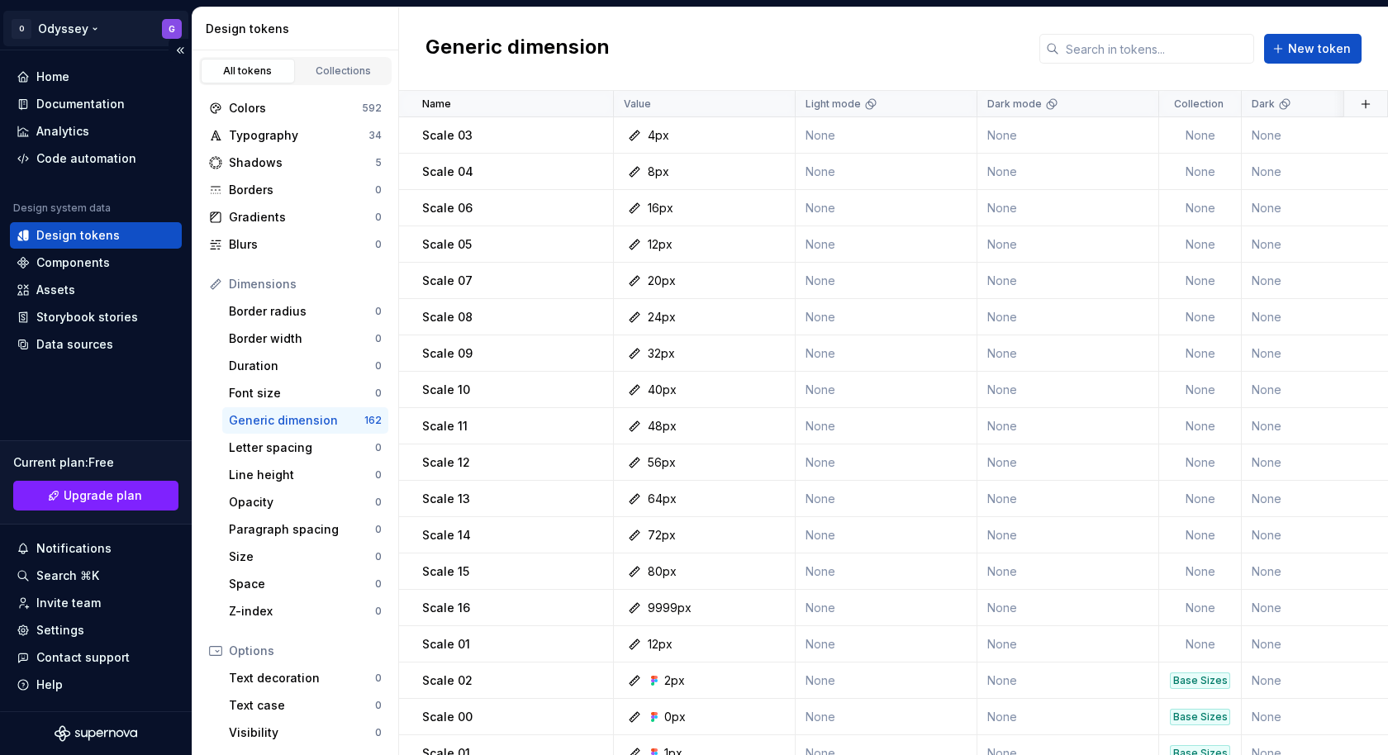
click at [50, 23] on html "O Odyssey G Home Documentation Analytics Code automation Design system data Des…" at bounding box center [694, 377] width 1388 height 755
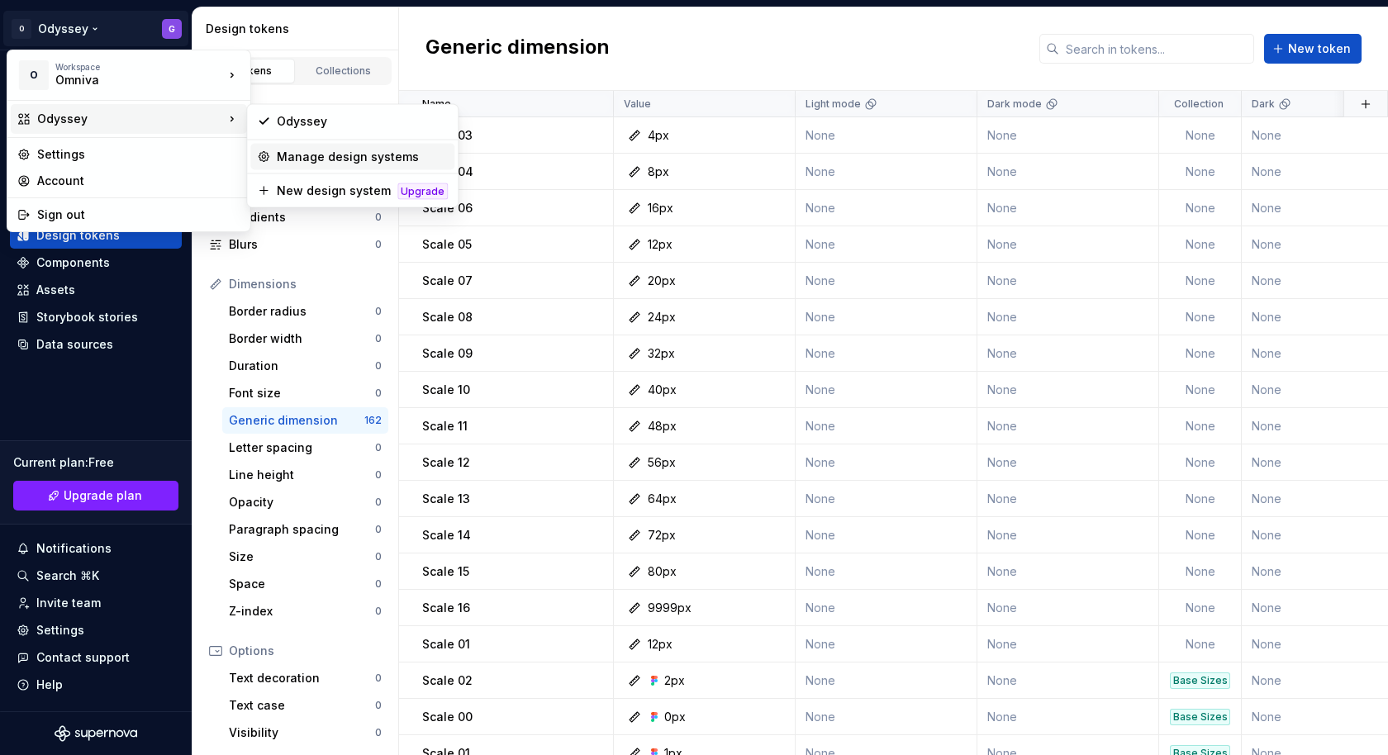
click at [321, 153] on div "Manage design systems" at bounding box center [362, 157] width 171 height 17
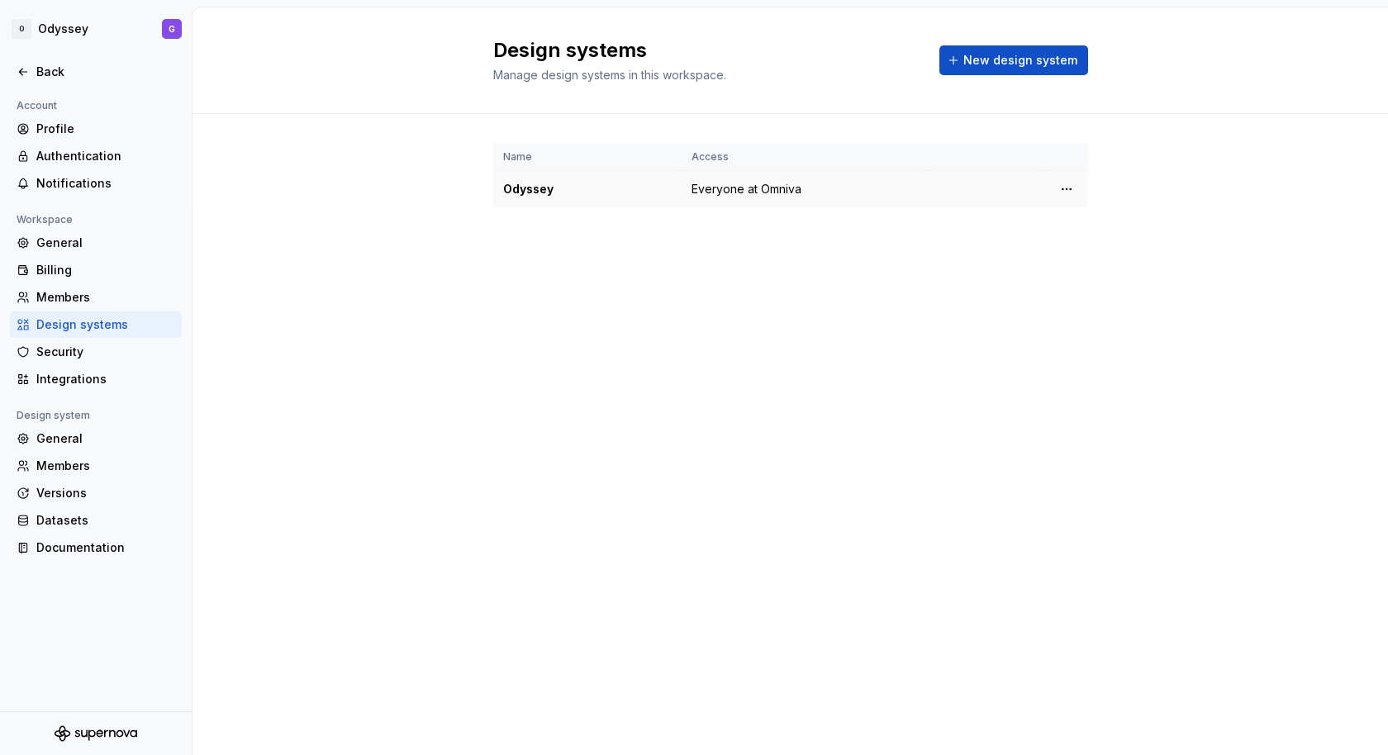
click at [601, 195] on div "Odyssey" at bounding box center [587, 189] width 169 height 17
click at [1067, 190] on html "O Odyssey G Back Account Profile Authentication Notifications Workspace General…" at bounding box center [694, 377] width 1388 height 755
click at [1082, 240] on div "Design system settings" at bounding box center [1153, 247] width 190 height 26
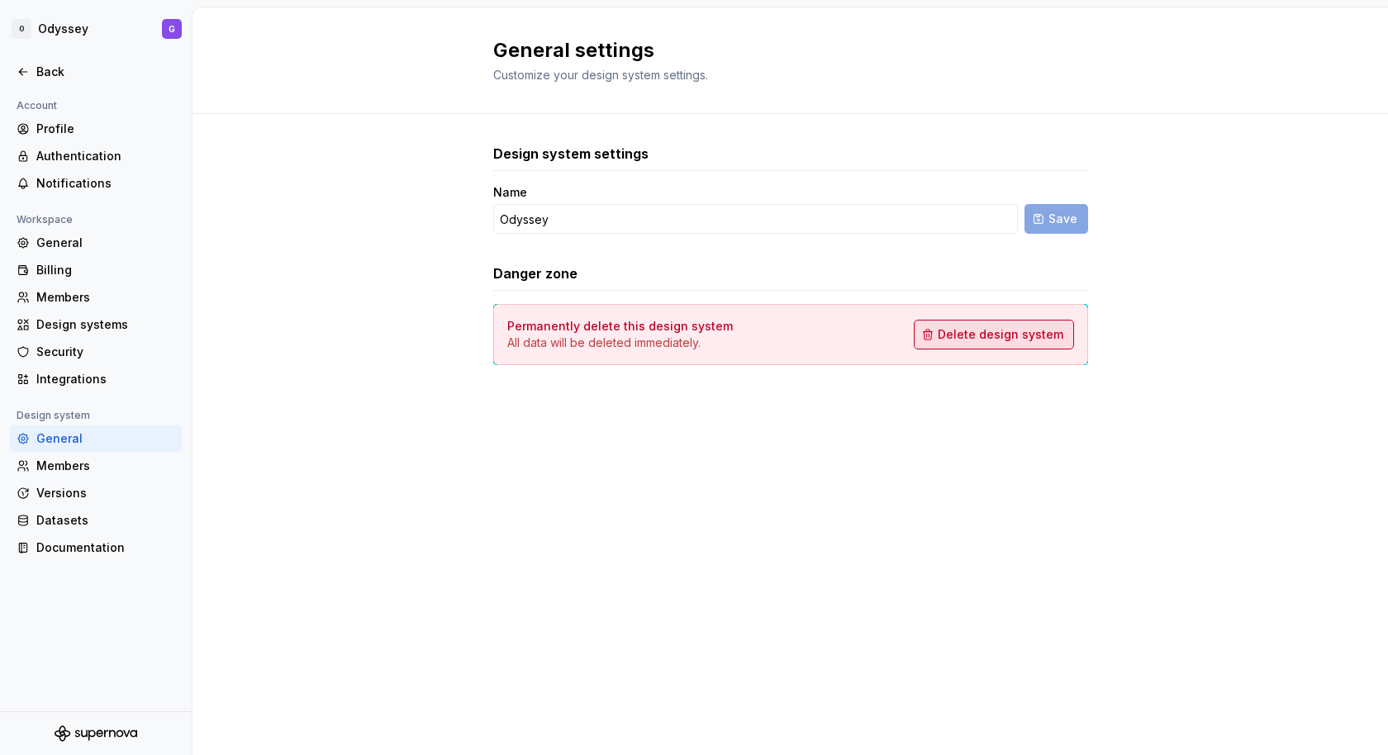
click at [969, 338] on span "Delete design system" at bounding box center [1001, 334] width 126 height 17
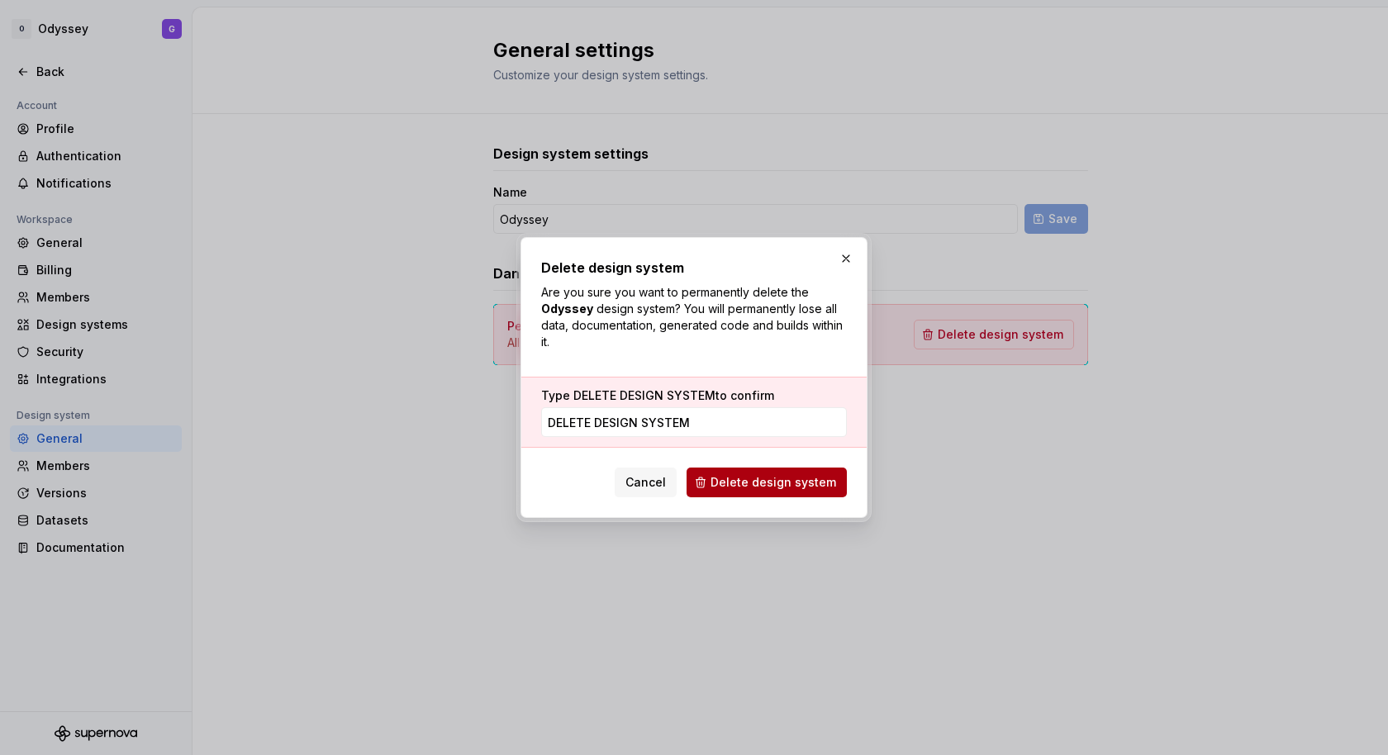
type input "DELETE DESIGN SYSTEM"
click at [827, 470] on button "Delete design system" at bounding box center [767, 483] width 160 height 30
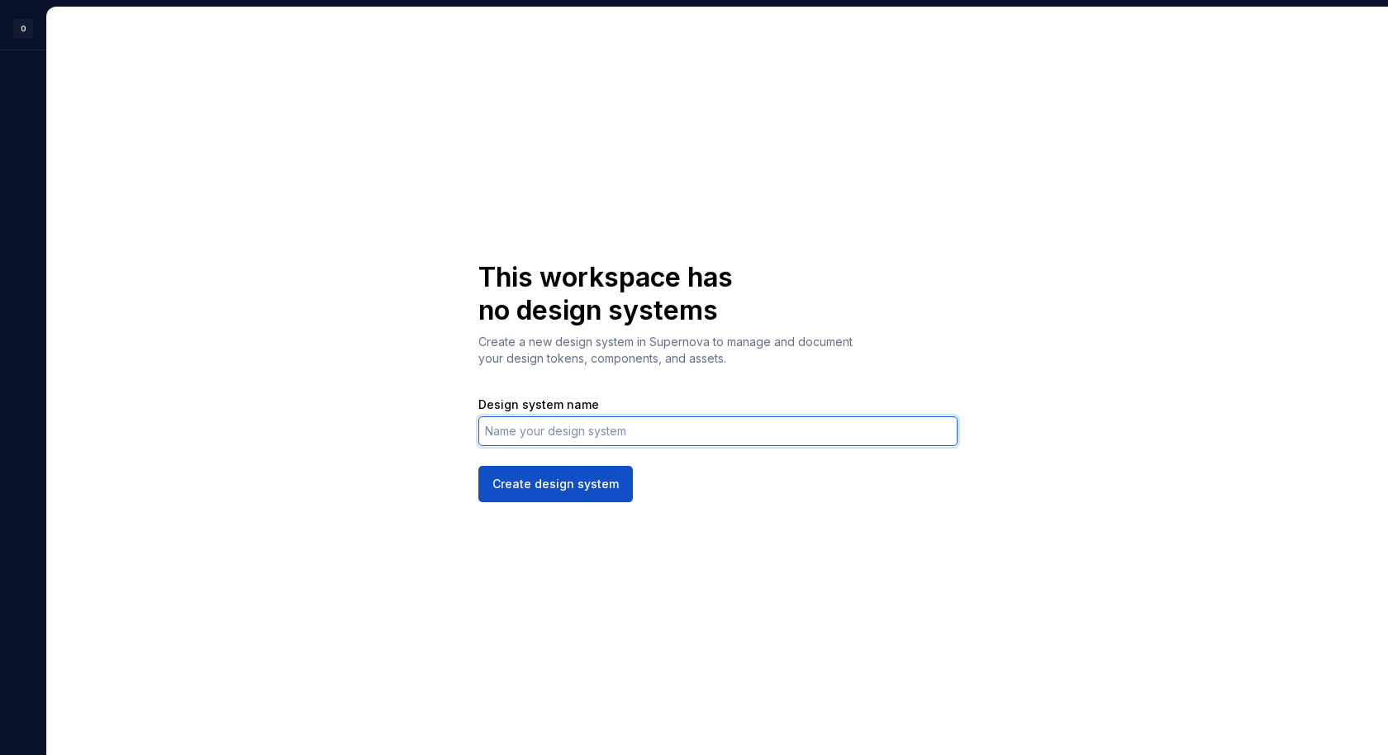
click at [696, 436] on input "Design system name" at bounding box center [717, 431] width 479 height 30
type input "i"
type input "o"
type input "Odyssey"
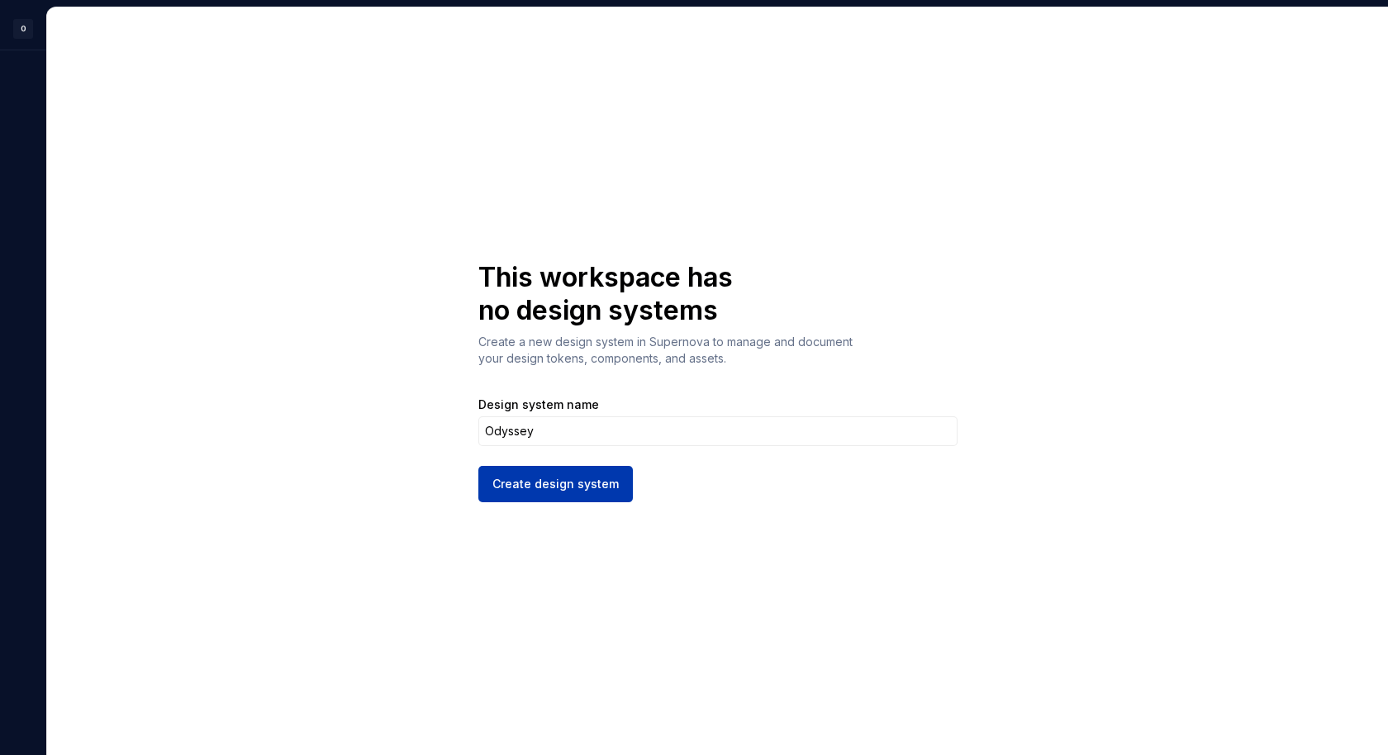
click at [584, 487] on span "Create design system" at bounding box center [555, 484] width 126 height 17
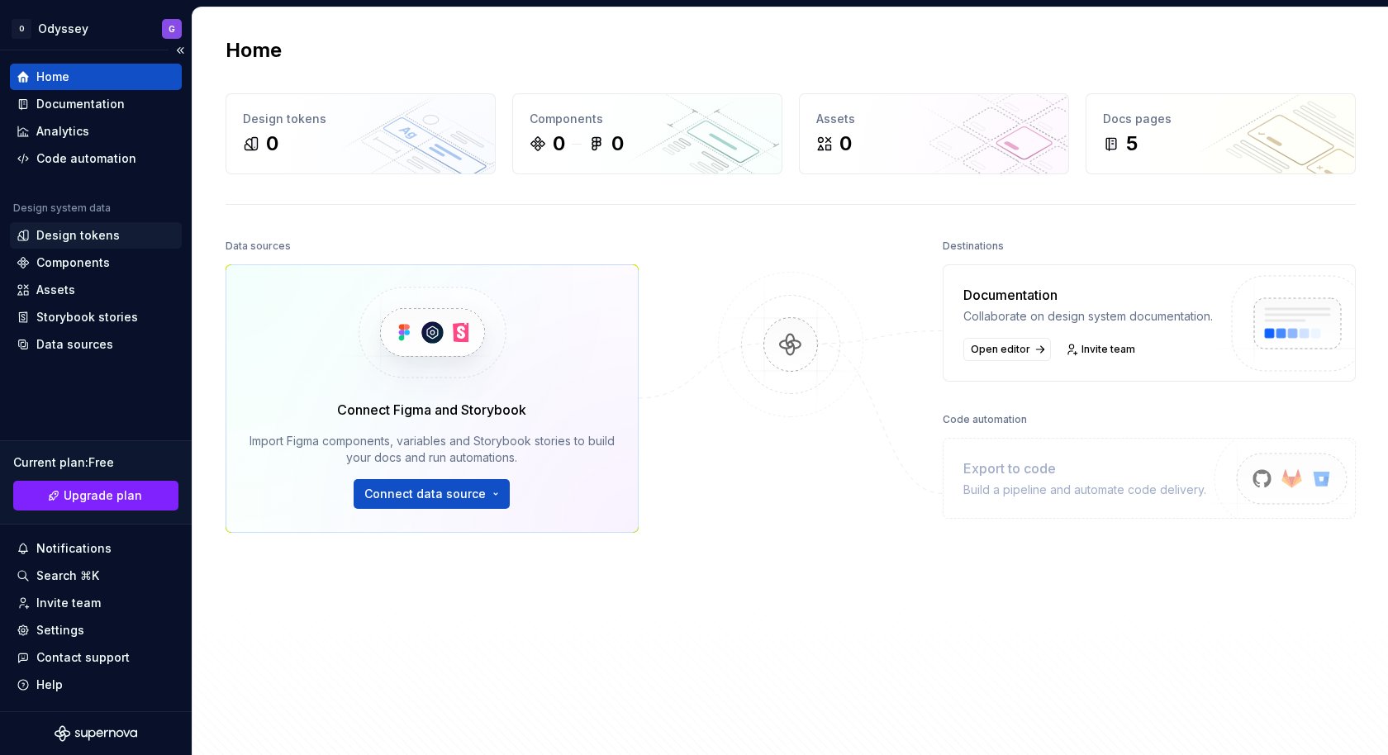
click at [90, 231] on div "Design tokens" at bounding box center [77, 235] width 83 height 17
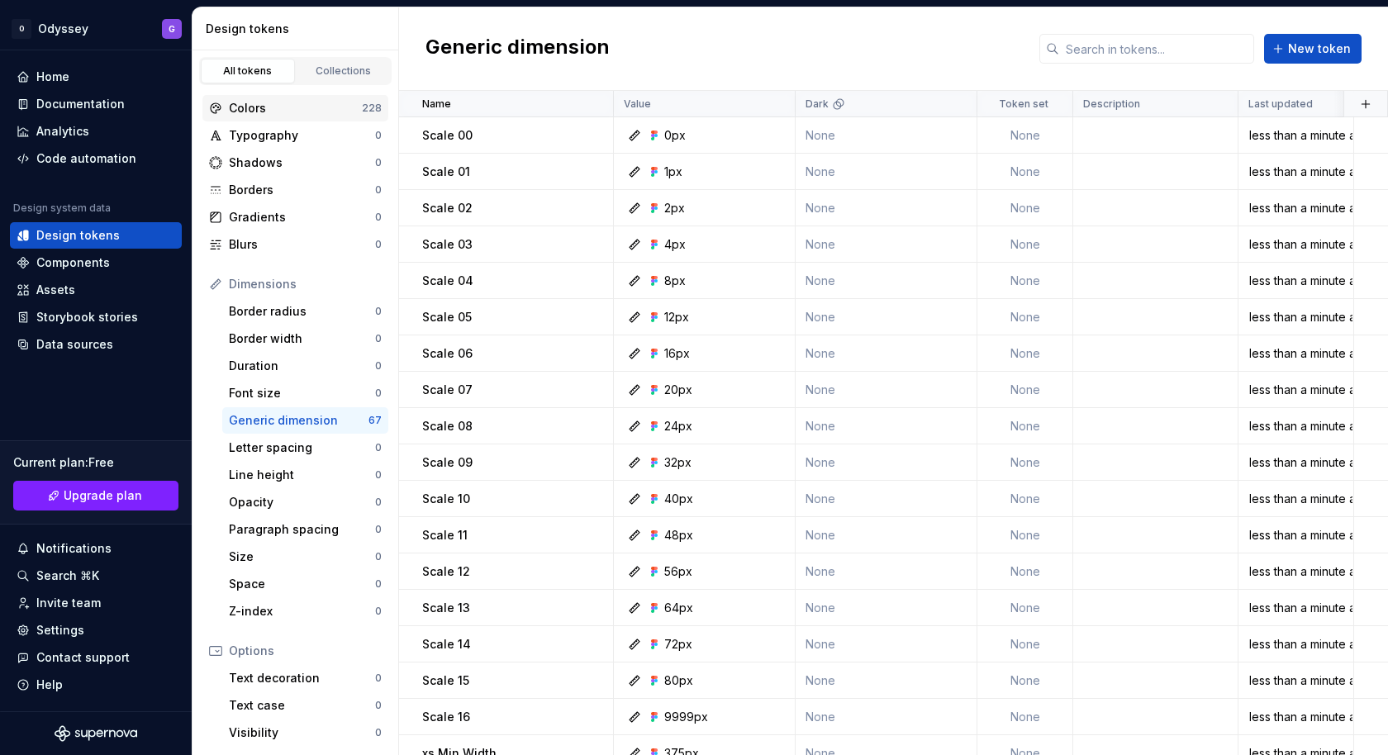
click at [315, 112] on div "Colors" at bounding box center [295, 108] width 133 height 17
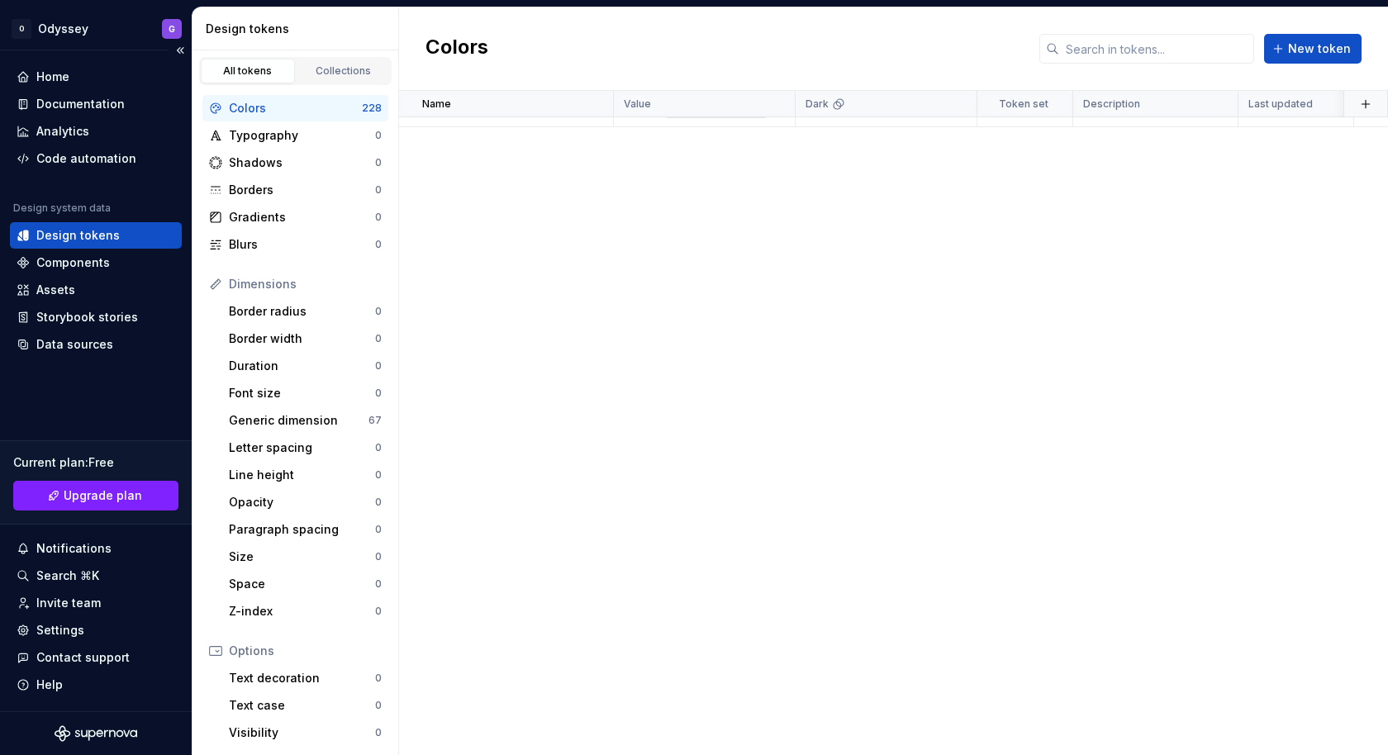
scroll to position [1166, 0]
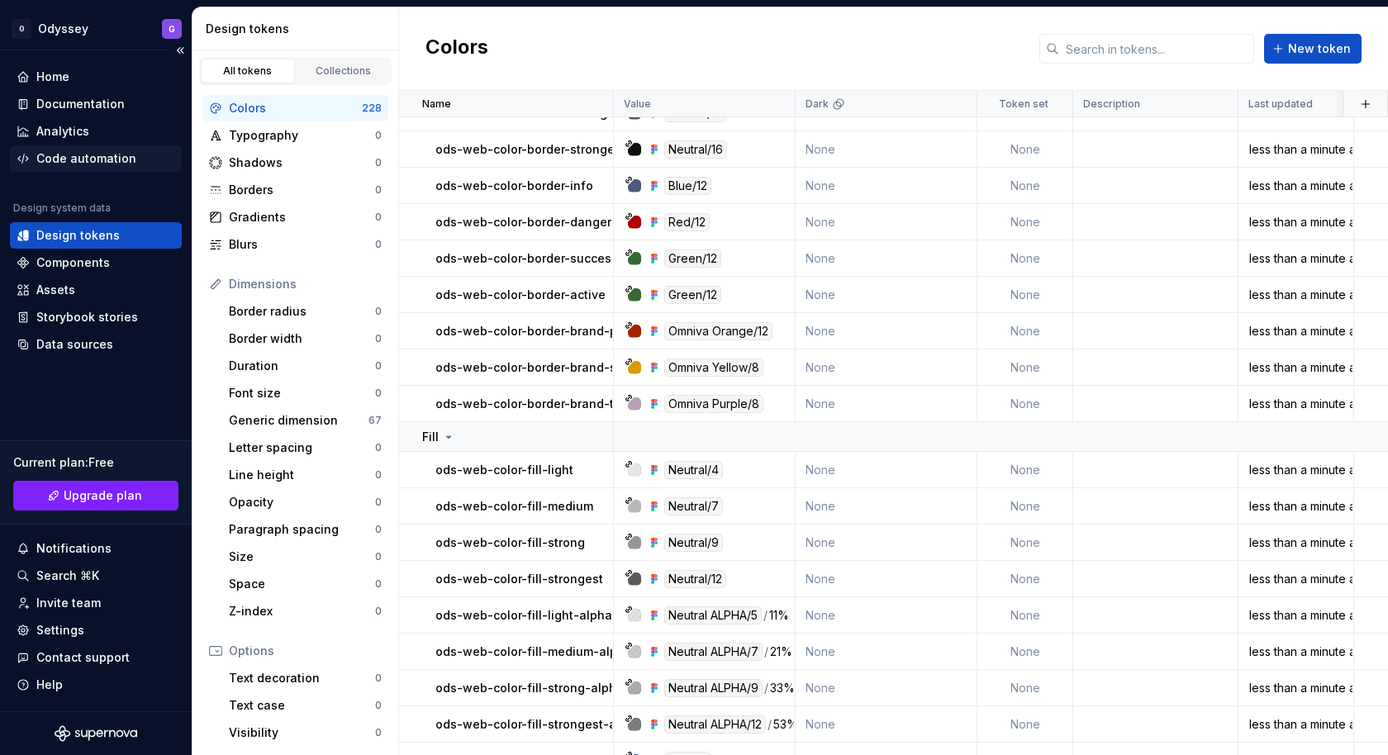
click at [39, 156] on div "Code automation" at bounding box center [86, 158] width 100 height 17
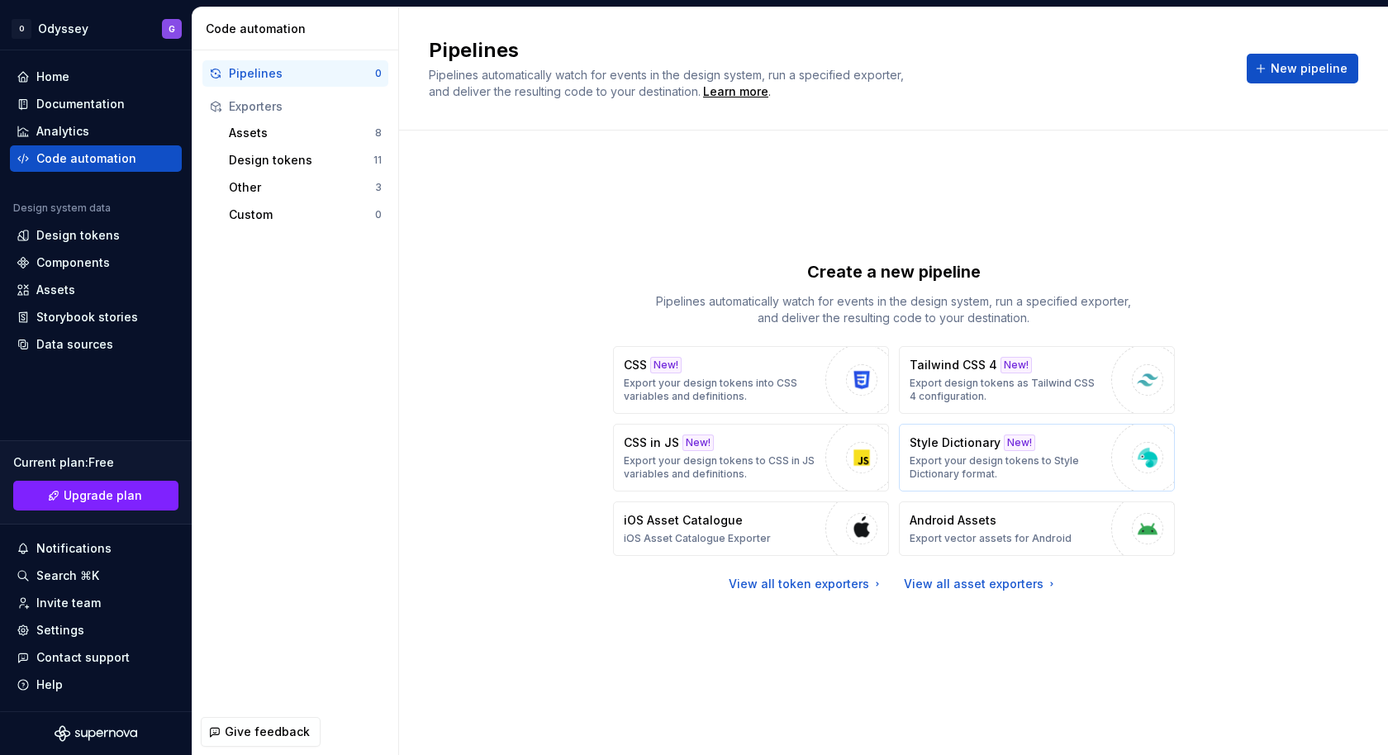
click at [1009, 467] on p "Export your design tokens to Style Dictionary format." at bounding box center [1006, 467] width 193 height 26
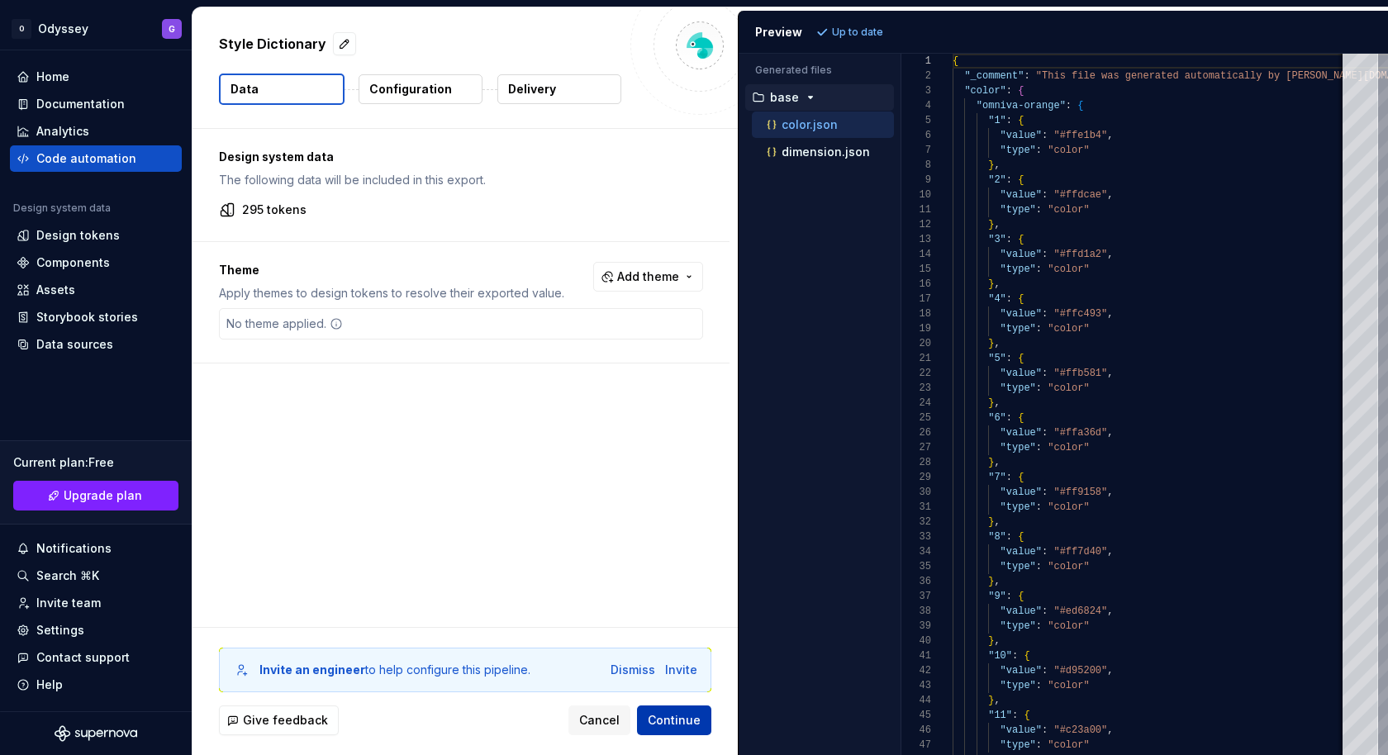
click at [666, 721] on span "Continue" at bounding box center [674, 720] width 53 height 17
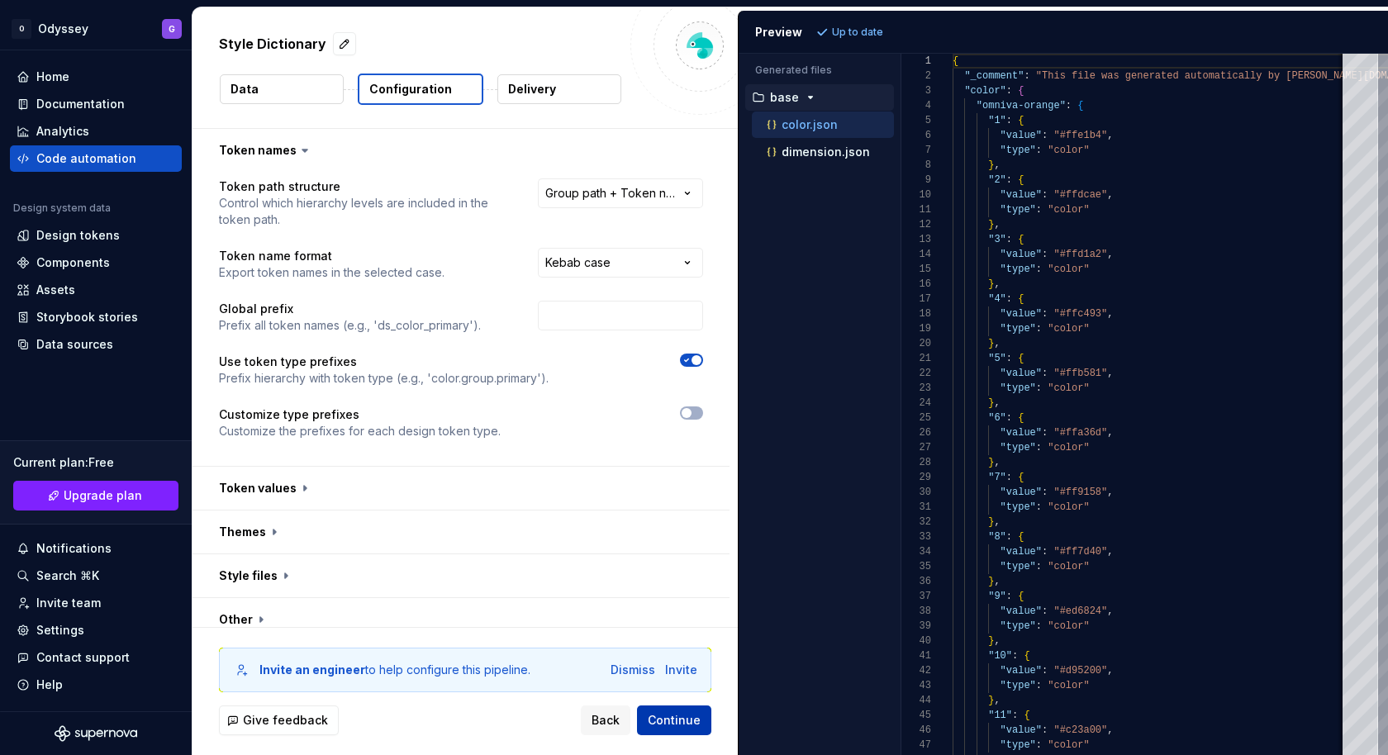
click at [666, 721] on span "Continue" at bounding box center [674, 720] width 53 height 17
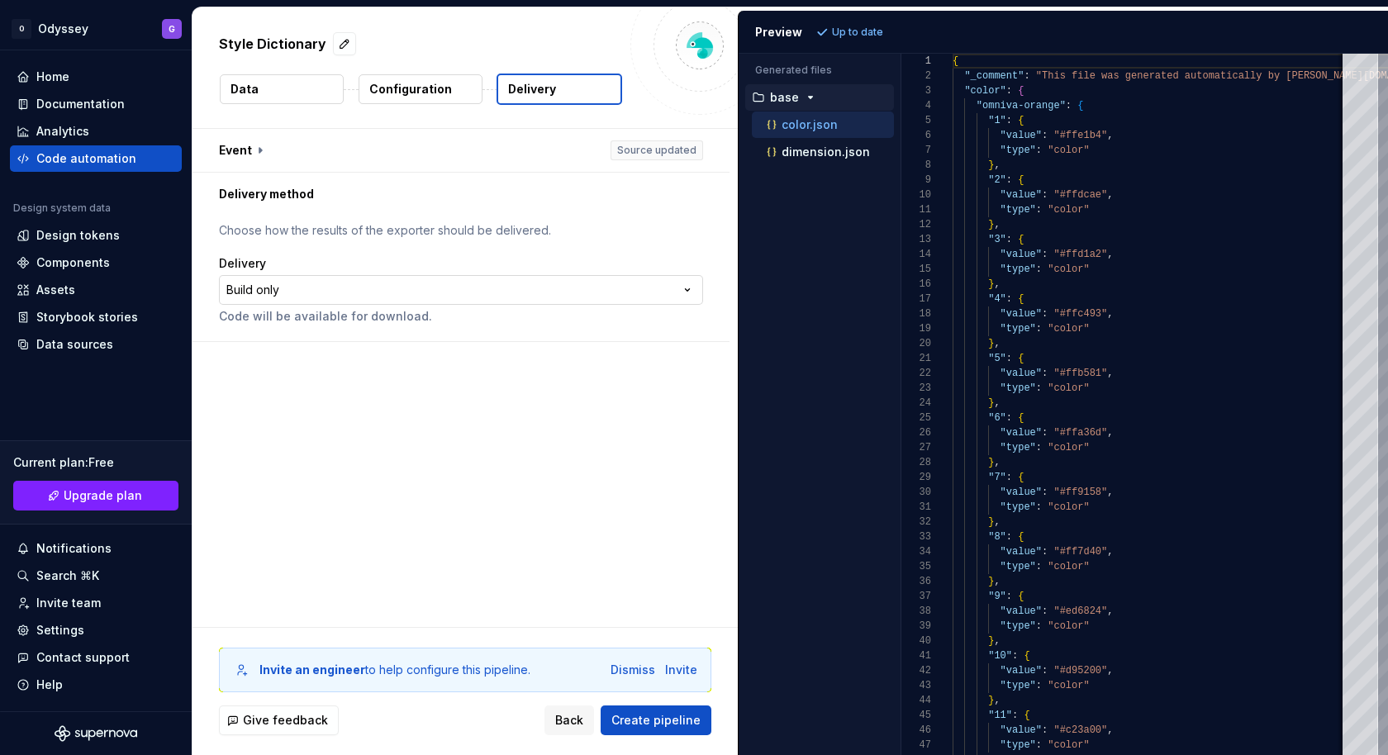
click at [378, 290] on html "**********" at bounding box center [694, 377] width 1388 height 755
click at [682, 730] on button "Create pipeline" at bounding box center [656, 721] width 111 height 30
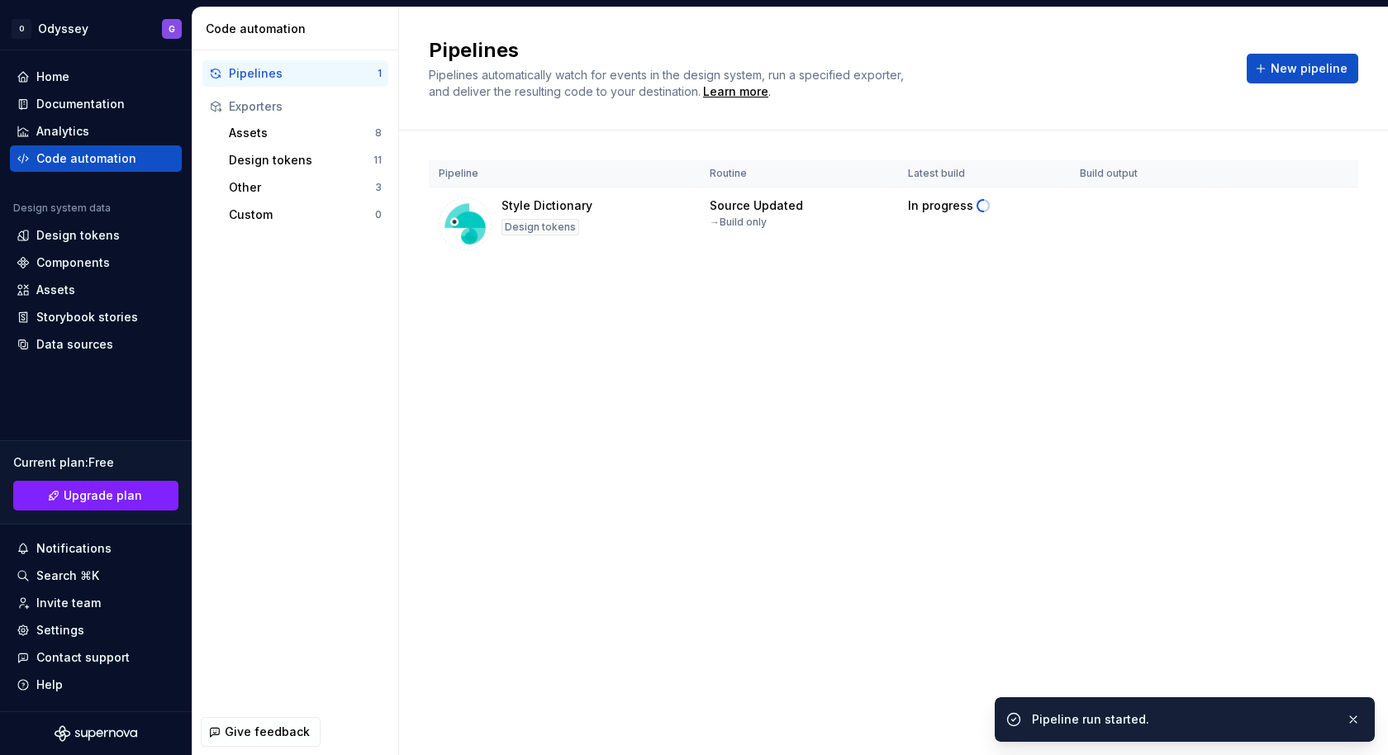
click at [845, 151] on div "Pipeline Routine Latest build Build output Style Dictionary Design tokens Sourc…" at bounding box center [893, 227] width 929 height 192
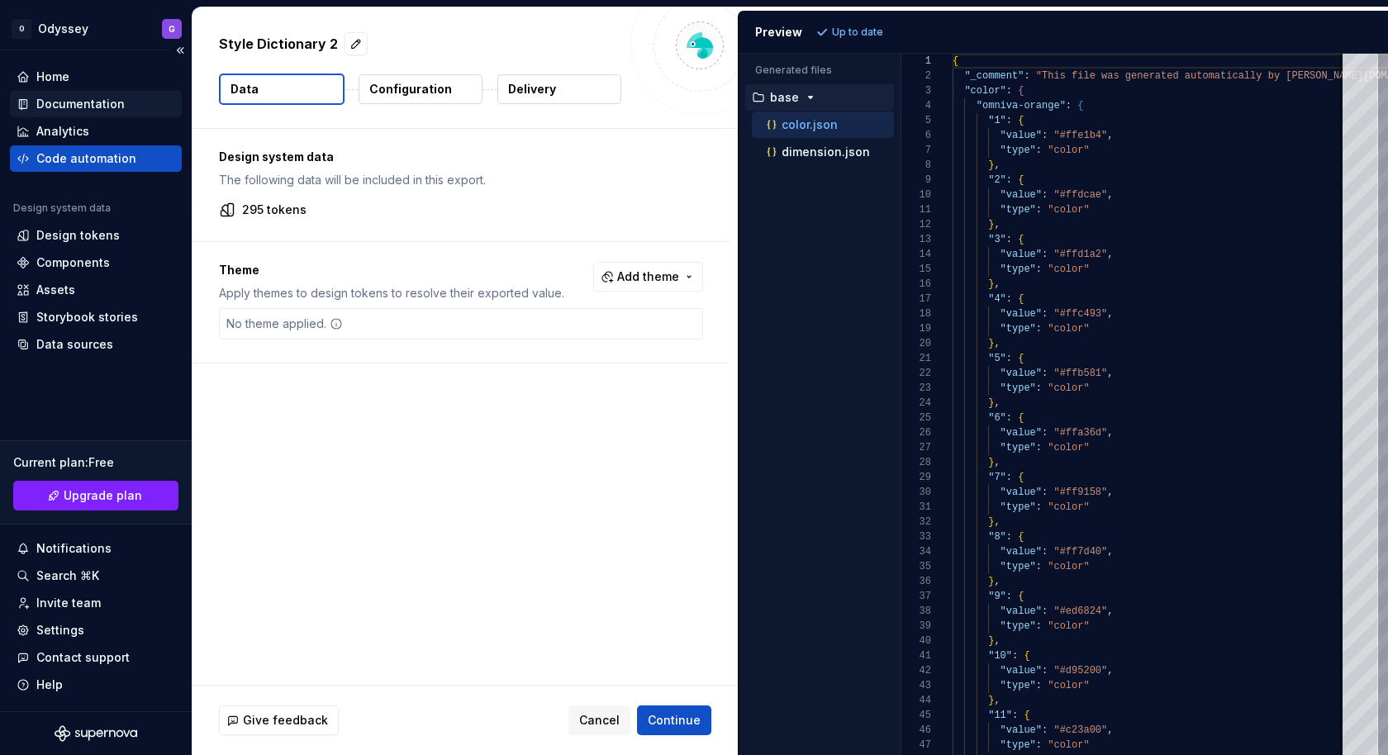
click at [71, 109] on div "Documentation" at bounding box center [80, 104] width 88 height 17
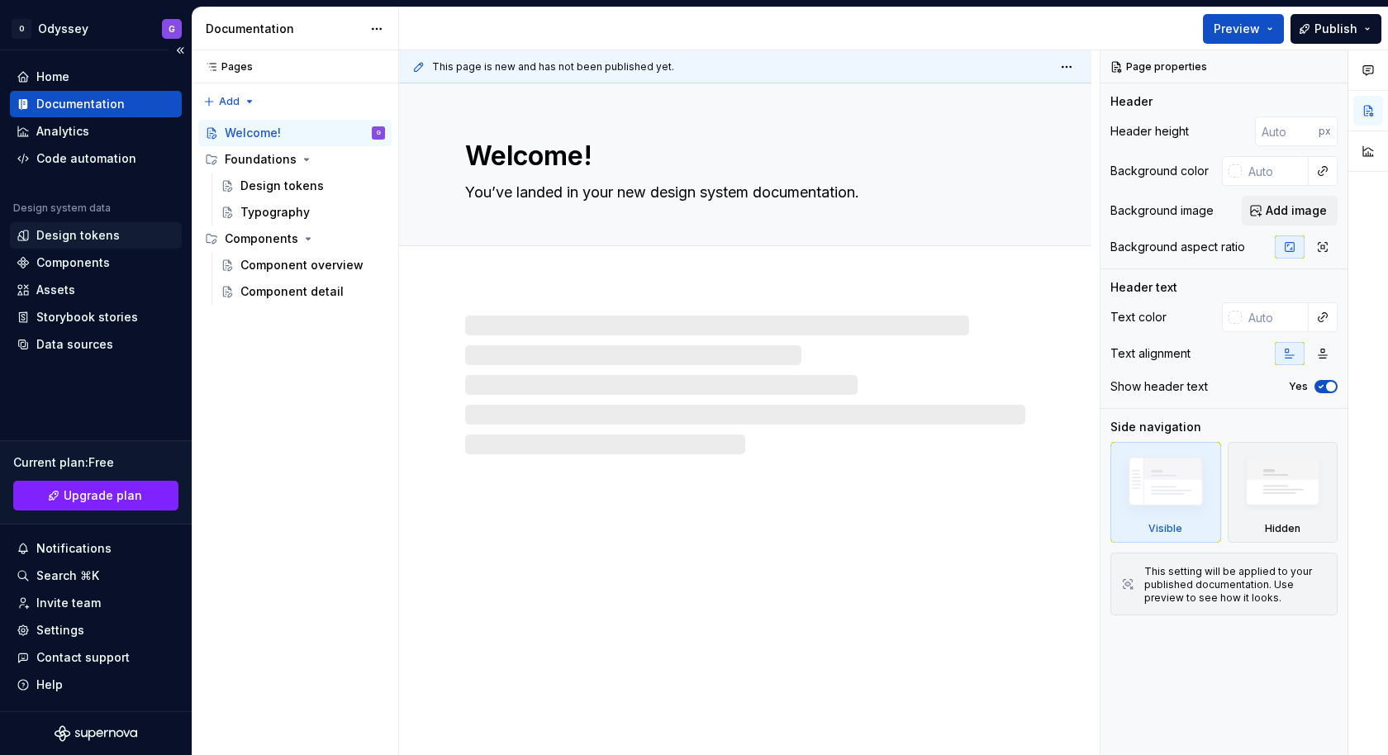
type textarea "*"
click at [74, 235] on div "Design tokens" at bounding box center [77, 235] width 83 height 17
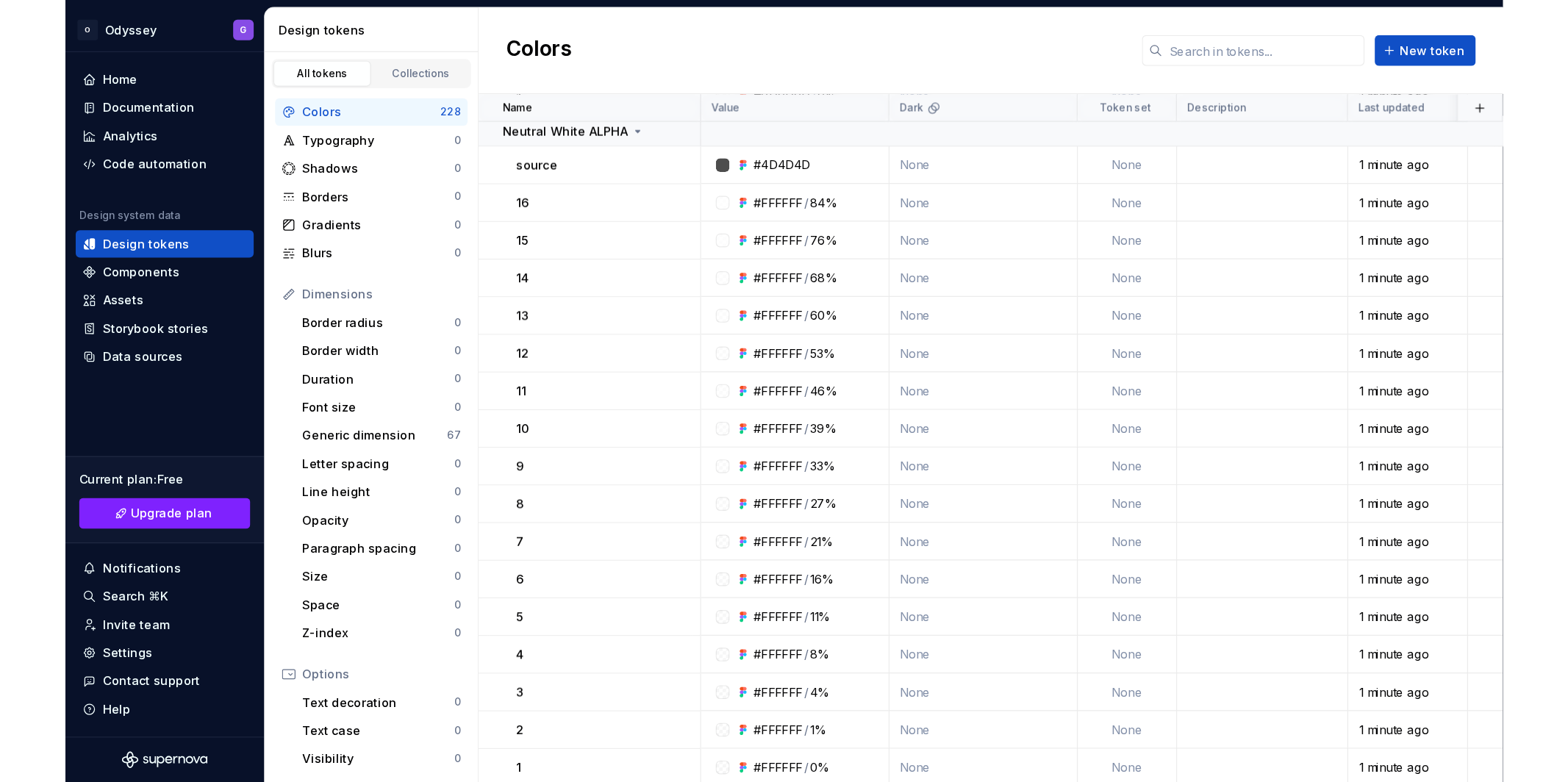
scroll to position [7201, 0]
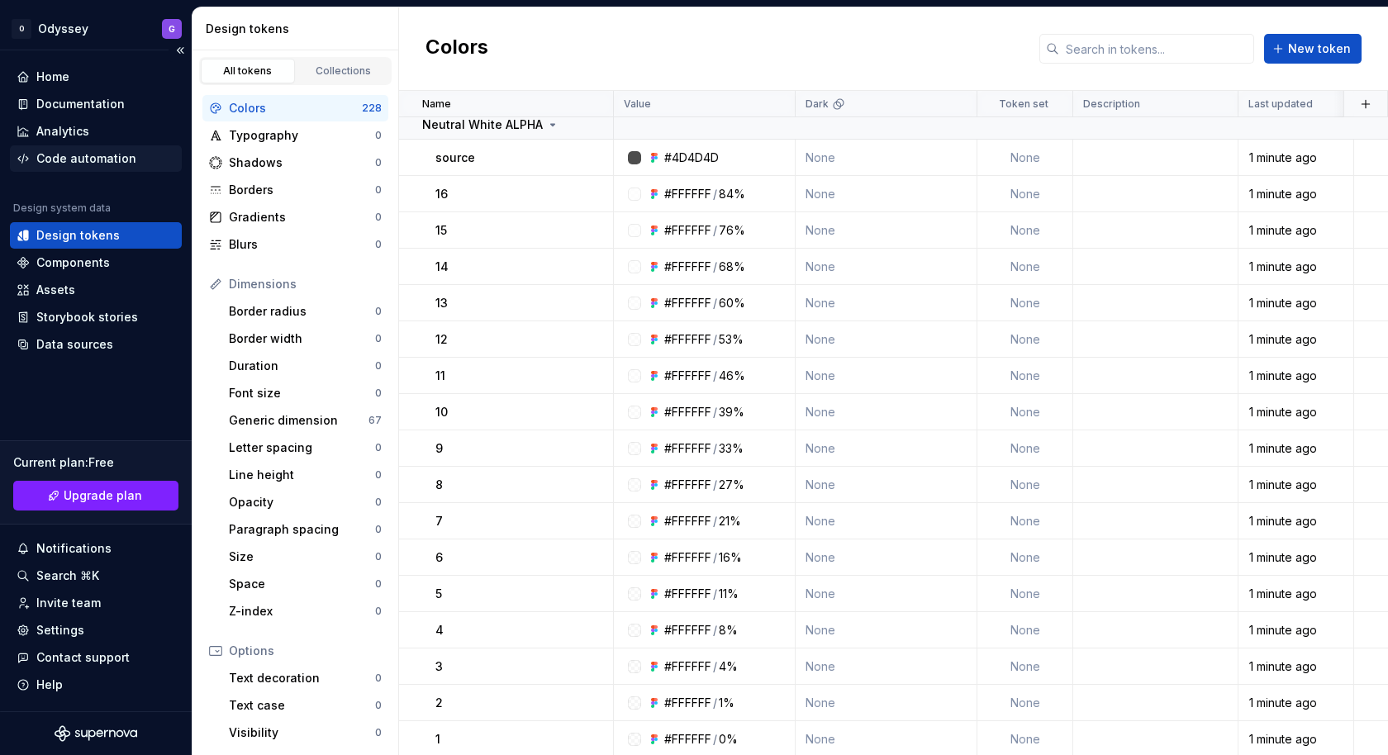
click at [89, 160] on div "Code automation" at bounding box center [86, 158] width 100 height 17
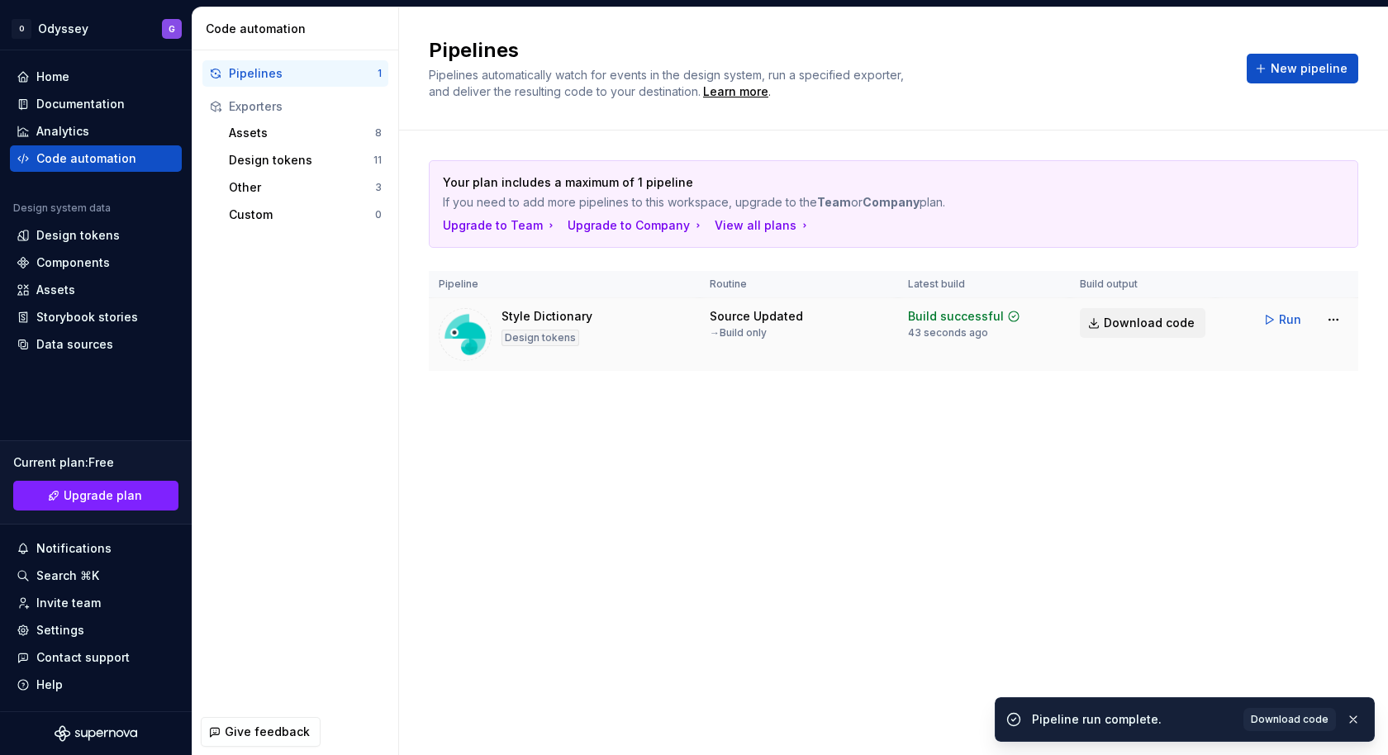
click at [1124, 317] on span "Download code" at bounding box center [1149, 323] width 91 height 17
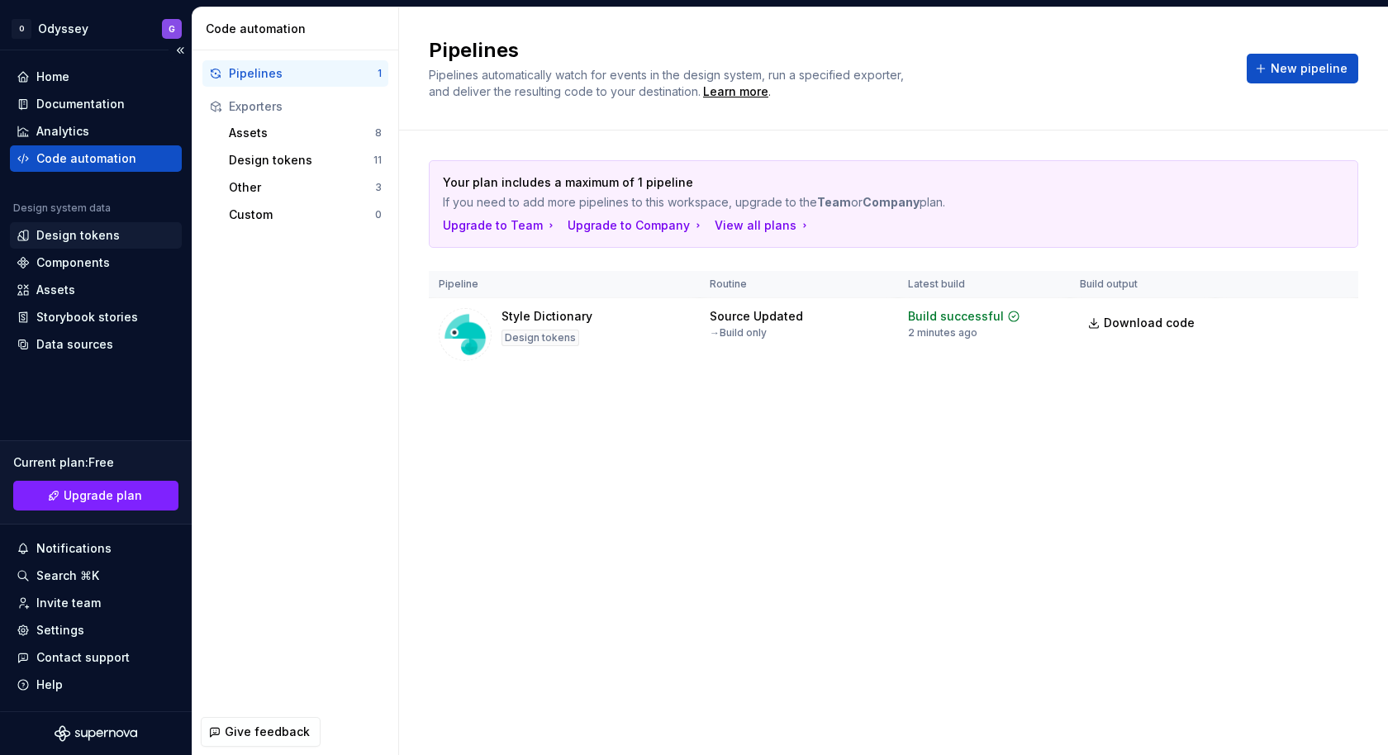
click at [64, 247] on div "Design tokens" at bounding box center [96, 235] width 172 height 26
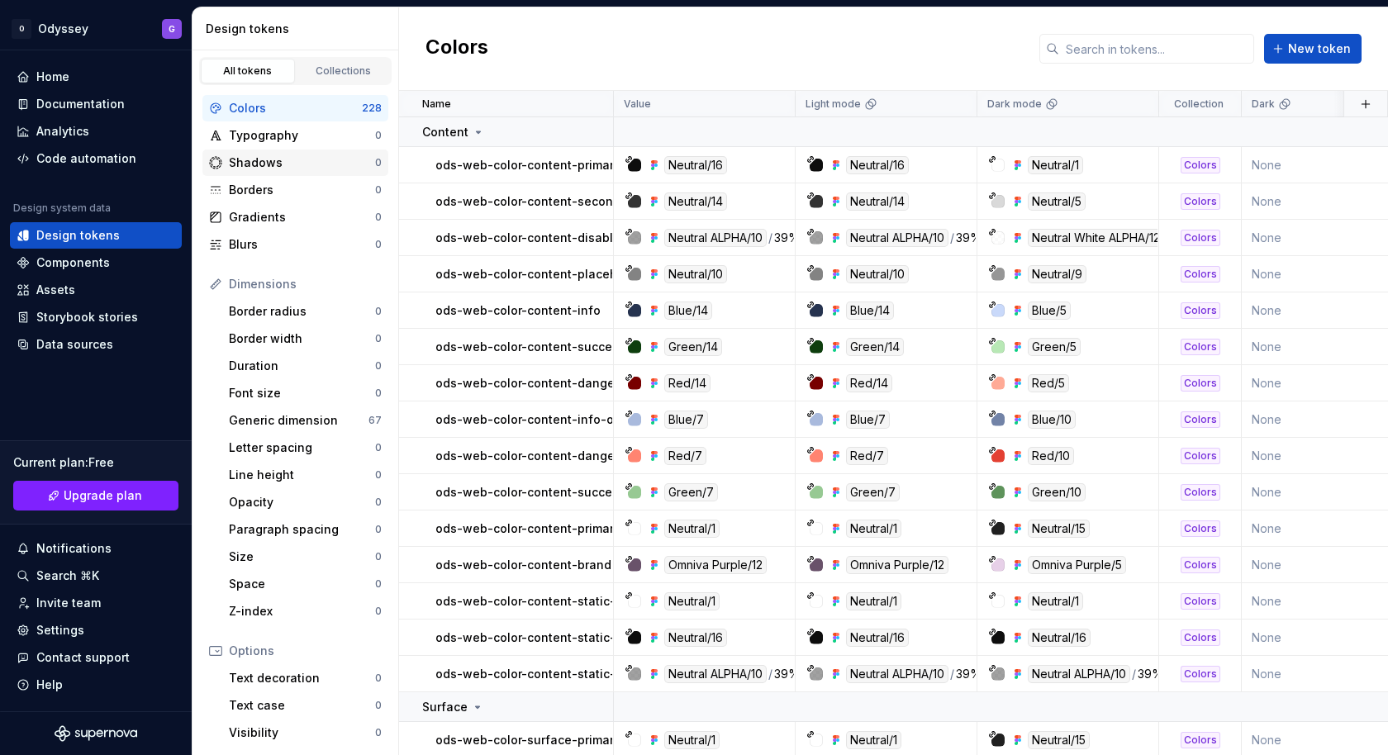
click at [244, 161] on div "Shadows" at bounding box center [302, 162] width 146 height 17
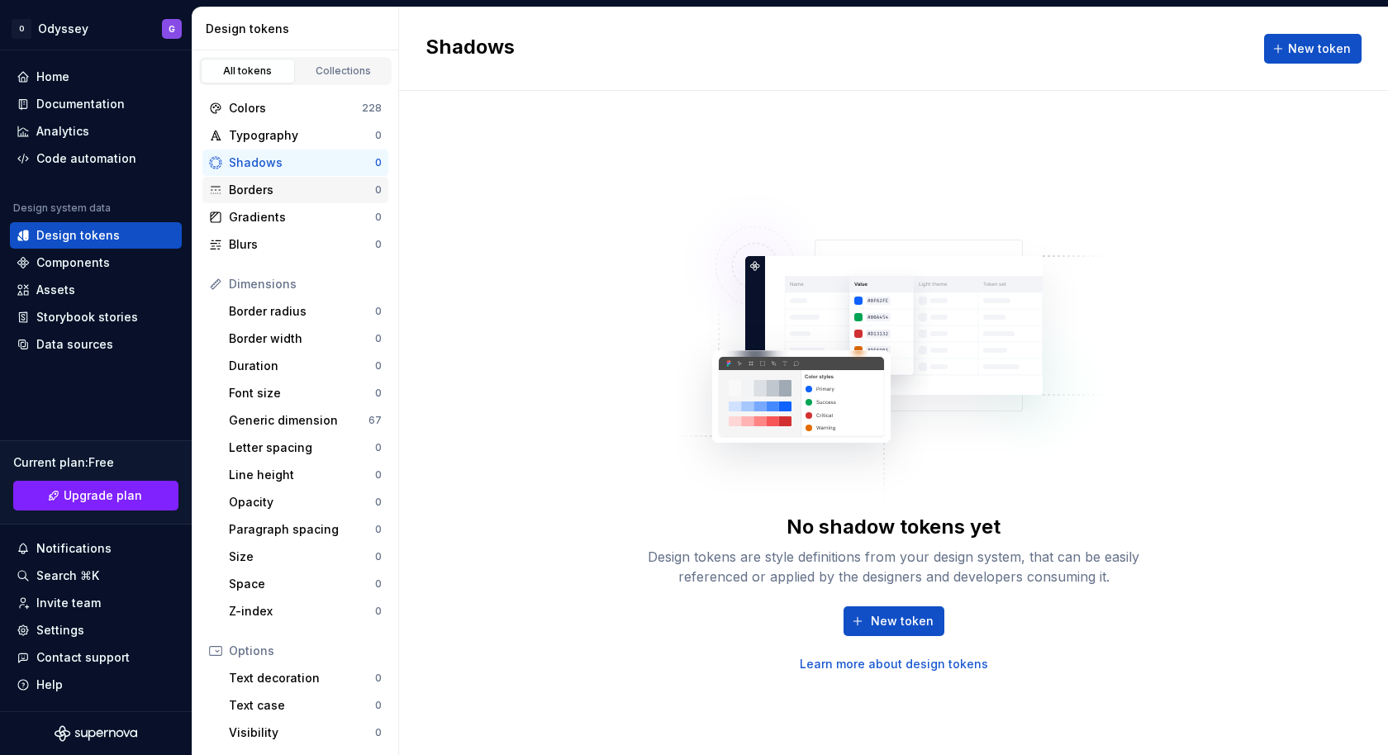
click at [244, 185] on div "Borders" at bounding box center [302, 190] width 146 height 17
click at [249, 106] on div "Colors" at bounding box center [295, 108] width 133 height 17
